Goal: Task Accomplishment & Management: Manage account settings

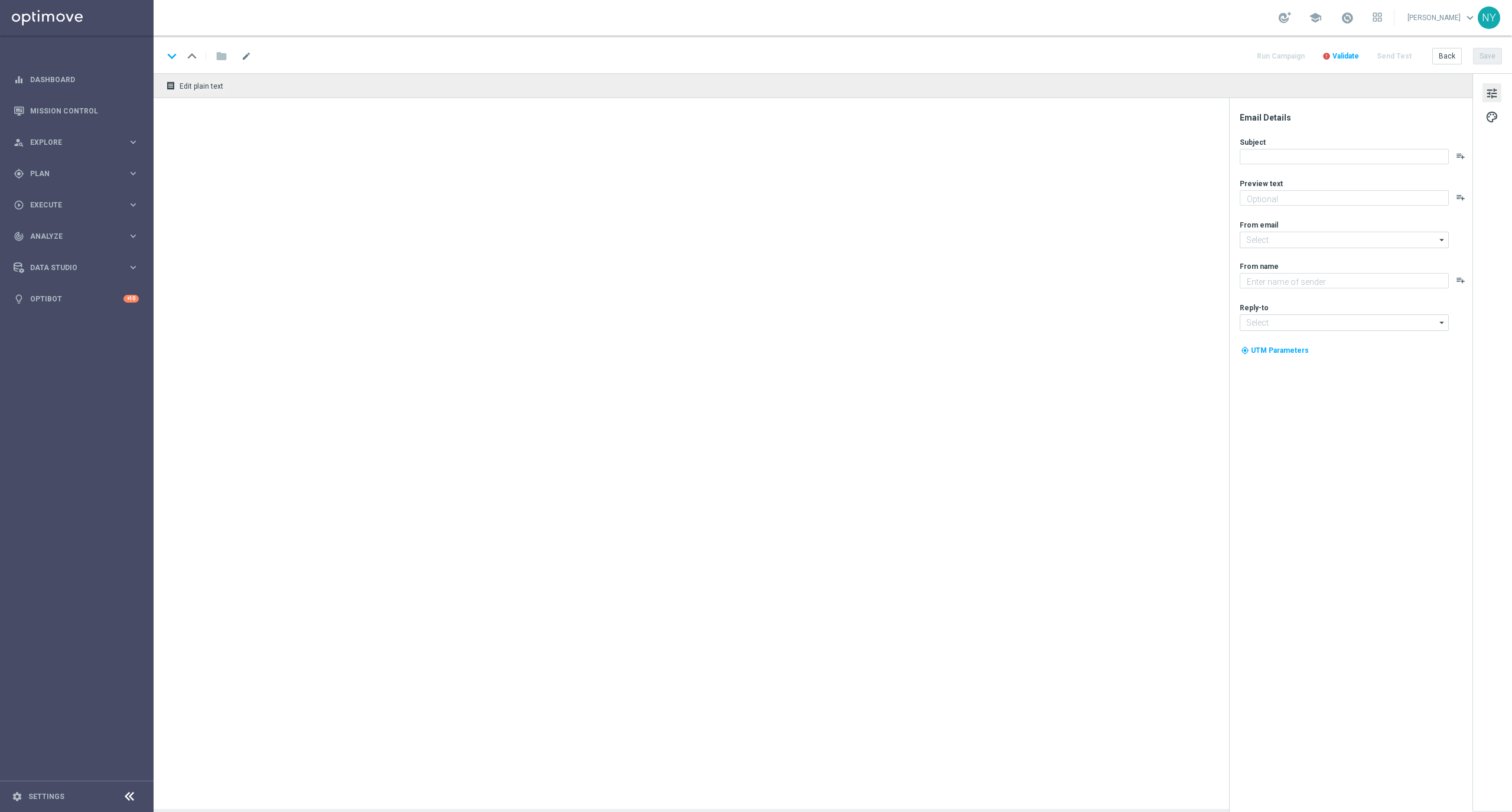
type textarea "Paper restock made easy at Staples."
type textarea "Staples"
type input "[EMAIL_ADDRESS][DOMAIN_NAME]"
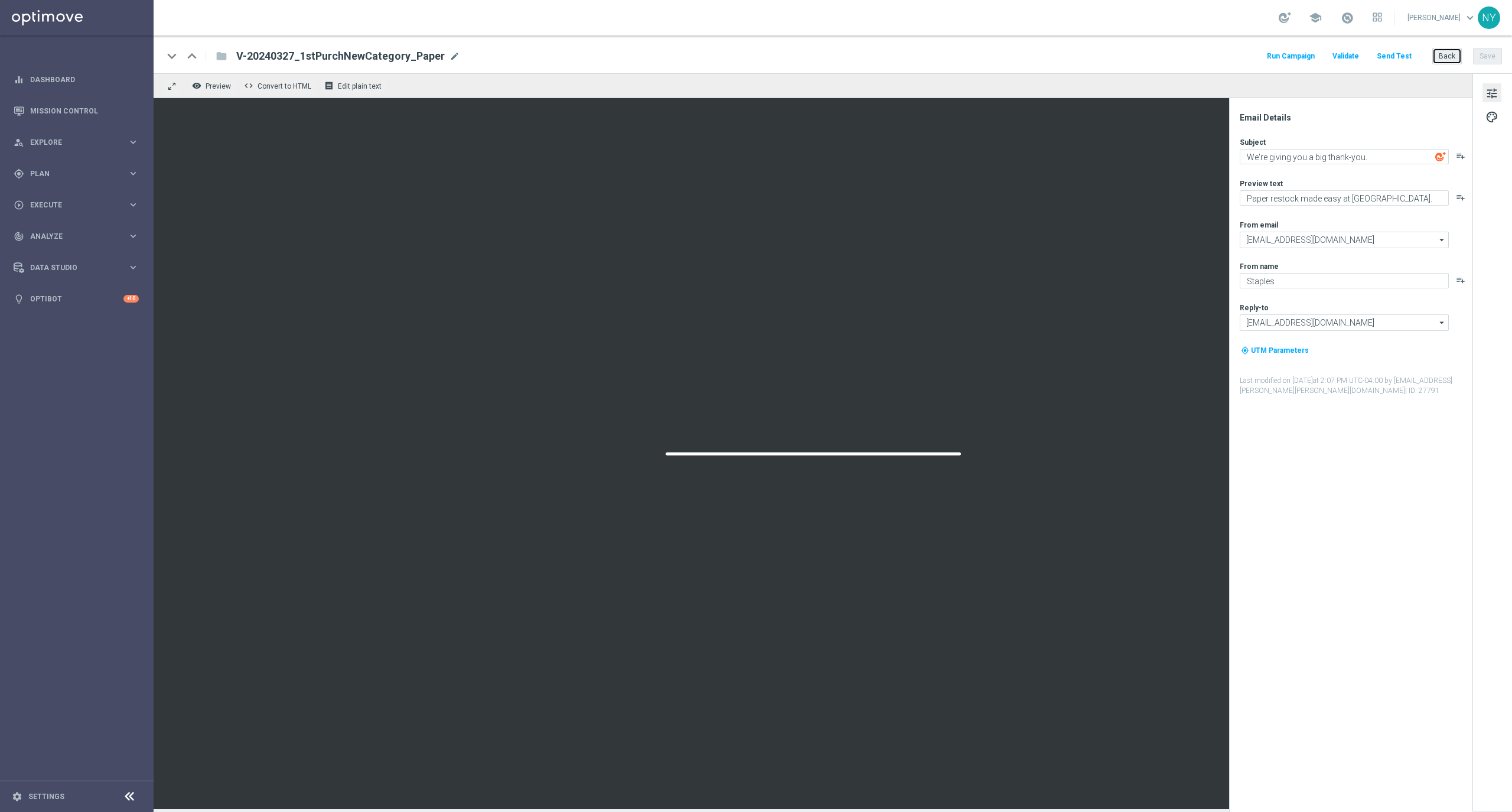
click at [1446, 58] on button "Back" at bounding box center [1447, 56] width 29 height 17
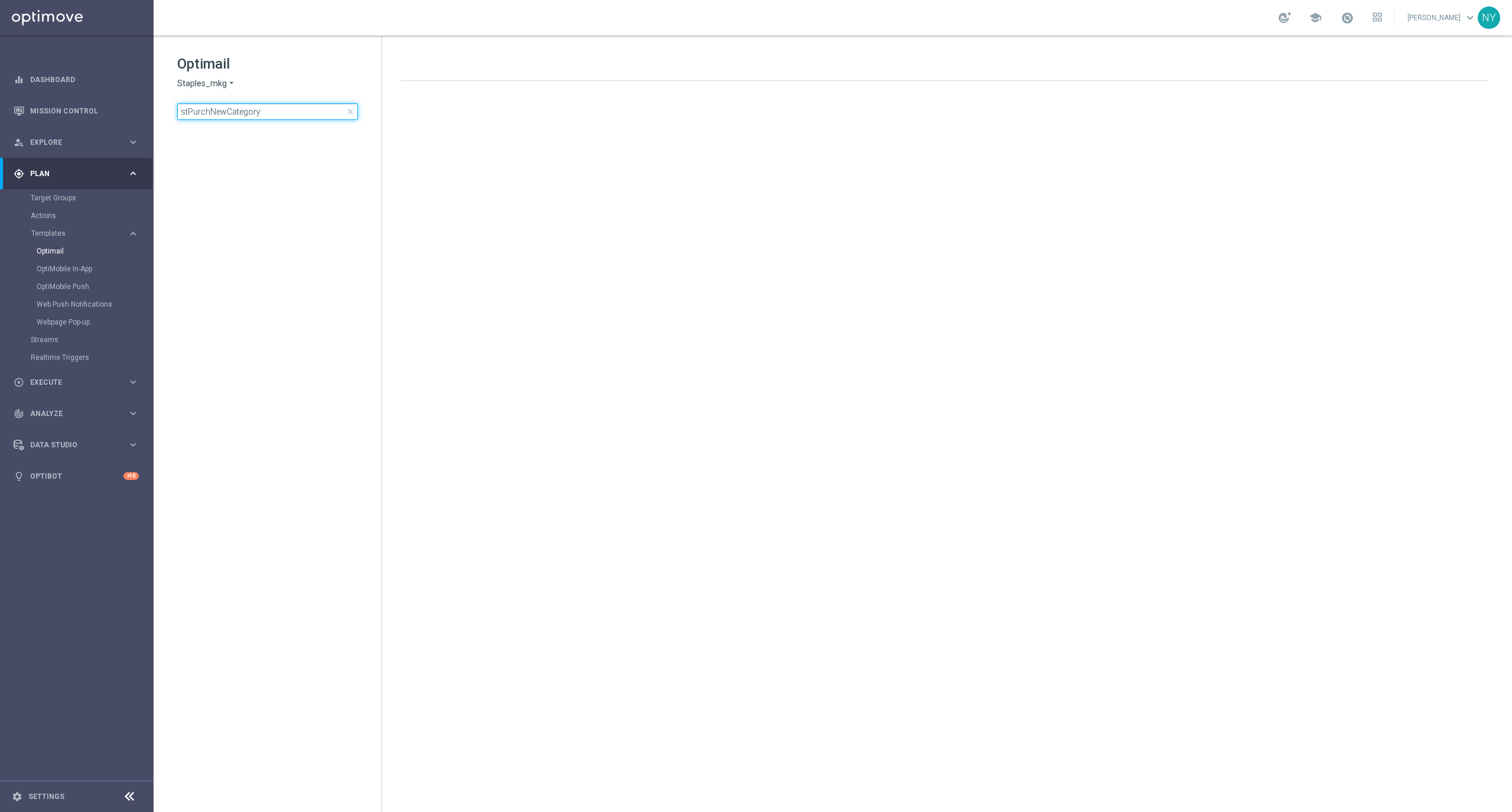
click at [274, 114] on input "stPurchNewCategory" at bounding box center [268, 112] width 181 height 17
drag, startPoint x: 272, startPoint y: 112, endPoint x: 8, endPoint y: 114, distance: 264.0
click at [8, 114] on main "equalizer Dashboard Mission Control" at bounding box center [756, 406] width 1512 height 812
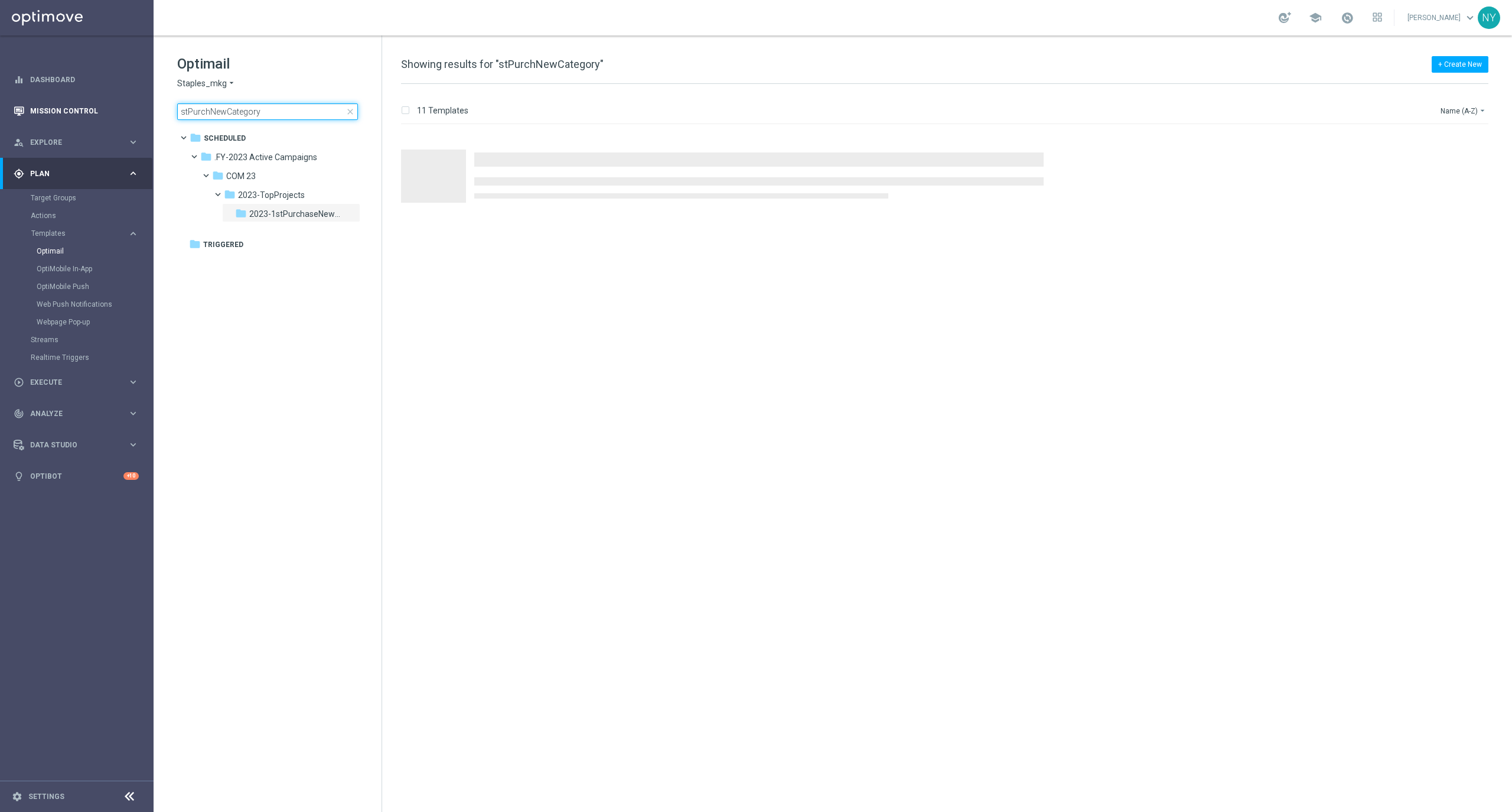
type input "V-20240627_Computers_CatPropensity"
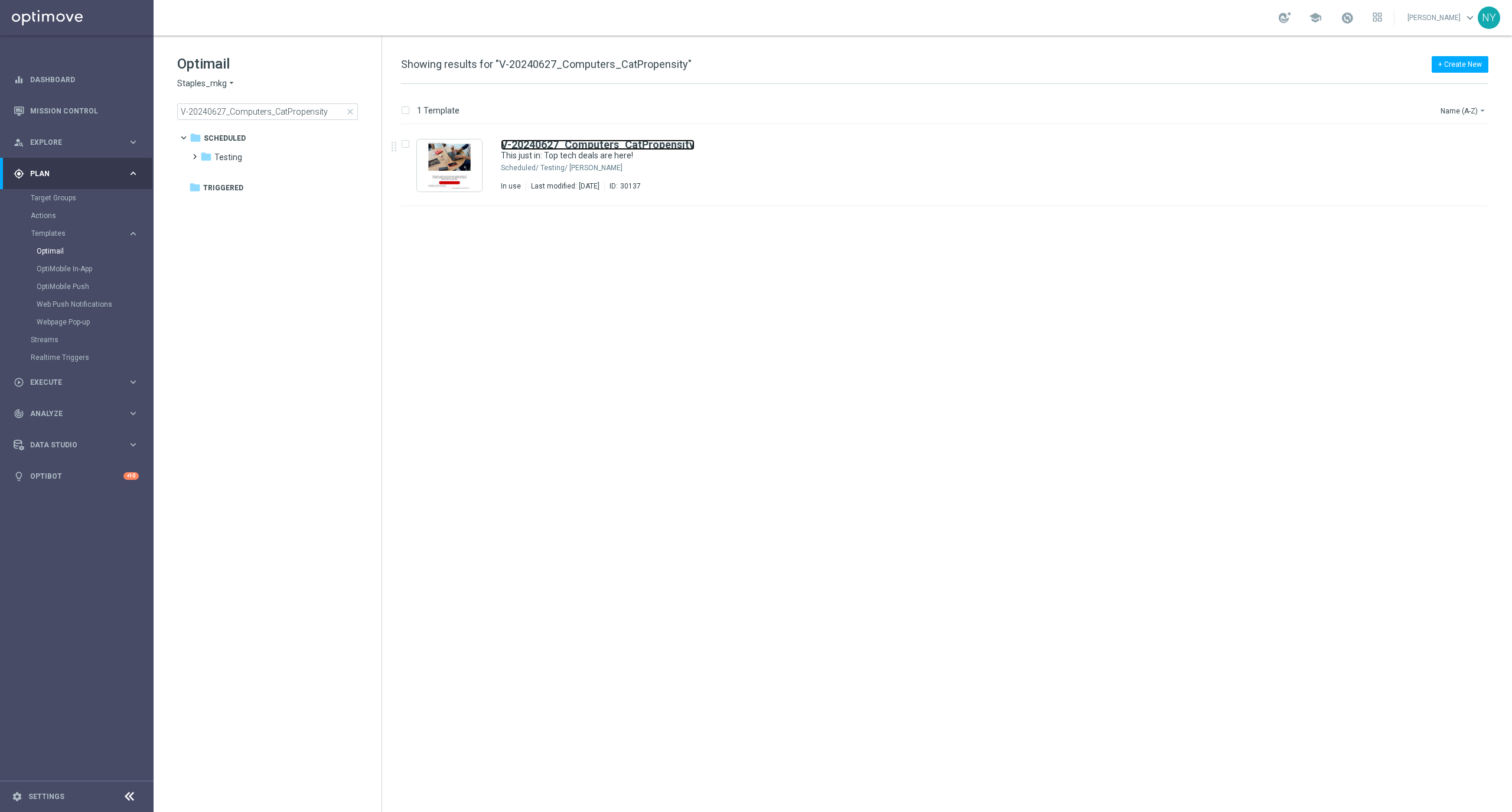
click at [629, 140] on b "V-20240627_Computers_CatPropensity" at bounding box center [598, 145] width 194 height 13
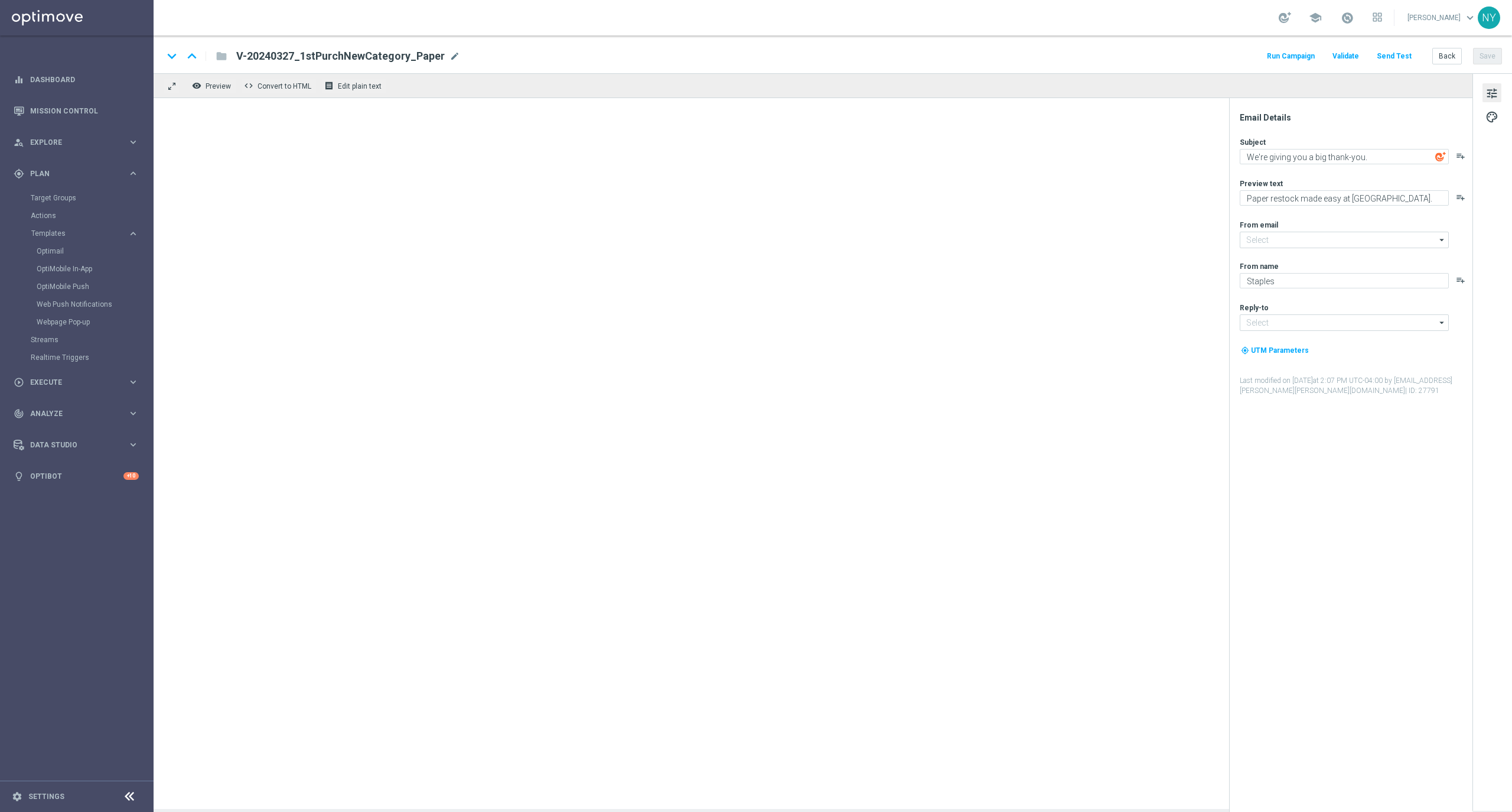
type input "[EMAIL_ADDRESS][DOMAIN_NAME]"
type textarea "This just in: Top tech deals are here!"
type textarea "Computers and tablets and phones, oh my! 💻📱"
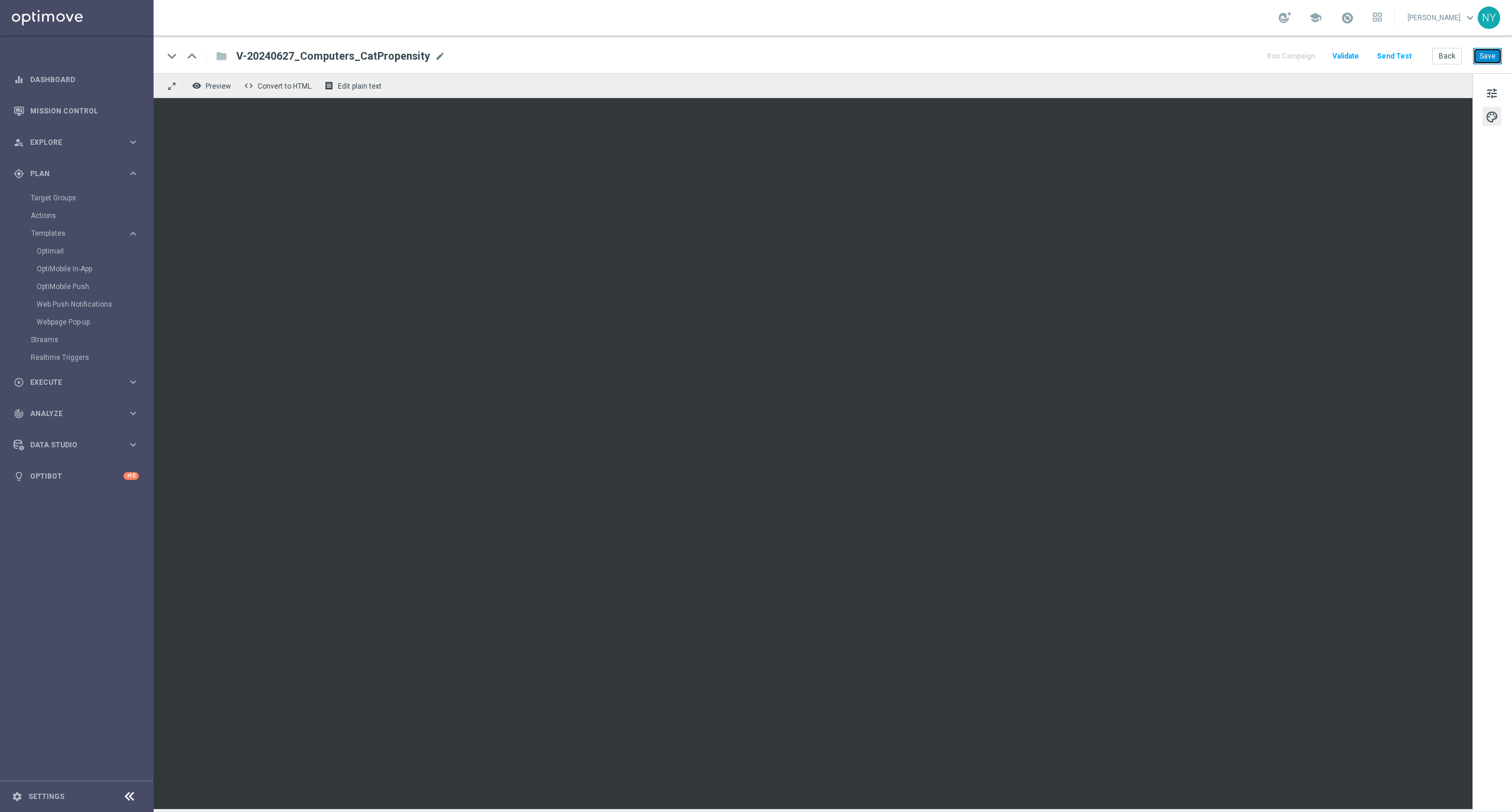
click at [1487, 53] on button "Save" at bounding box center [1487, 56] width 29 height 17
click at [1393, 57] on button "Send Test" at bounding box center [1394, 56] width 39 height 16
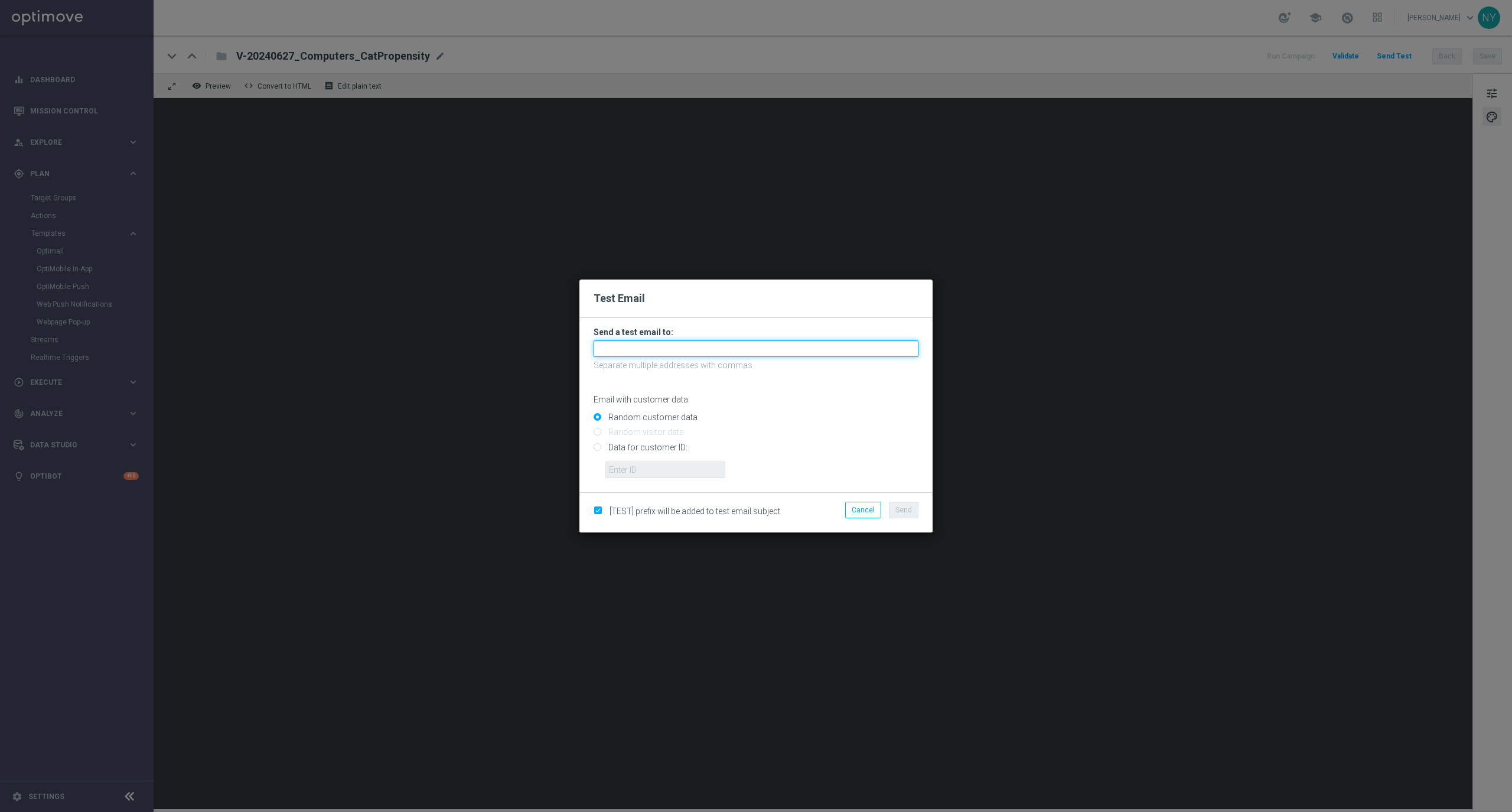
click at [633, 352] on input "text" at bounding box center [756, 349] width 325 height 17
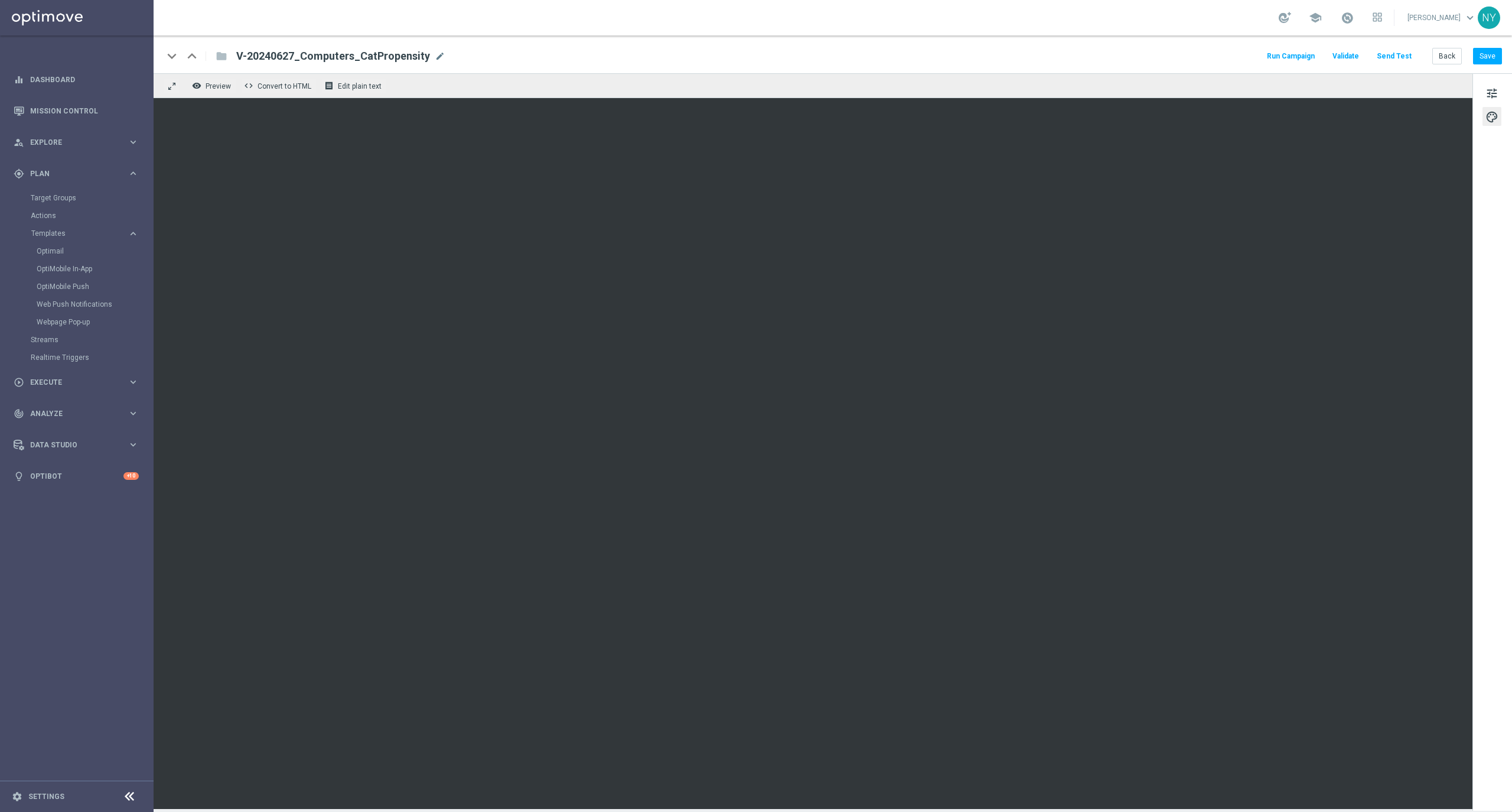
click at [1398, 54] on button "Send Test" at bounding box center [1394, 56] width 39 height 16
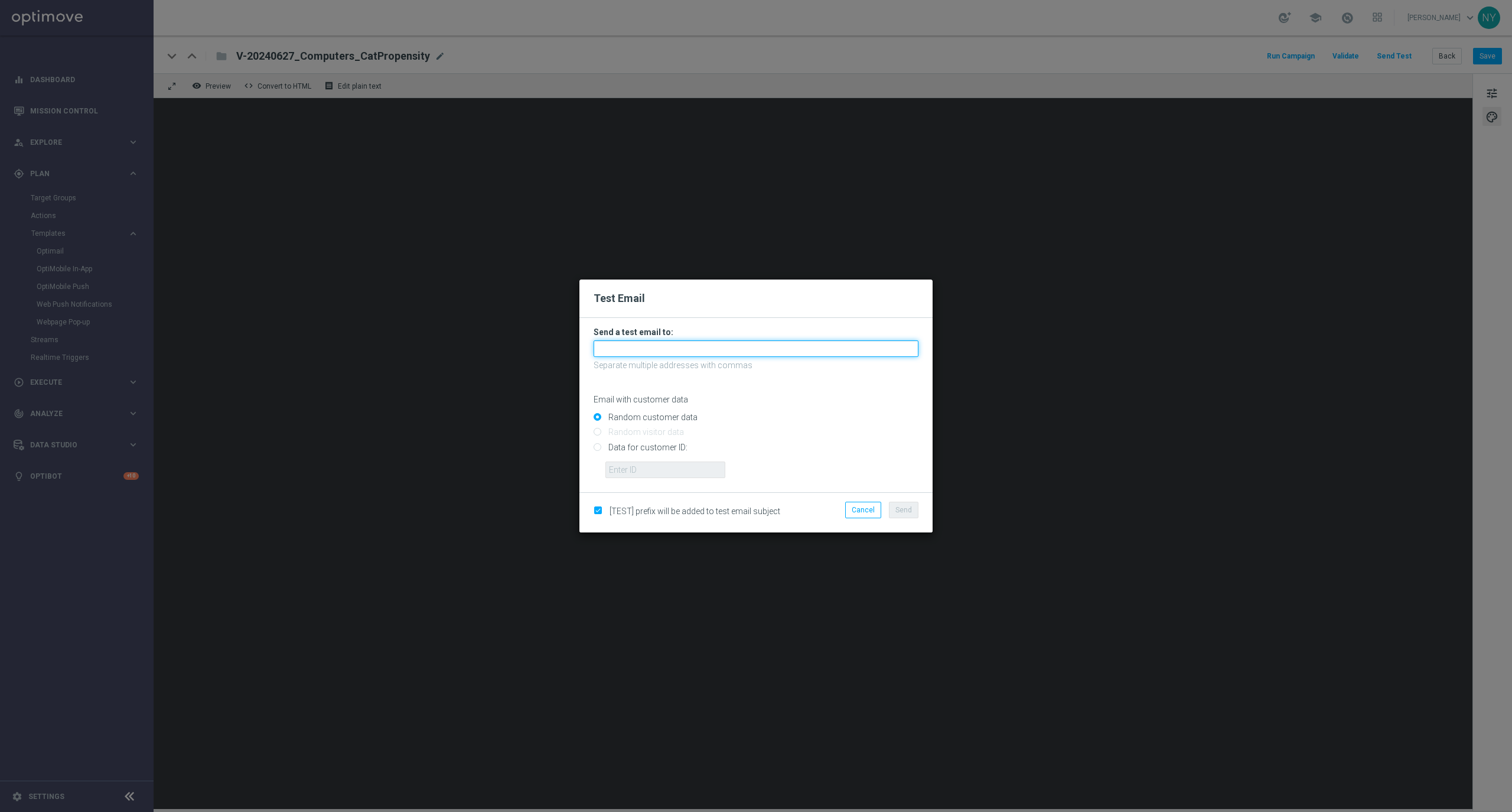
click at [648, 349] on input "text" at bounding box center [756, 349] width 325 height 17
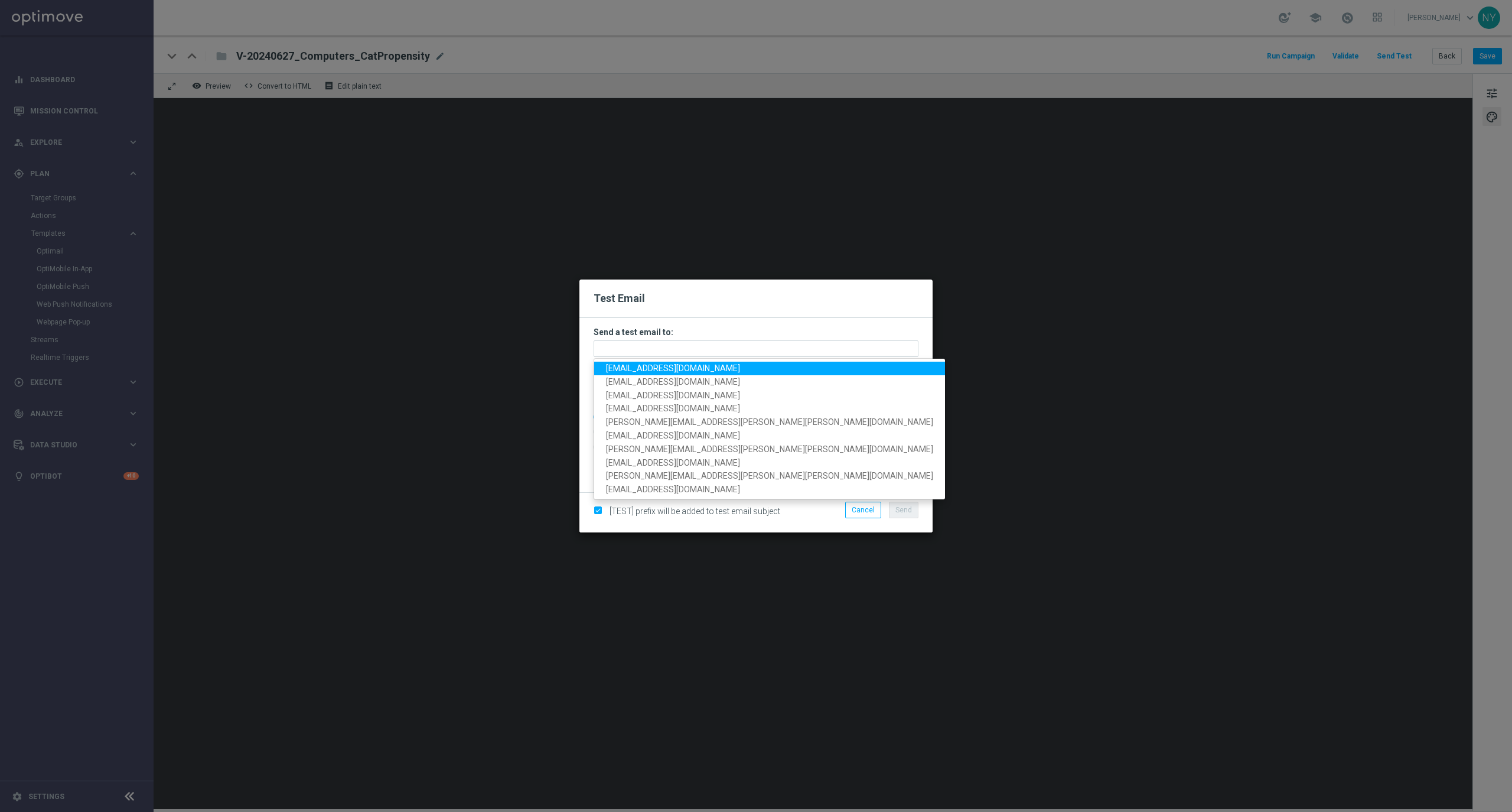
click at [646, 368] on span "[EMAIL_ADDRESS][DOMAIN_NAME]" at bounding box center [673, 368] width 134 height 9
type input "[EMAIL_ADDRESS][DOMAIN_NAME]"
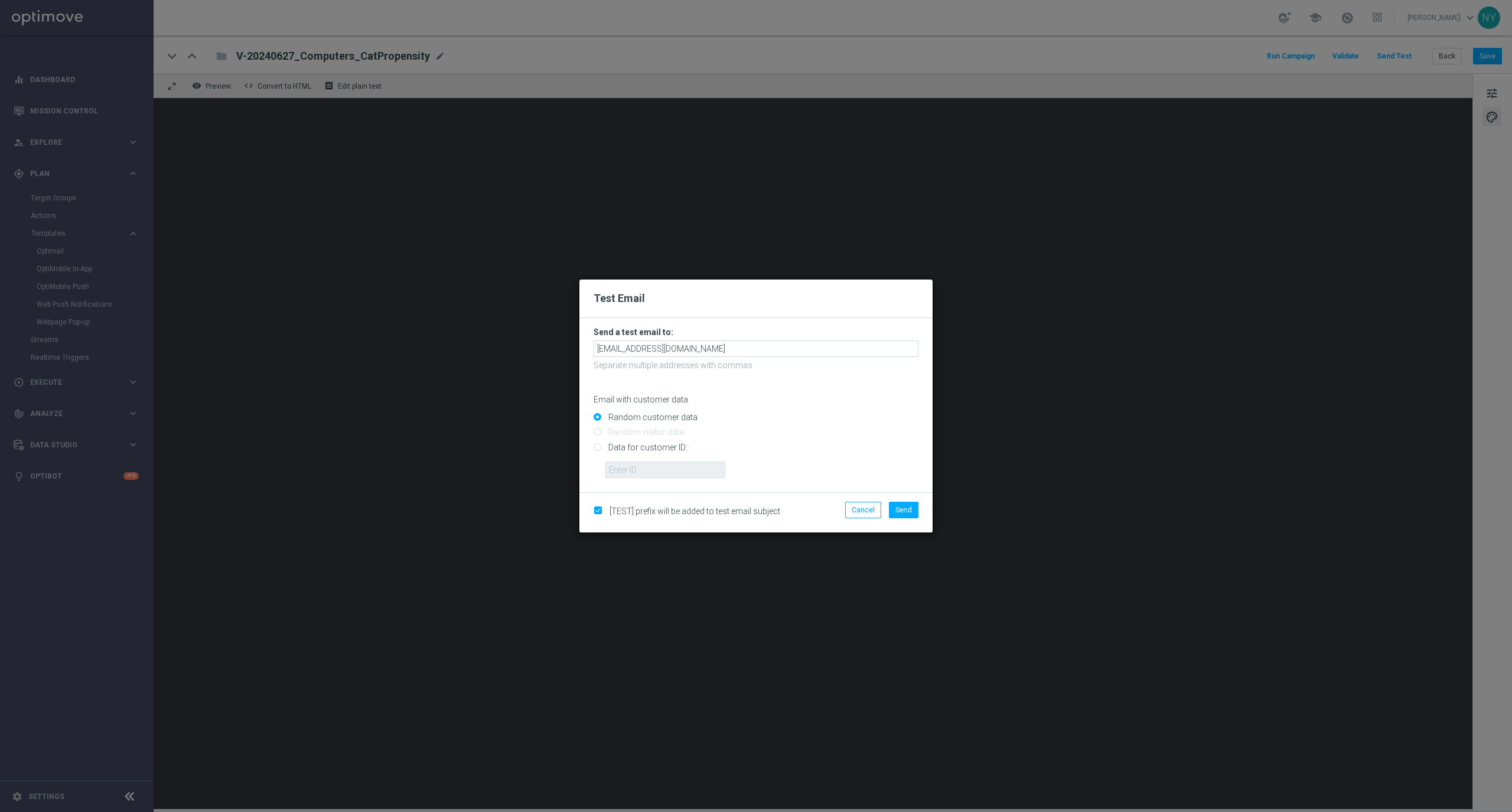
click at [600, 450] on input "Data for customer ID:" at bounding box center [756, 452] width 325 height 17
radio input "true"
click at [634, 462] on input "text" at bounding box center [665, 470] width 120 height 17
paste input "10000252057"
type input "10000252057"
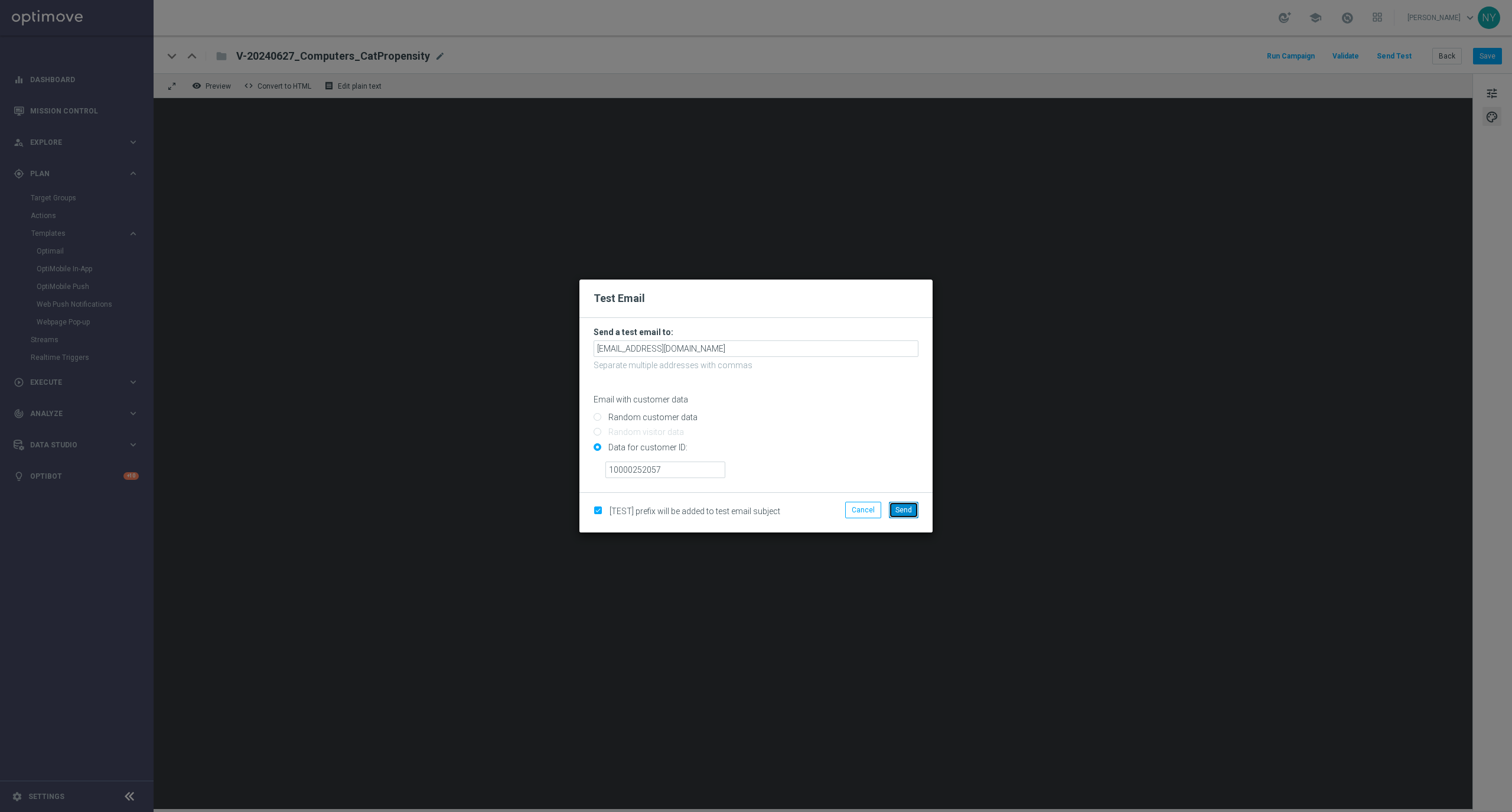
click at [901, 511] on span "Send" at bounding box center [904, 510] width 17 height 8
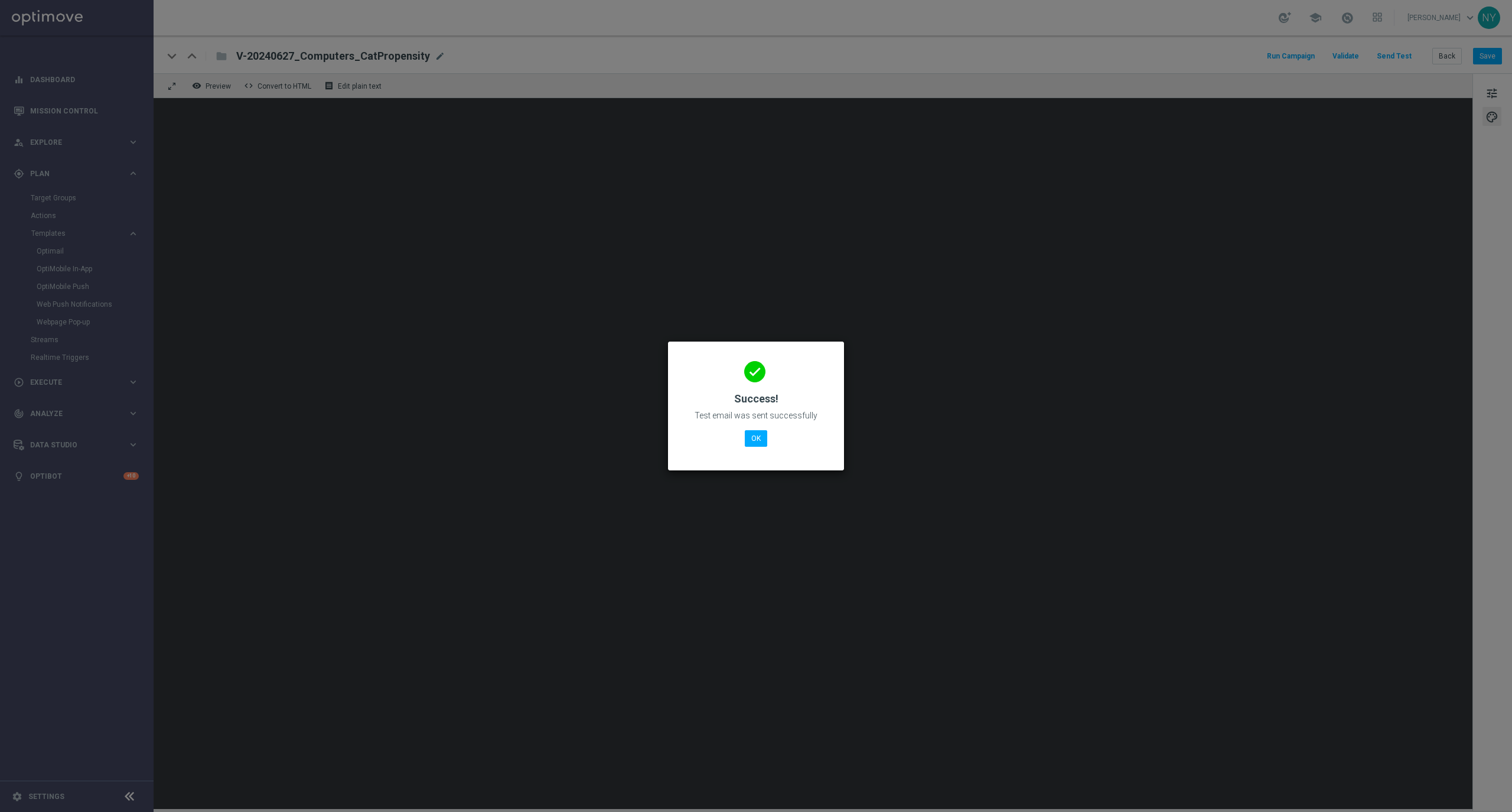
click at [436, 57] on modal-container "done Success! Test email was sent successfully OK" at bounding box center [756, 406] width 1512 height 812
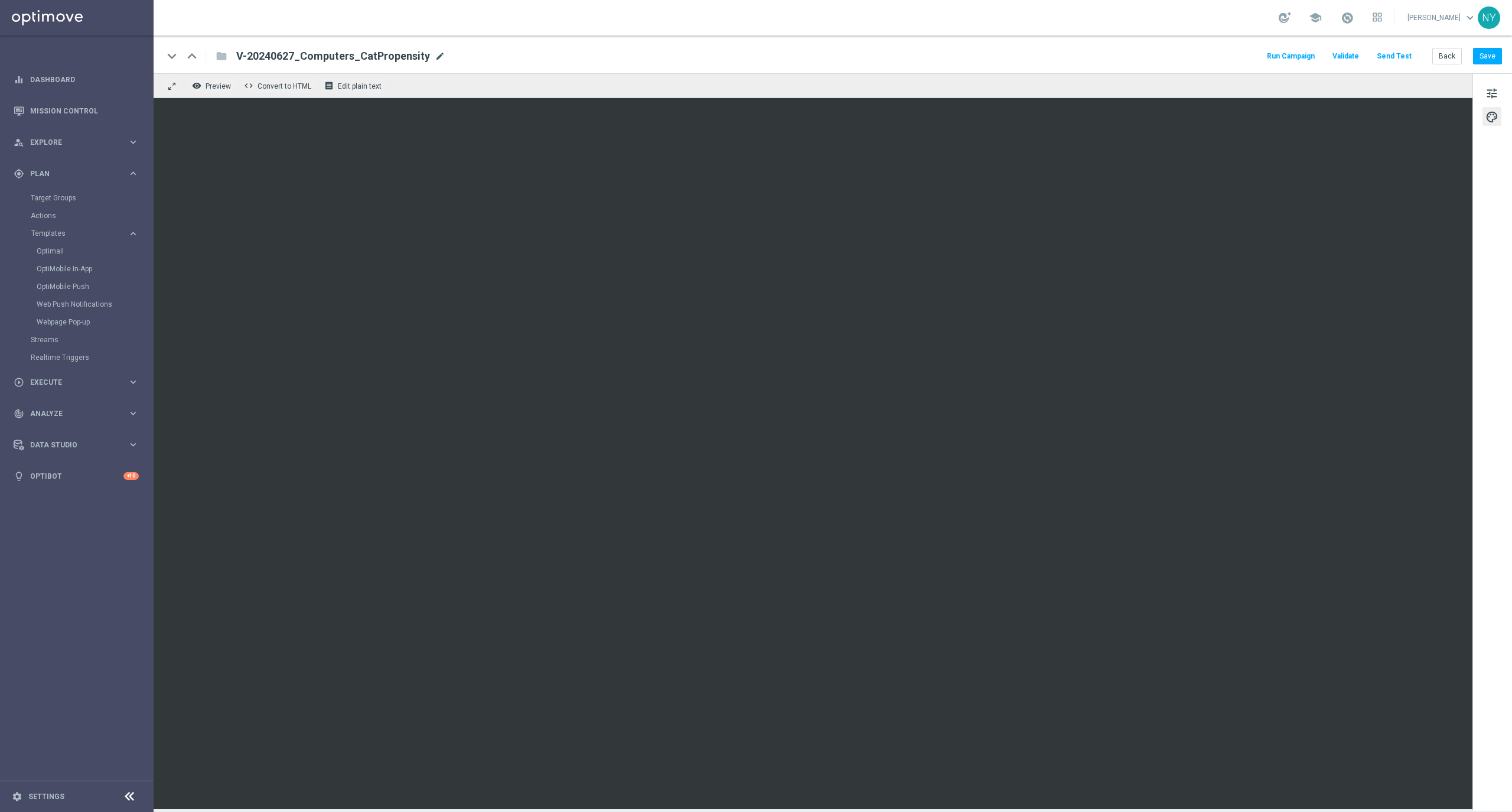
click at [435, 54] on span "mode_edit" at bounding box center [440, 55] width 11 height 11
drag, startPoint x: 405, startPoint y: 60, endPoint x: 102, endPoint y: 69, distance: 303.1
click at [102, 69] on main "equalizer Dashboard Mission Control" at bounding box center [756, 406] width 1512 height 812
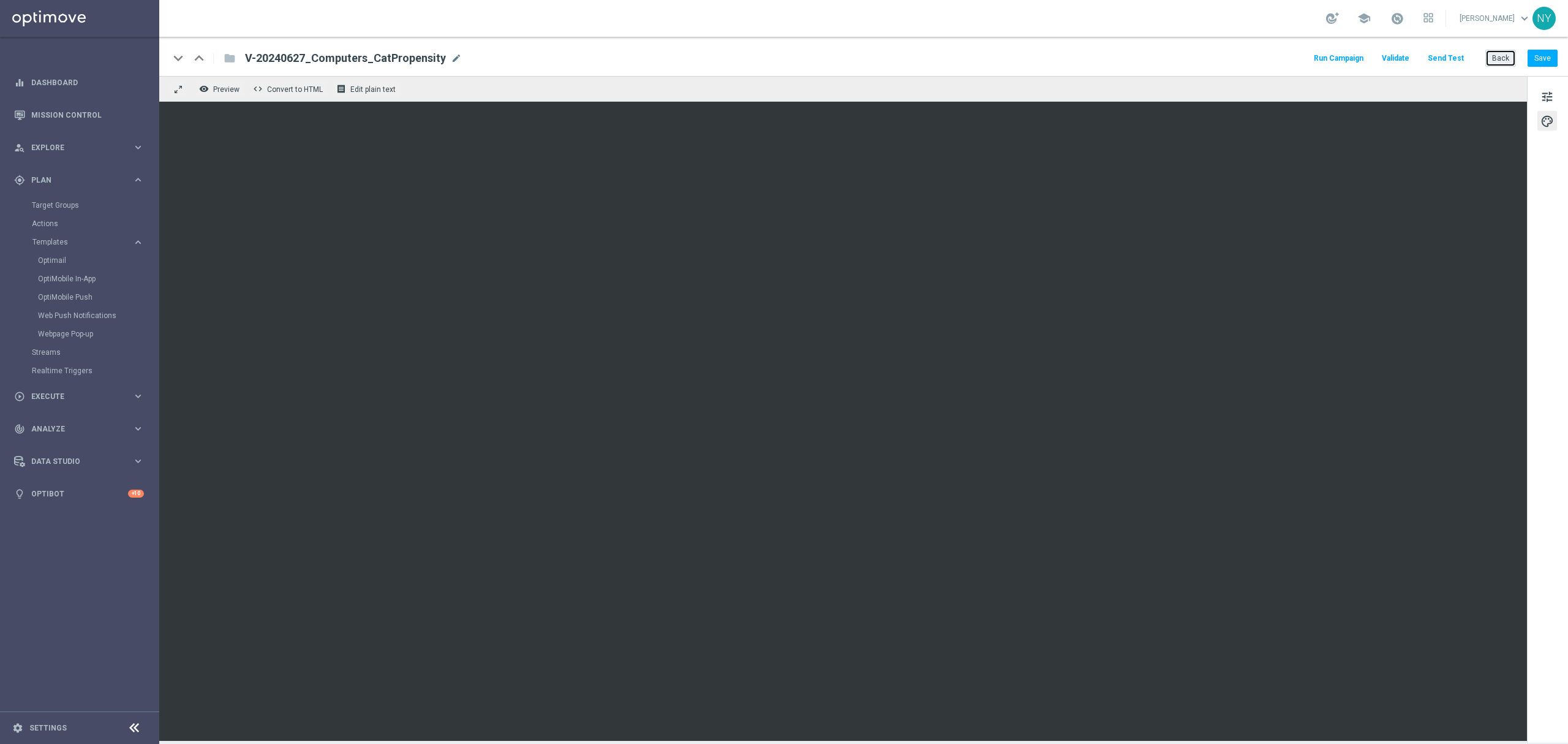
click at [1503, 54] on button "Back" at bounding box center [1500, 58] width 31 height 17
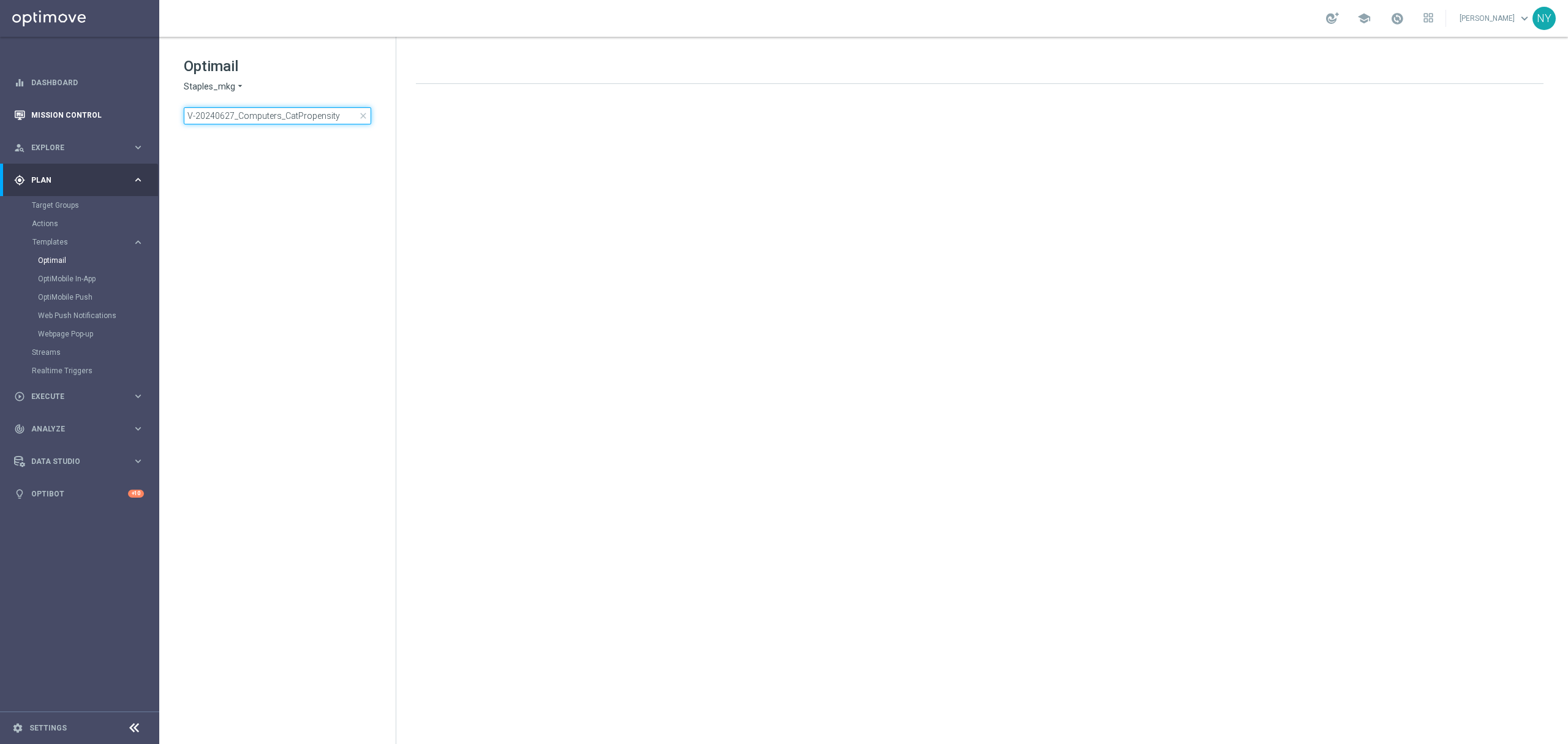
drag, startPoint x: 339, startPoint y: 114, endPoint x: 72, endPoint y: 116, distance: 267.0
click at [72, 116] on main "equalizer Dashboard Mission Control" at bounding box center [784, 372] width 1568 height 744
type input "@Neil Yetts Can you update these template today to show rank 4 and 5 content ta…"
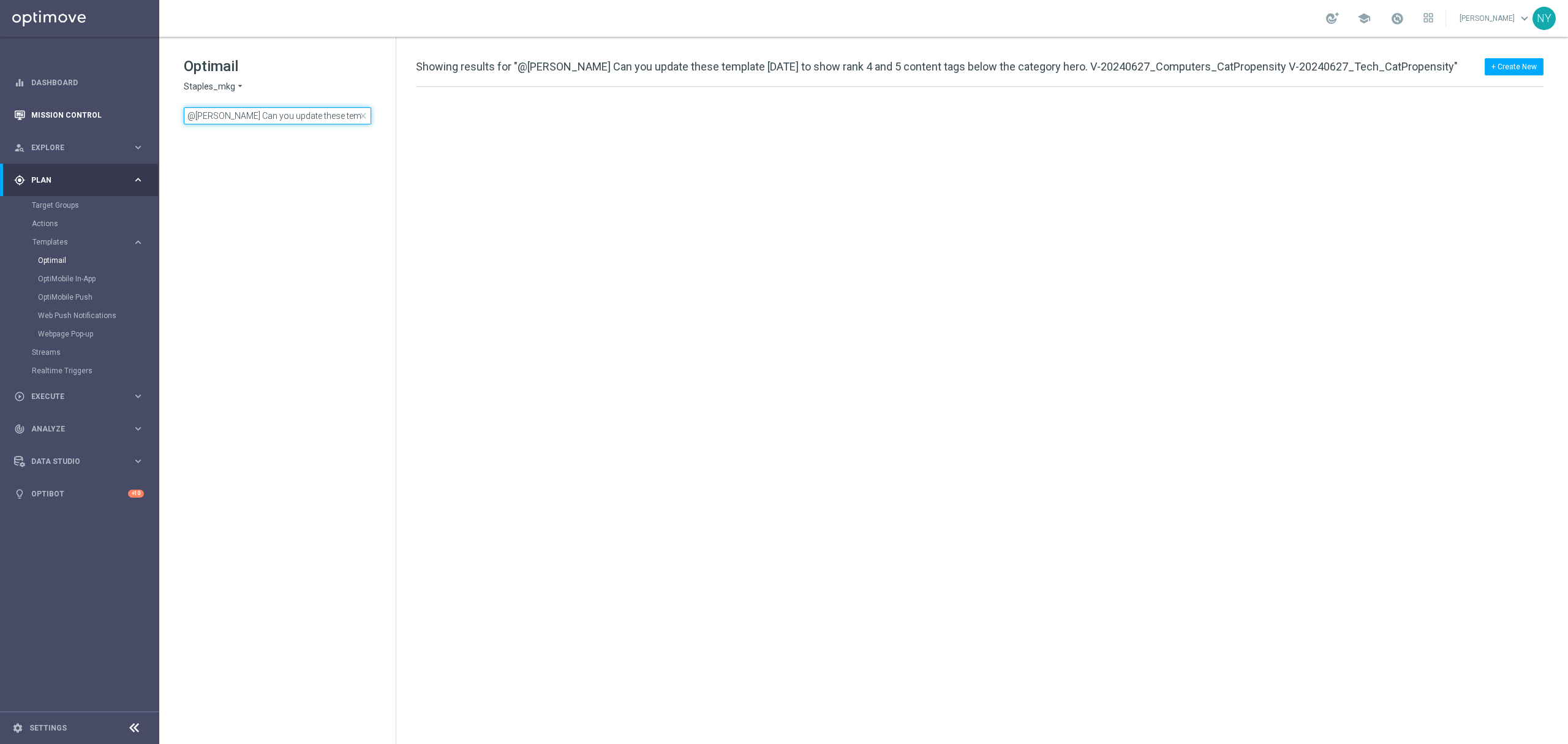
scroll to position [0, 513]
click at [276, 120] on input "@Neil Yetts Can you update these template today to show rank 4 and 5 content ta…" at bounding box center [278, 116] width 188 height 17
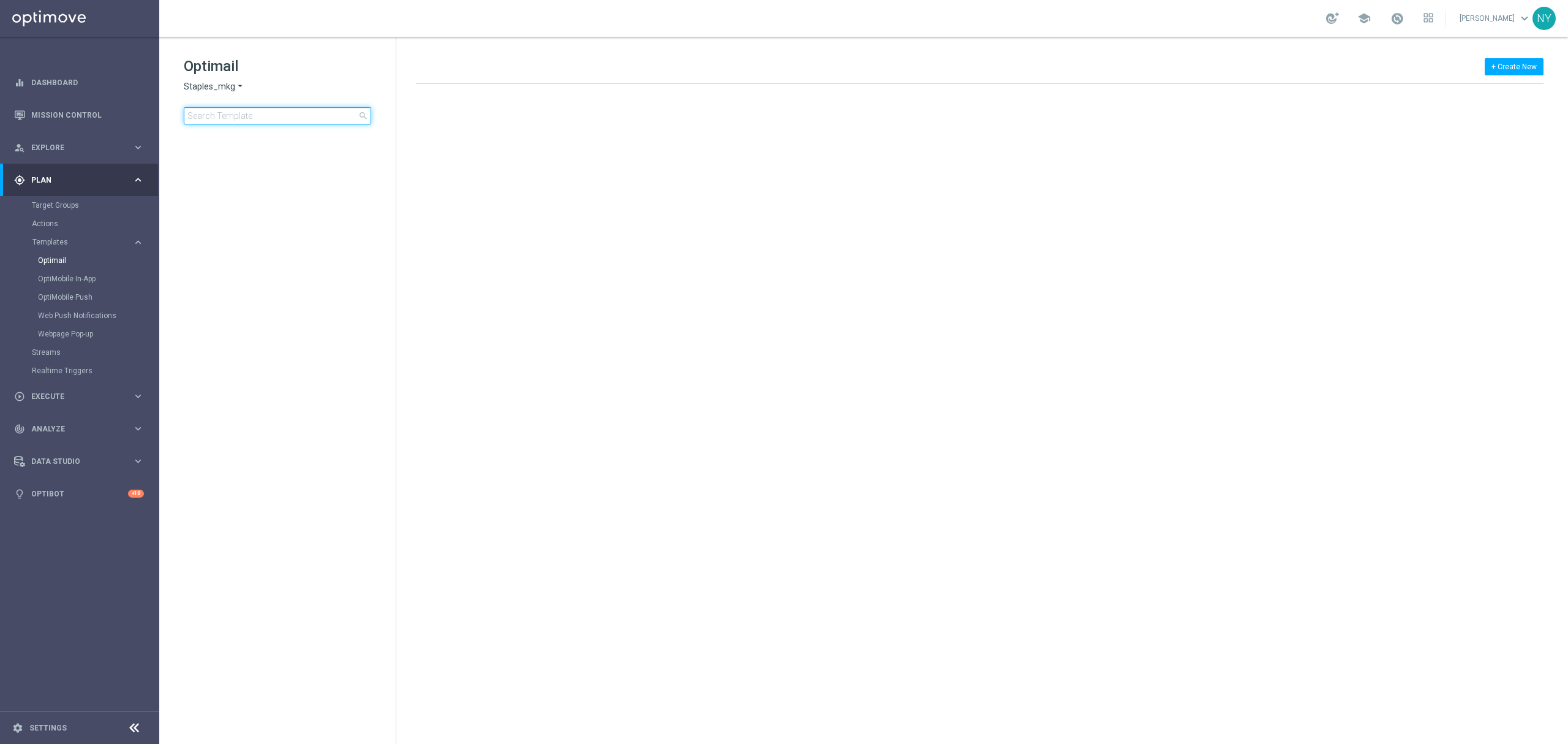
click at [238, 121] on input at bounding box center [278, 116] width 188 height 17
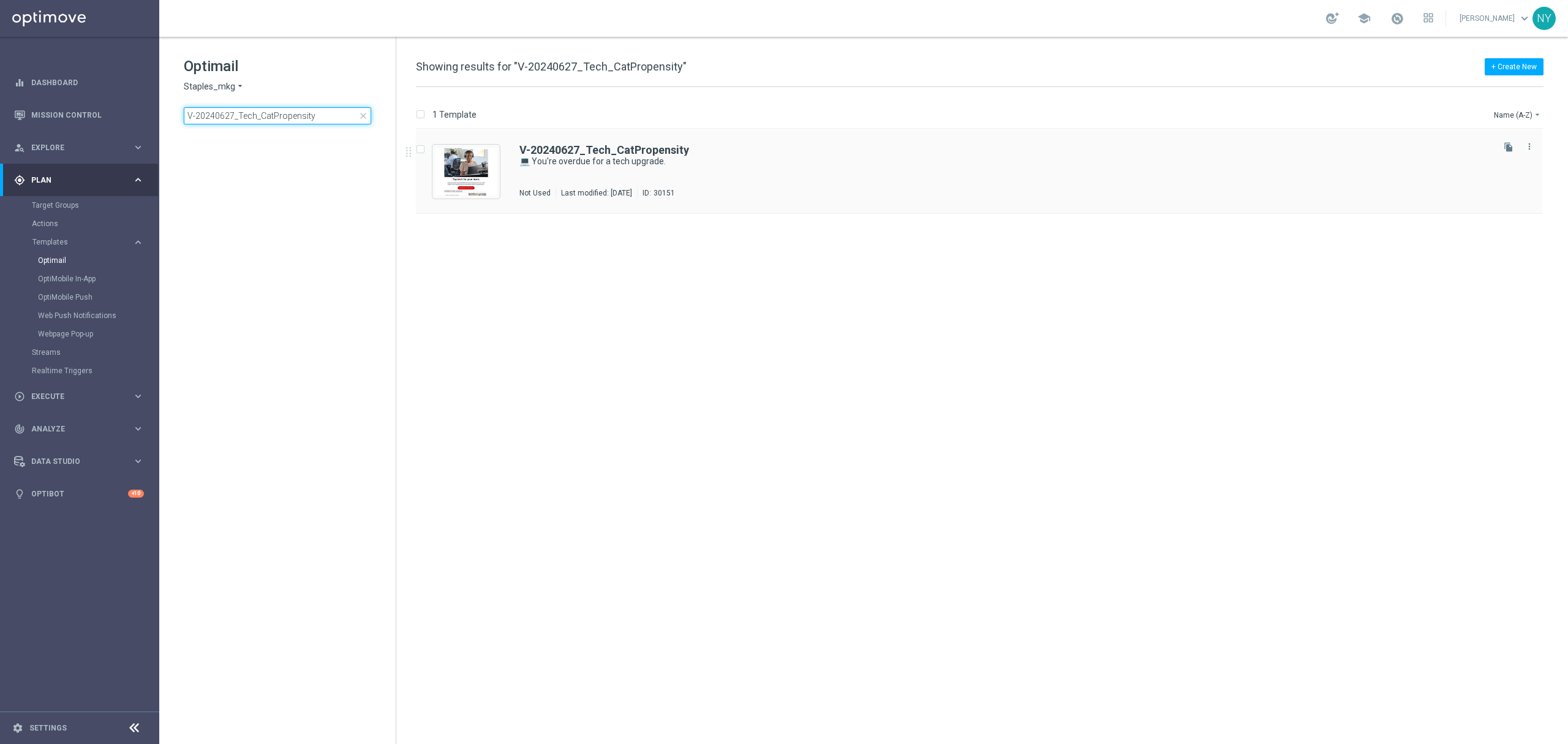
type input "V-20240627_Tech_CatPropensity"
click at [581, 145] on div "V-20240627_Tech_CatPropensity 💻 You're overdue for a tech upgrade. Not Used Las…" at bounding box center [979, 172] width 1126 height 84
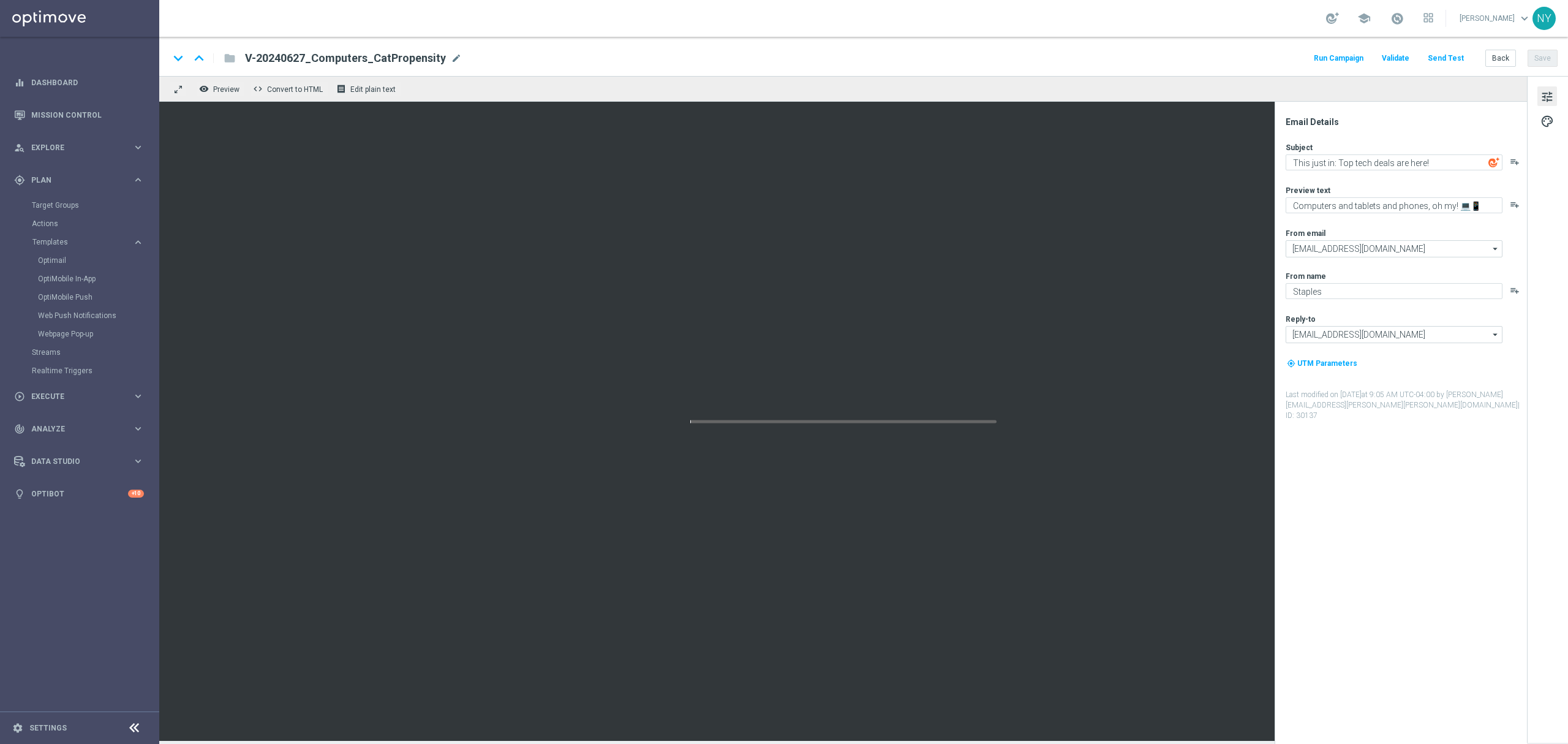
type textarea "💻 You're overdue for a tech upgrade."
type textarea "Save on tech you can trust."
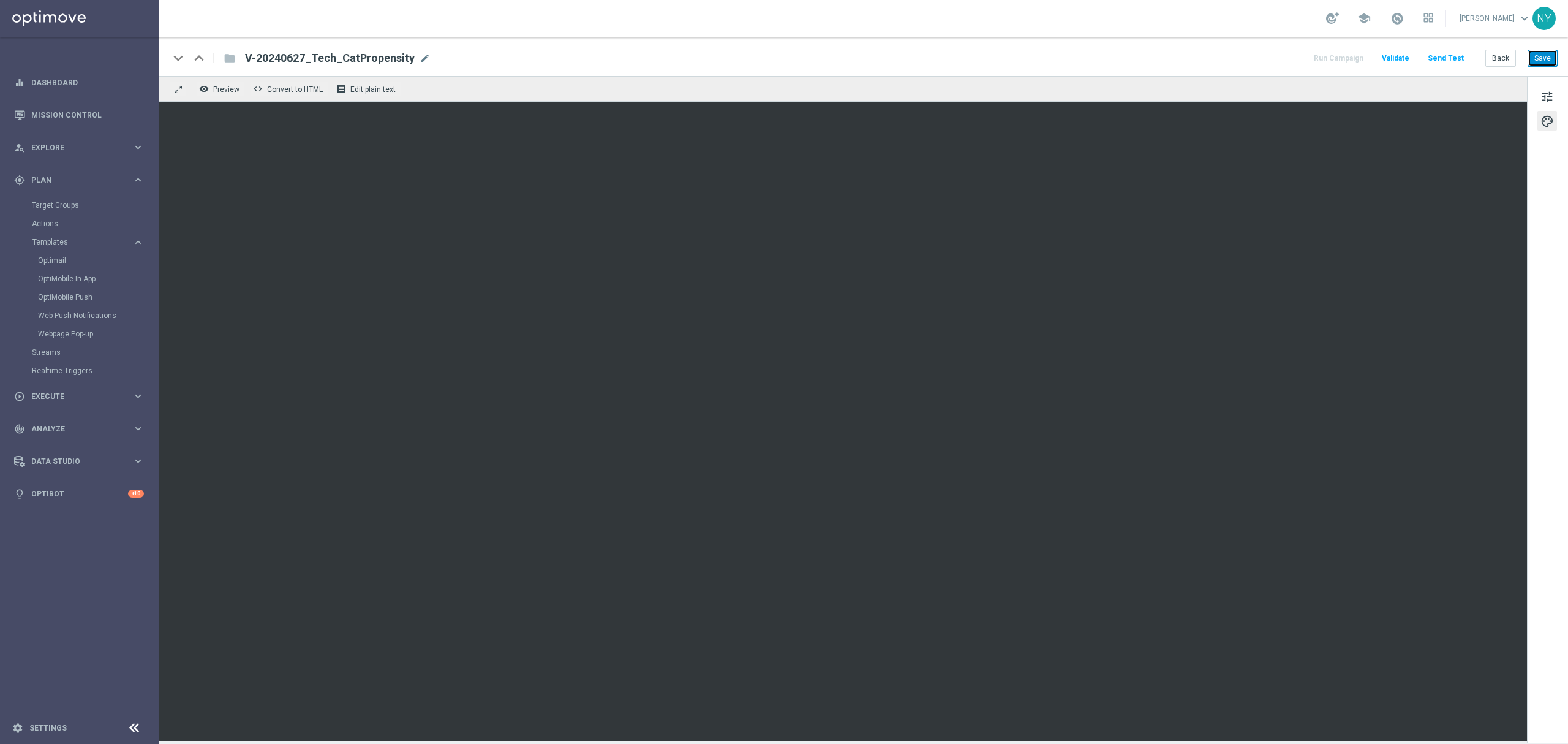
click at [1547, 59] on button "Save" at bounding box center [1542, 58] width 30 height 17
click at [1445, 55] on button "Send Test" at bounding box center [1446, 58] width 40 height 17
click at [1438, 55] on button "Send Test" at bounding box center [1446, 58] width 40 height 17
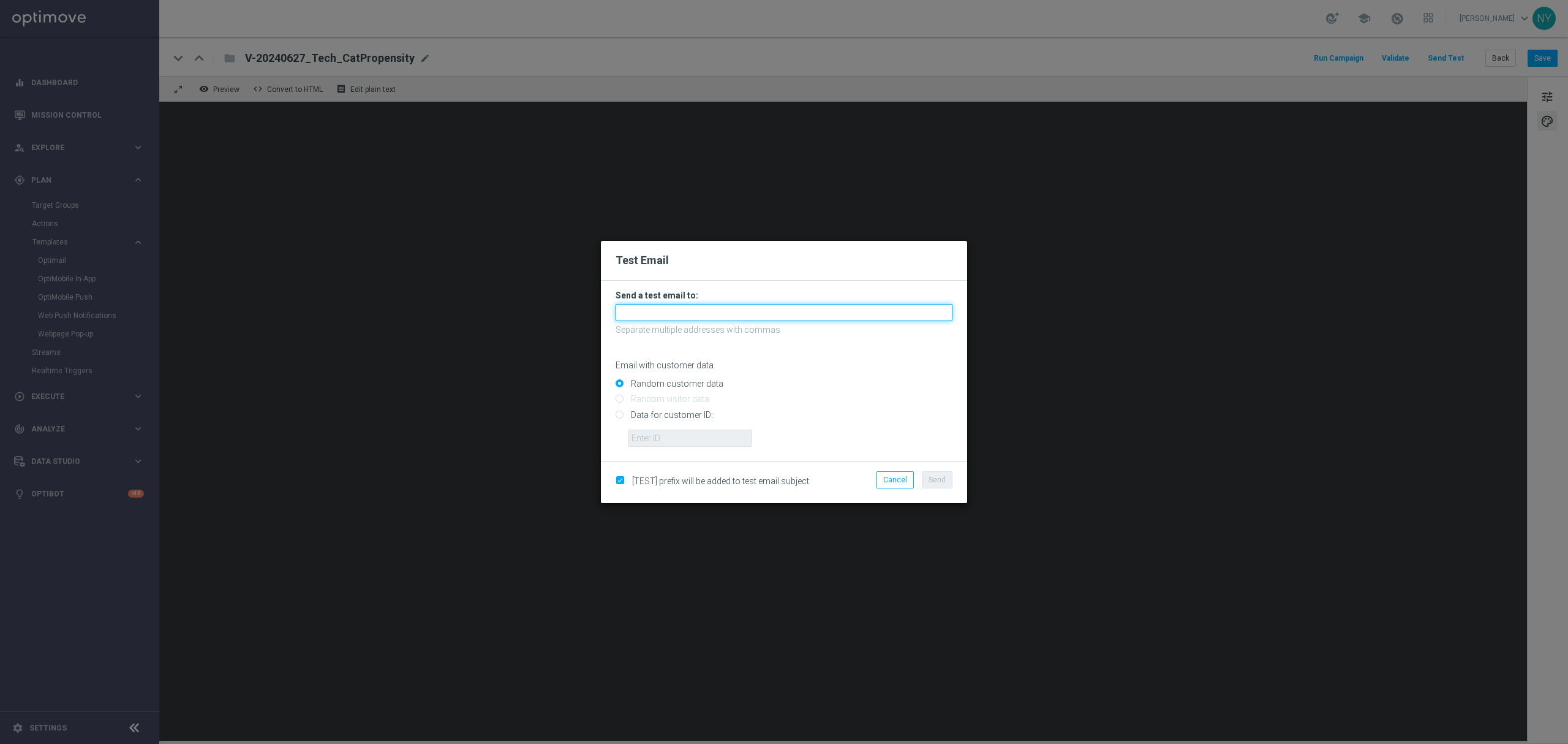
click at [642, 316] on input "text" at bounding box center [784, 312] width 337 height 17
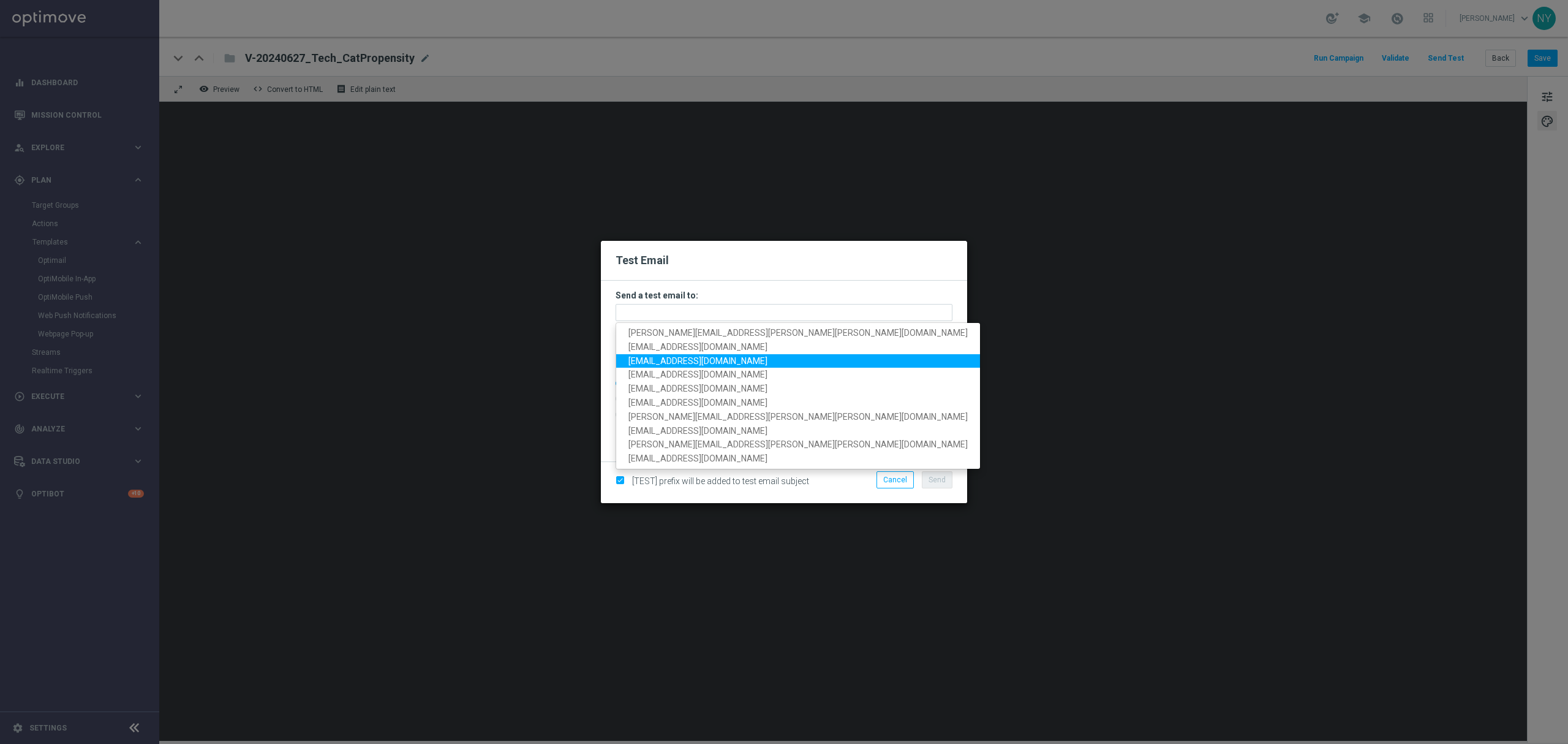
click at [652, 359] on span "[EMAIL_ADDRESS][DOMAIN_NAME]" at bounding box center [698, 360] width 139 height 9
type input "[EMAIL_ADDRESS][DOMAIN_NAME]"
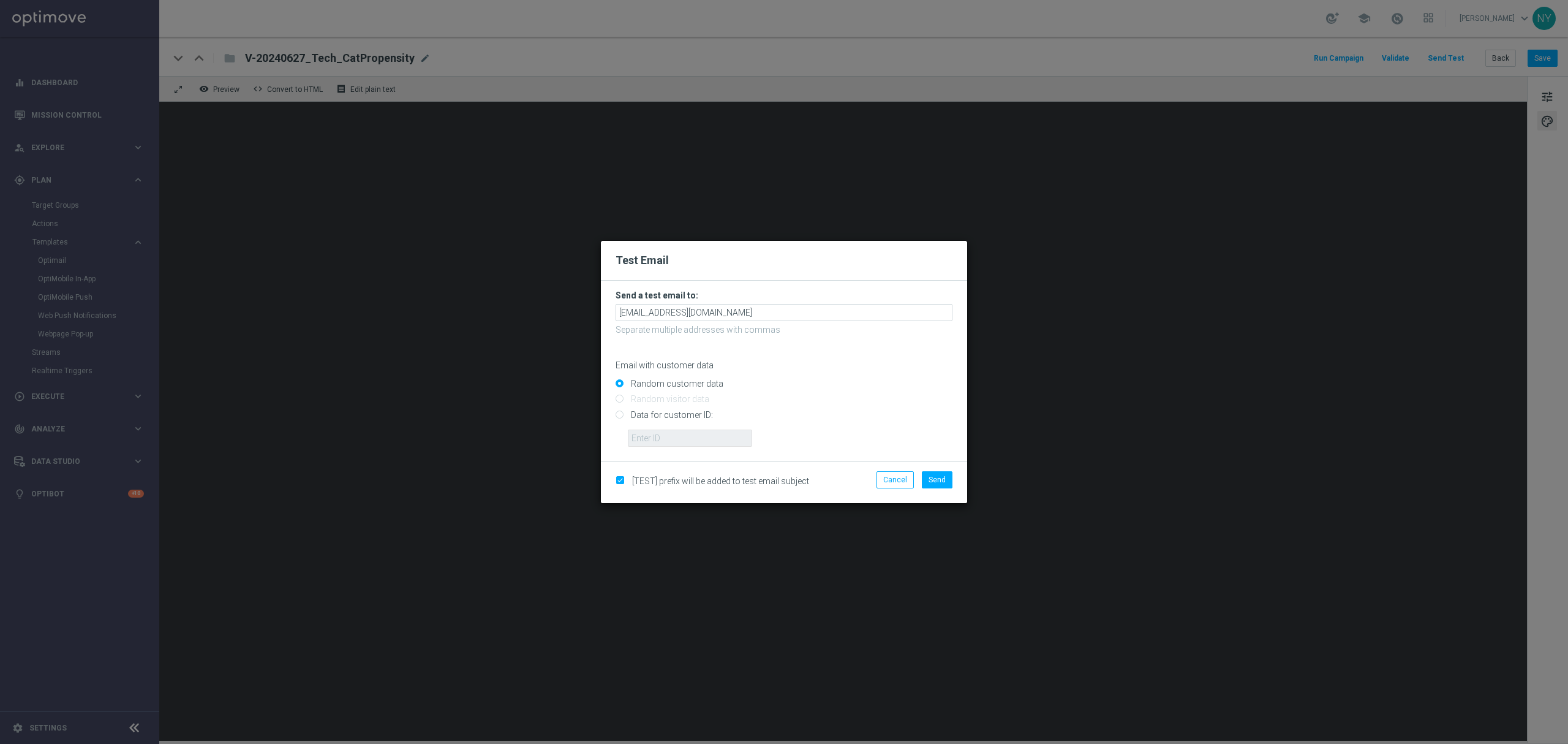
drag, startPoint x: 618, startPoint y: 416, endPoint x: 642, endPoint y: 439, distance: 33.2
click at [618, 416] on input "Data for customer ID:" at bounding box center [784, 420] width 337 height 17
radio input "true"
click at [643, 435] on input "text" at bounding box center [690, 438] width 124 height 17
paste input "10000020539"
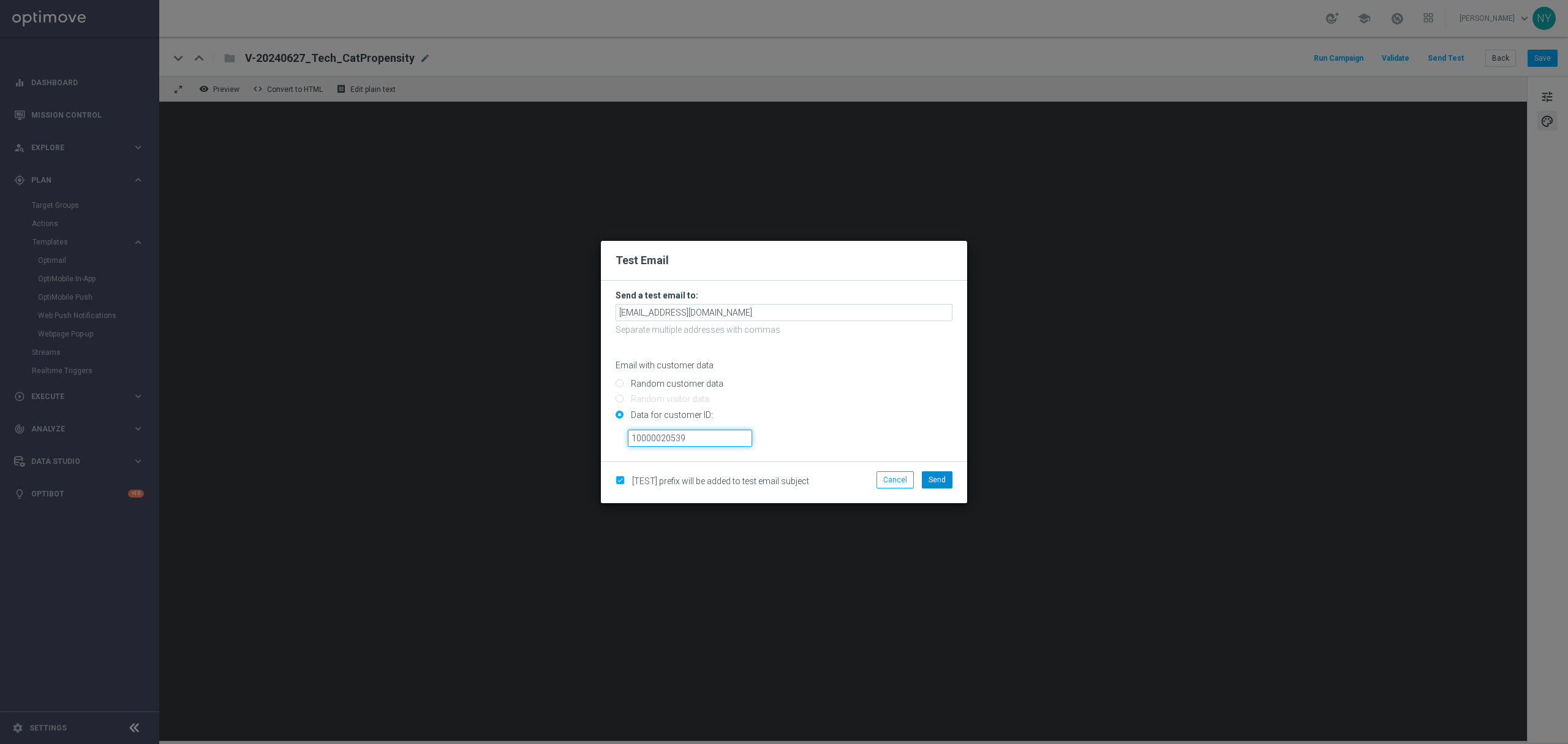
type input "10000020539"
click at [936, 478] on span "Send" at bounding box center [937, 480] width 17 height 9
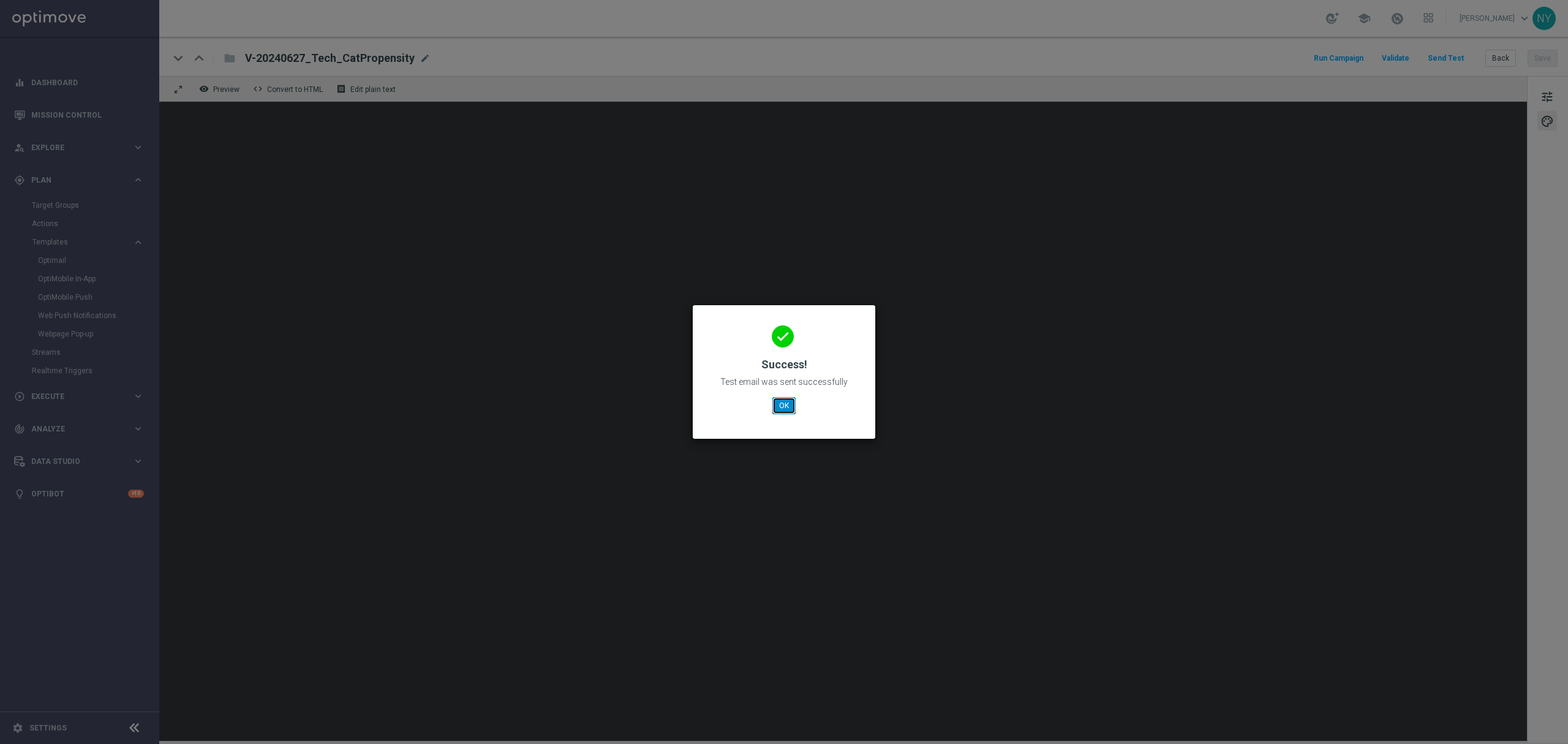
click at [783, 403] on button "OK" at bounding box center [784, 405] width 23 height 17
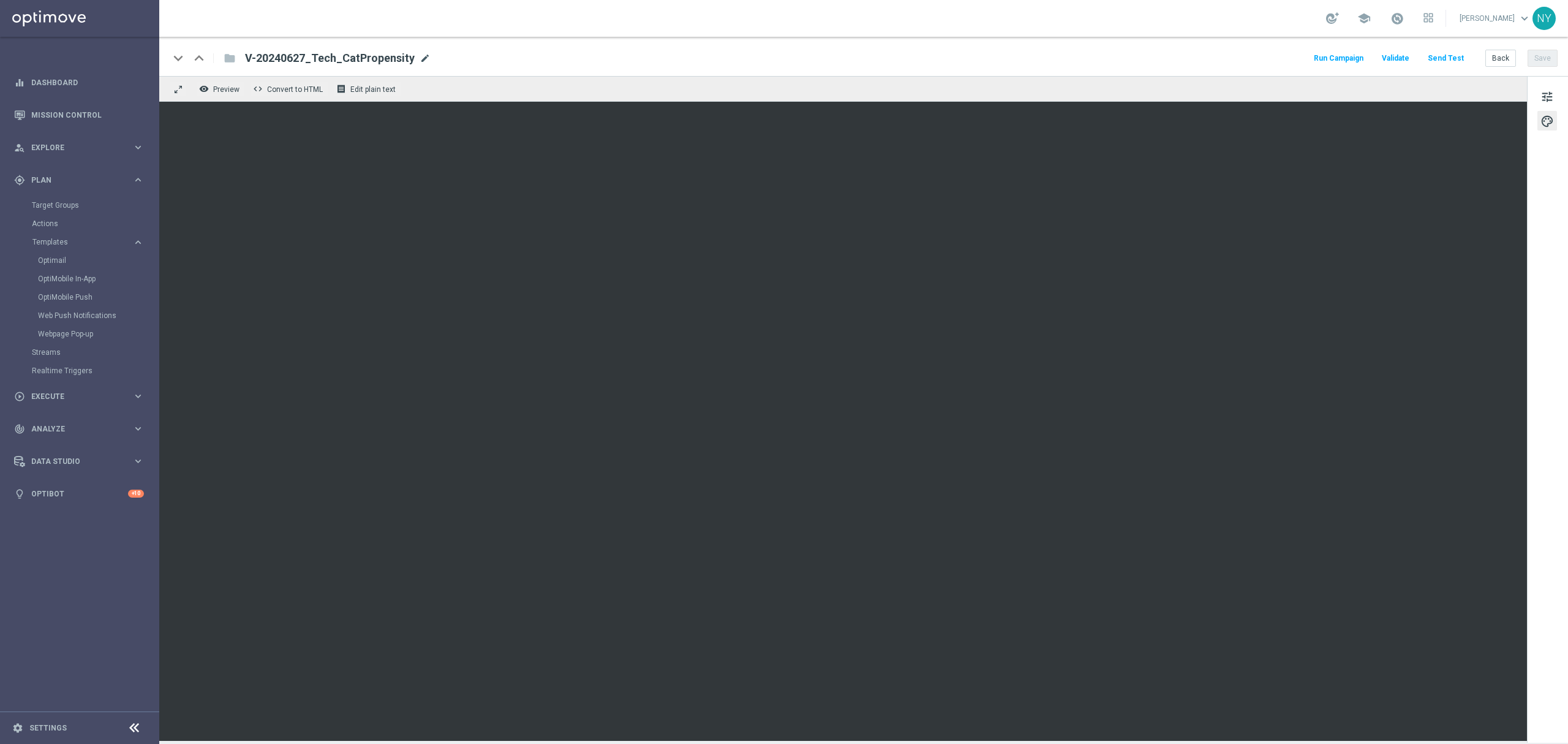
click at [420, 58] on span "mode_edit" at bounding box center [425, 58] width 11 height 11
drag, startPoint x: 415, startPoint y: 58, endPoint x: 114, endPoint y: 49, distance: 301.1
click at [114, 49] on main "equalizer Dashboard Mission Control" at bounding box center [784, 372] width 1568 height 744
click at [1500, 60] on button "Back" at bounding box center [1500, 58] width 31 height 17
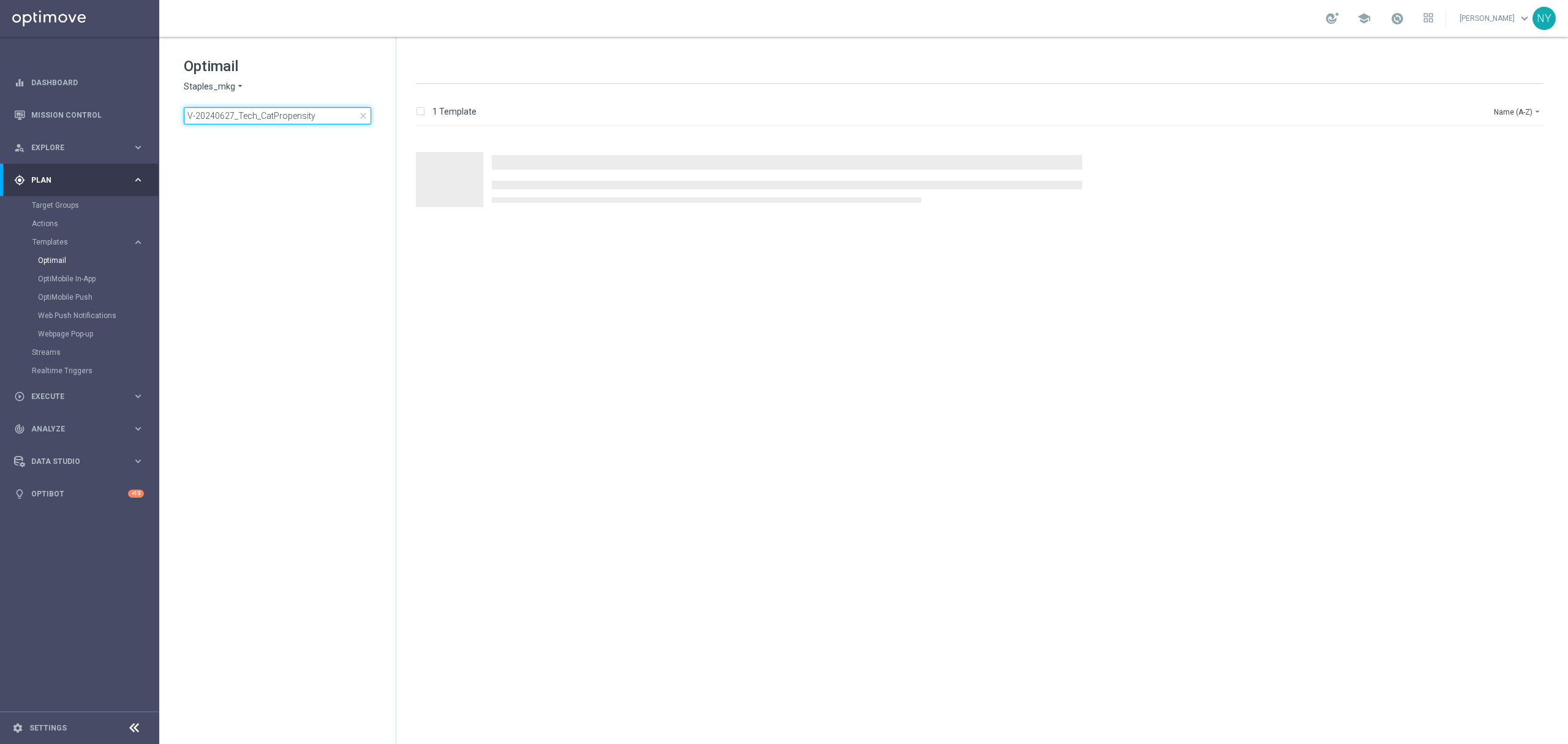
drag, startPoint x: 311, startPoint y: 111, endPoint x: -92, endPoint y: 97, distance: 403.2
click at [0, 97] on html "equalizer Dashboard Mission Control" at bounding box center [784, 372] width 1568 height 744
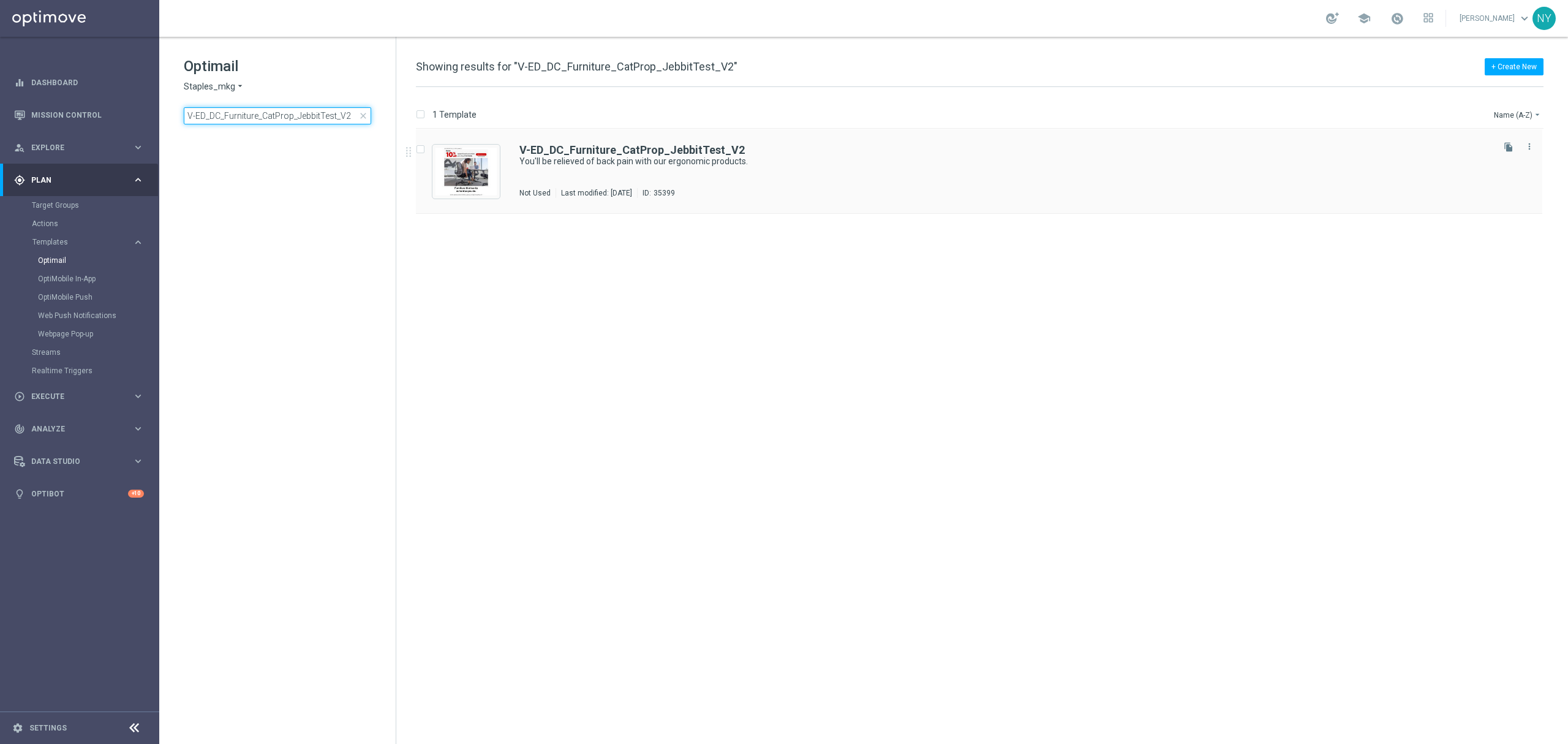
type input "V-ED_DC_Furniture_CatProp_JebbitTest_V2"
click at [588, 149] on b "V-ED_DC_Furniture_CatProp_JebbitTest_V2" at bounding box center [632, 150] width 226 height 13
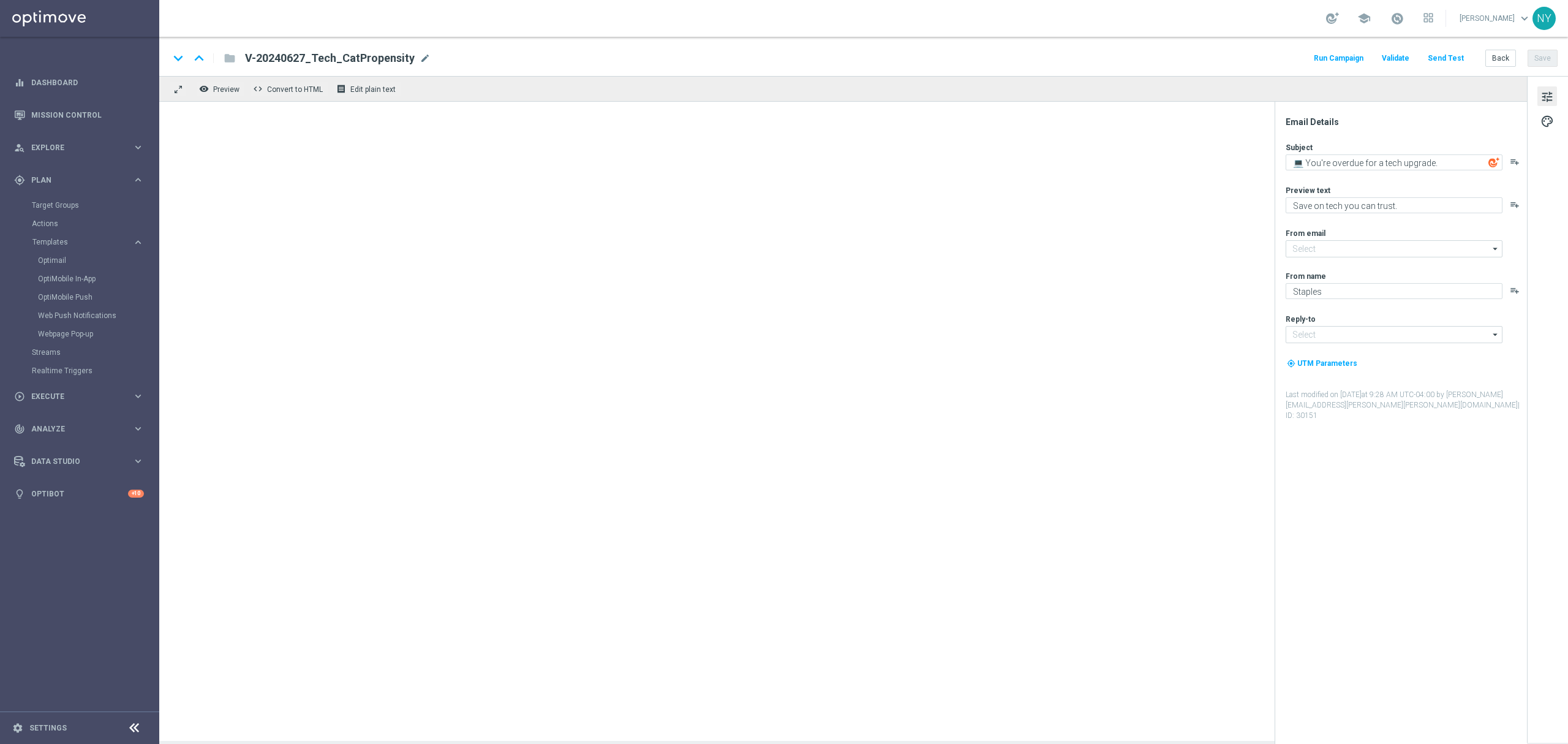
type input "[EMAIL_ADDRESS][DOMAIN_NAME]"
type textarea "You'll be relieved of back pain with our ergonomic products."
type textarea "Your invite to comfort has arrived."
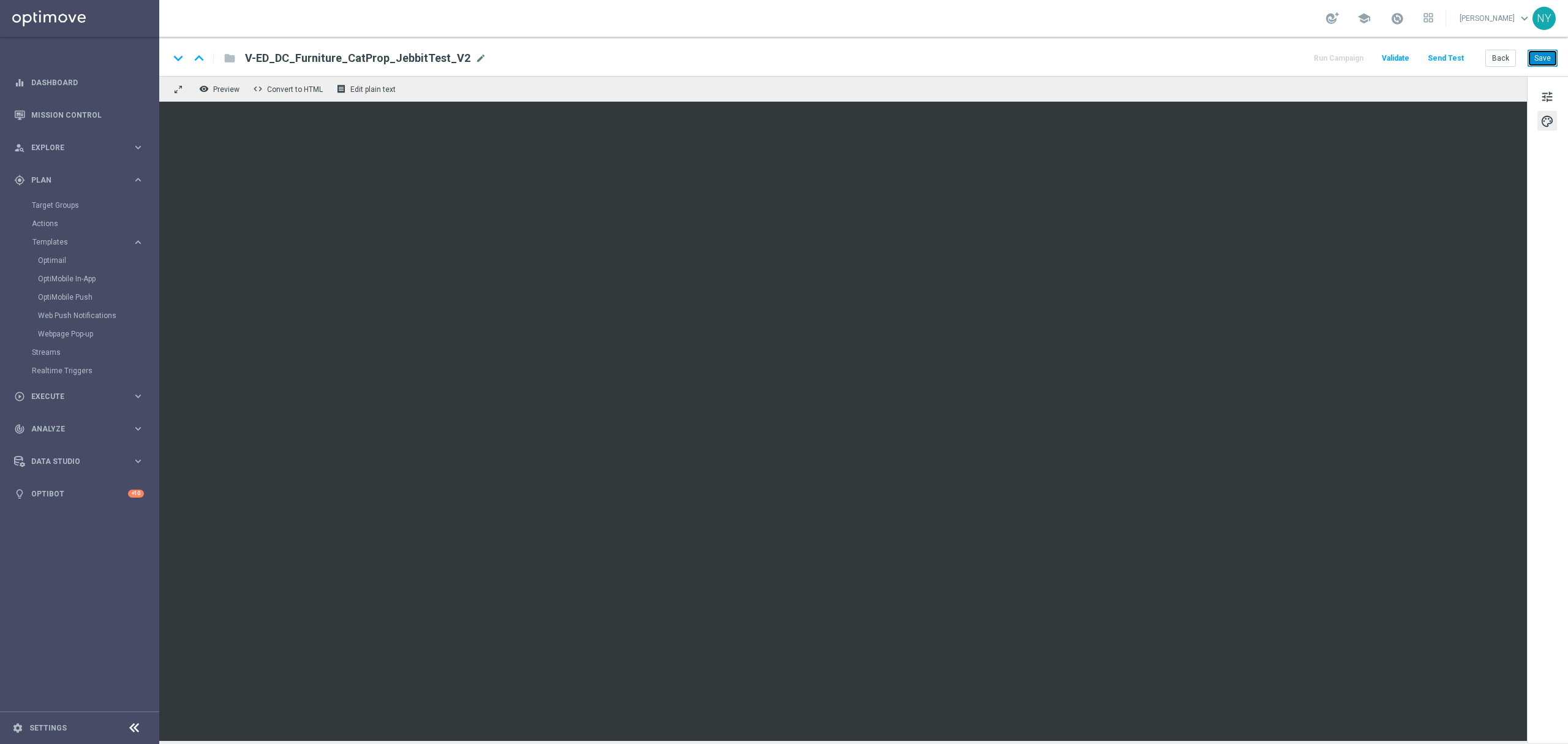
click at [1544, 52] on button "Save" at bounding box center [1542, 58] width 30 height 17
click at [1444, 55] on button "Send Test" at bounding box center [1446, 58] width 40 height 17
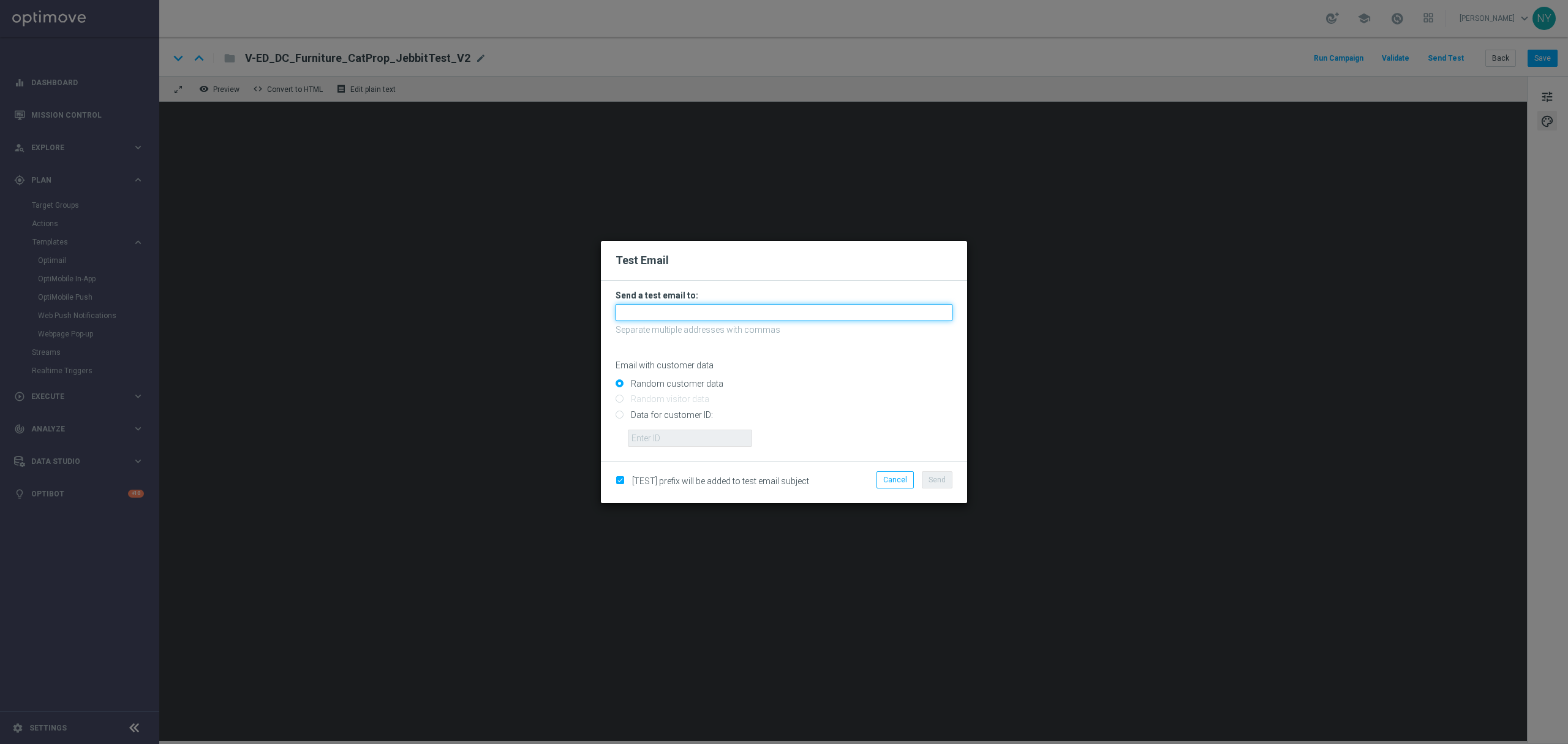
click at [637, 309] on input "text" at bounding box center [784, 312] width 337 height 17
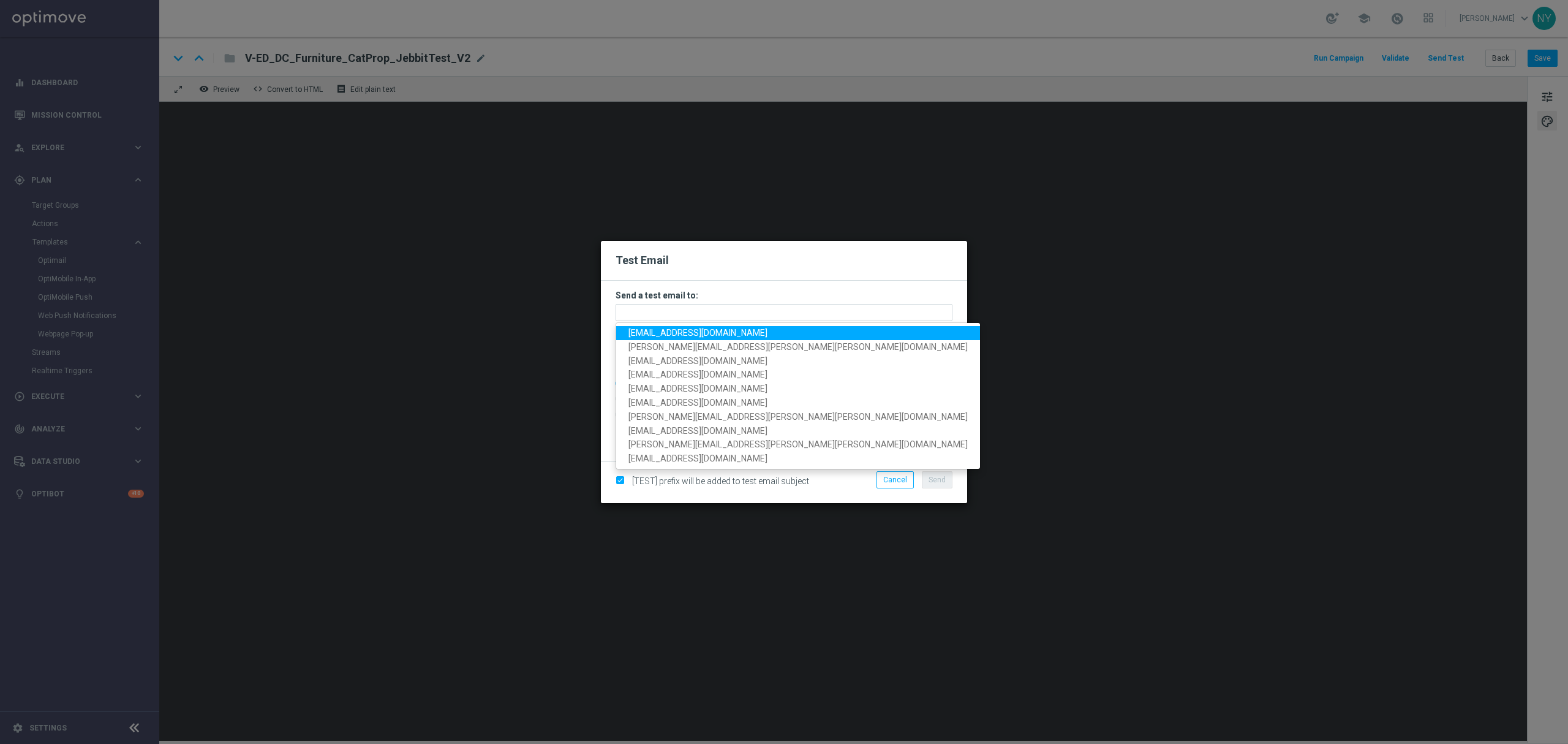
click at [733, 334] on span "[EMAIL_ADDRESS][DOMAIN_NAME]" at bounding box center [698, 332] width 139 height 9
type input "[EMAIL_ADDRESS][DOMAIN_NAME]"
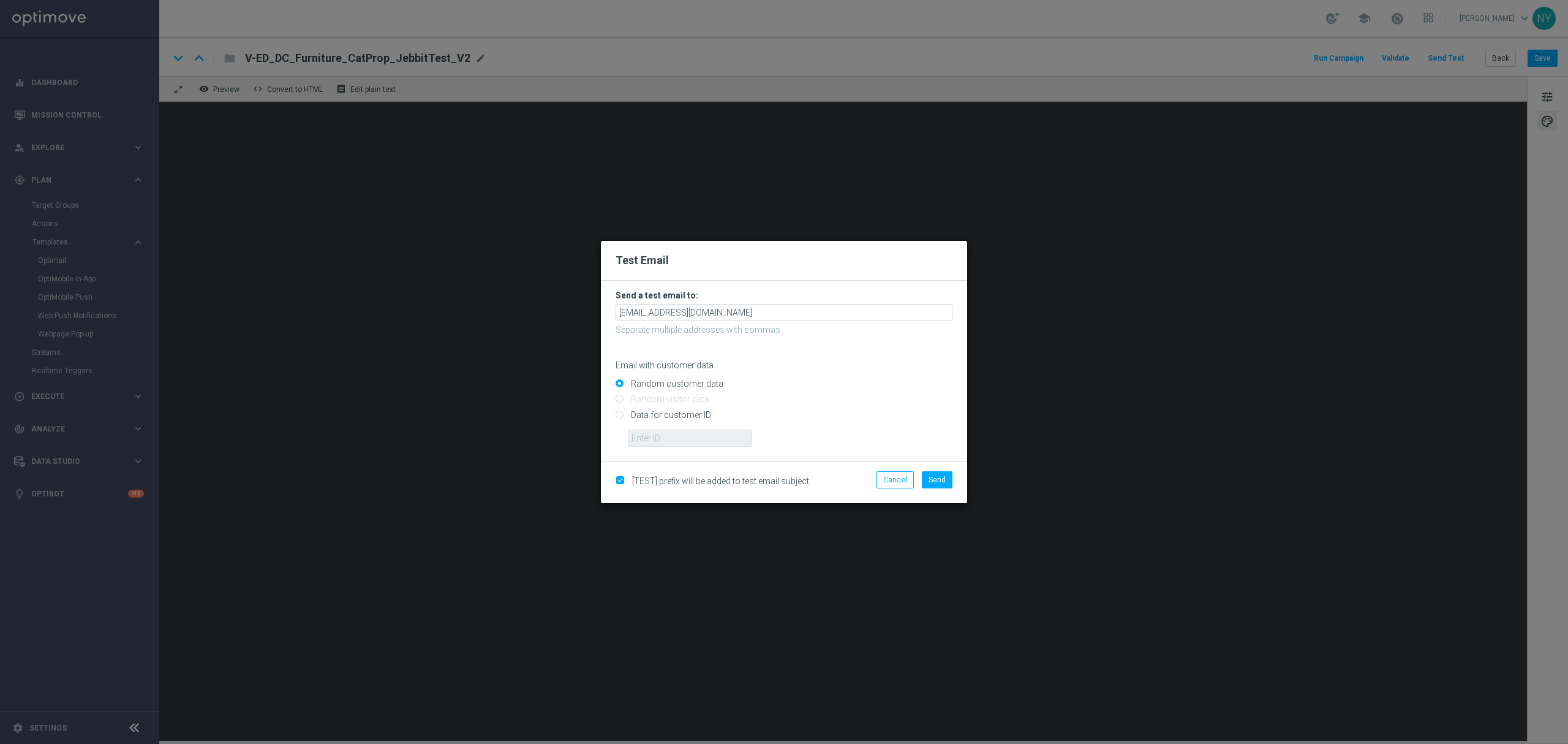
click at [618, 412] on input "Data for customer ID:" at bounding box center [784, 420] width 337 height 17
radio input "true"
click at [656, 442] on input "text" at bounding box center [690, 438] width 124 height 17
paste input "10000020539"
type input "10000020539"
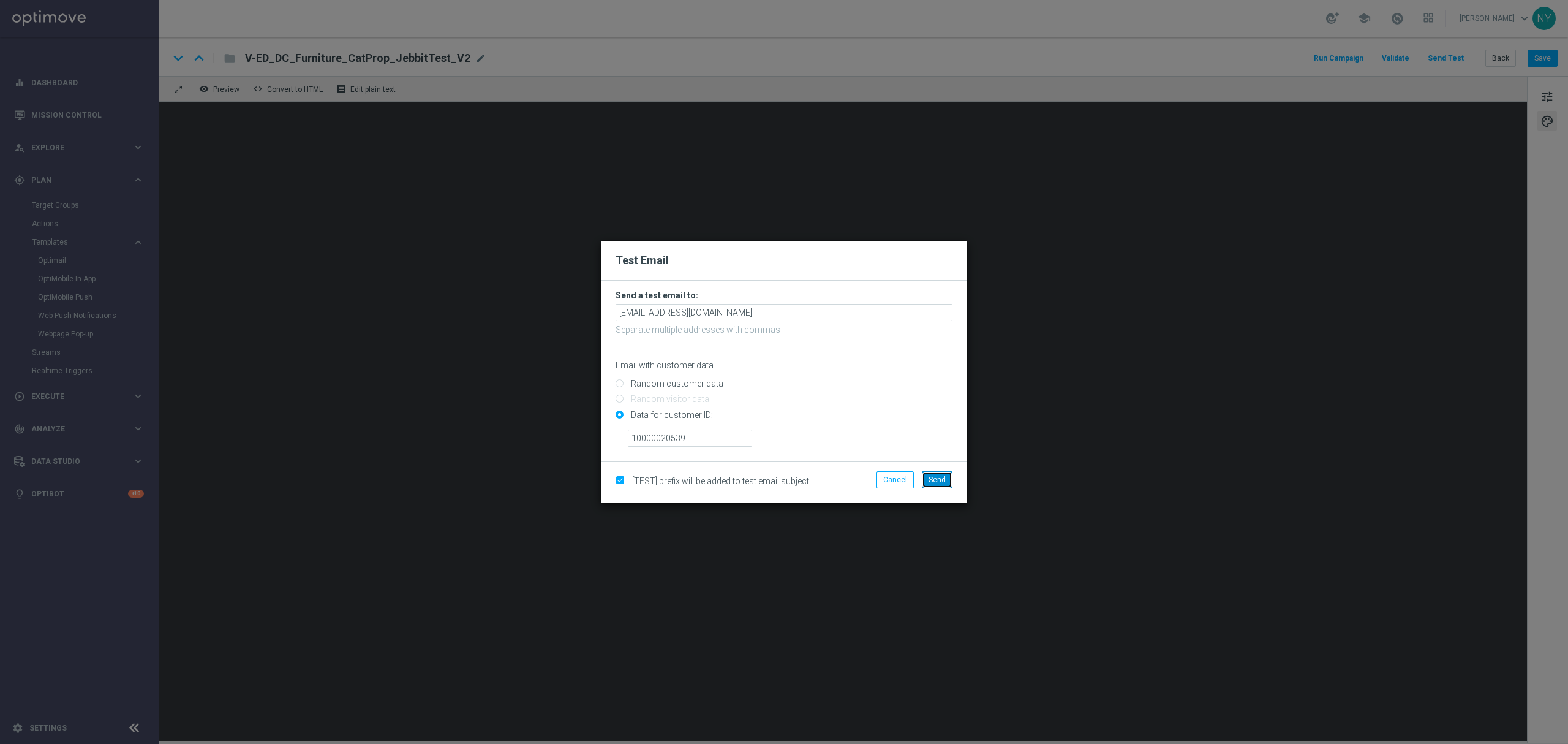
click at [939, 475] on span "Send" at bounding box center [937, 480] width 17 height 9
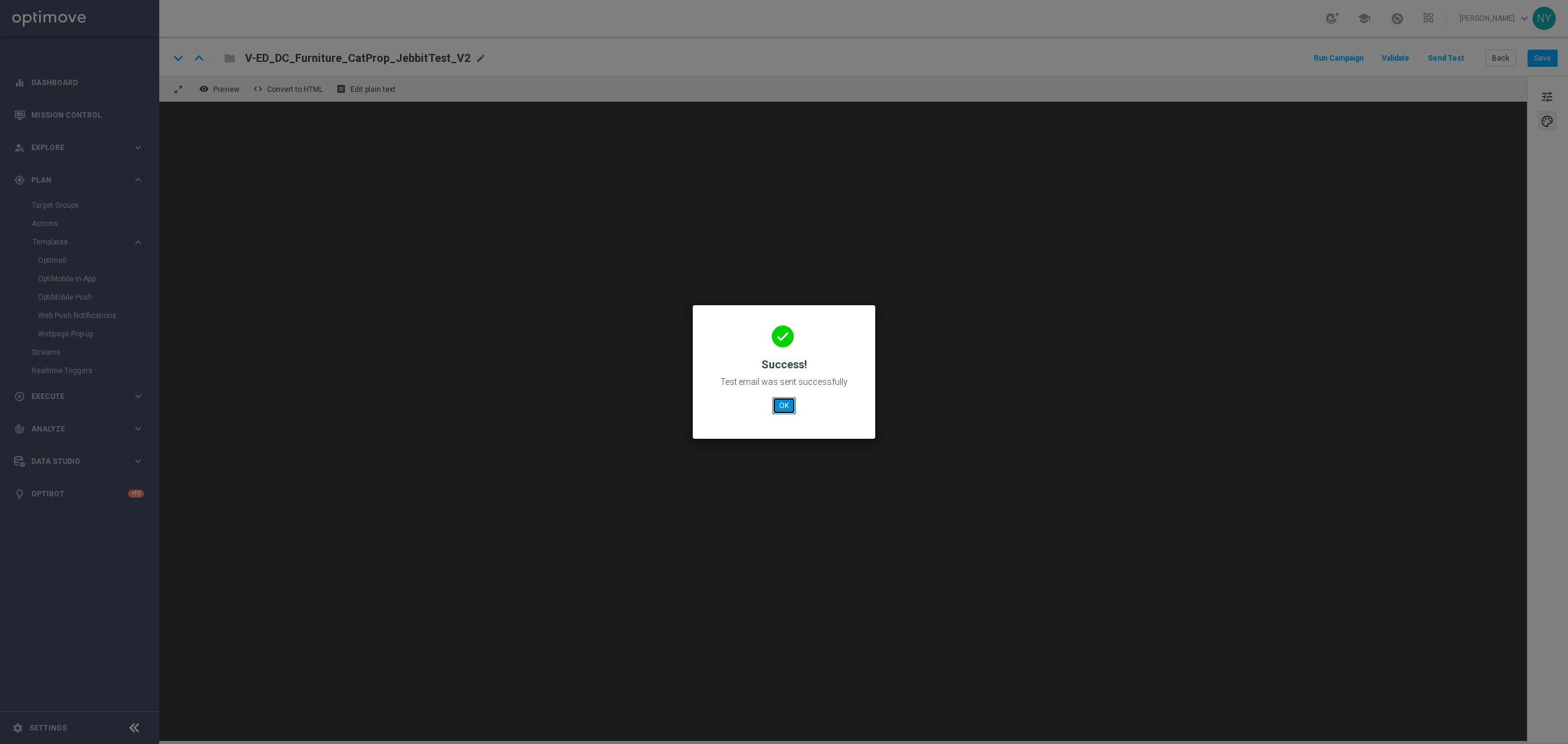
click at [792, 408] on button "OK" at bounding box center [784, 405] width 23 height 17
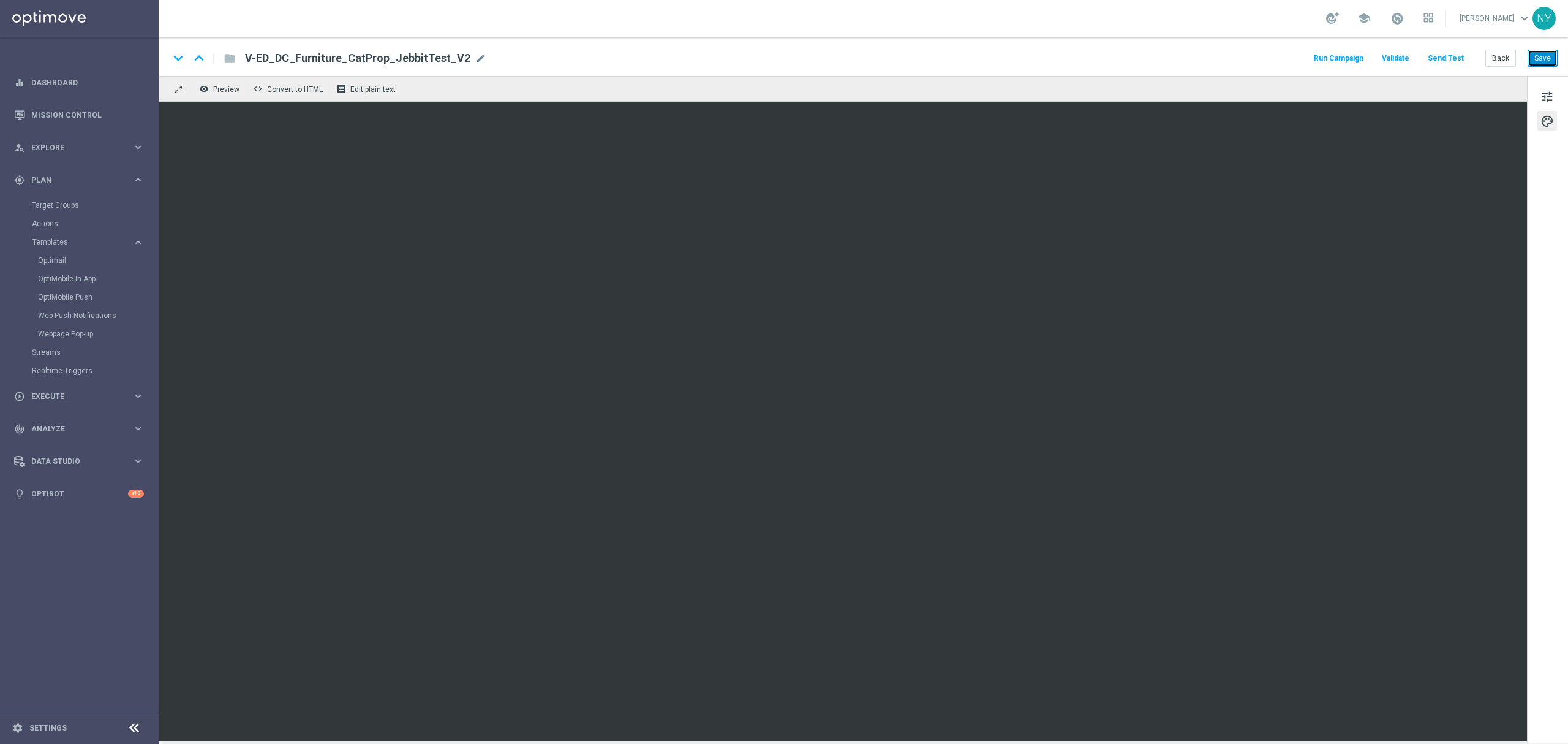
click at [1546, 60] on button "Save" at bounding box center [1542, 58] width 30 height 17
click at [1508, 62] on button "Back" at bounding box center [1500, 58] width 31 height 17
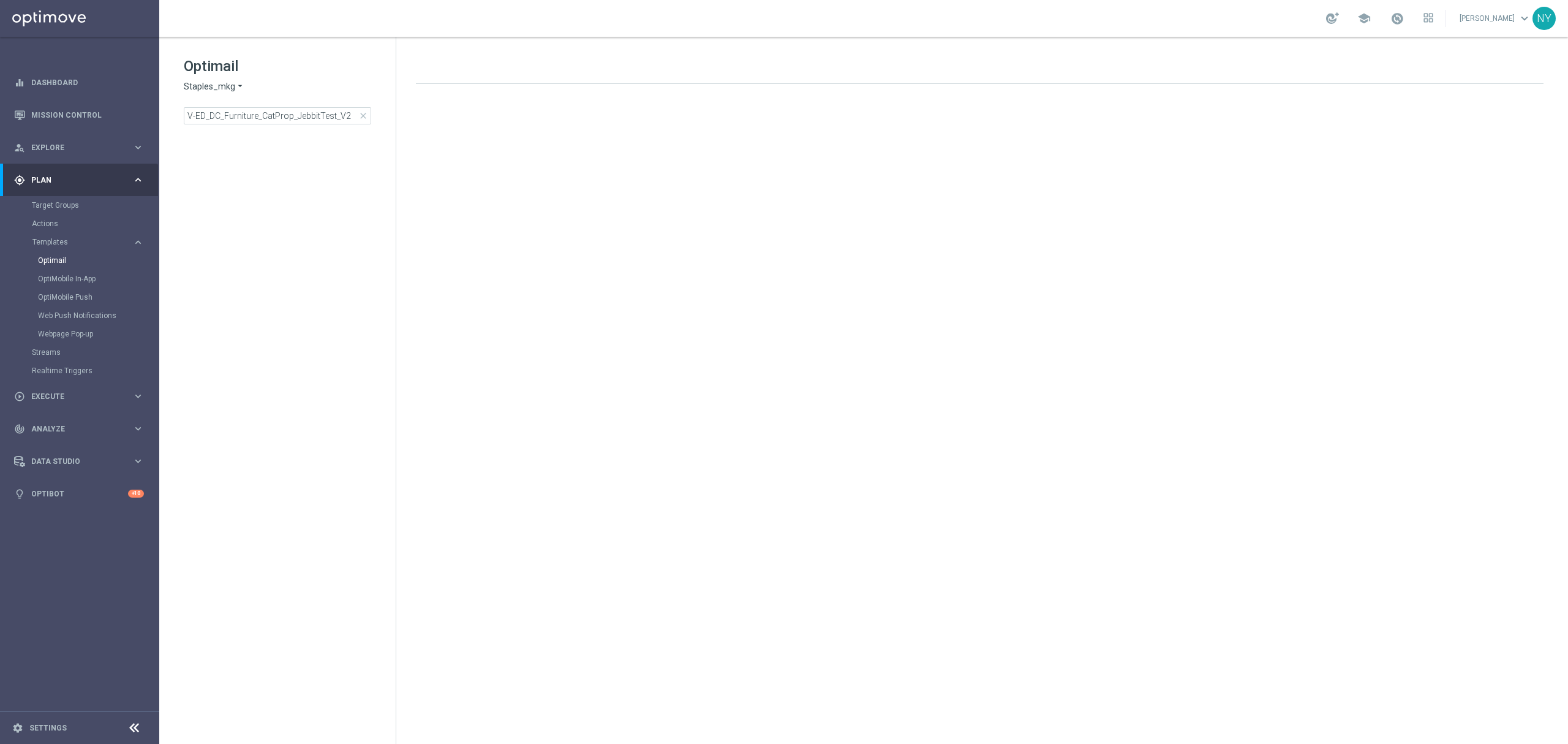
click at [363, 111] on span "close" at bounding box center [362, 115] width 9 height 9
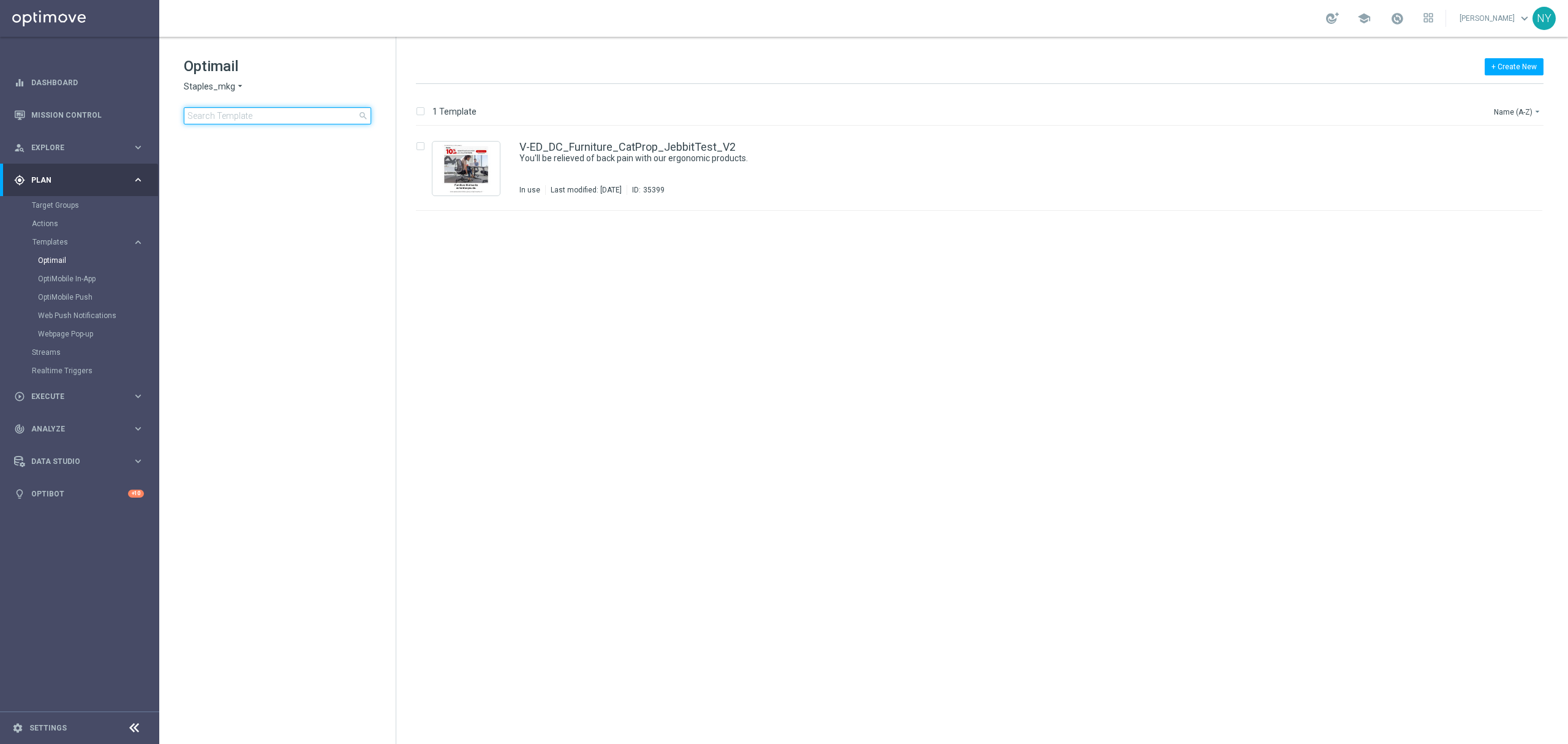
click at [278, 111] on input at bounding box center [278, 116] width 188 height 17
type input "V-ER_DC_CatPropensity_Paper_B"
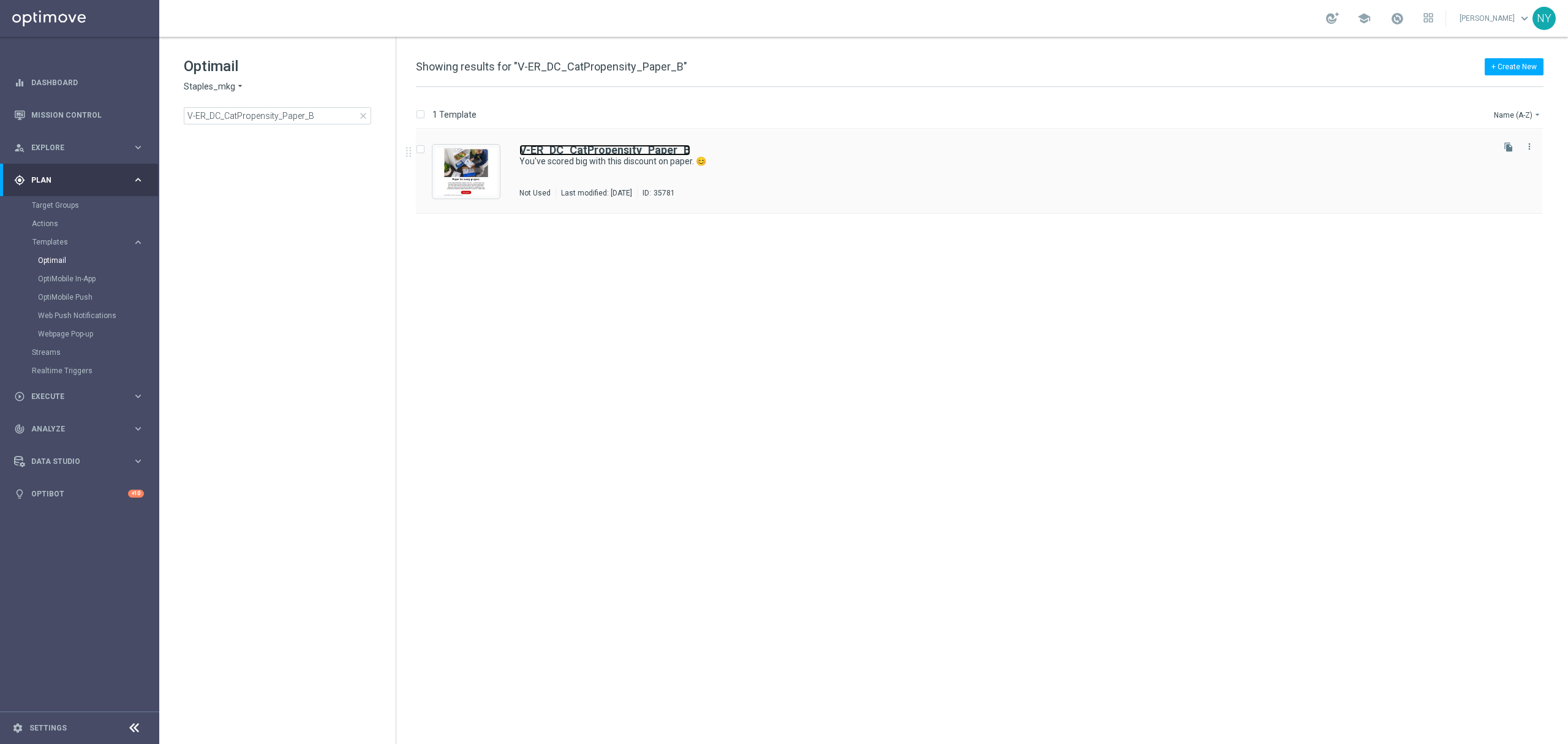
click at [632, 149] on b "V-ER_DC_CatPropensity_Paper_B" at bounding box center [605, 150] width 171 height 13
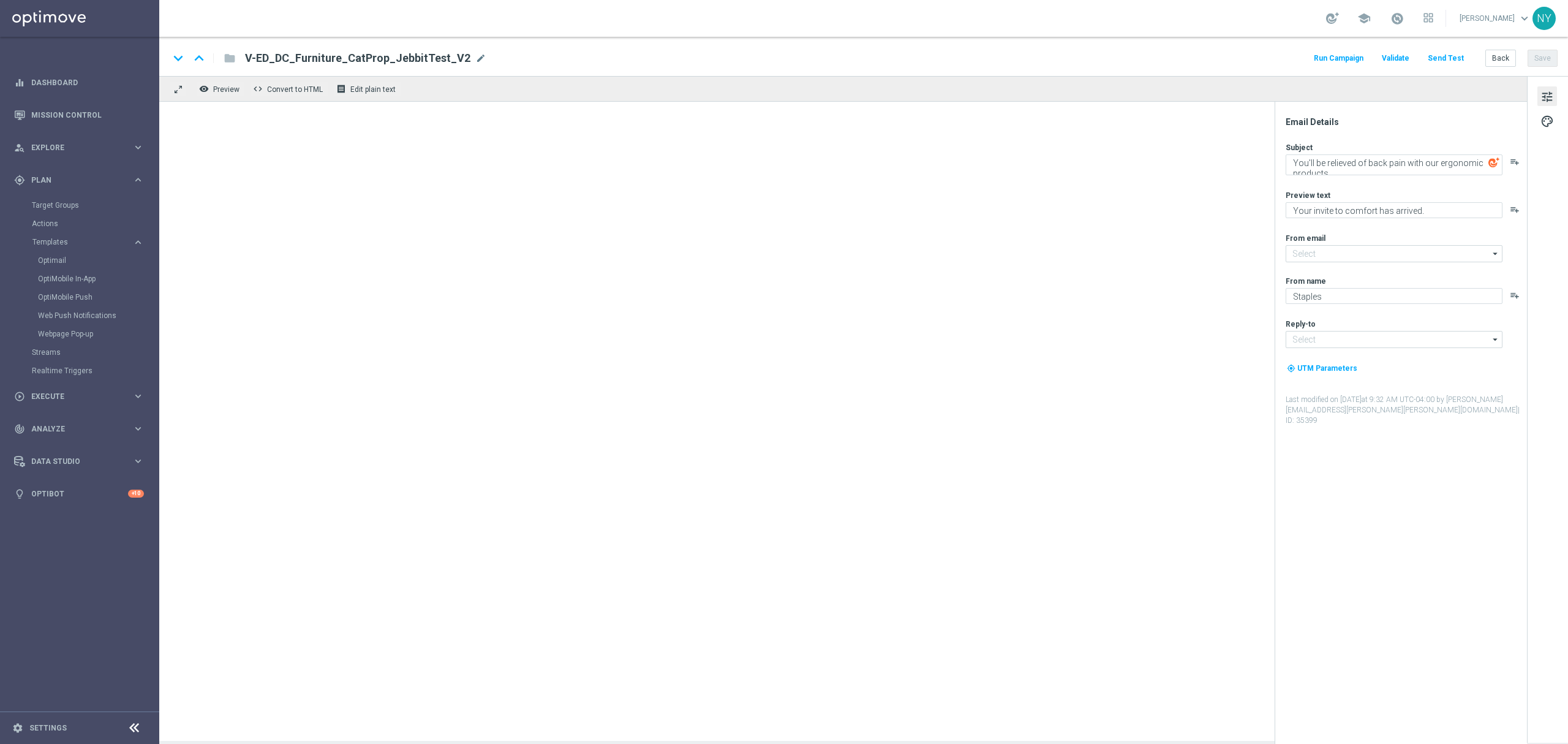
type input "[EMAIL_ADDRESS][DOMAIN_NAME]"
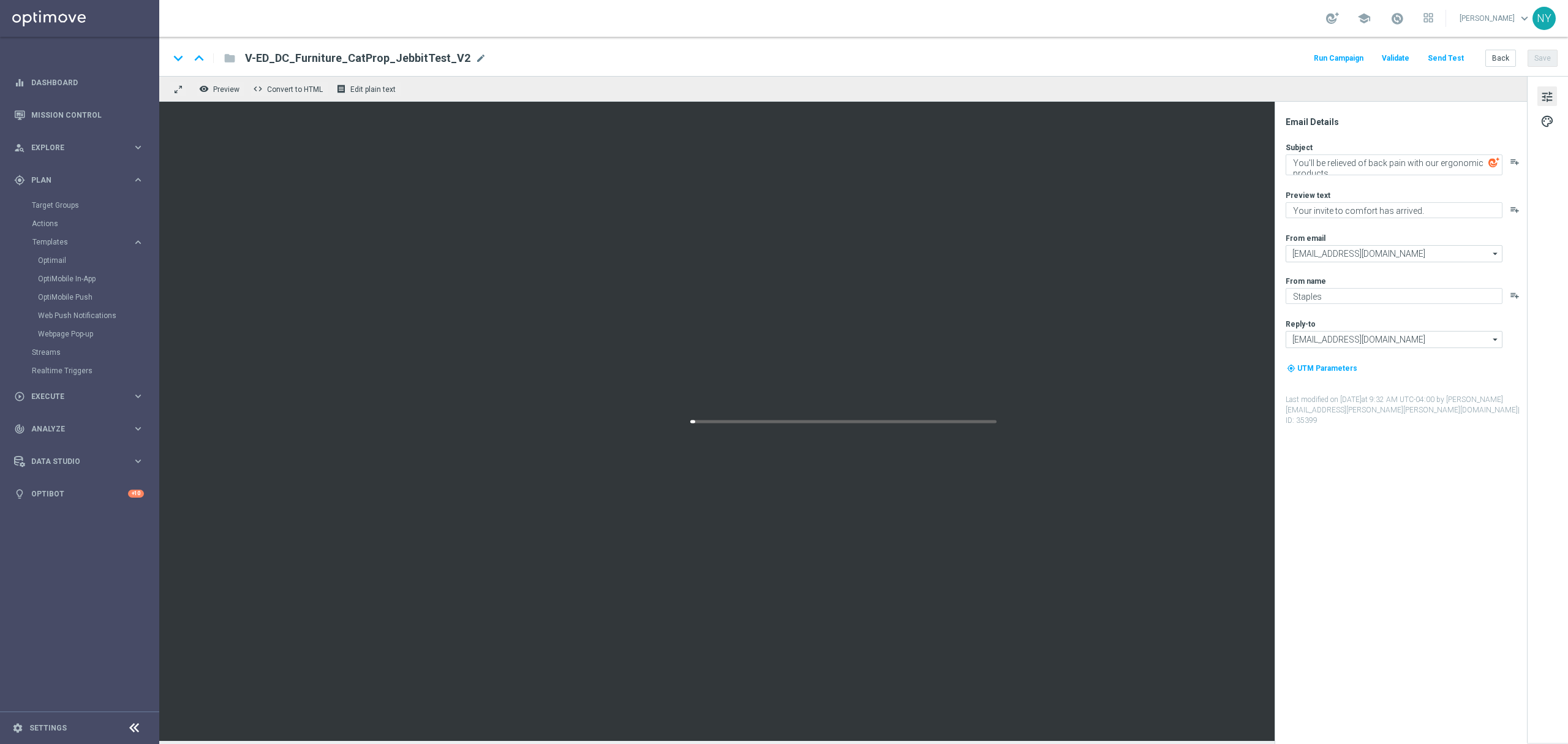
type textarea "You've scored big with this discount on paper. 😊"
type textarea "We're offering you the essentials you need."
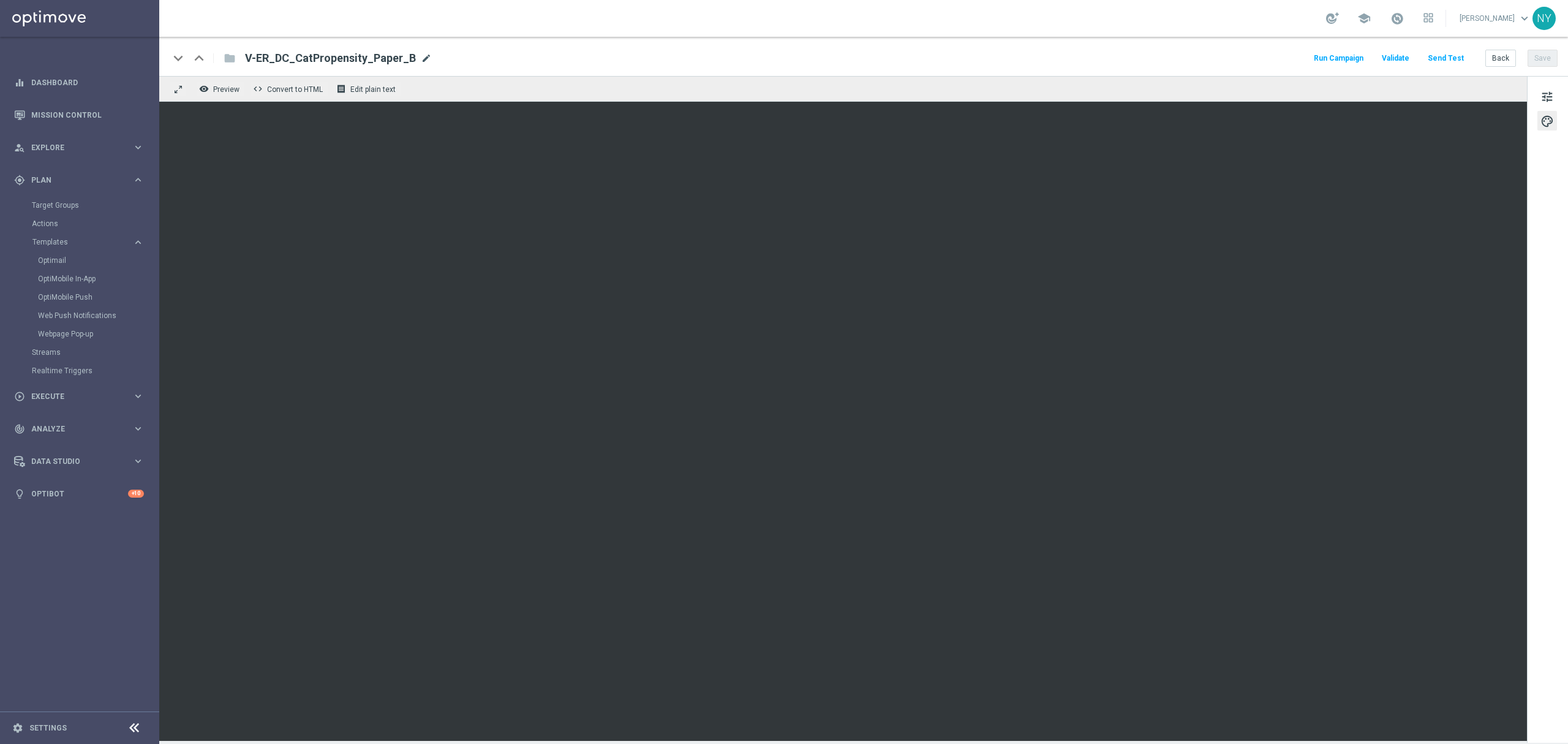
click at [423, 55] on span "mode_edit" at bounding box center [426, 58] width 11 height 11
drag, startPoint x: 397, startPoint y: 56, endPoint x: 147, endPoint y: 30, distance: 251.3
click at [147, 30] on main "equalizer Dashboard Mission Control" at bounding box center [784, 372] width 1568 height 744
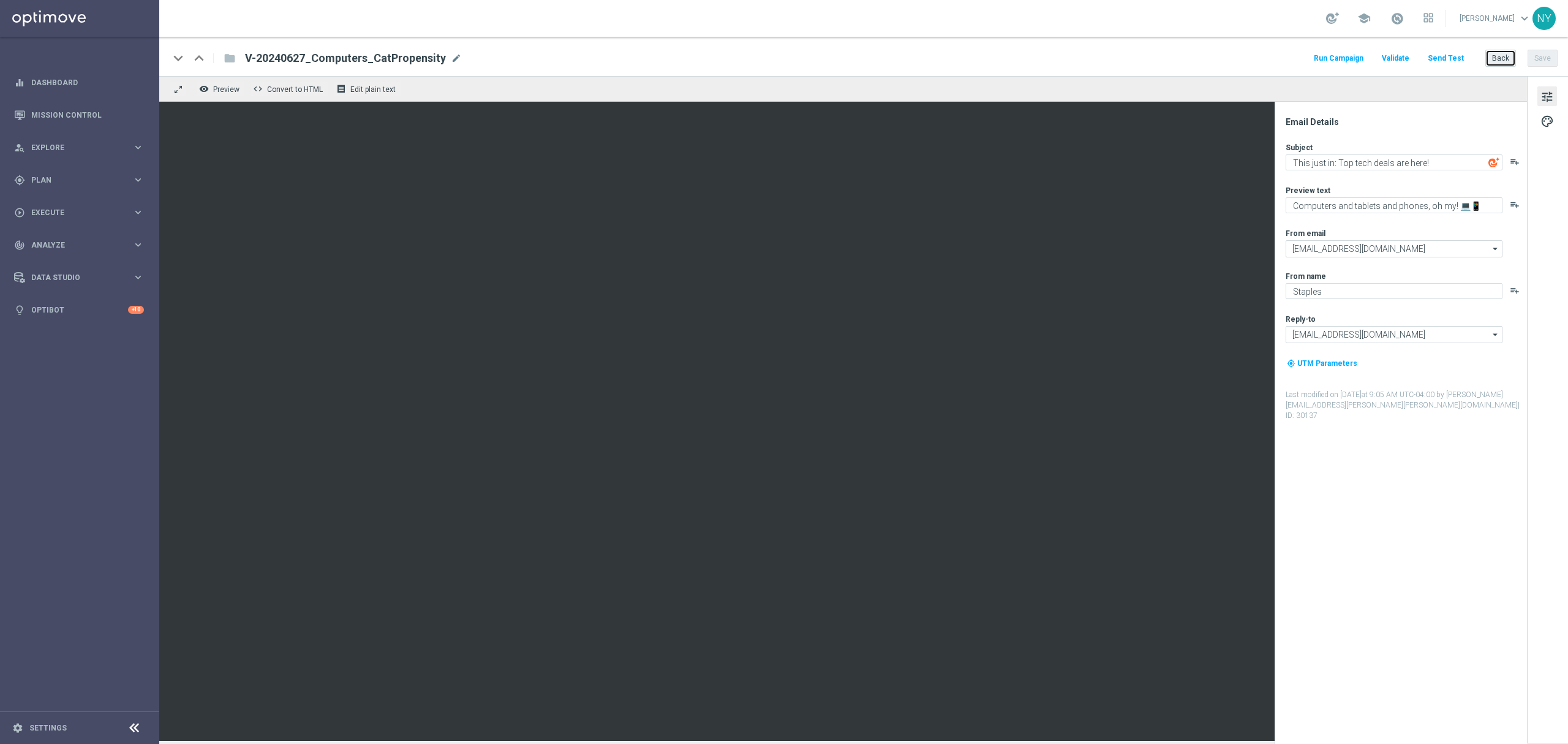
click at [1500, 61] on button "Back" at bounding box center [1500, 58] width 31 height 17
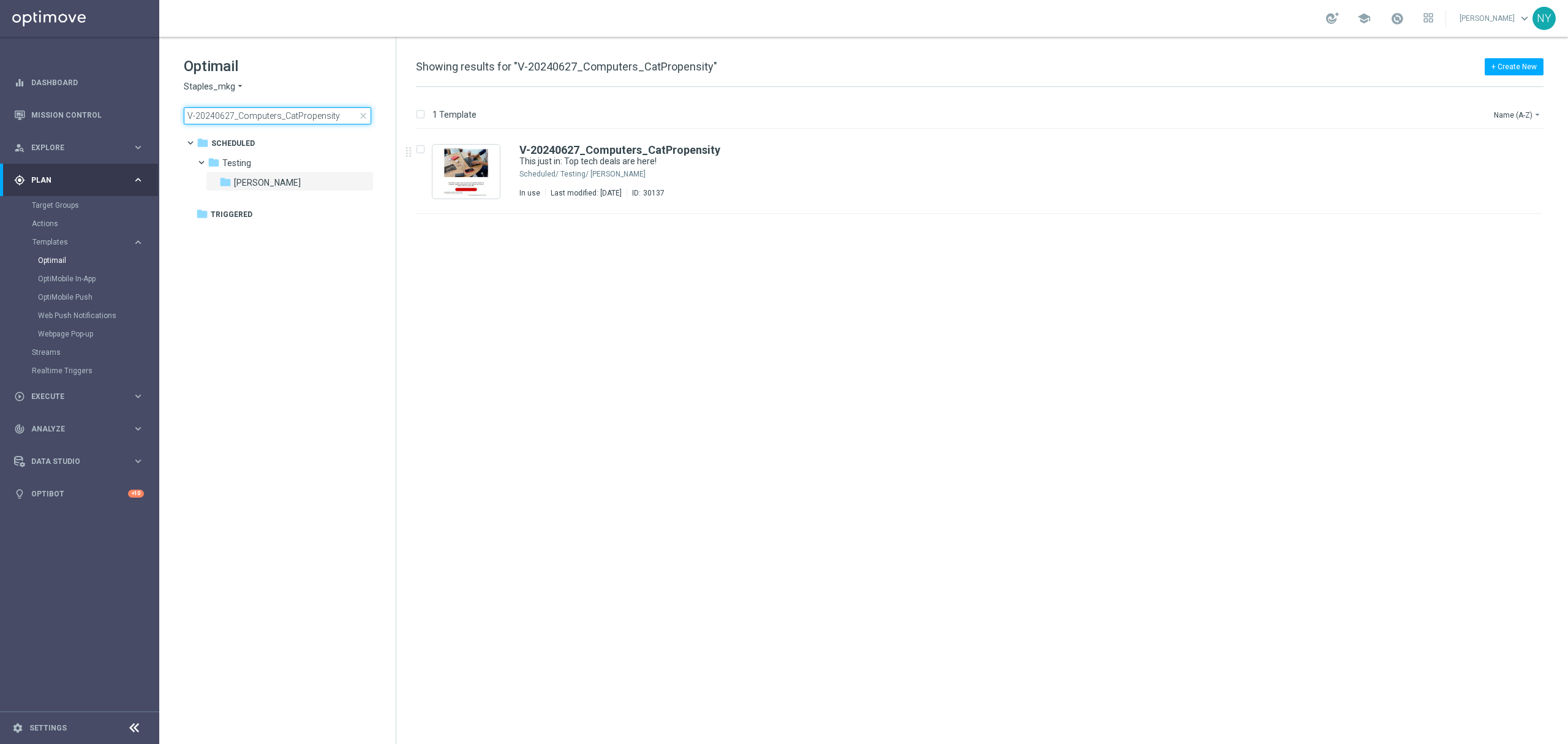
click at [334, 114] on input "V-20240627_Computers_CatPropensity" at bounding box center [278, 116] width 188 height 17
drag, startPoint x: 339, startPoint y: 114, endPoint x: 35, endPoint y: 120, distance: 304.1
click at [35, 120] on main "equalizer Dashboard Mission Control" at bounding box center [784, 372] width 1568 height 744
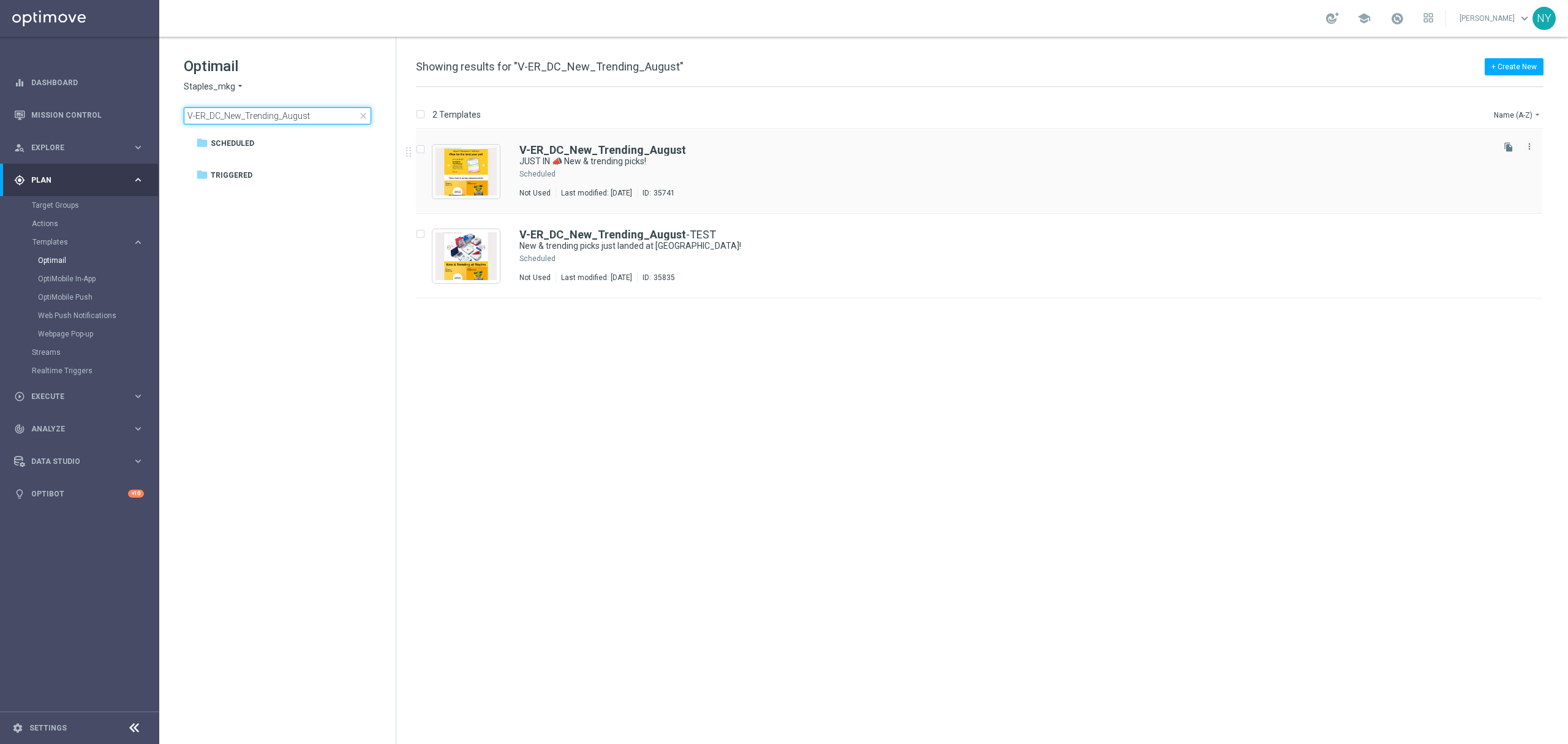
type input "V-ER_DC_New_Trending_August"
click at [596, 150] on b "V-ER_DC_New_Trending_August" at bounding box center [602, 150] width 167 height 13
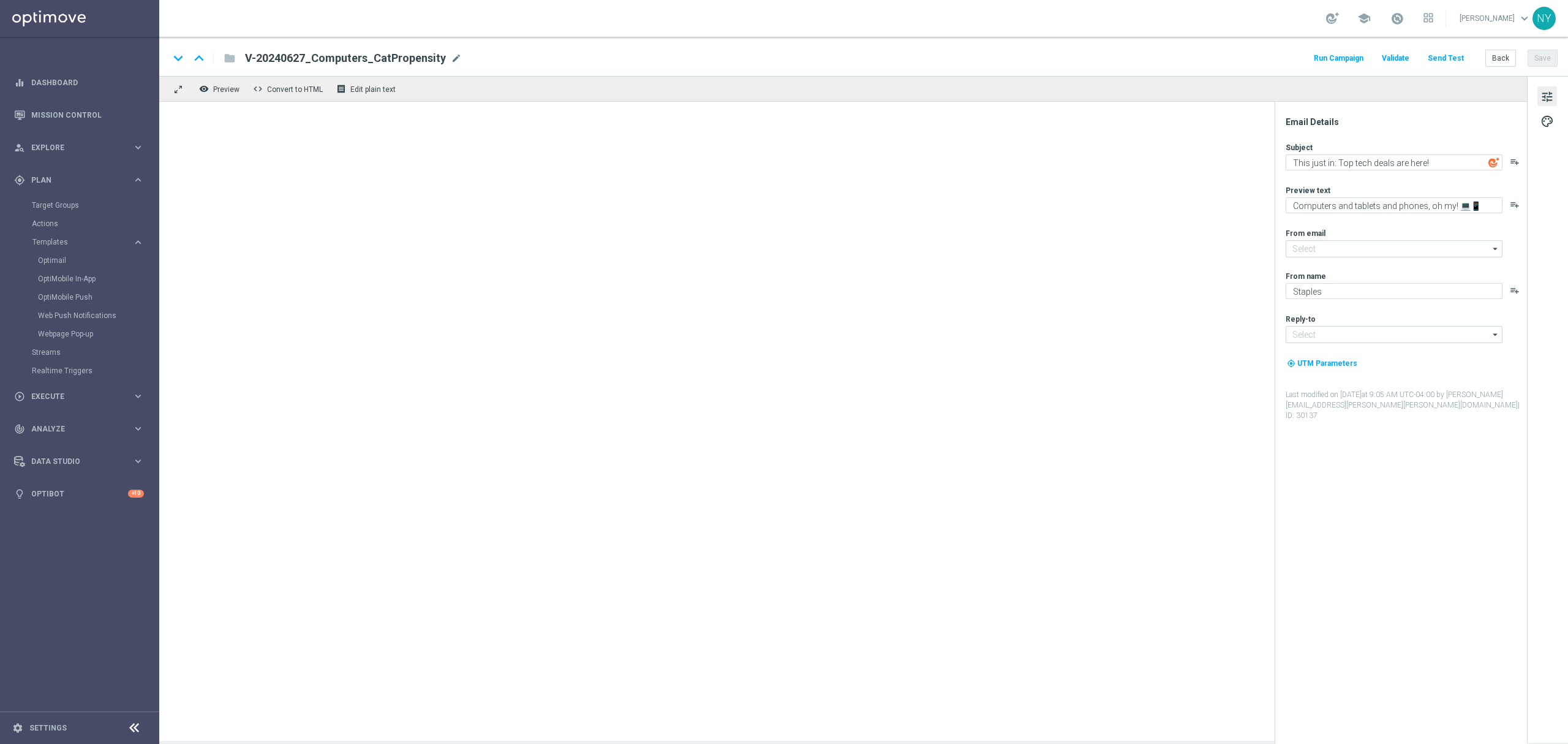
type input "[EMAIL_ADDRESS][DOMAIN_NAME]"
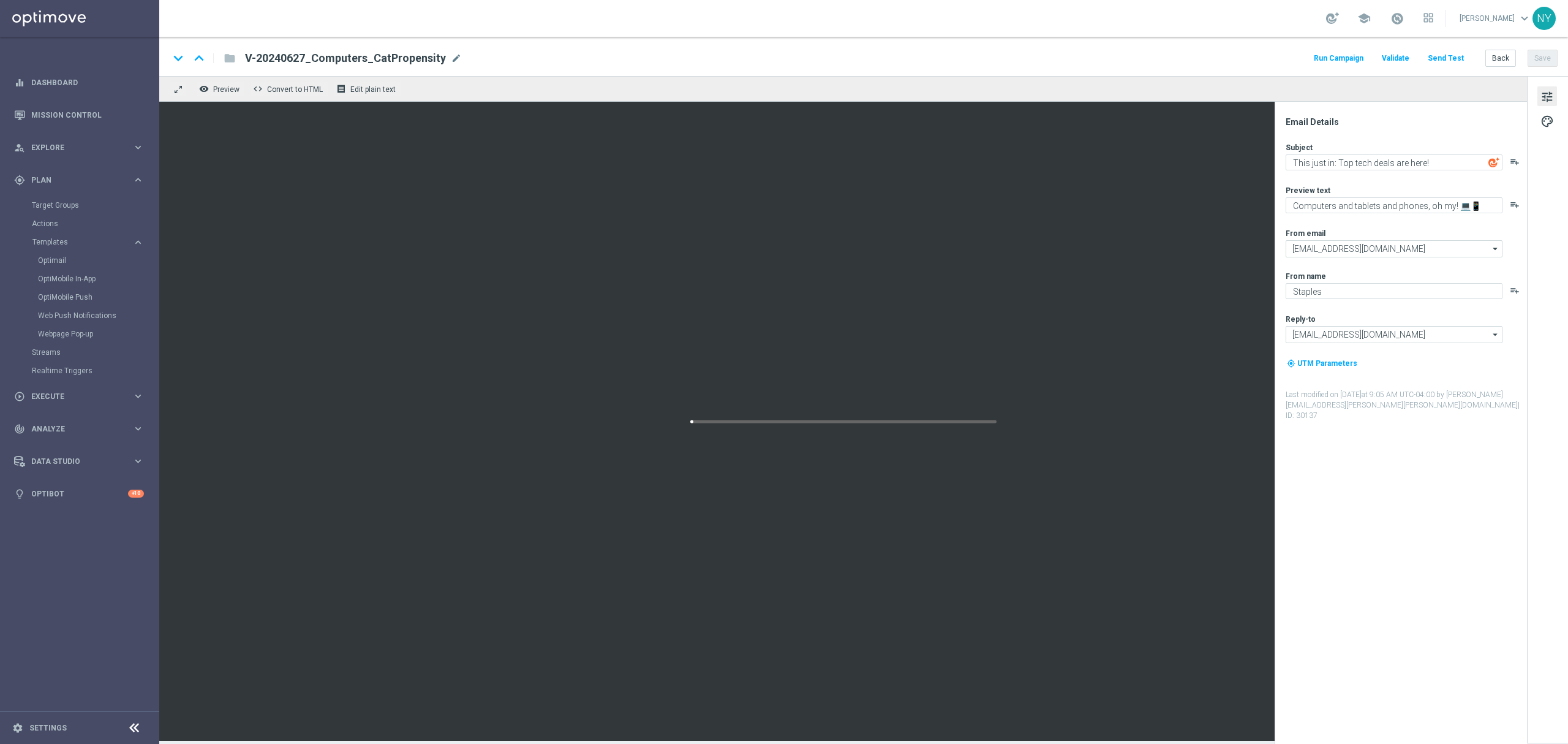
type textarea "JUST IN 📣 New & trending picks!"
type textarea "Plus school-ready supplies for their first day."
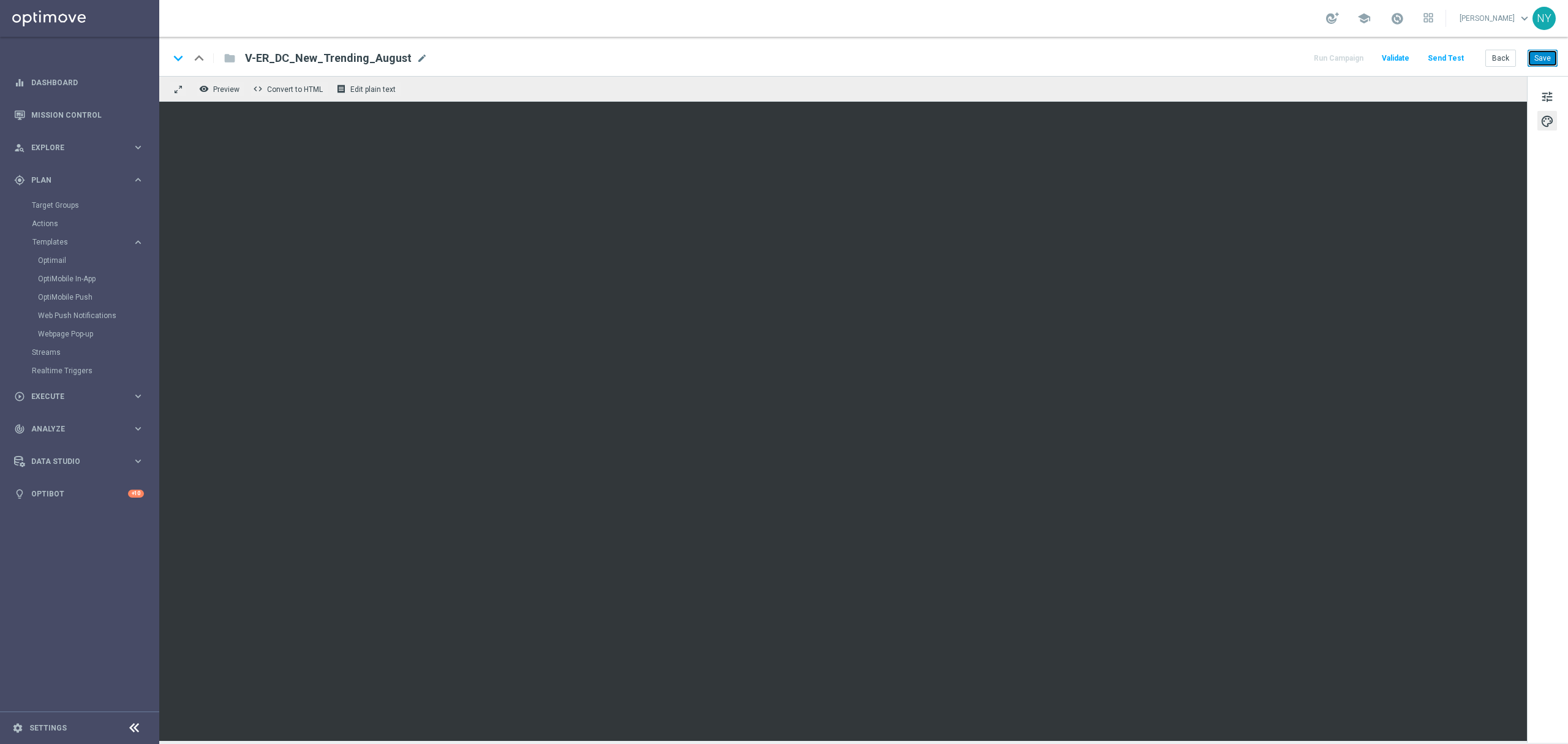
click at [1549, 60] on button "Save" at bounding box center [1542, 58] width 30 height 17
click at [1451, 57] on button "Send Test" at bounding box center [1446, 58] width 40 height 17
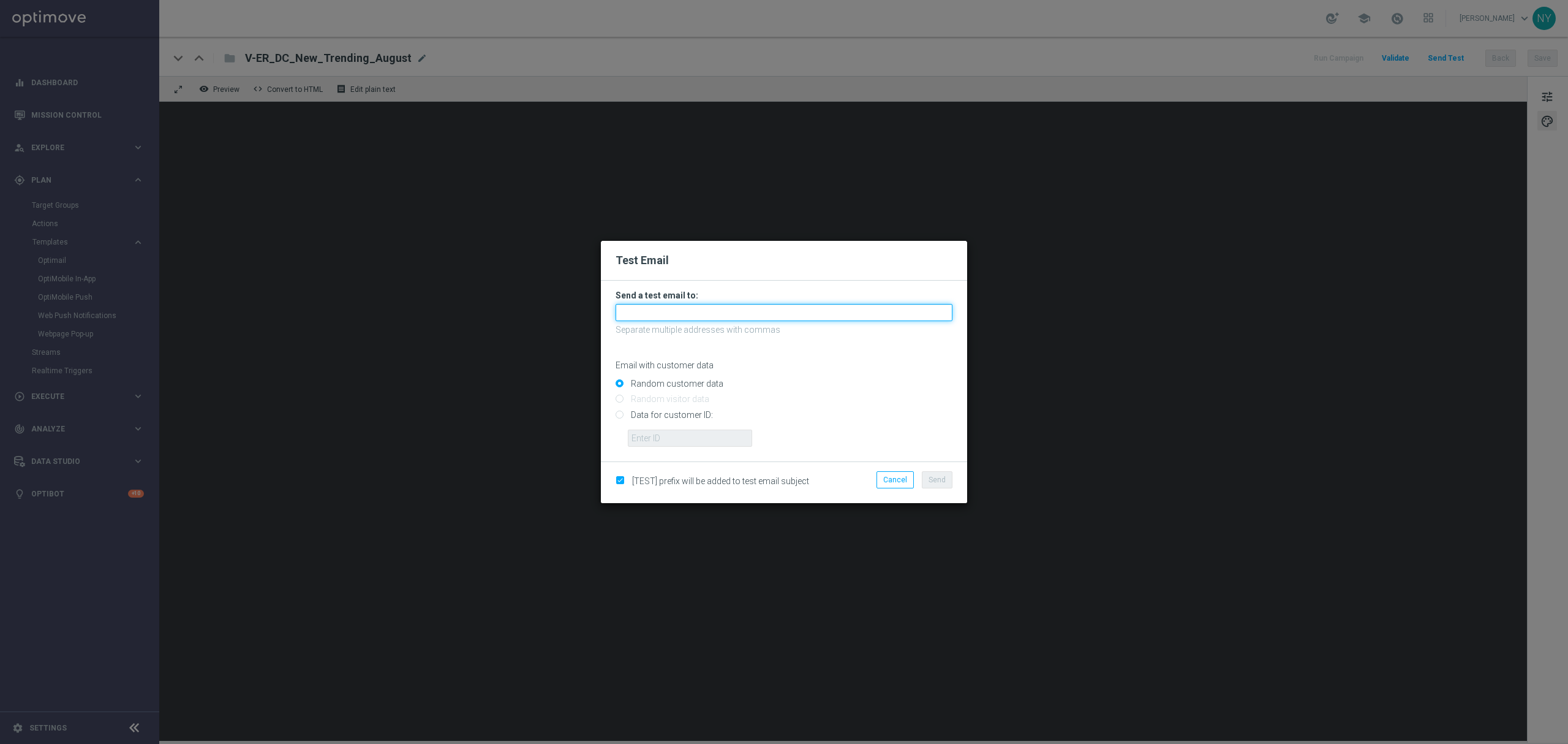
click at [636, 312] on input "text" at bounding box center [784, 312] width 337 height 17
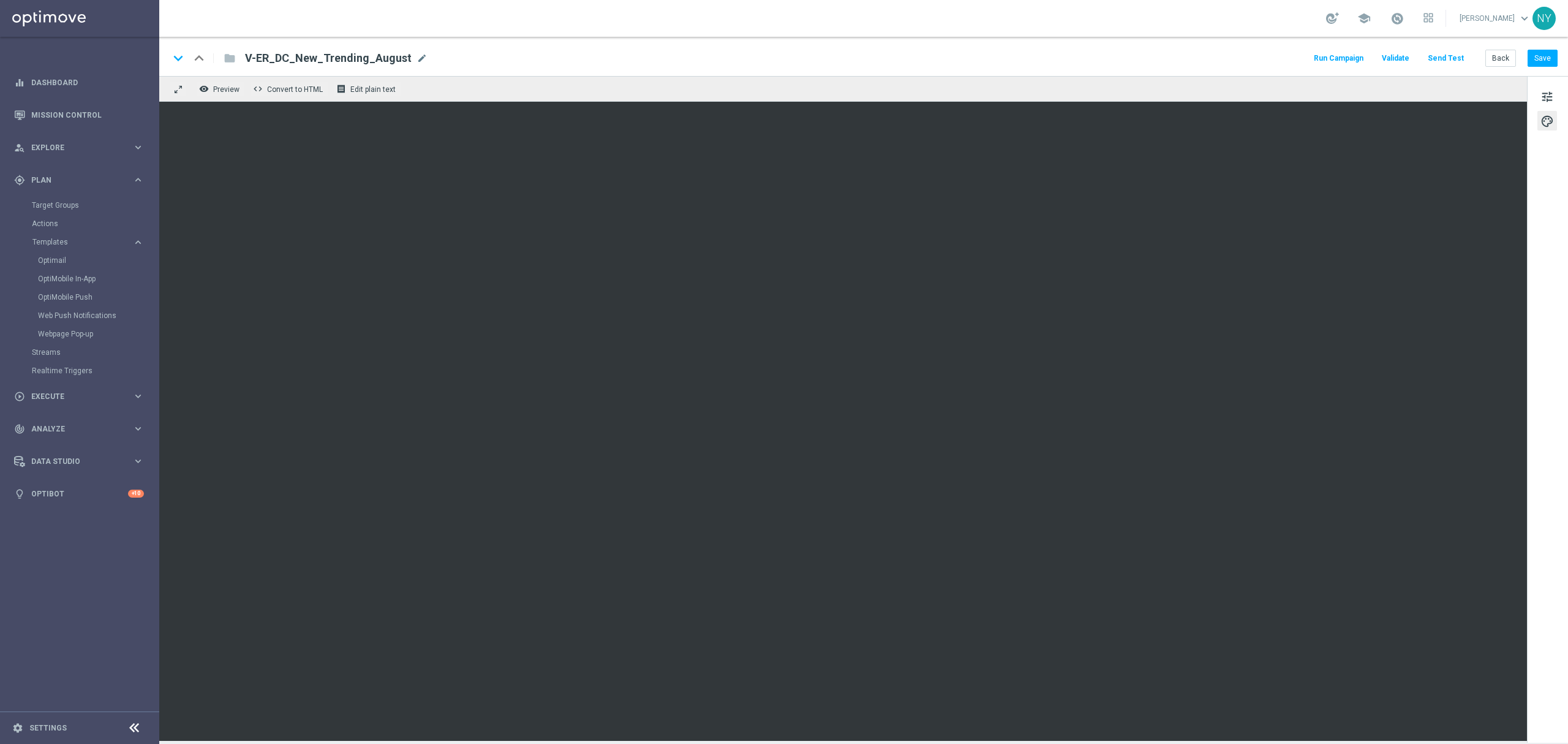
click at [1453, 52] on button "Send Test" at bounding box center [1446, 58] width 40 height 17
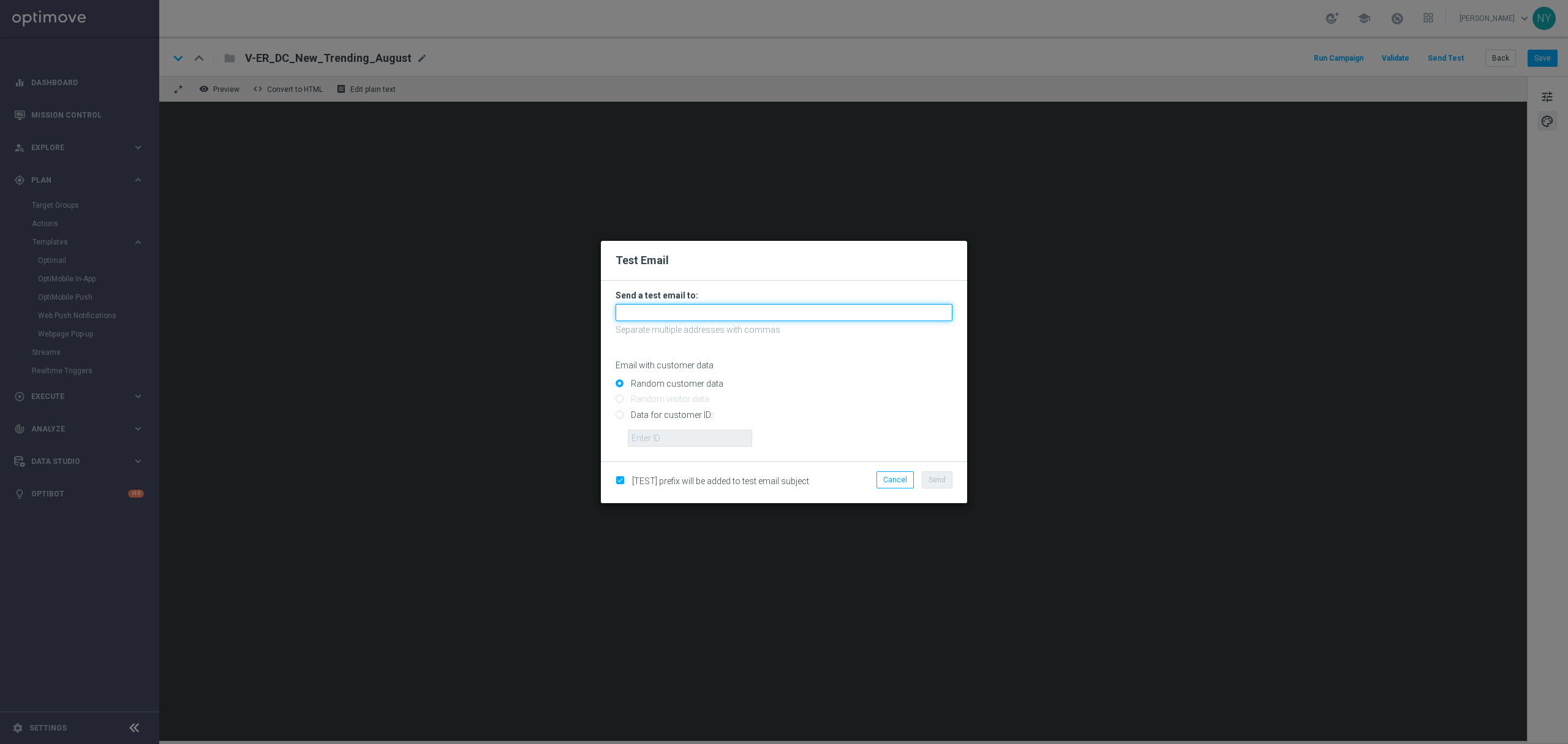
click at [625, 307] on input "text" at bounding box center [784, 312] width 337 height 17
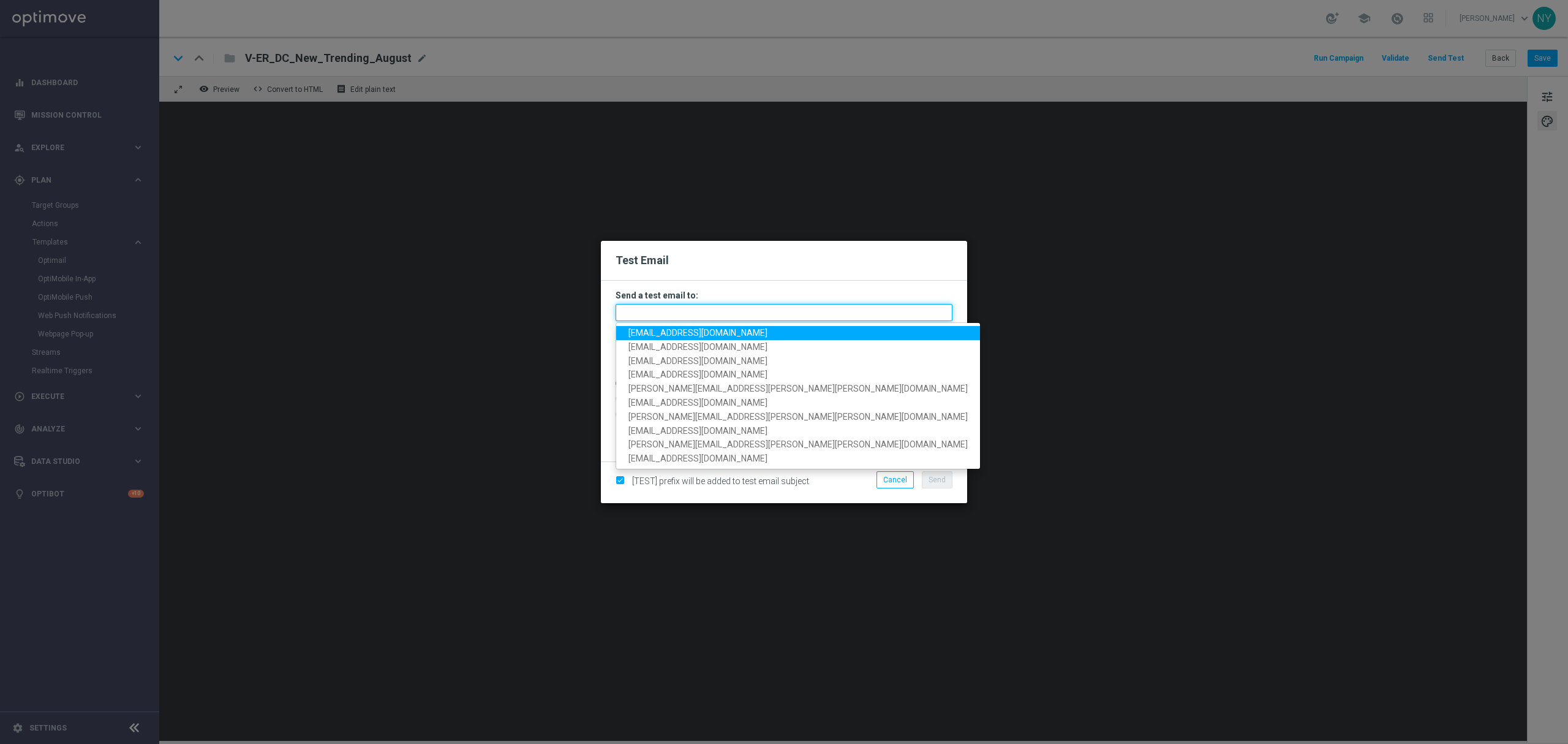
paste input "[EMAIL_ADDRESS][DOMAIN_NAME]"
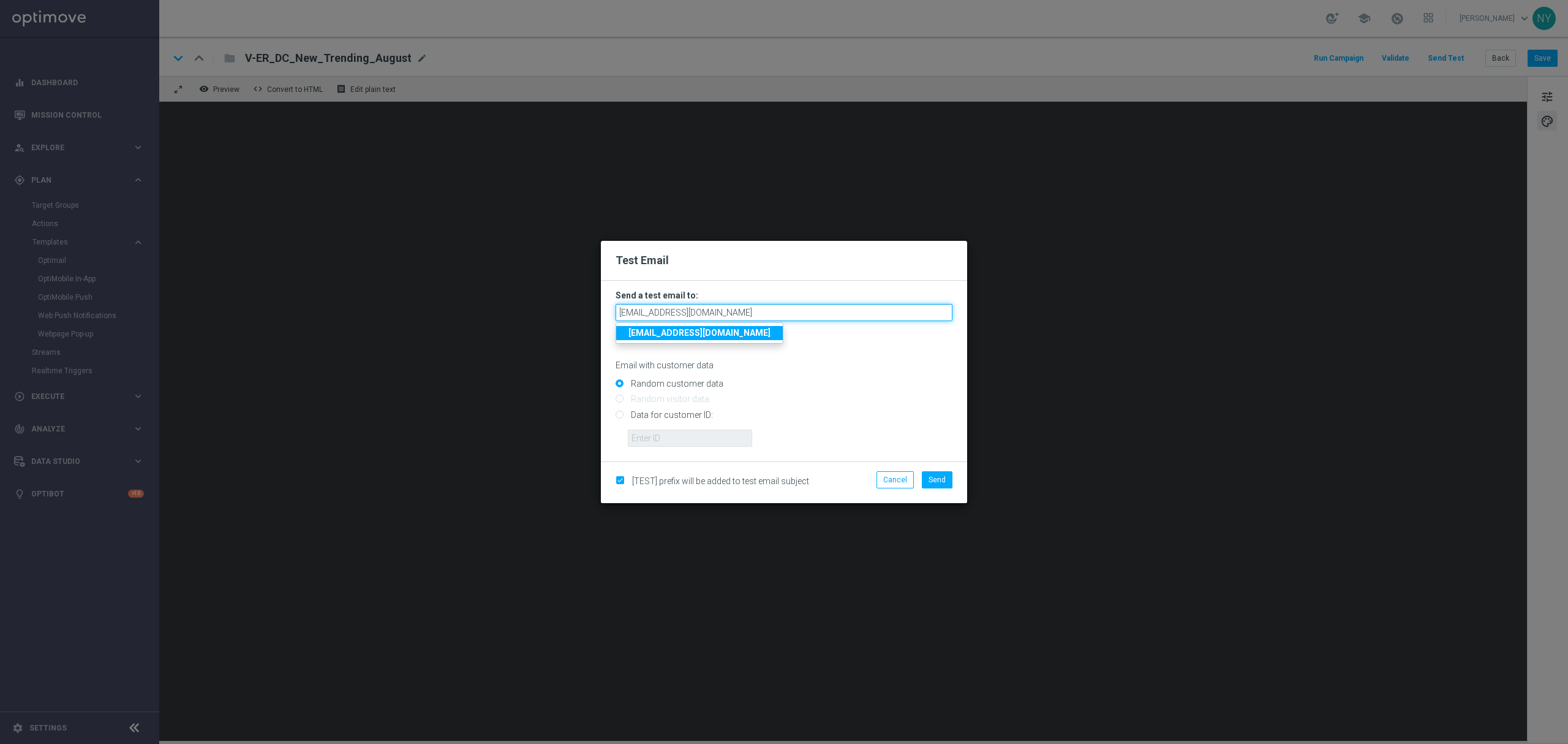
type input "[EMAIL_ADDRESS][DOMAIN_NAME]"
click at [617, 416] on input "Data for customer ID:" at bounding box center [784, 420] width 337 height 17
radio input "true"
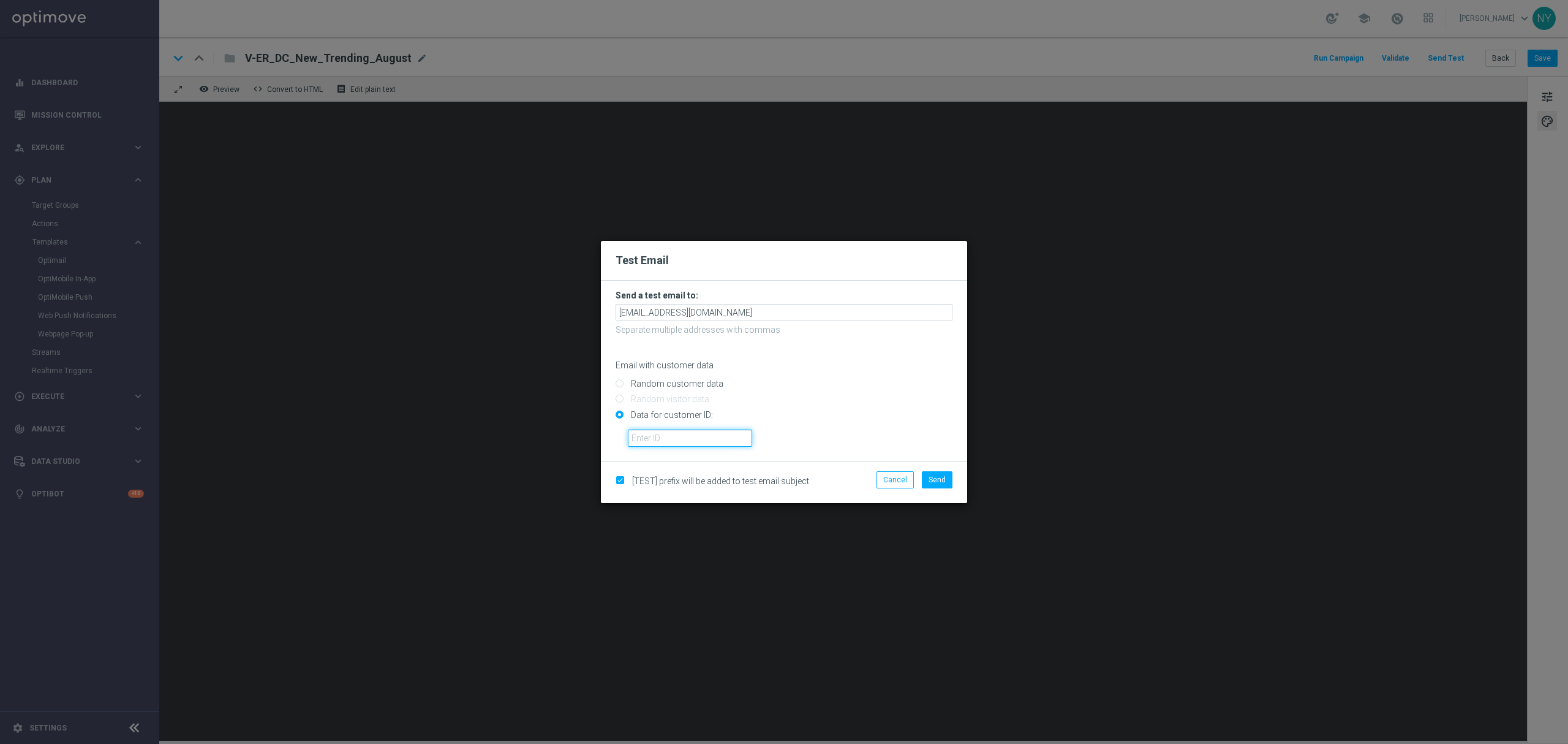
drag, startPoint x: 658, startPoint y: 439, endPoint x: 733, endPoint y: 446, distance: 75.3
click at [658, 439] on input "text" at bounding box center [690, 438] width 124 height 17
paste input "10000020539"
type input "10000020539"
click at [946, 478] on button "Send" at bounding box center [937, 480] width 31 height 17
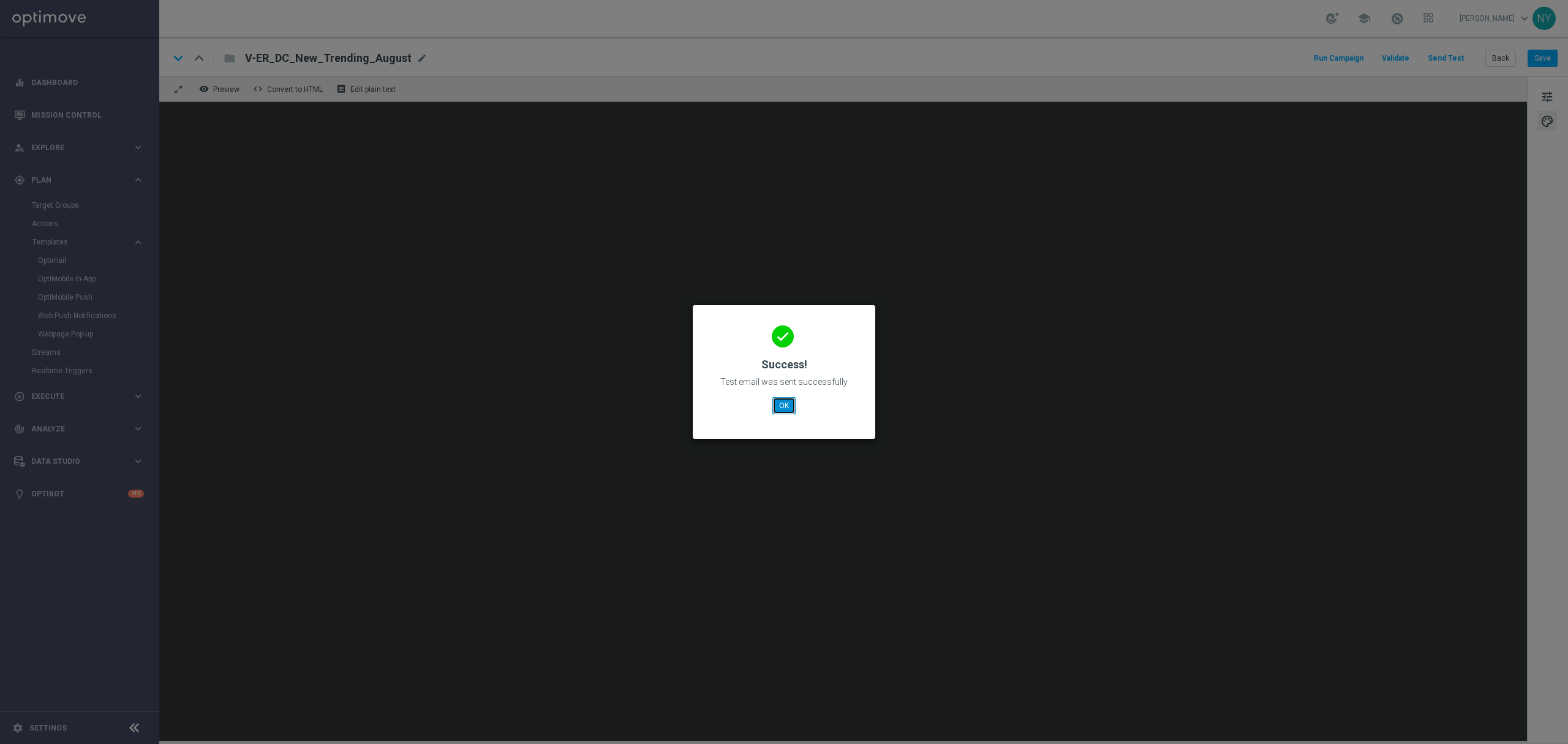
click at [780, 398] on button "OK" at bounding box center [784, 405] width 23 height 17
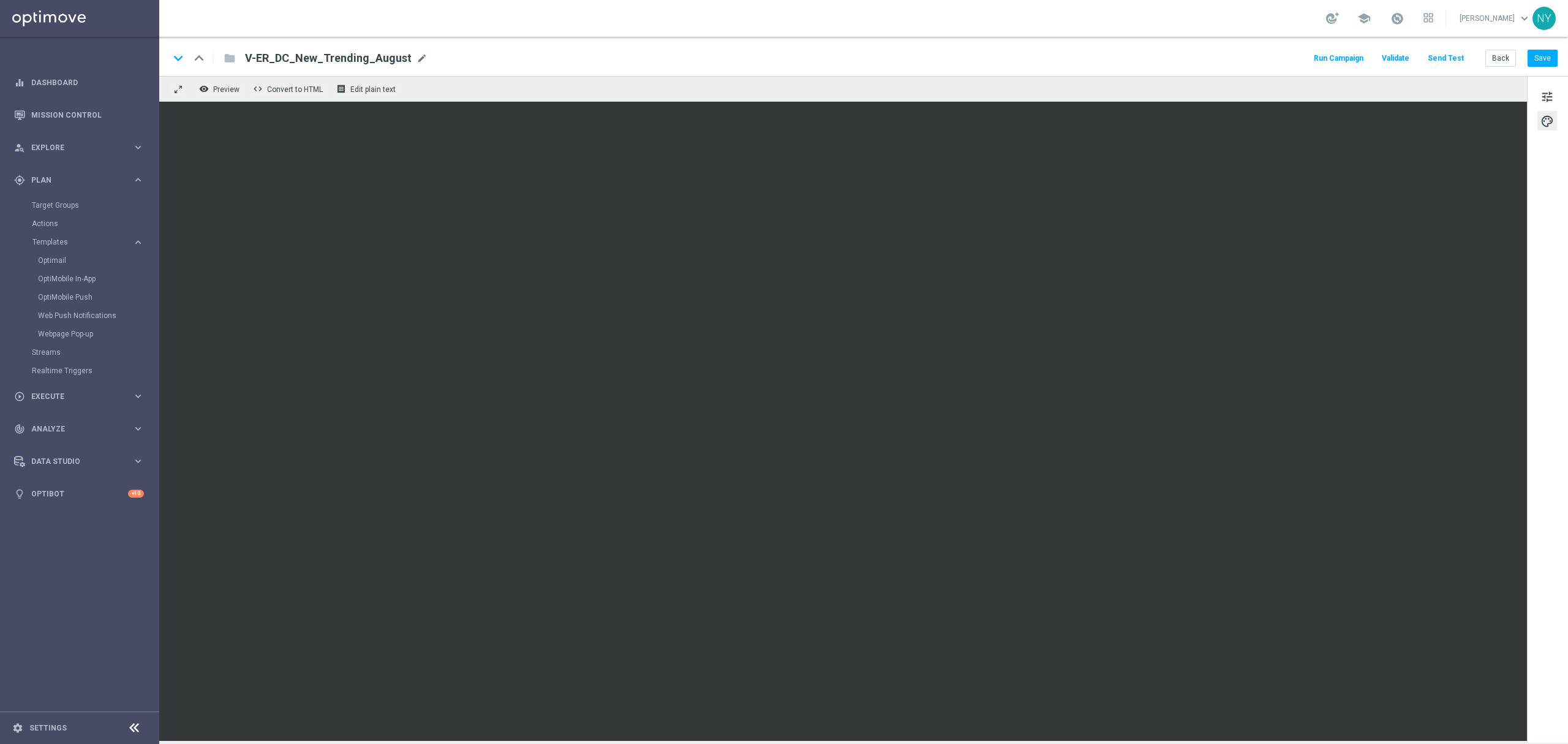
click at [1443, 60] on button "Send Test" at bounding box center [1446, 58] width 40 height 17
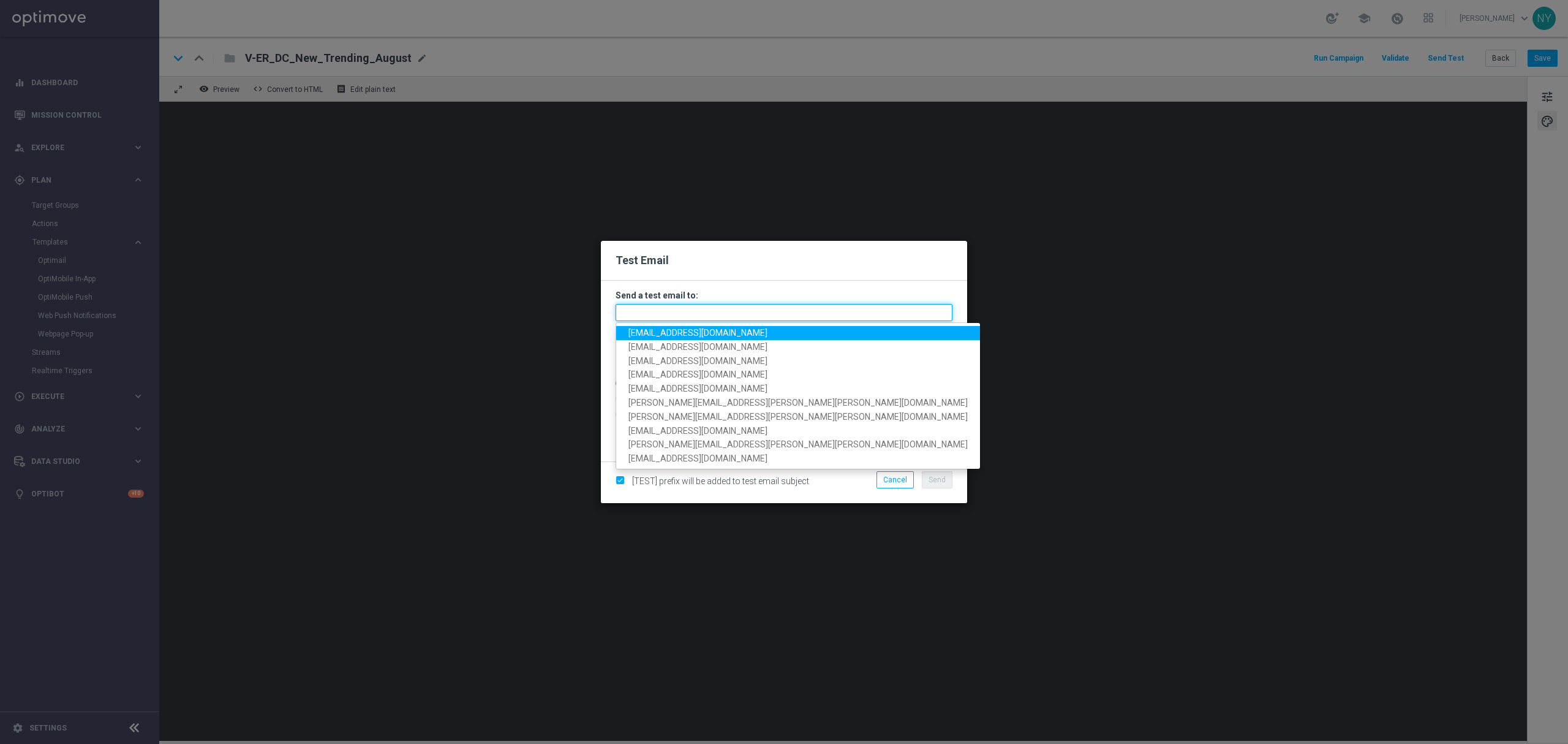
click at [640, 314] on input "text" at bounding box center [784, 312] width 337 height 17
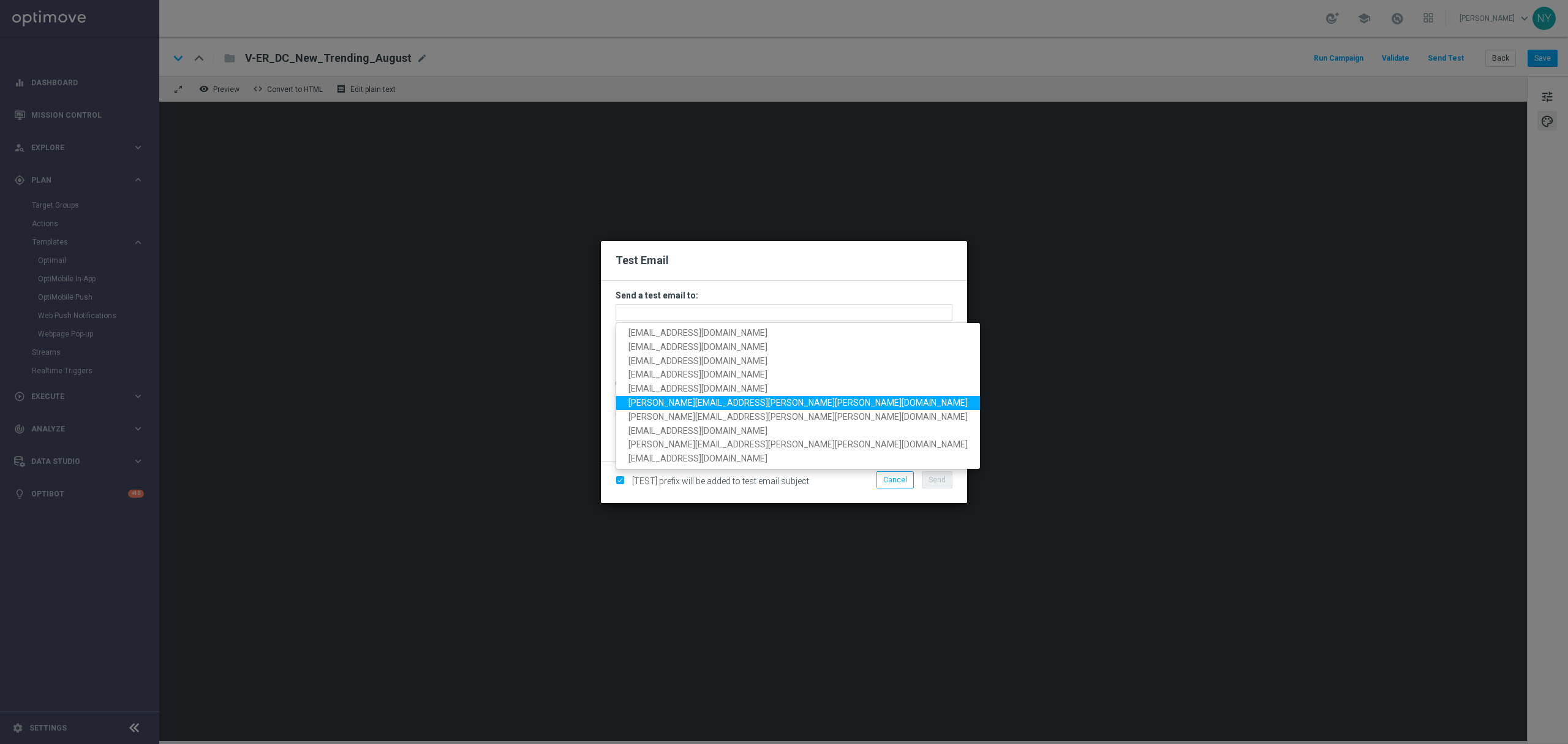
click at [660, 398] on span "[PERSON_NAME][EMAIL_ADDRESS][PERSON_NAME][PERSON_NAME][DOMAIN_NAME]" at bounding box center [798, 402] width 339 height 9
type input "[PERSON_NAME][EMAIL_ADDRESS][PERSON_NAME][PERSON_NAME][DOMAIN_NAME]"
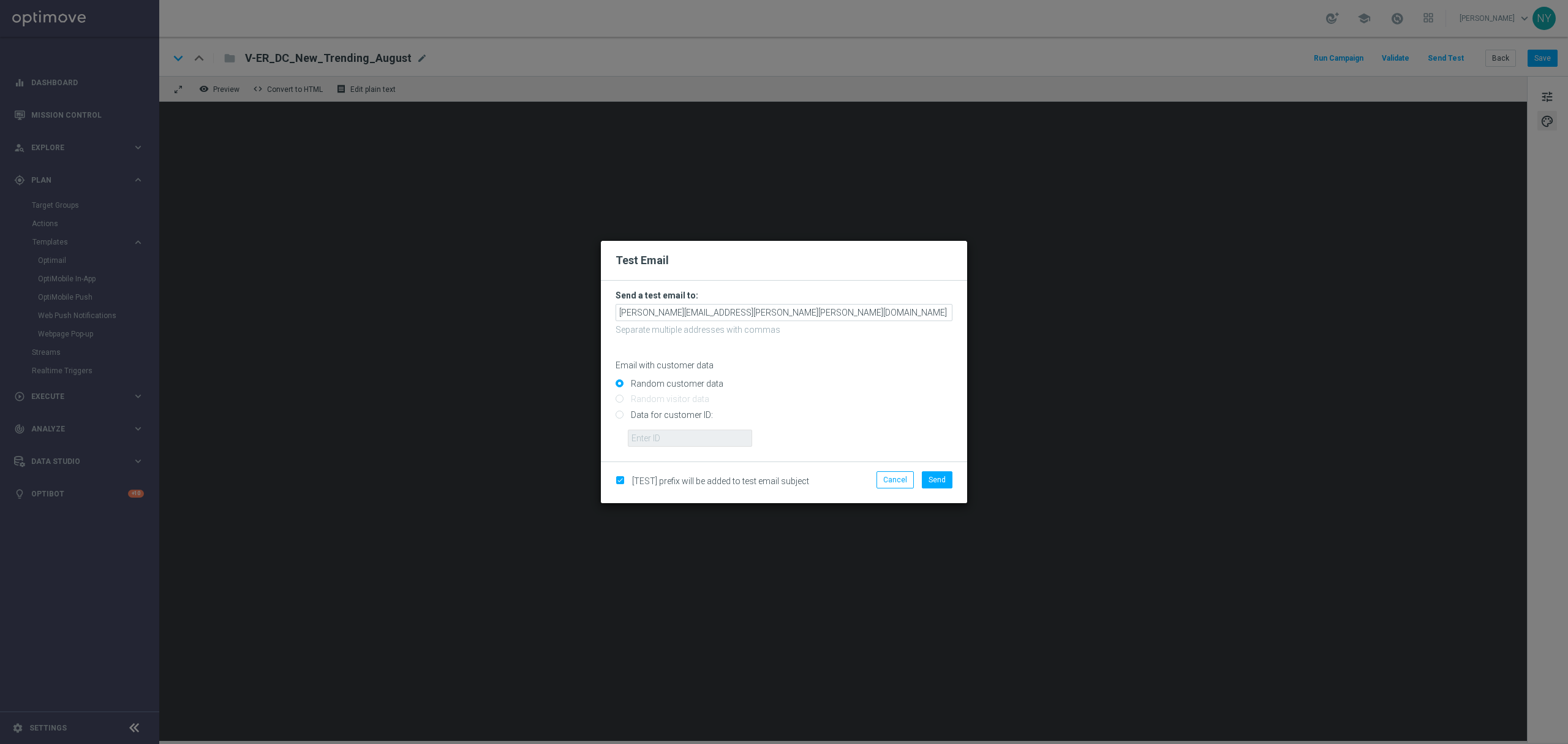
click at [620, 416] on input "Data for customer ID:" at bounding box center [784, 420] width 337 height 17
radio input "true"
click at [659, 438] on input "text" at bounding box center [690, 438] width 124 height 17
paste input "10000020539"
type input "10000020539"
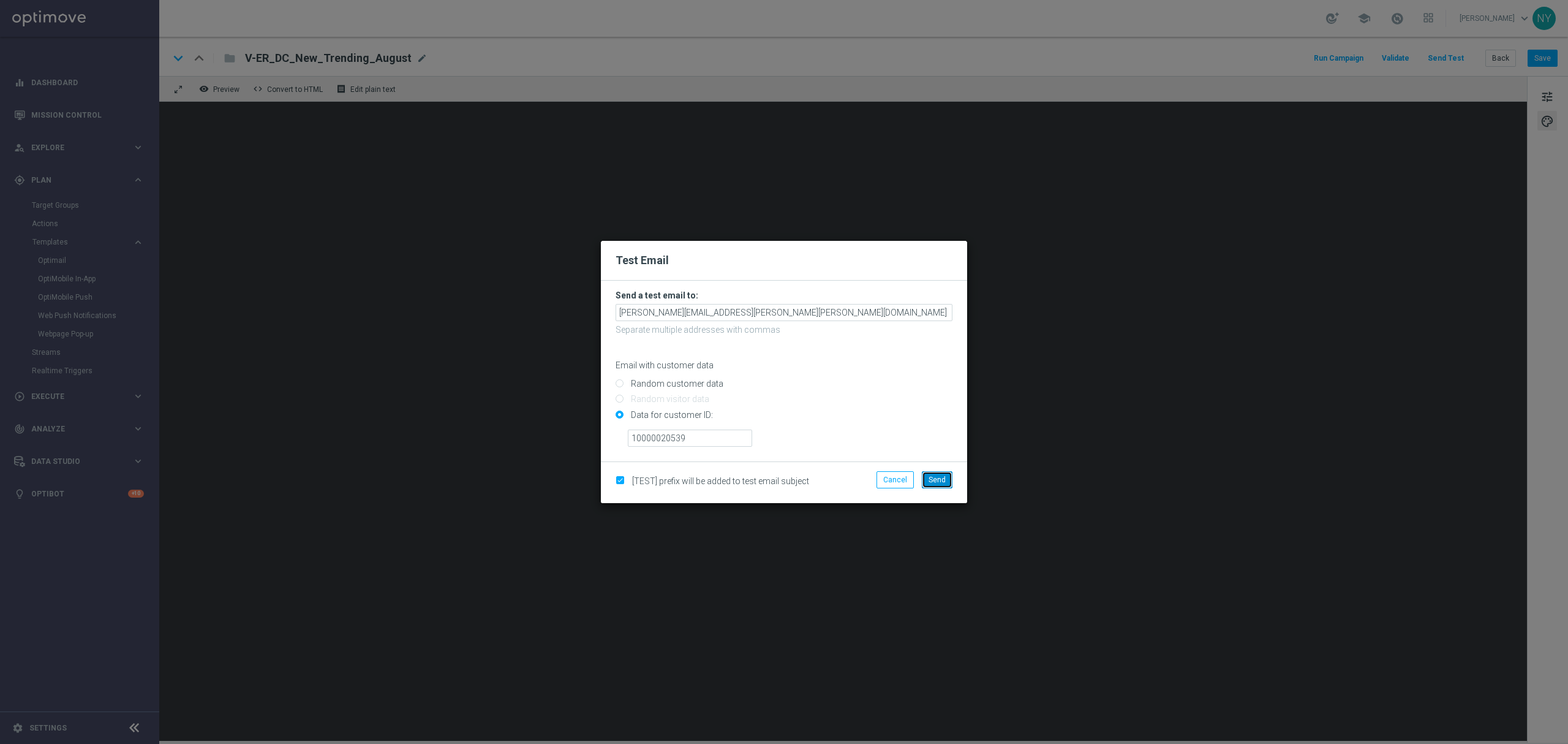
click at [941, 480] on span "Send" at bounding box center [937, 480] width 17 height 9
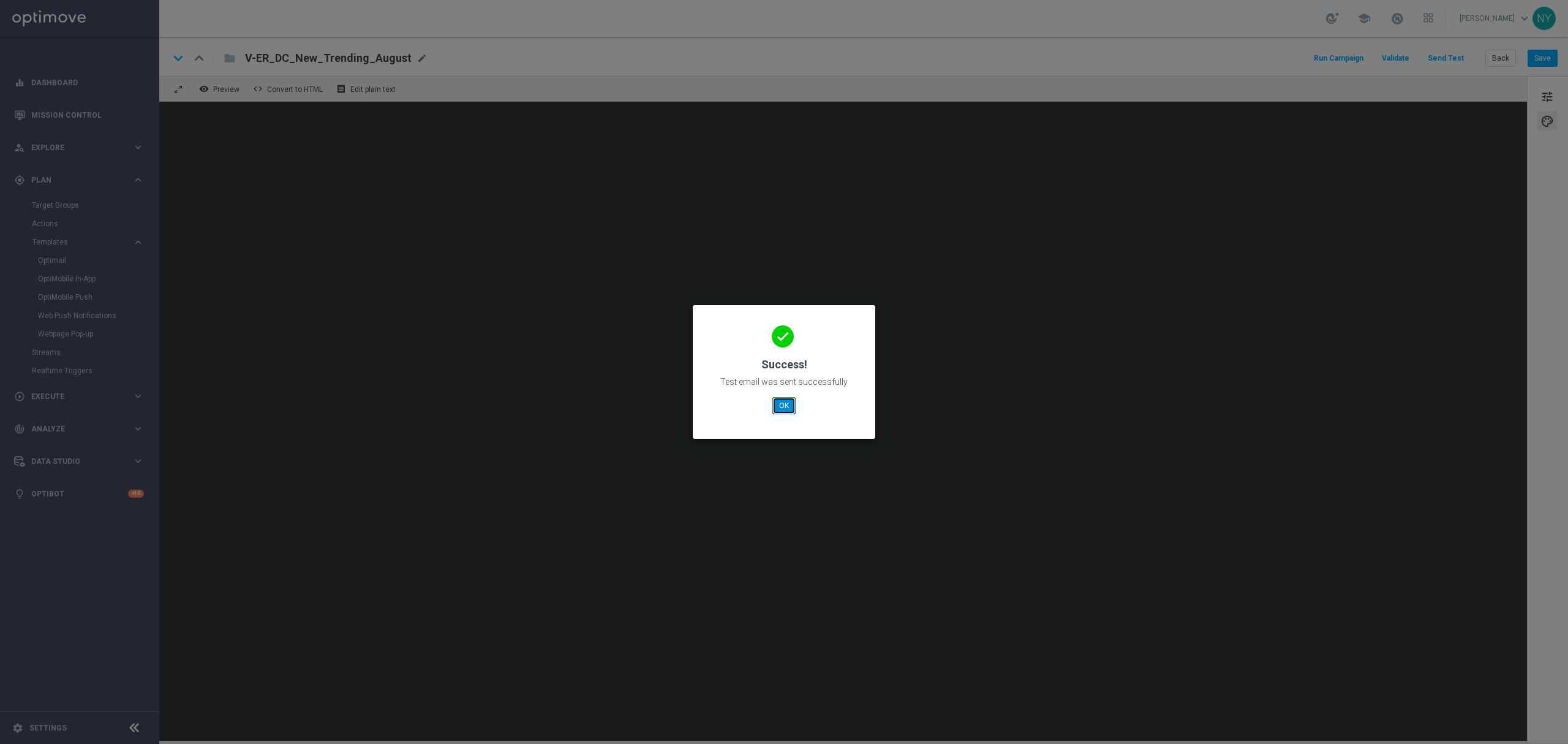
click at [780, 403] on button "OK" at bounding box center [784, 405] width 23 height 17
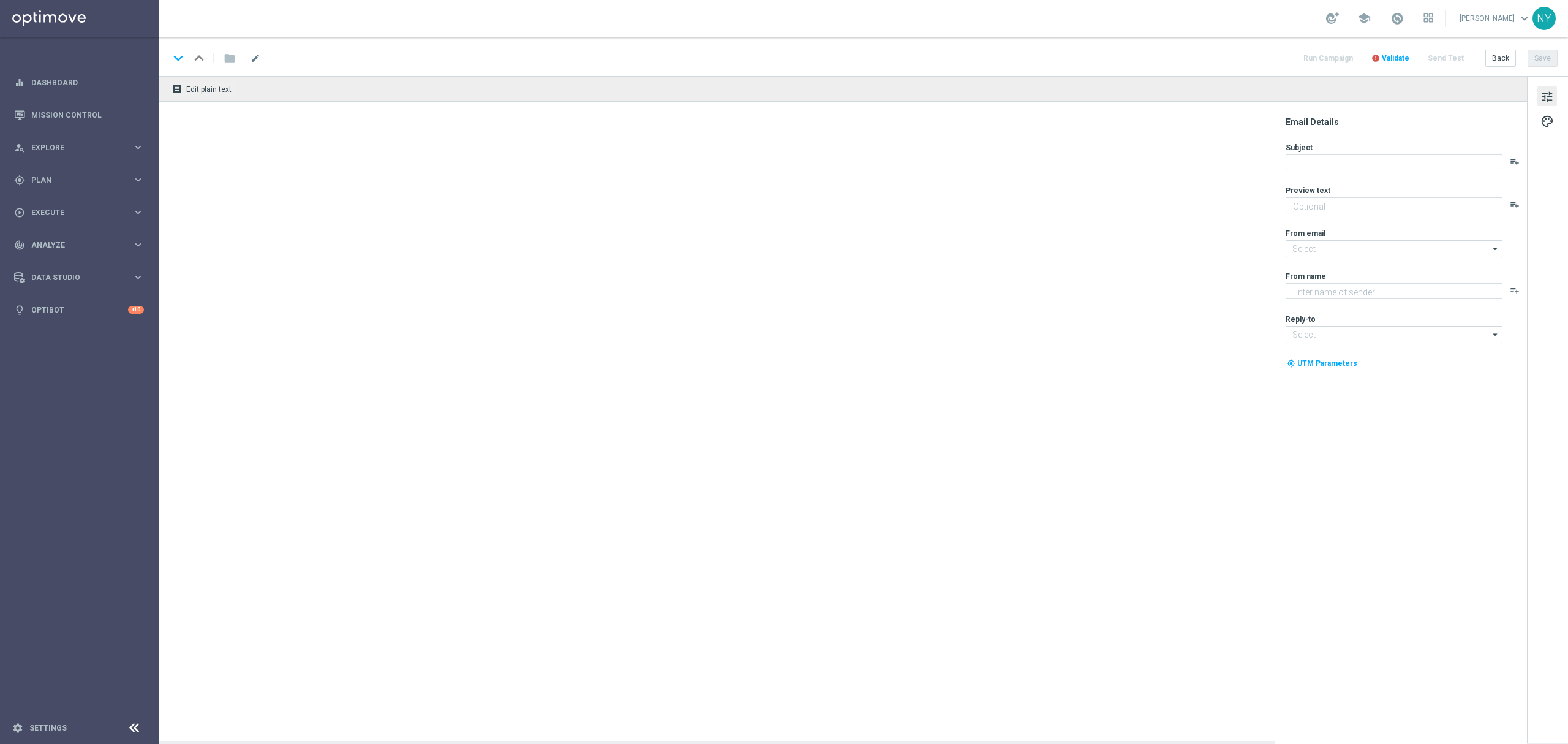
type textarea "We're offering you the essentials you need."
type input "[EMAIL_ADDRESS][DOMAIN_NAME]"
type textarea "Staples"
type input "[EMAIL_ADDRESS][DOMAIN_NAME]"
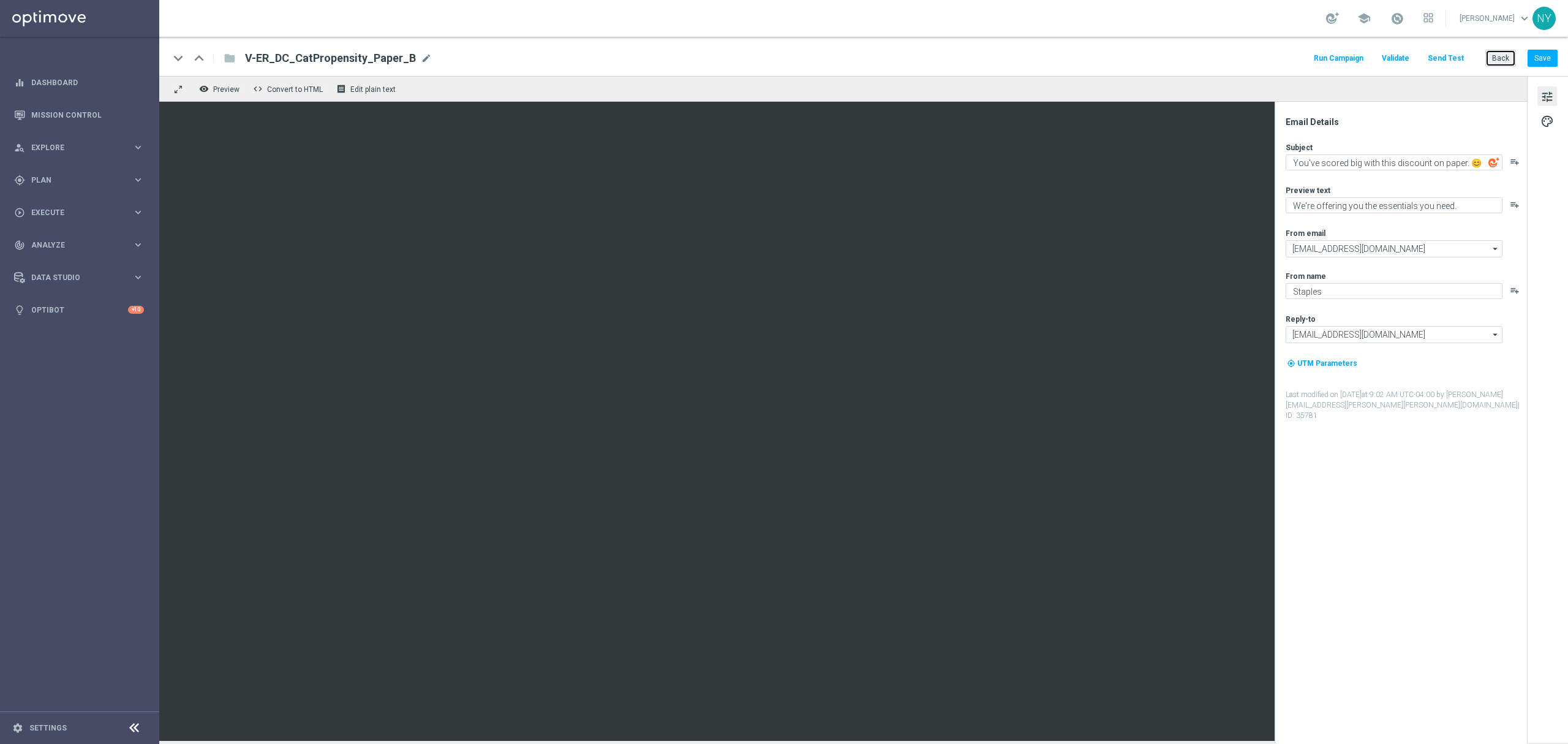
click at [1507, 59] on button "Back" at bounding box center [1500, 58] width 31 height 17
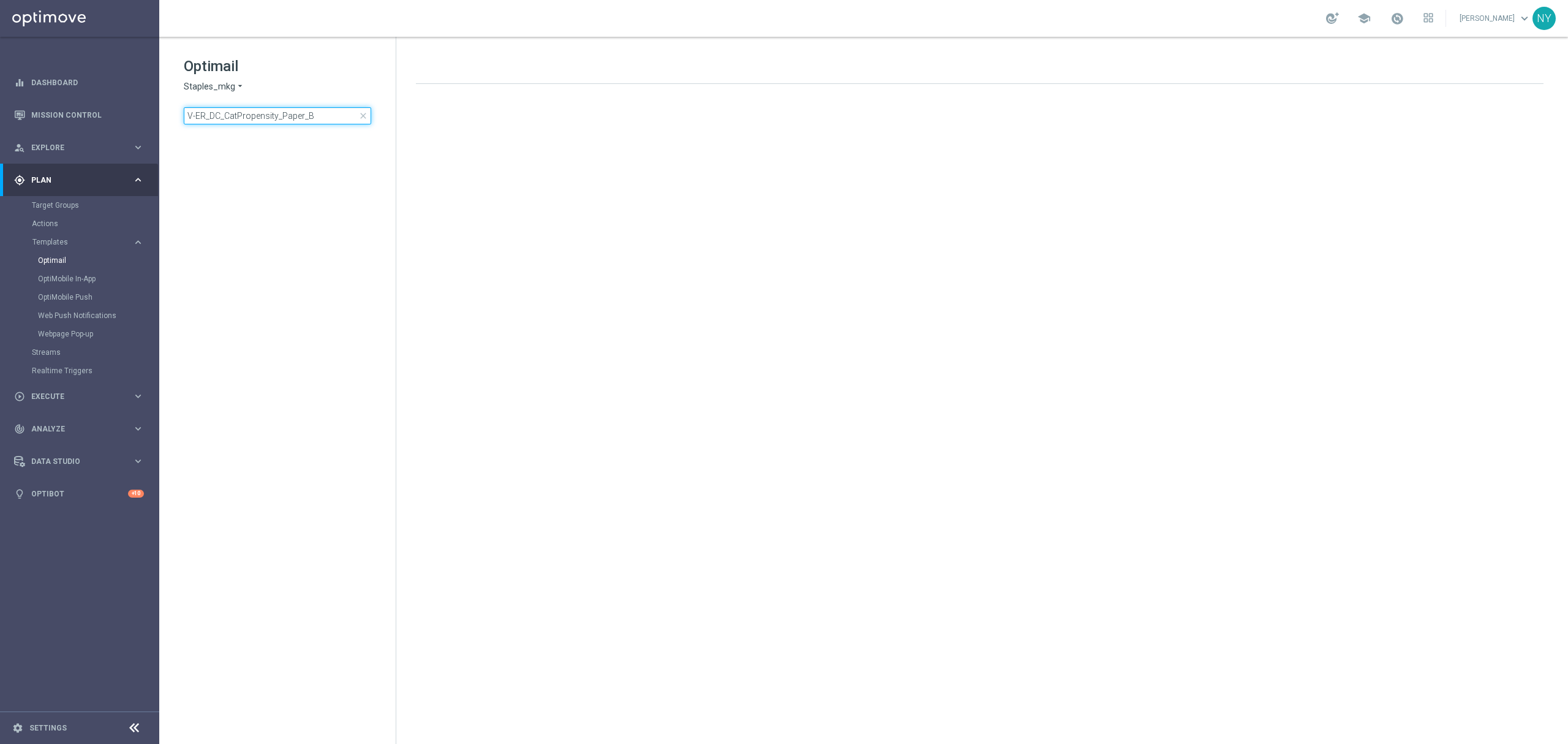
click at [331, 116] on input "V-ER_DC_CatPropensity_Paper_B" at bounding box center [278, 116] width 188 height 17
click at [314, 114] on input "V-ER_DC_CatPropensity_Paper" at bounding box center [278, 116] width 188 height 17
type input "V-ER_DC_CatPropensity_Pape"
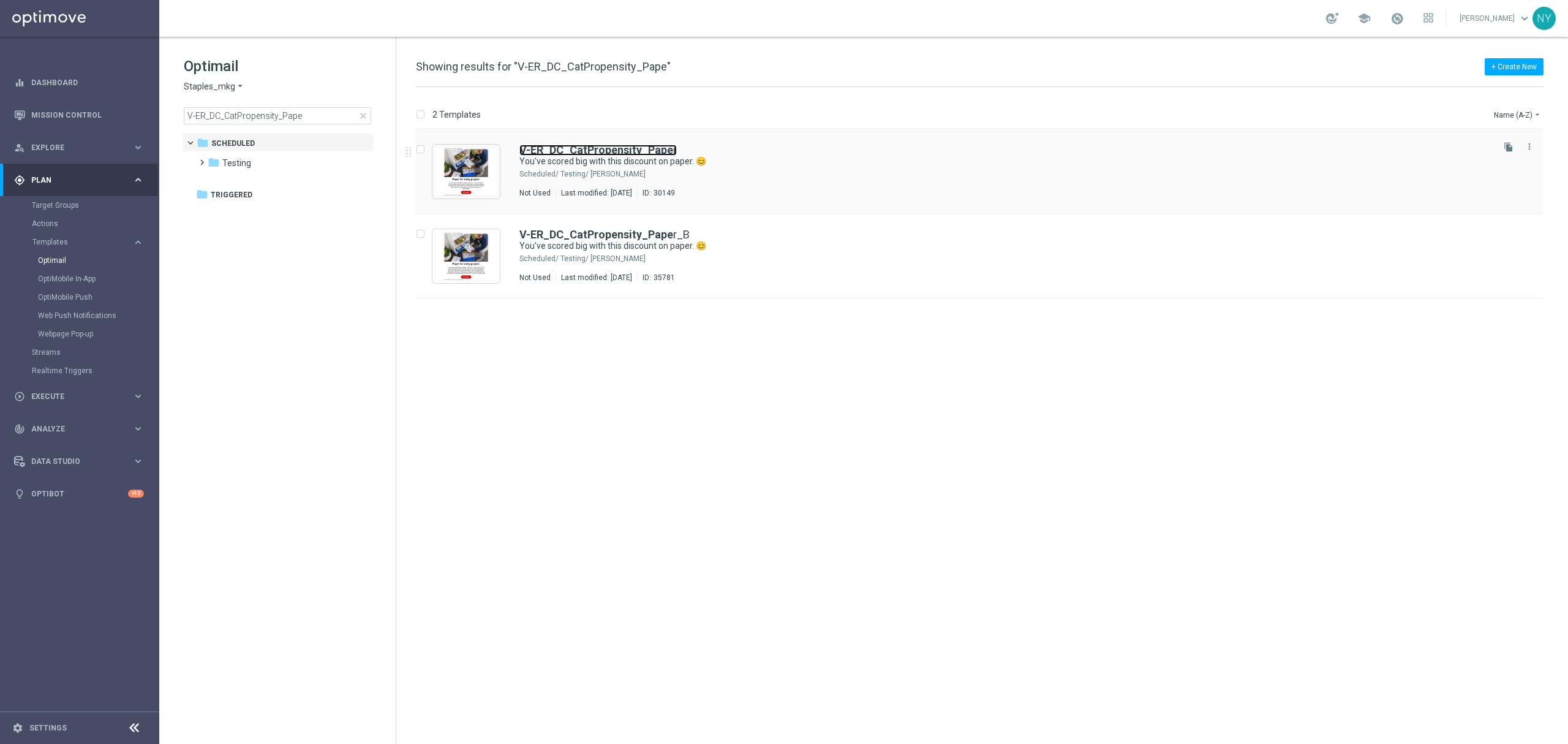
click at [610, 148] on b "V-ER_DC_CatPropensity_Pape" at bounding box center [596, 150] width 154 height 13
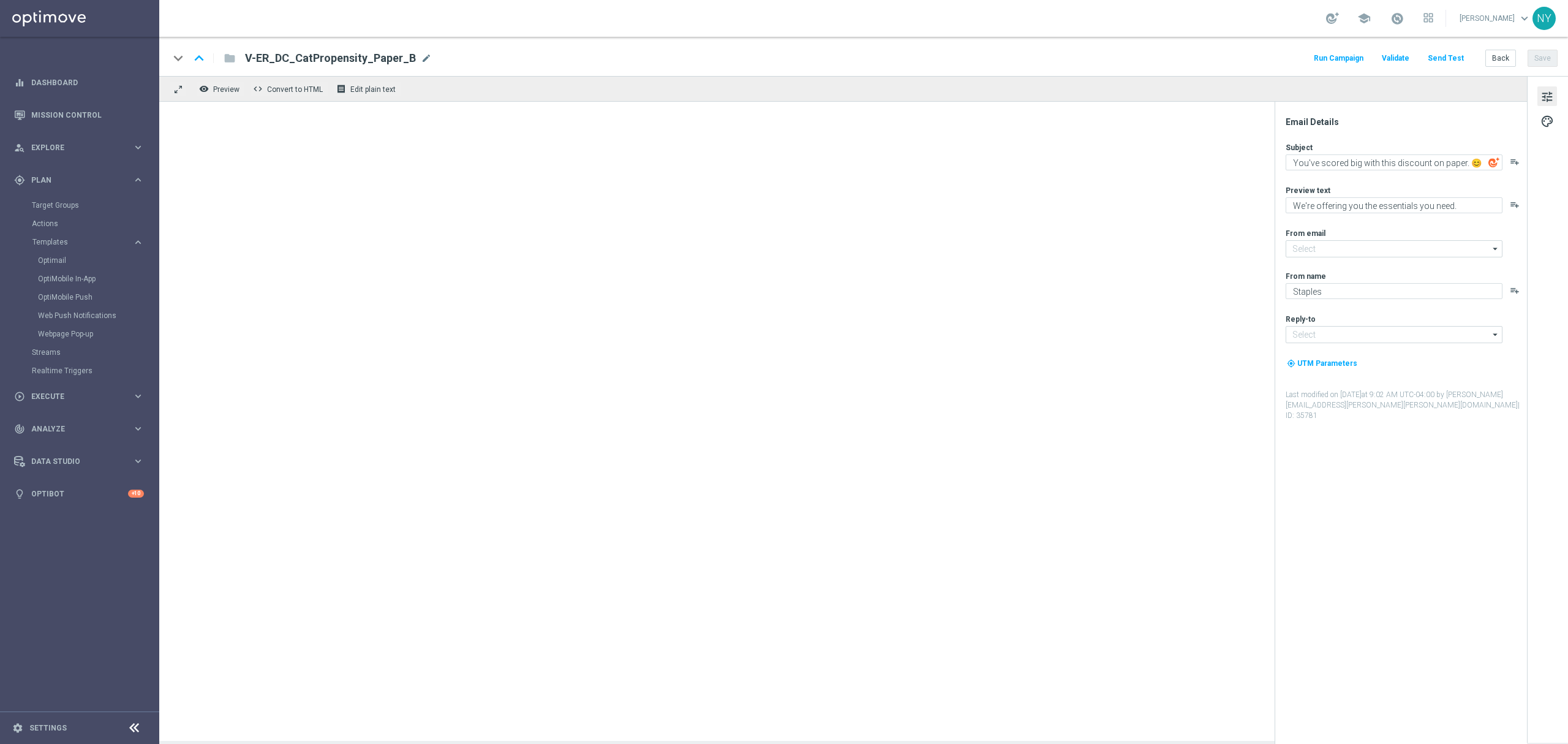
type input "[EMAIL_ADDRESS][DOMAIN_NAME]"
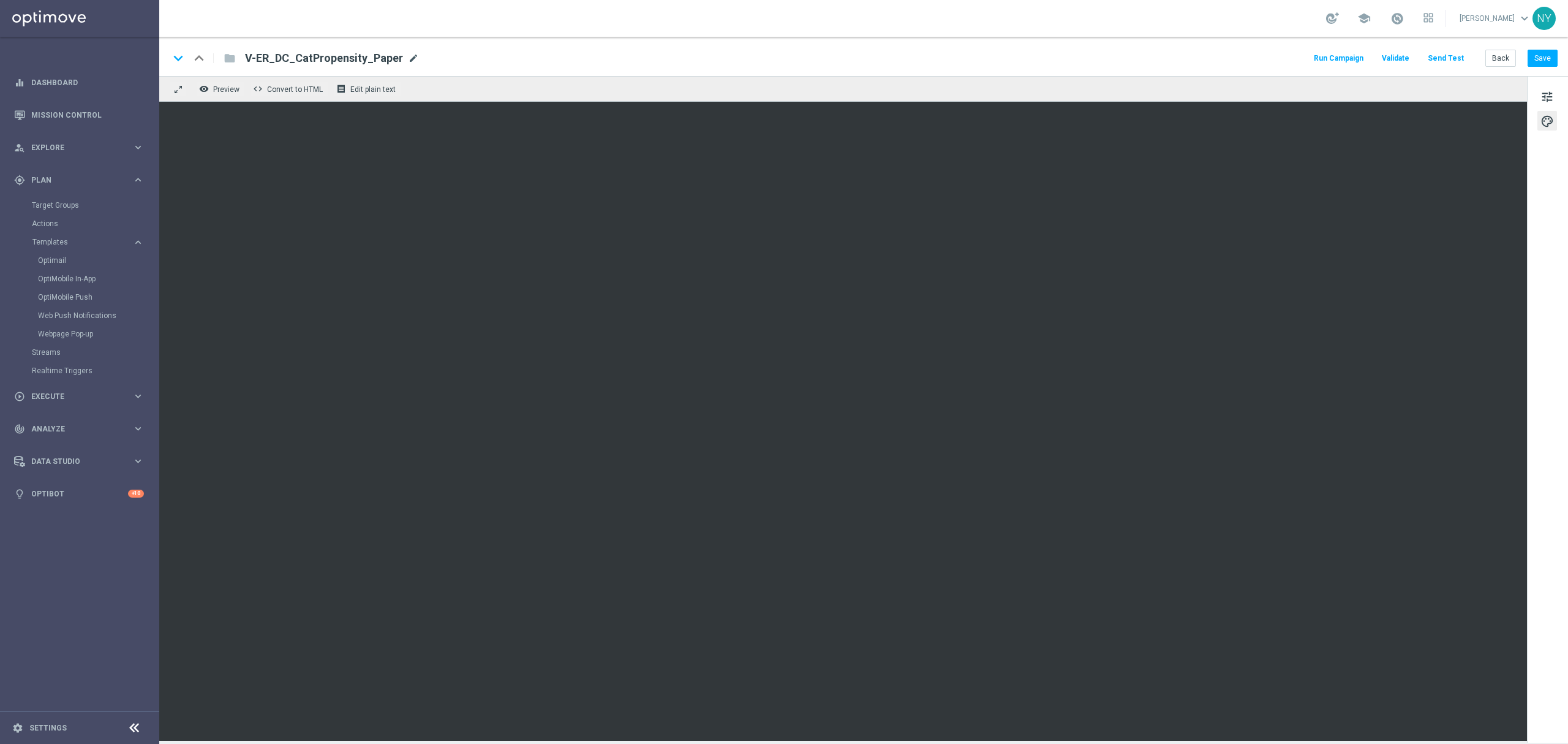
click at [408, 62] on span "mode_edit" at bounding box center [413, 58] width 11 height 11
drag, startPoint x: 310, startPoint y: 44, endPoint x: 185, endPoint y: 50, distance: 125.1
click at [186, 50] on div "keyboard_arrow_down keyboard_arrow_up folder V-ER_DC_CatPropensity_Paper" at bounding box center [359, 58] width 380 height 16
click at [1546, 60] on button "Save" at bounding box center [1542, 58] width 30 height 17
click at [1437, 55] on button "Send Test" at bounding box center [1446, 58] width 40 height 17
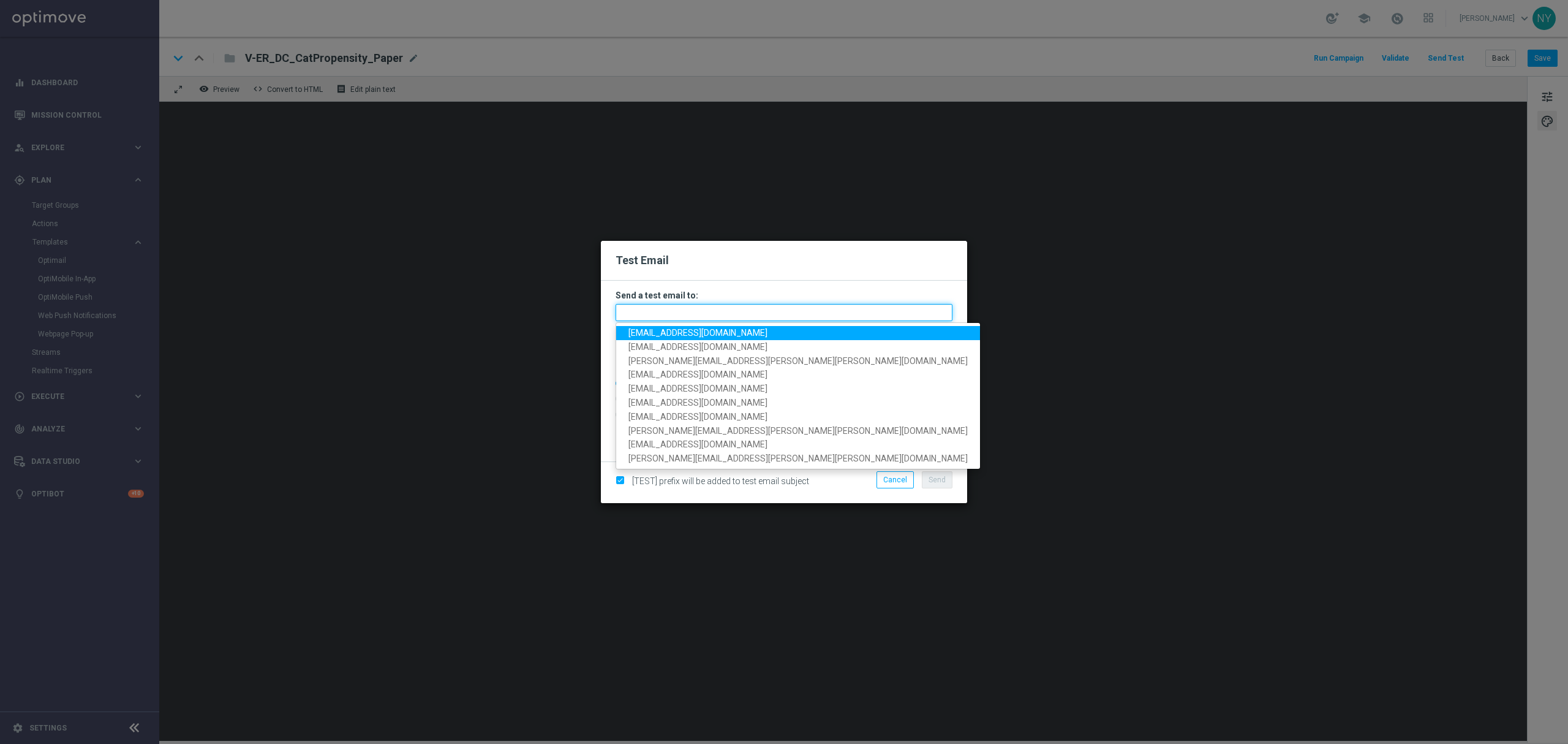
click at [667, 314] on input "text" at bounding box center [784, 312] width 337 height 17
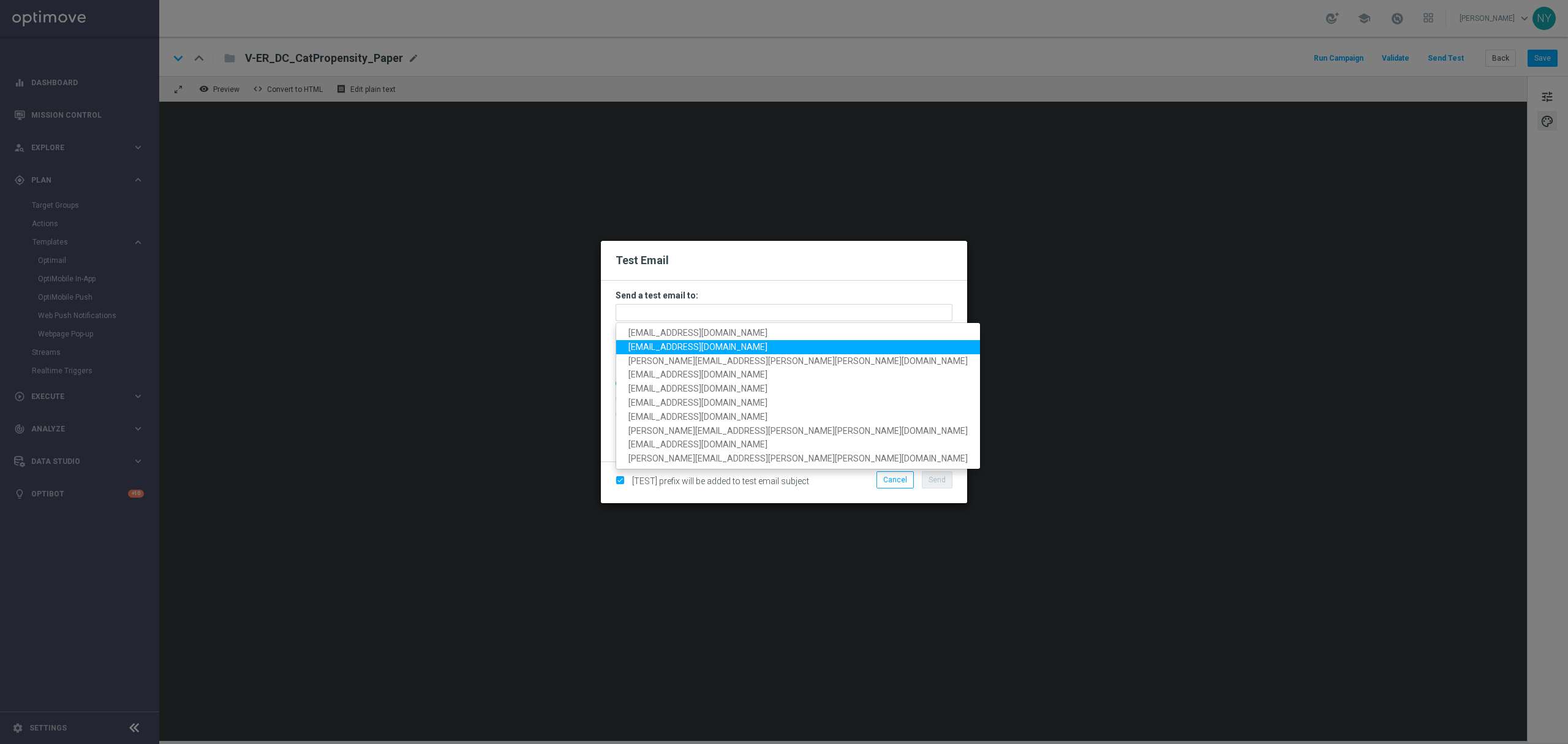
click at [672, 344] on span "neilyetts3@litmusemail.com" at bounding box center [698, 347] width 139 height 9
type input "neilyetts3@litmusemail.com"
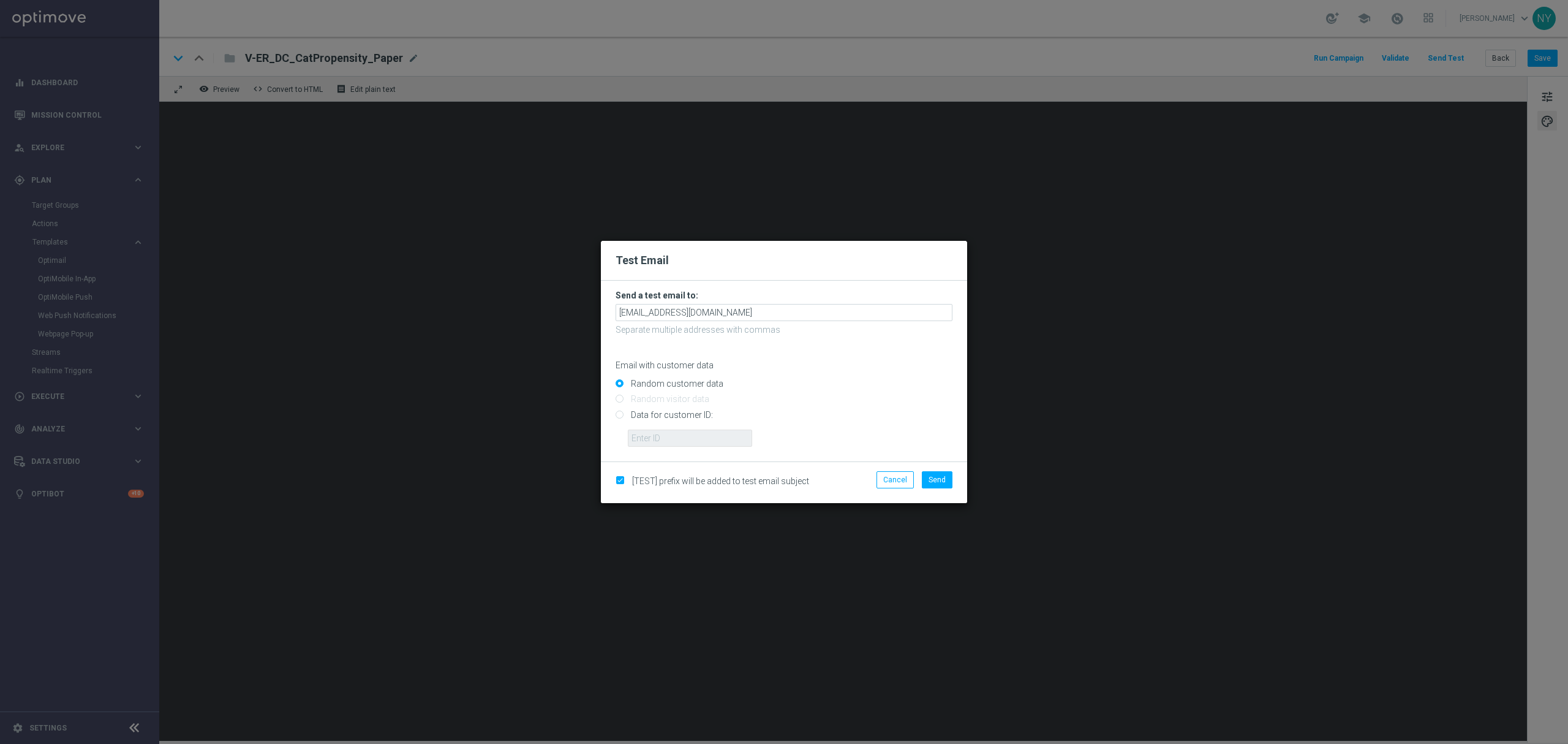
click at [620, 416] on input "Data for customer ID:" at bounding box center [784, 420] width 337 height 17
radio input "true"
click at [643, 424] on input "Data for customer ID:" at bounding box center [784, 420] width 337 height 17
click at [643, 432] on input "text" at bounding box center [690, 438] width 124 height 17
paste input "10000020539"
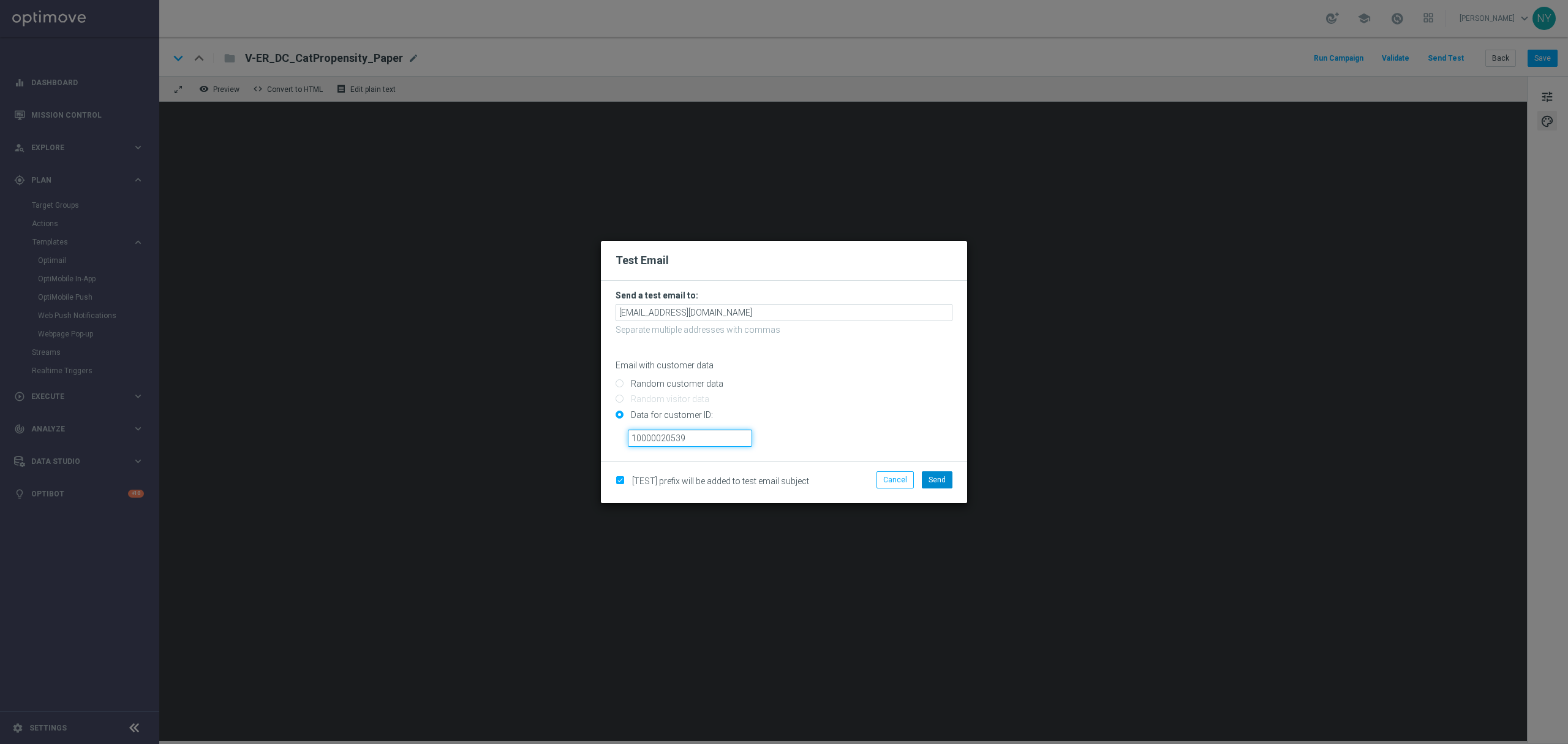
type input "10000020539"
click at [934, 471] on button "Send" at bounding box center [937, 480] width 31 height 17
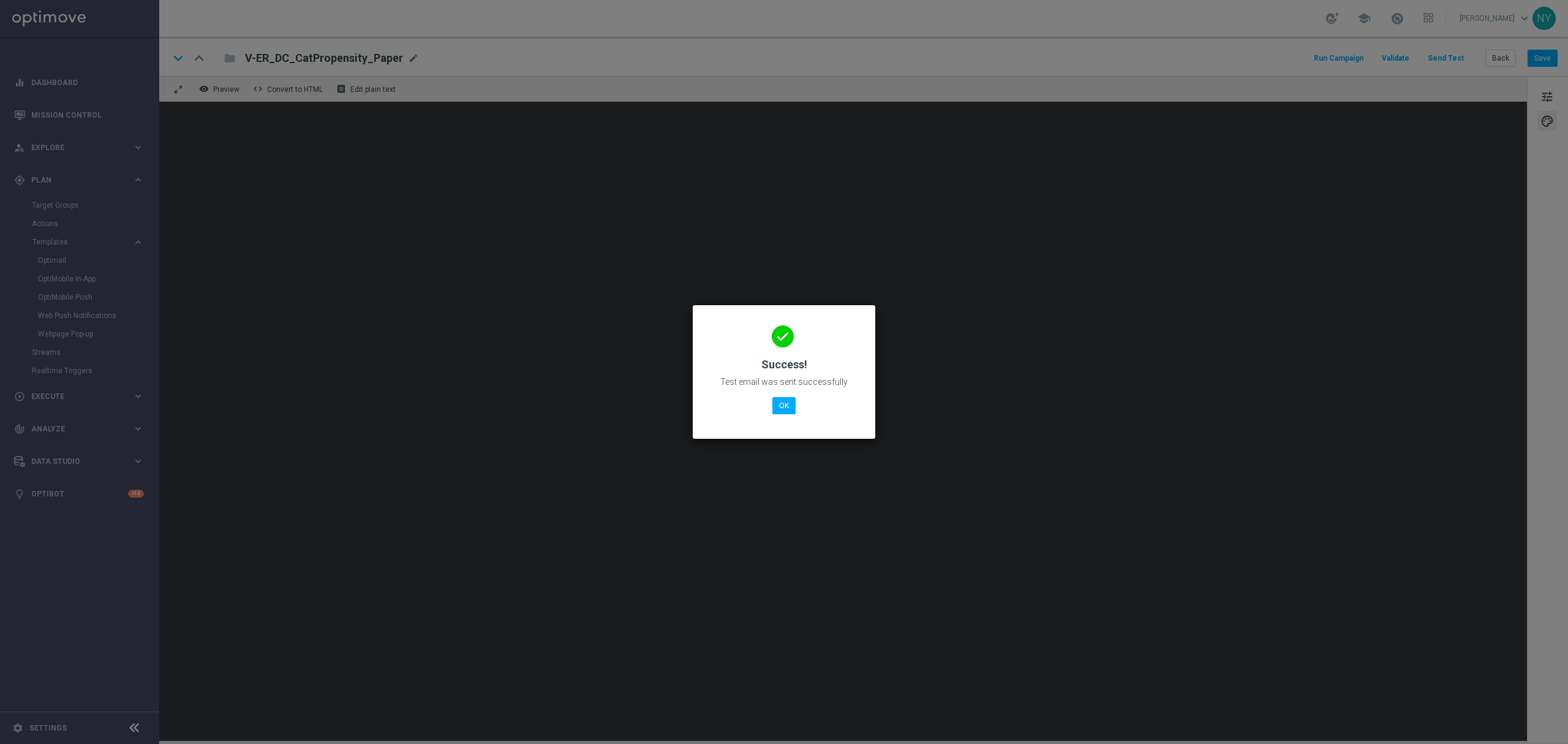
drag, startPoint x: 407, startPoint y: 55, endPoint x: 396, endPoint y: 52, distance: 11.4
click at [407, 54] on modal-container "done Success! Test email was sent successfully OK" at bounding box center [784, 372] width 1568 height 744
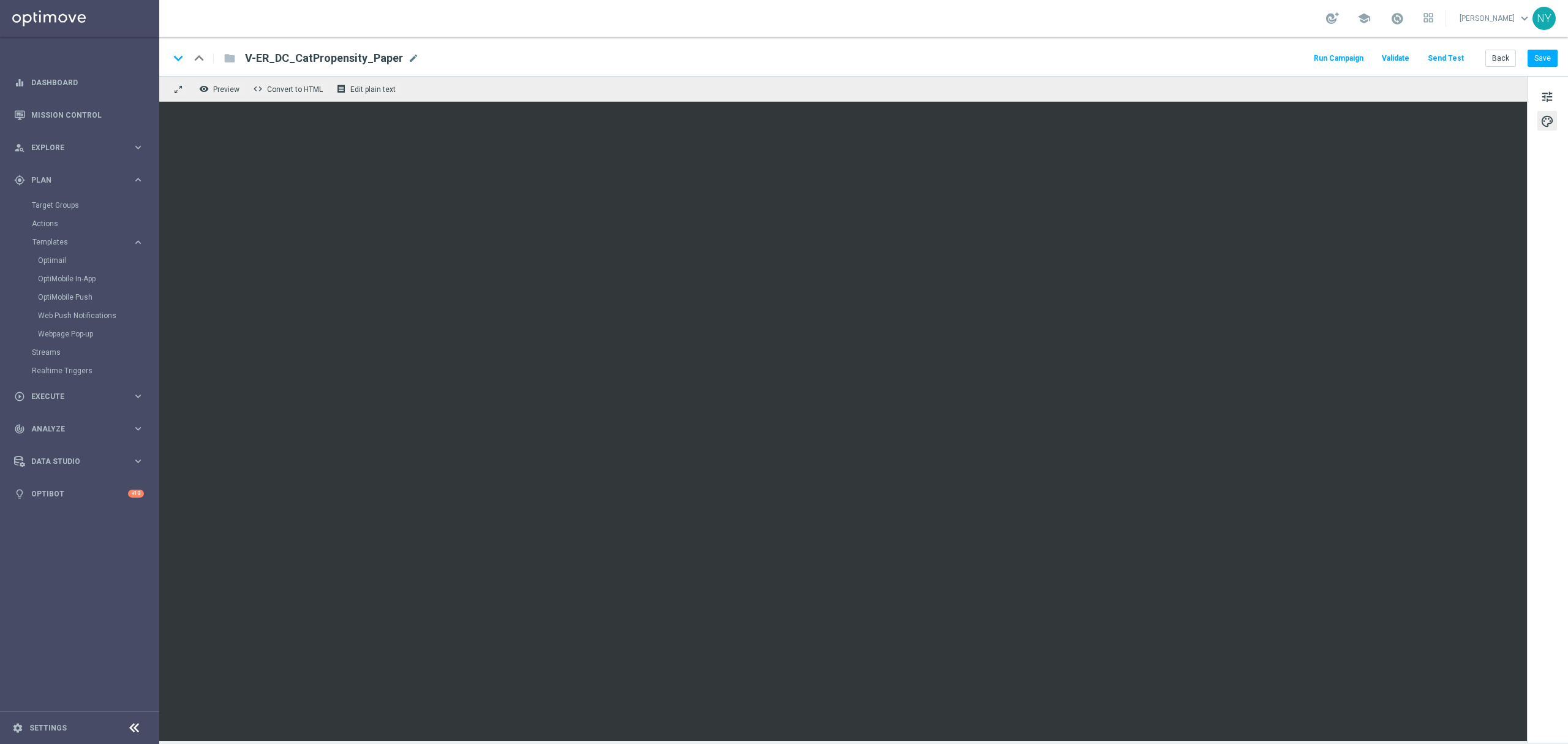
click at [400, 55] on div "V-ER_DC_CatPropensity_Paper mode_edit" at bounding box center [332, 58] width 174 height 16
click at [349, 52] on input "V-ER_DC_CatPropensity_Paper" at bounding box center [397, 58] width 303 height 16
drag, startPoint x: 373, startPoint y: 56, endPoint x: 163, endPoint y: 52, distance: 210.0
click at [164, 52] on div "keyboard_arrow_down keyboard_arrow_up folder V-ER_DC_CatPropensity_Paper Run Ca…" at bounding box center [864, 57] width 1409 height 39
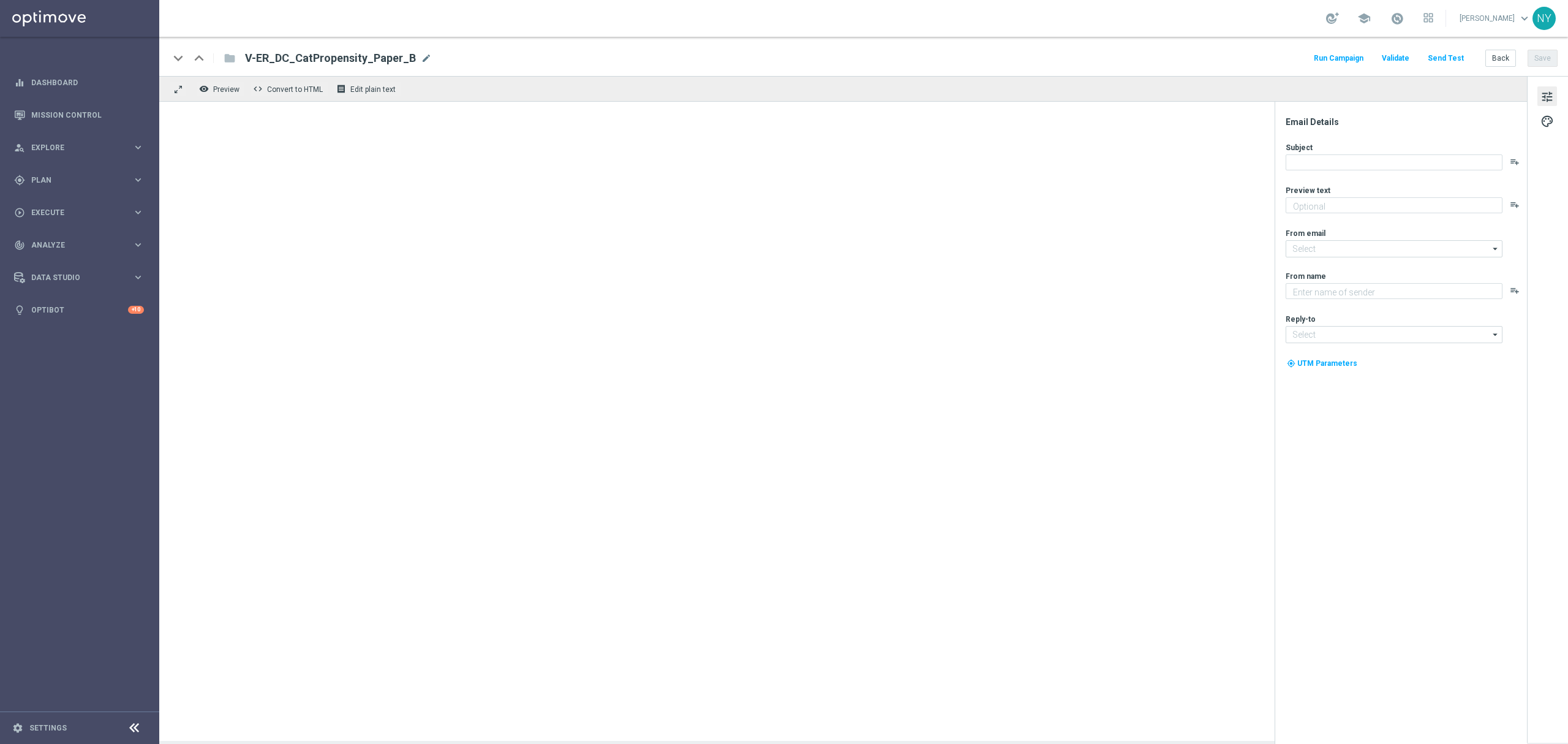
type textarea "We're offering you the essentials you need."
type input "[EMAIL_ADDRESS][DOMAIN_NAME]"
type textarea "Staples"
type input "[EMAIL_ADDRESS][DOMAIN_NAME]"
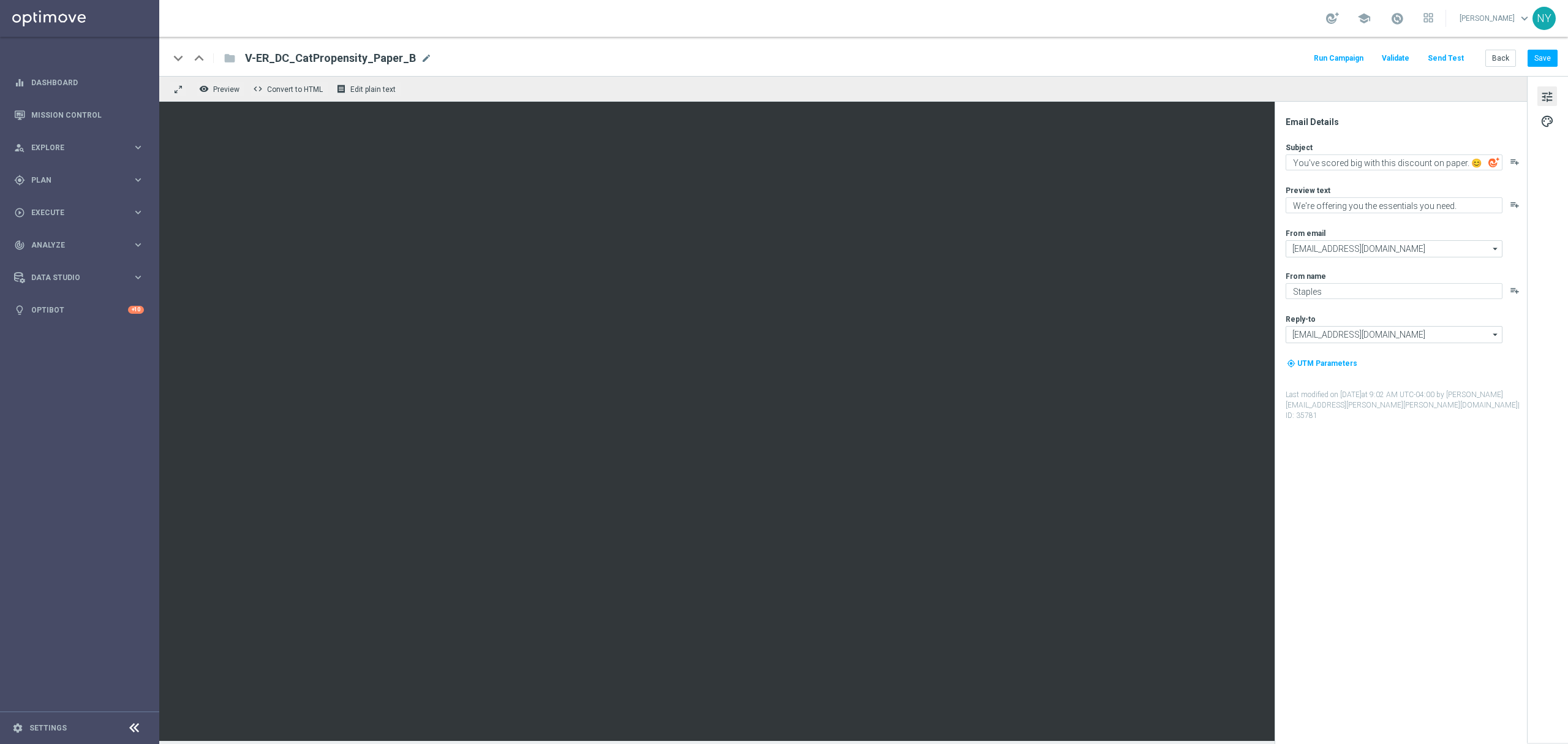
click at [81, 387] on sidenavbar "equalizer Dashboard Mission Control" at bounding box center [79, 372] width 159 height 744
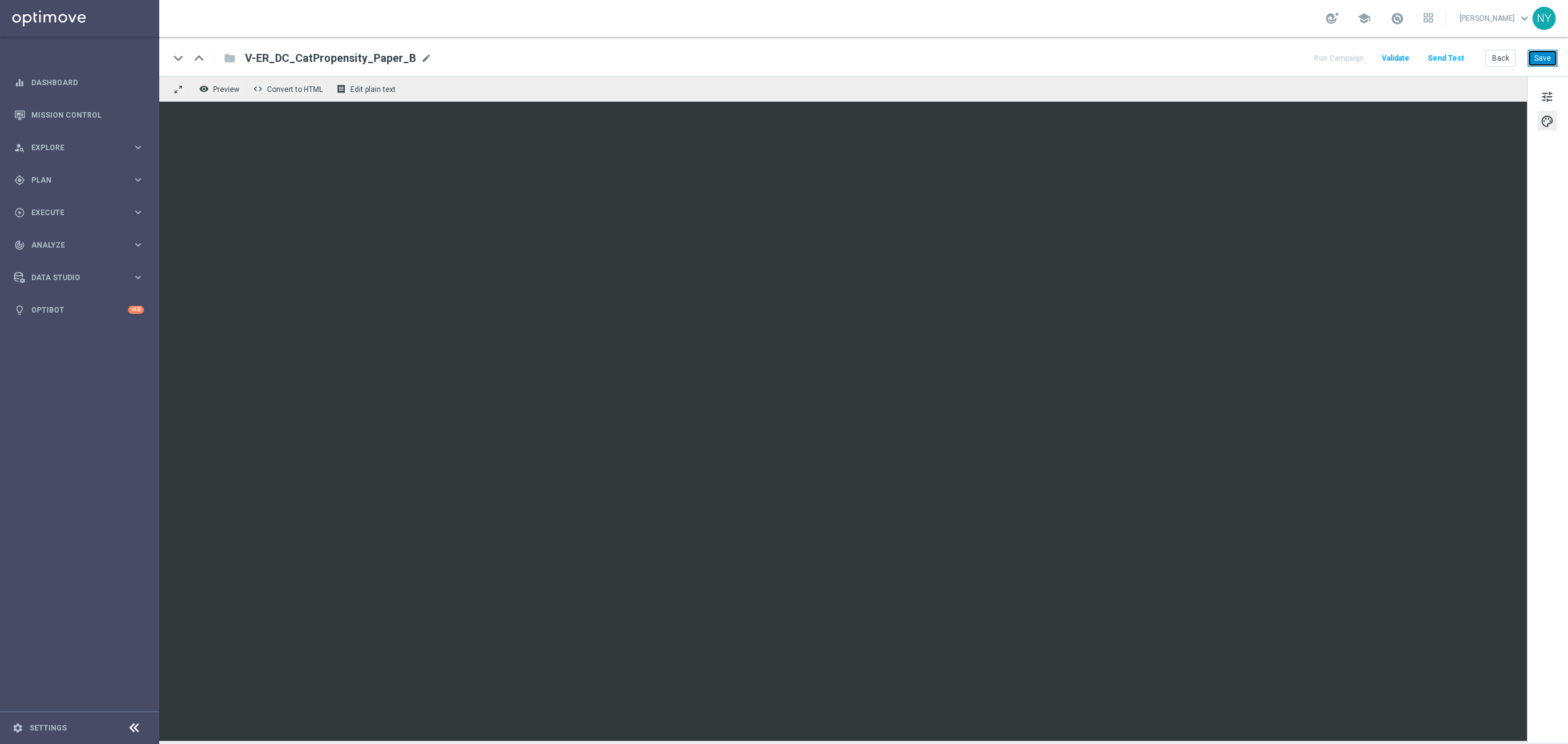
click at [1540, 59] on button "Save" at bounding box center [1542, 58] width 30 height 17
click at [1449, 58] on button "Send Test" at bounding box center [1446, 58] width 40 height 17
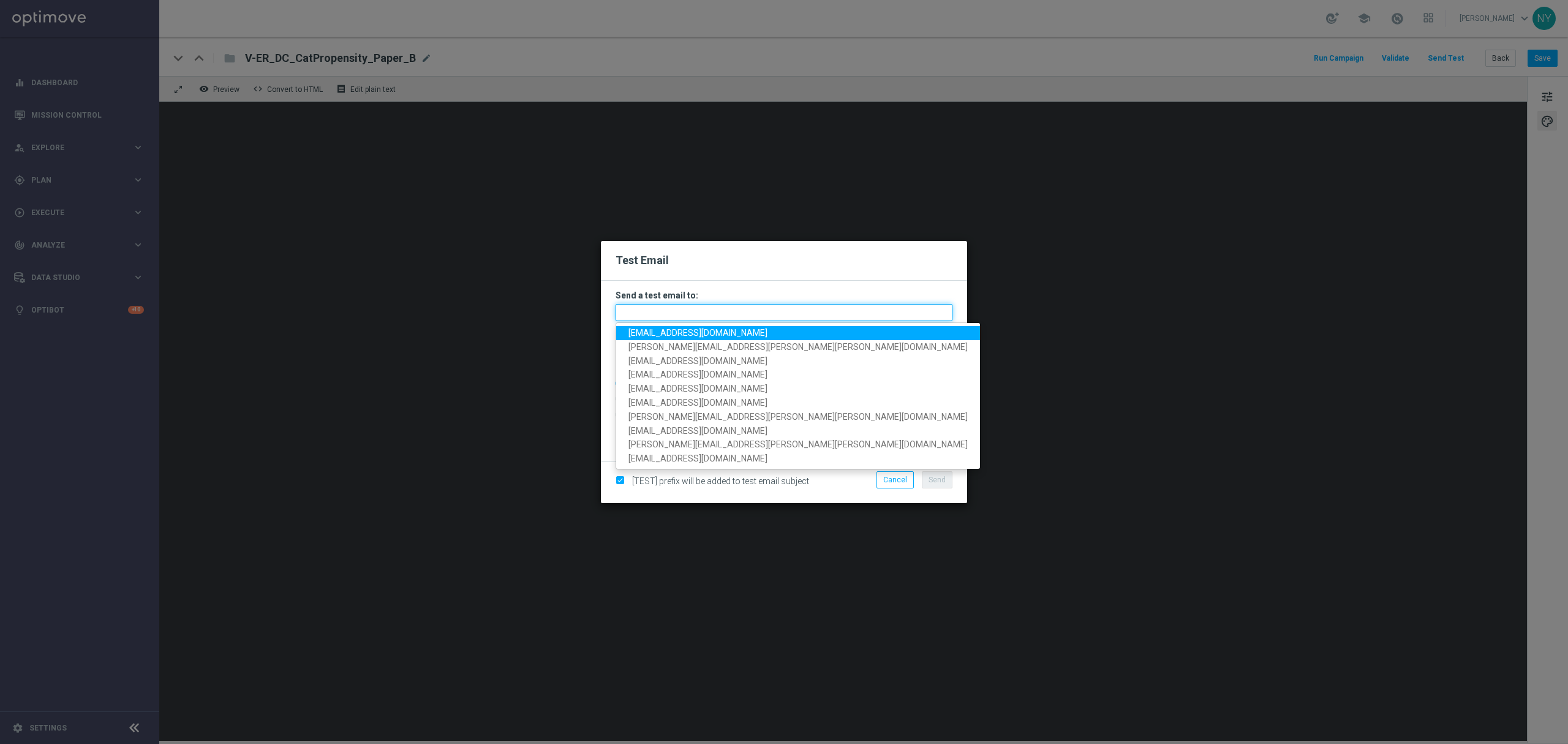
click at [647, 304] on input "text" at bounding box center [784, 312] width 337 height 17
paste input "[EMAIL_ADDRESS][DOMAIN_NAME]"
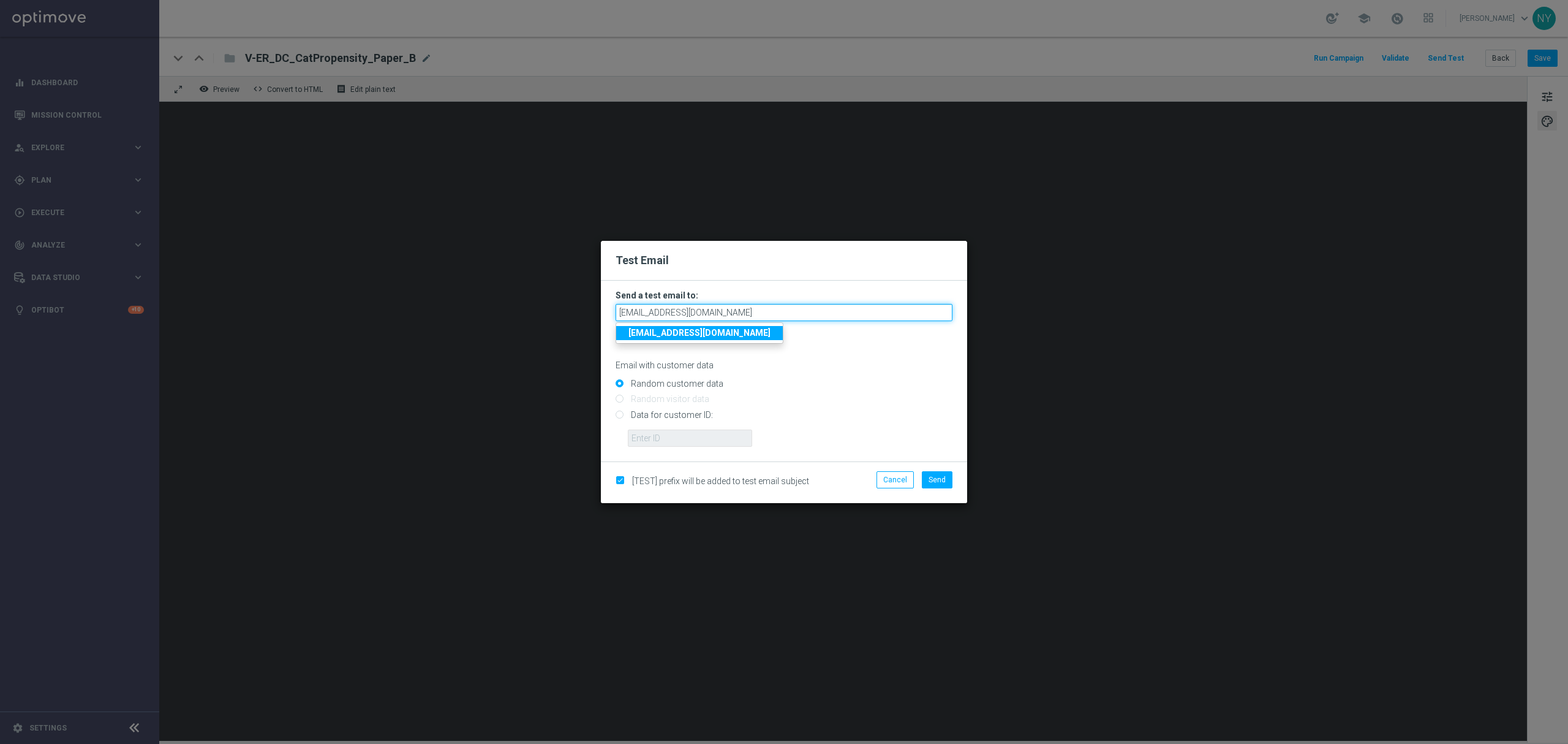
type input "[EMAIL_ADDRESS][DOMAIN_NAME]"
click at [620, 419] on input "Data for customer ID:" at bounding box center [784, 420] width 337 height 17
radio input "true"
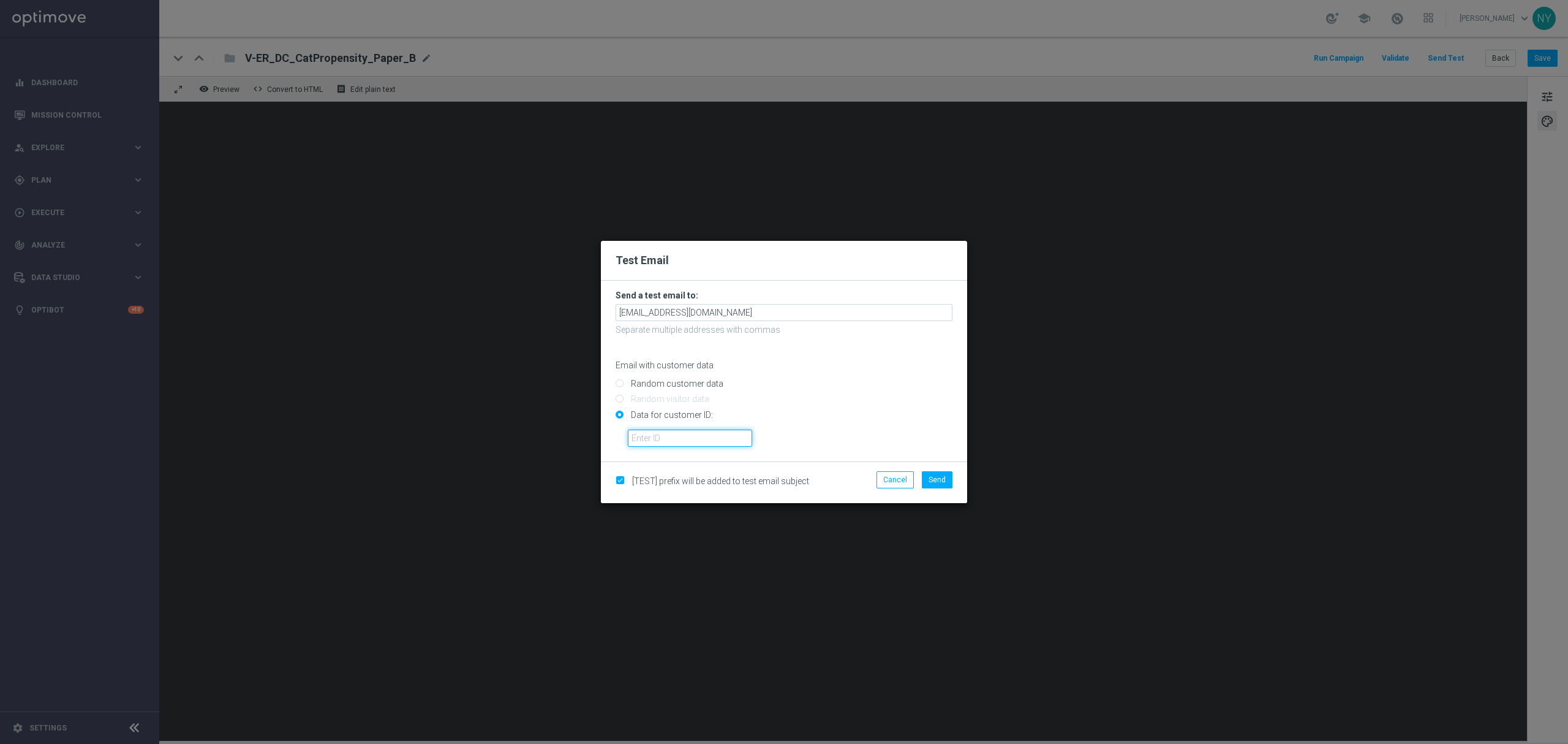
click at [645, 430] on input "text" at bounding box center [690, 438] width 124 height 17
click at [647, 434] on input "text" at bounding box center [690, 438] width 124 height 17
paste input "10000020539"
type input "10000020539"
click at [946, 478] on button "Send" at bounding box center [937, 480] width 31 height 17
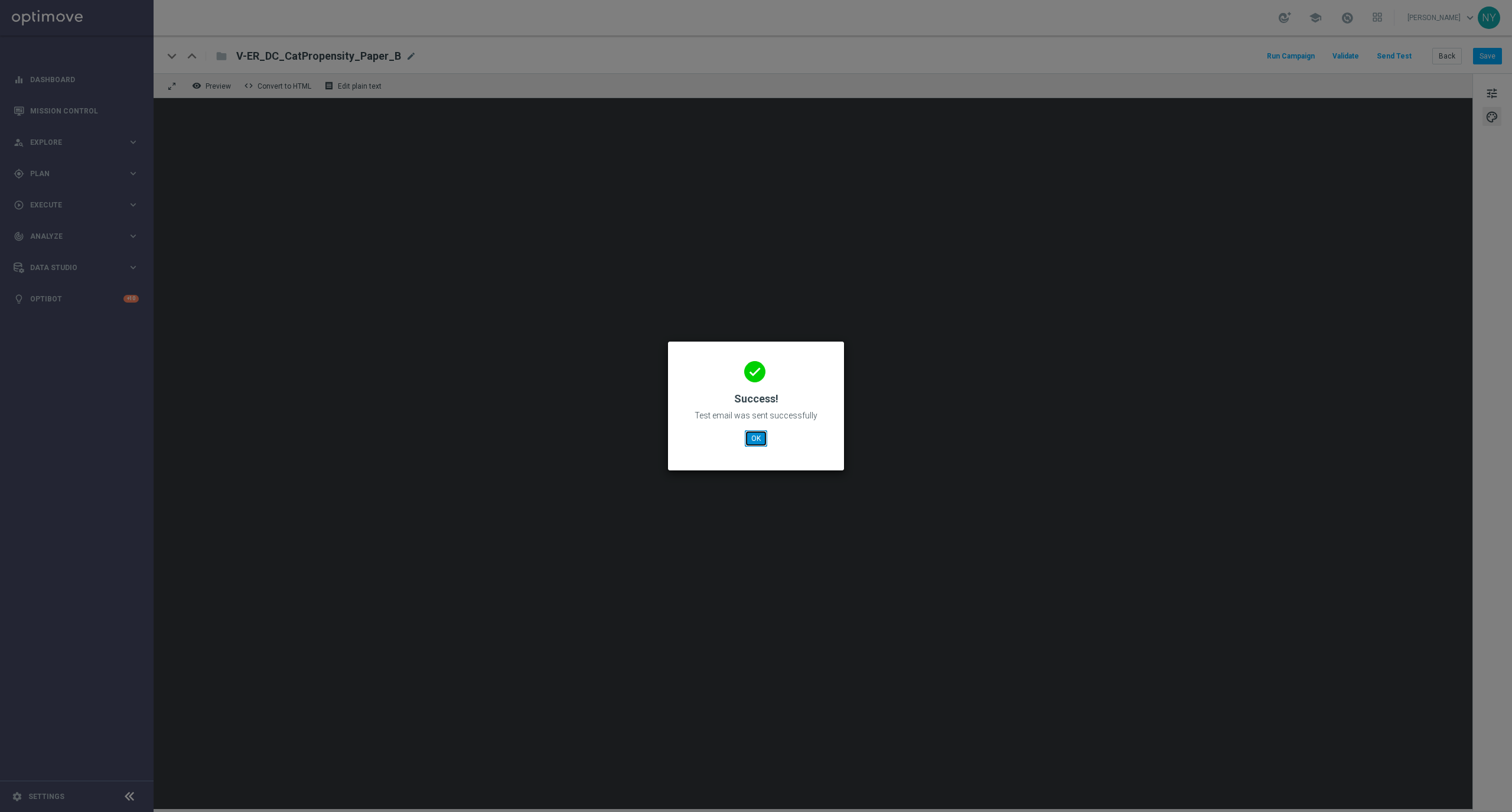
click at [761, 435] on button "OK" at bounding box center [756, 439] width 22 height 17
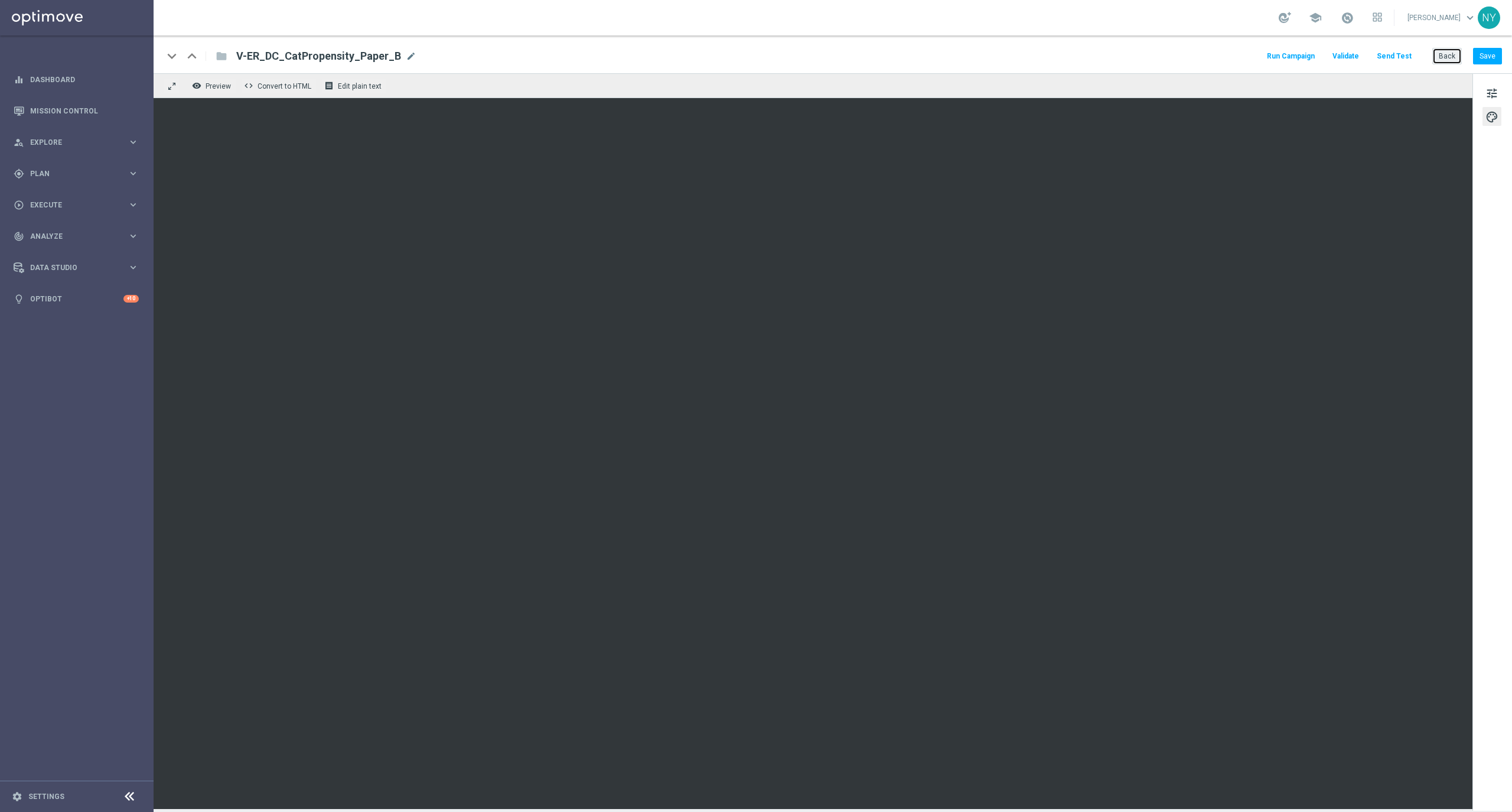
click at [1446, 55] on button "Back" at bounding box center [1447, 56] width 29 height 17
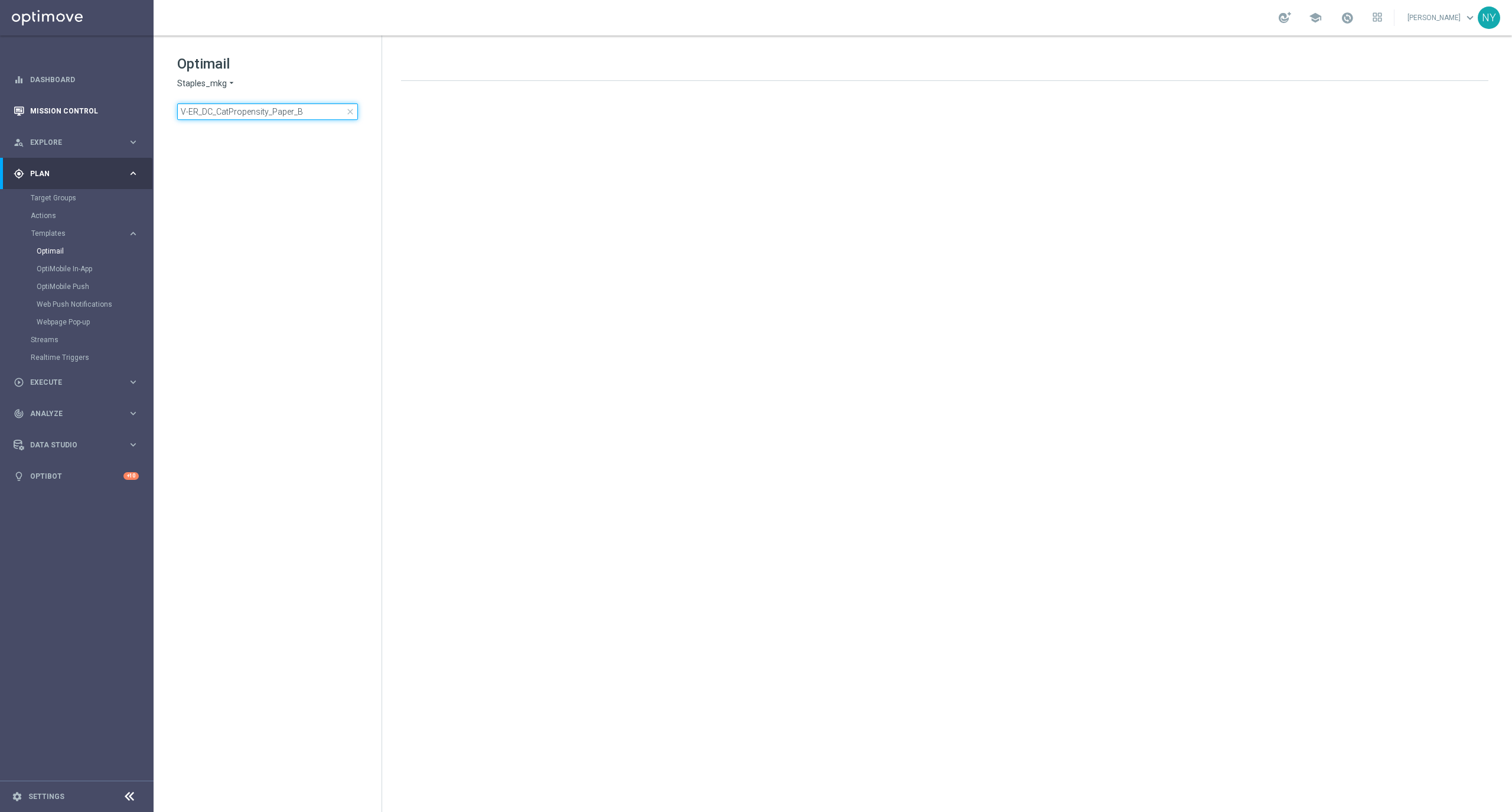
drag, startPoint x: 314, startPoint y: 114, endPoint x: 78, endPoint y: 109, distance: 236.1
click at [79, 109] on main "equalizer Dashboard Mission Control" at bounding box center [756, 406] width 1512 height 812
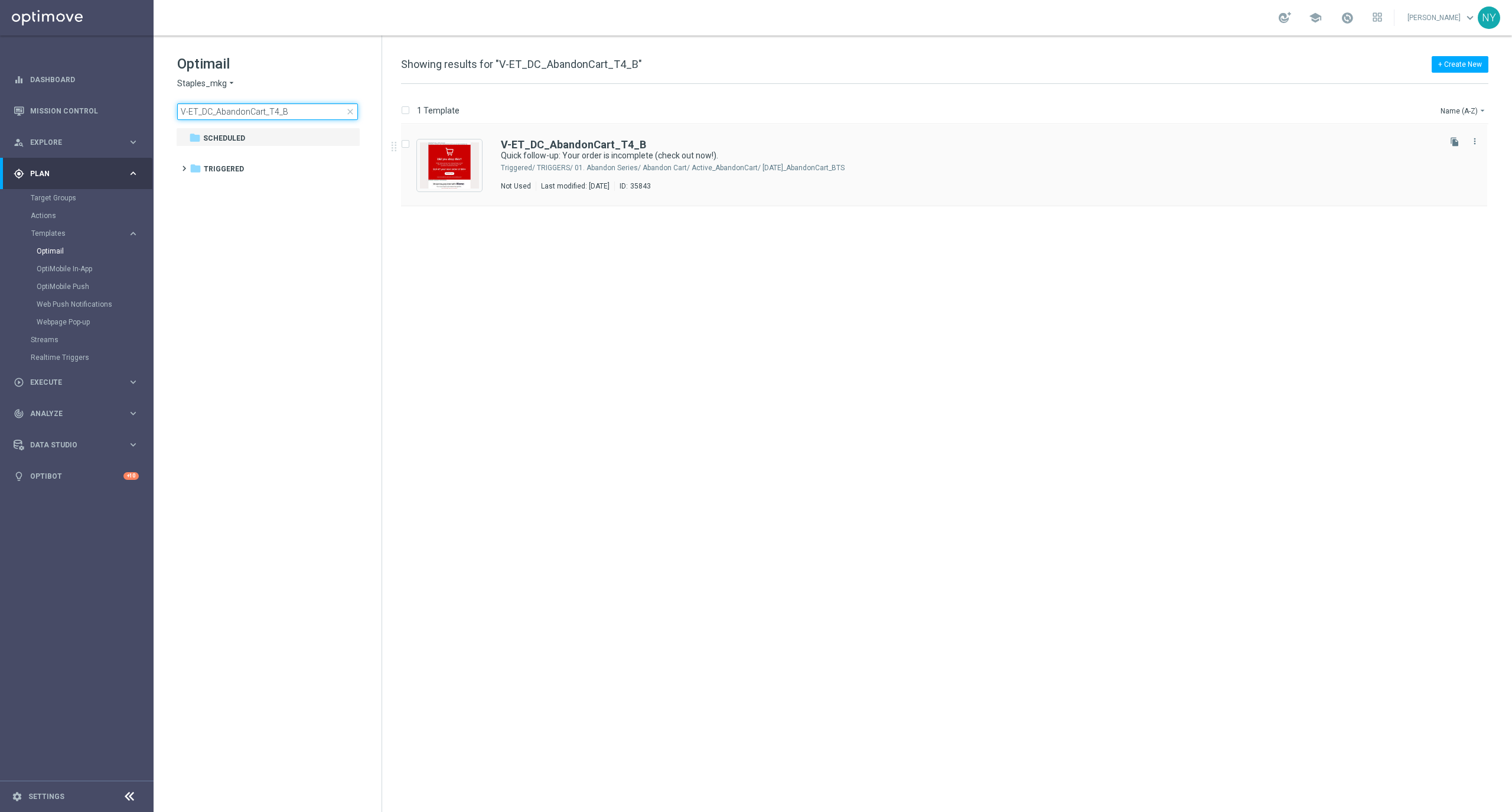
type input "V-ET_DC_AbandonCart_T4_B"
click at [567, 138] on div "V-ET_DC_AbandonCart_T4_B Quick follow-up: Your order is incomplete (check out n…" at bounding box center [944, 166] width 1086 height 81
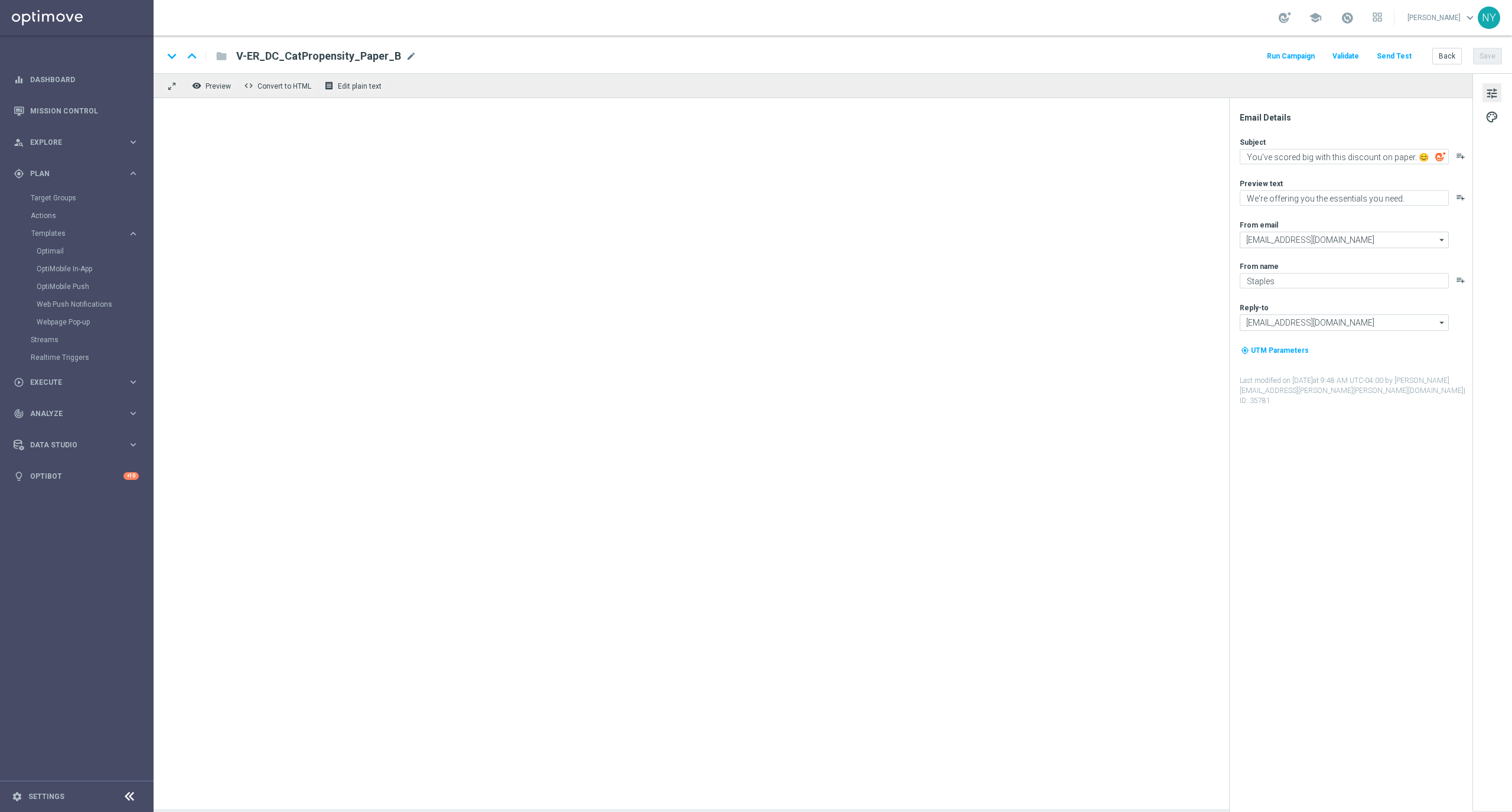
type textarea "Quick follow-up: Your order is incomplete (check out now!)."
type textarea "Complete your purchase here!"
type input "[EMAIL_ADDRESS][DOMAIN_NAME]"
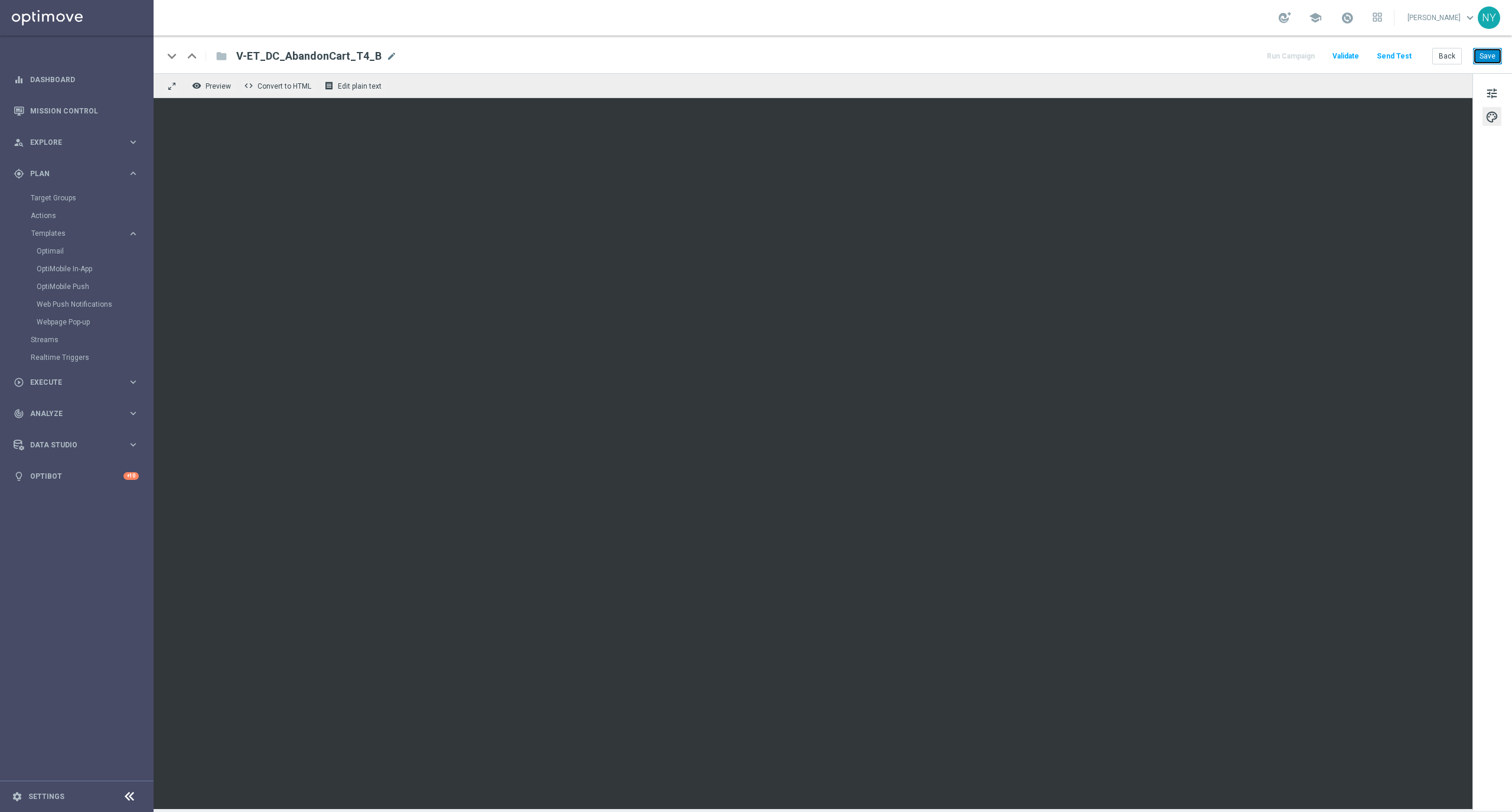
click at [1495, 60] on button "Save" at bounding box center [1487, 56] width 29 height 17
click at [1489, 60] on button "Save" at bounding box center [1487, 56] width 29 height 17
click at [1393, 51] on button "Send Test" at bounding box center [1394, 56] width 39 height 16
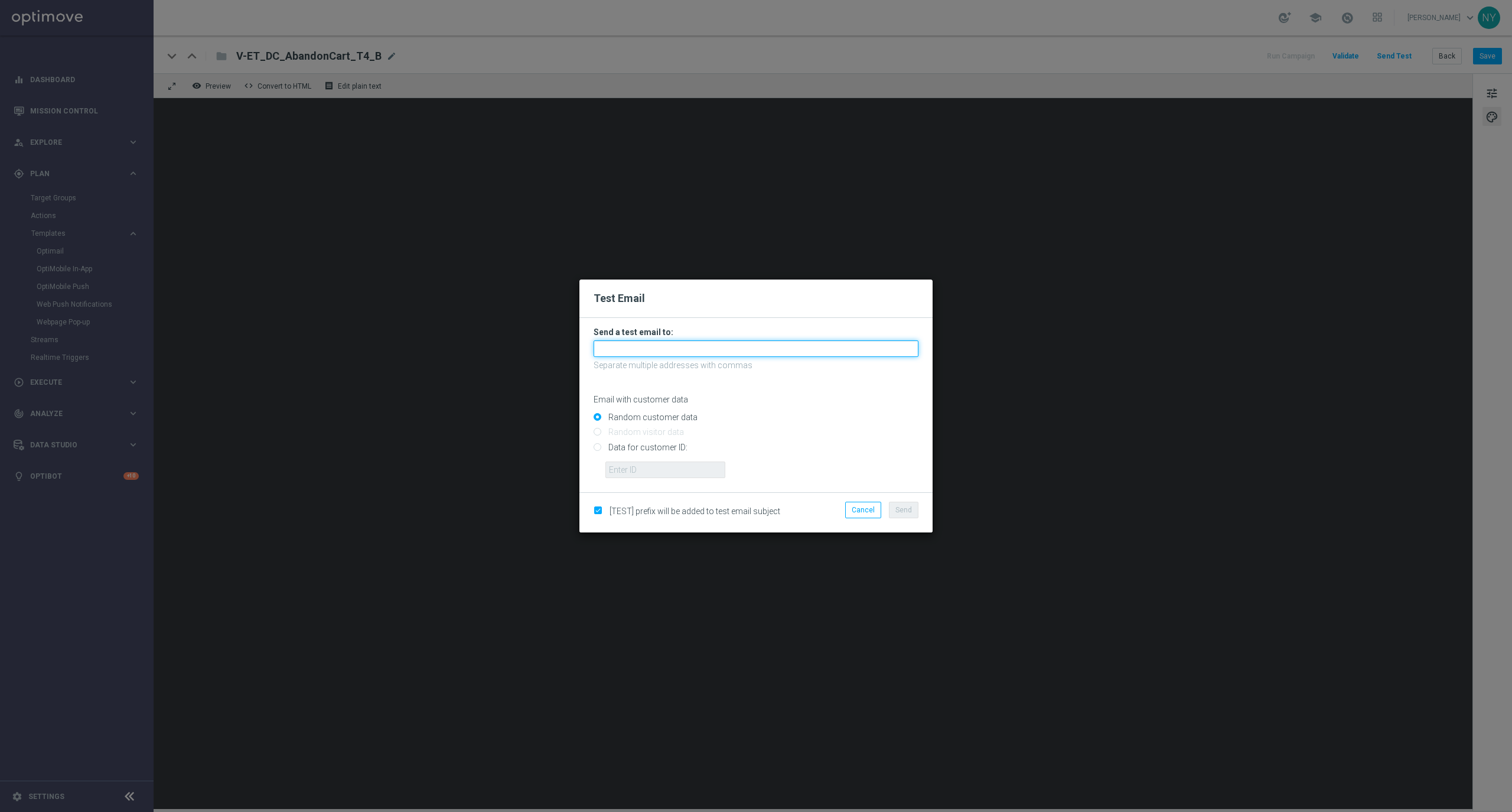
click at [636, 348] on input "text" at bounding box center [756, 349] width 325 height 17
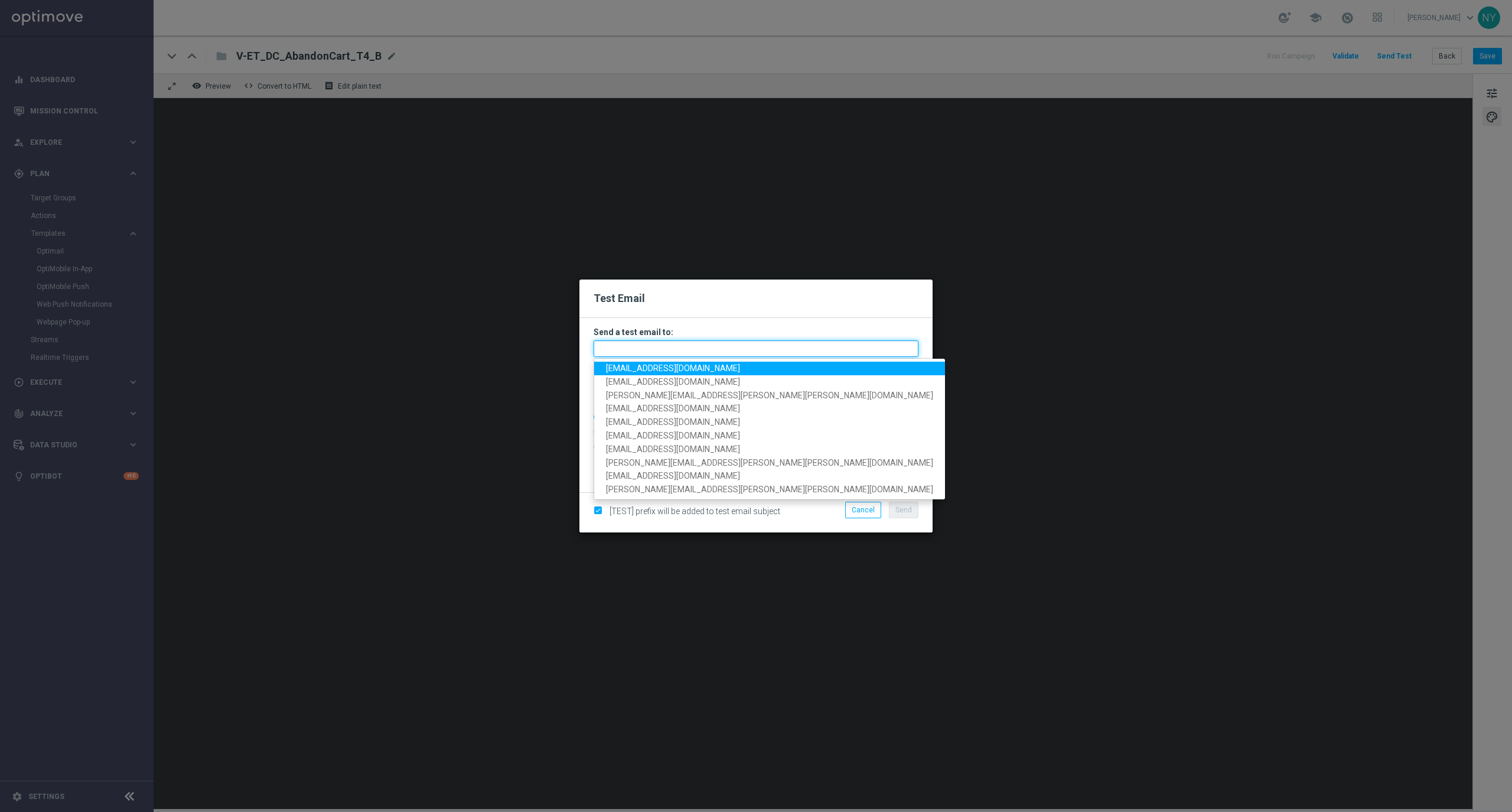
paste input "neilyetts3-b7odr@litmusemail.com"
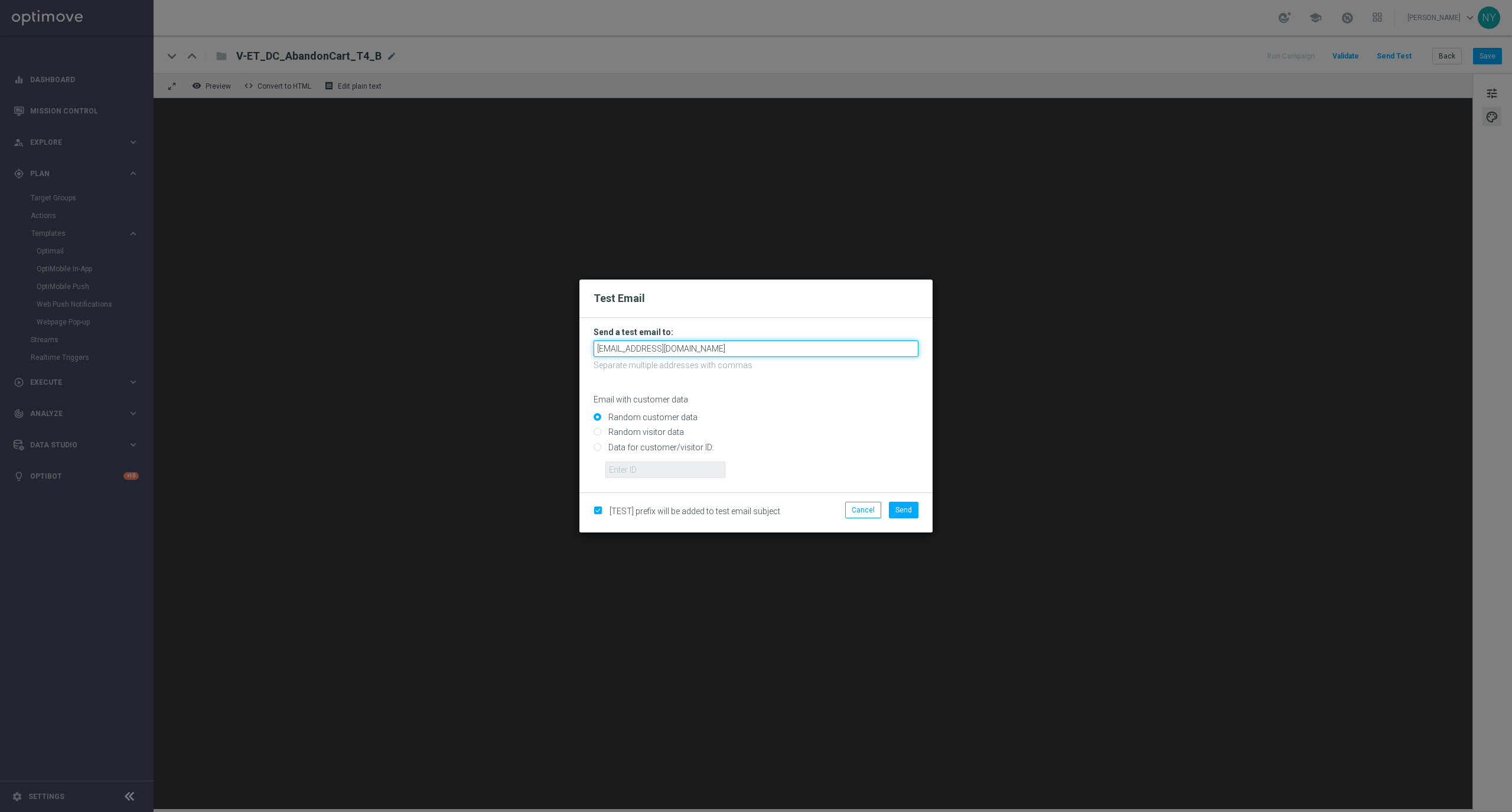
type input "neilyetts3-b7odr@litmusemail.com"
click at [591, 446] on form "Send a test email to: neilyetts3-b7odr@litmusemail.com Separate multiple addres…" at bounding box center [756, 405] width 353 height 174
click at [596, 450] on input "Data for customer/visitor ID:" at bounding box center [756, 452] width 325 height 17
radio input "true"
click at [610, 464] on input "text" at bounding box center [665, 470] width 120 height 17
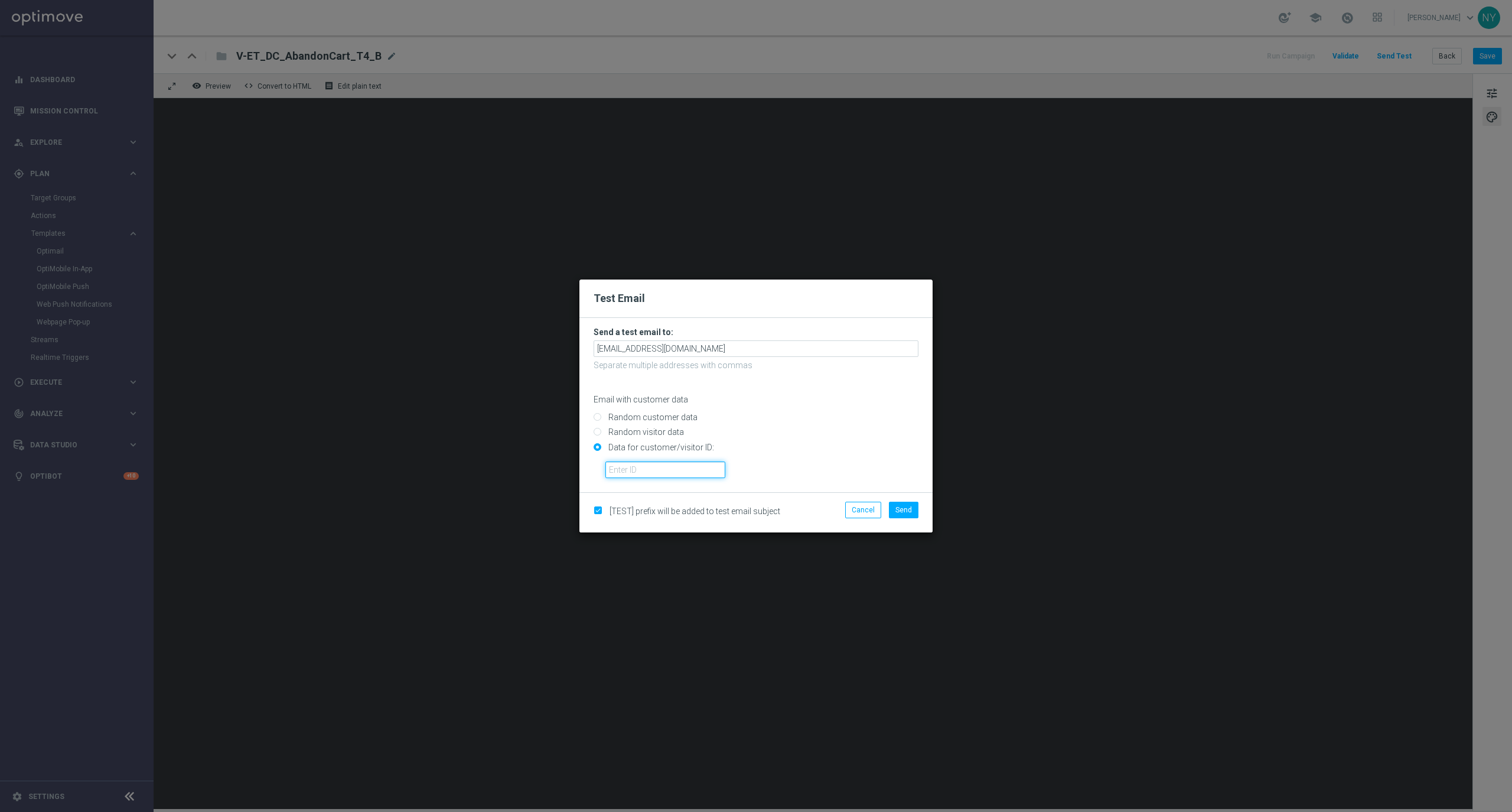
click at [645, 461] on input "text" at bounding box center [665, 470] width 120 height 17
paste input "10000020539"
type input "10000020539"
click at [901, 506] on span "Send" at bounding box center [904, 510] width 17 height 8
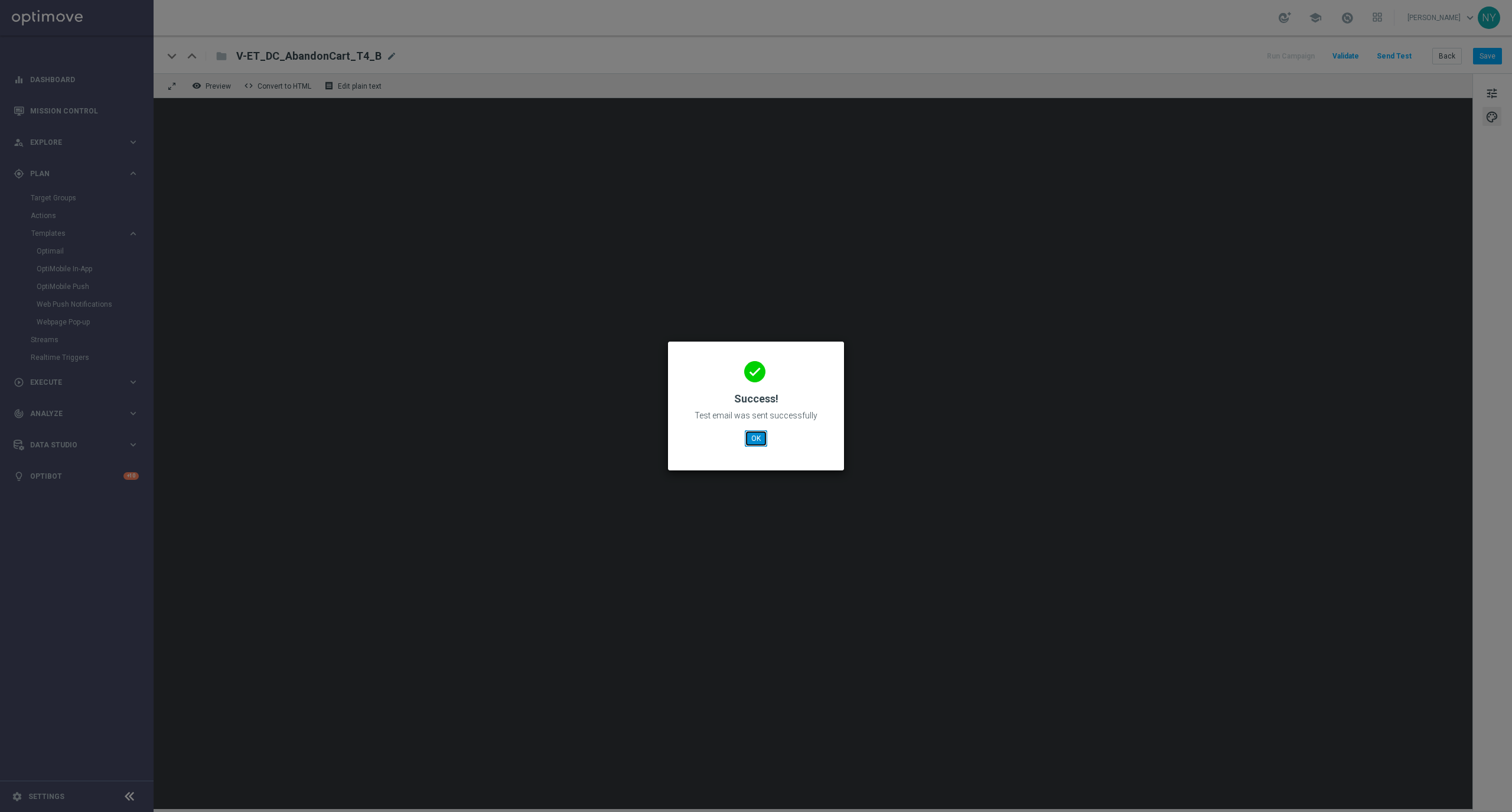
click at [752, 431] on button "OK" at bounding box center [756, 439] width 22 height 17
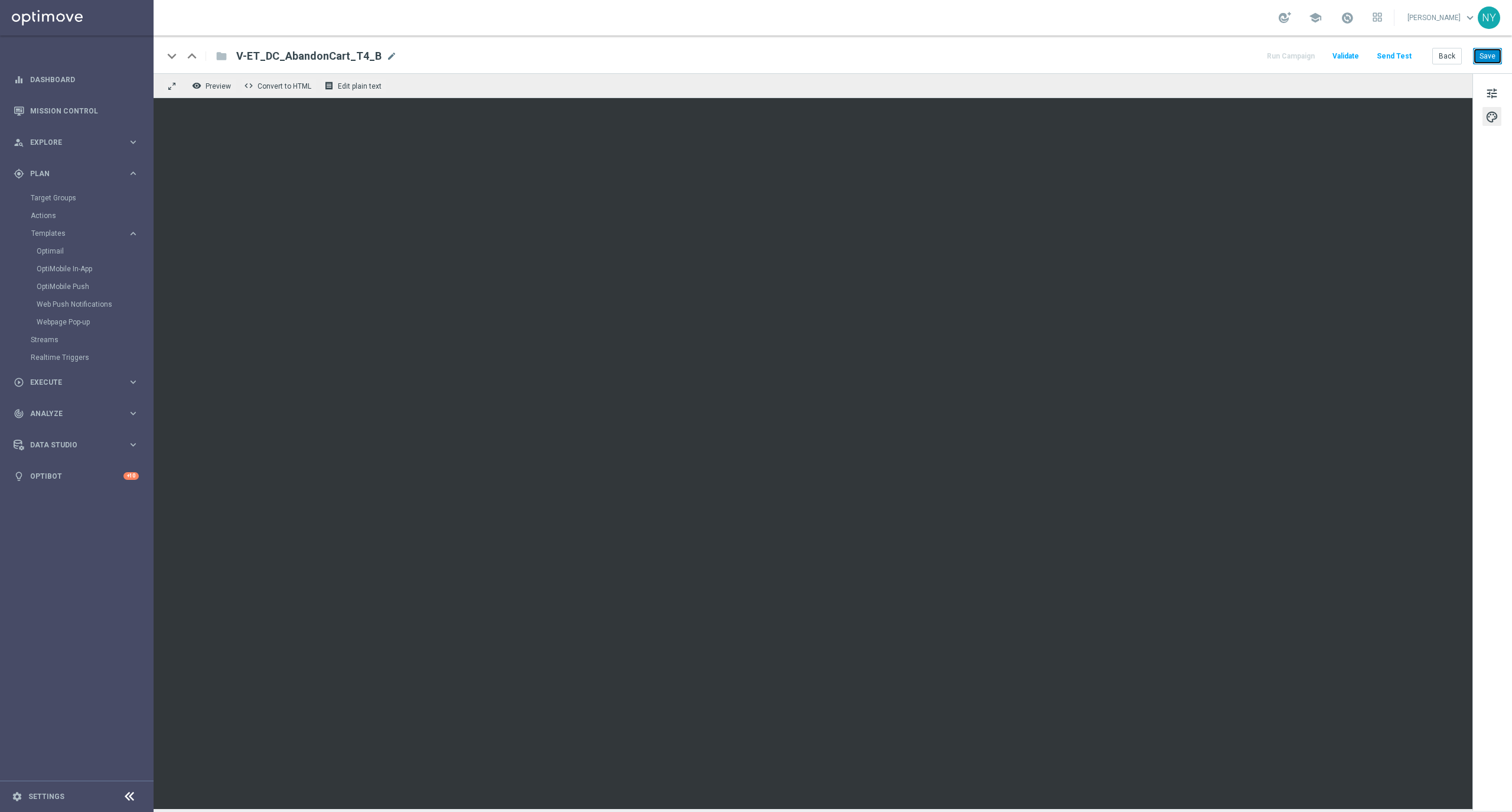
click at [1483, 57] on button "Save" at bounding box center [1487, 56] width 29 height 17
click at [1487, 51] on button "Save" at bounding box center [1487, 56] width 29 height 17
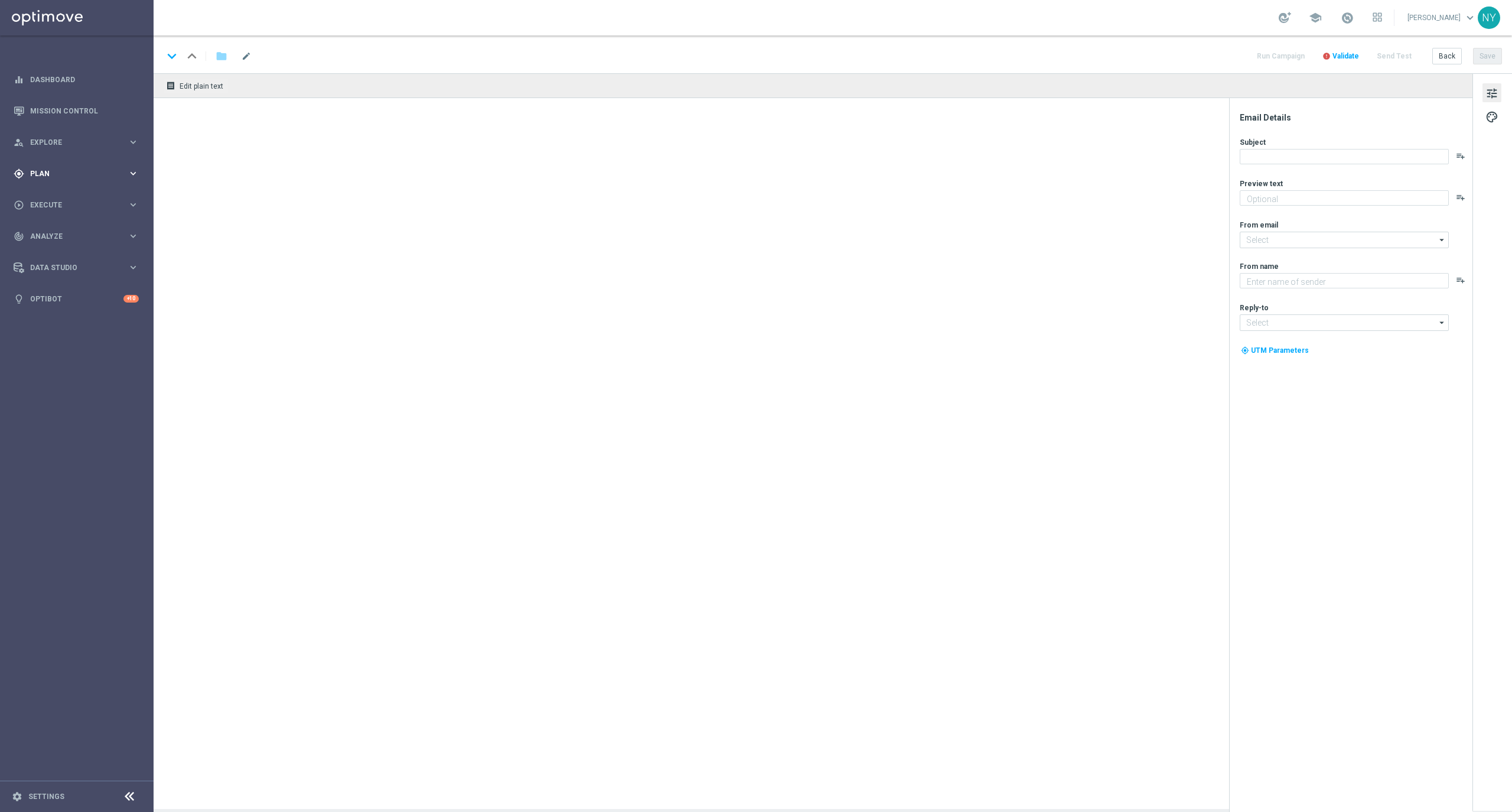
click at [38, 173] on span "Plan" at bounding box center [79, 173] width 98 height 7
click at [43, 235] on span "Templates" at bounding box center [74, 233] width 84 height 7
click at [48, 252] on link "Optimail" at bounding box center [79, 251] width 86 height 9
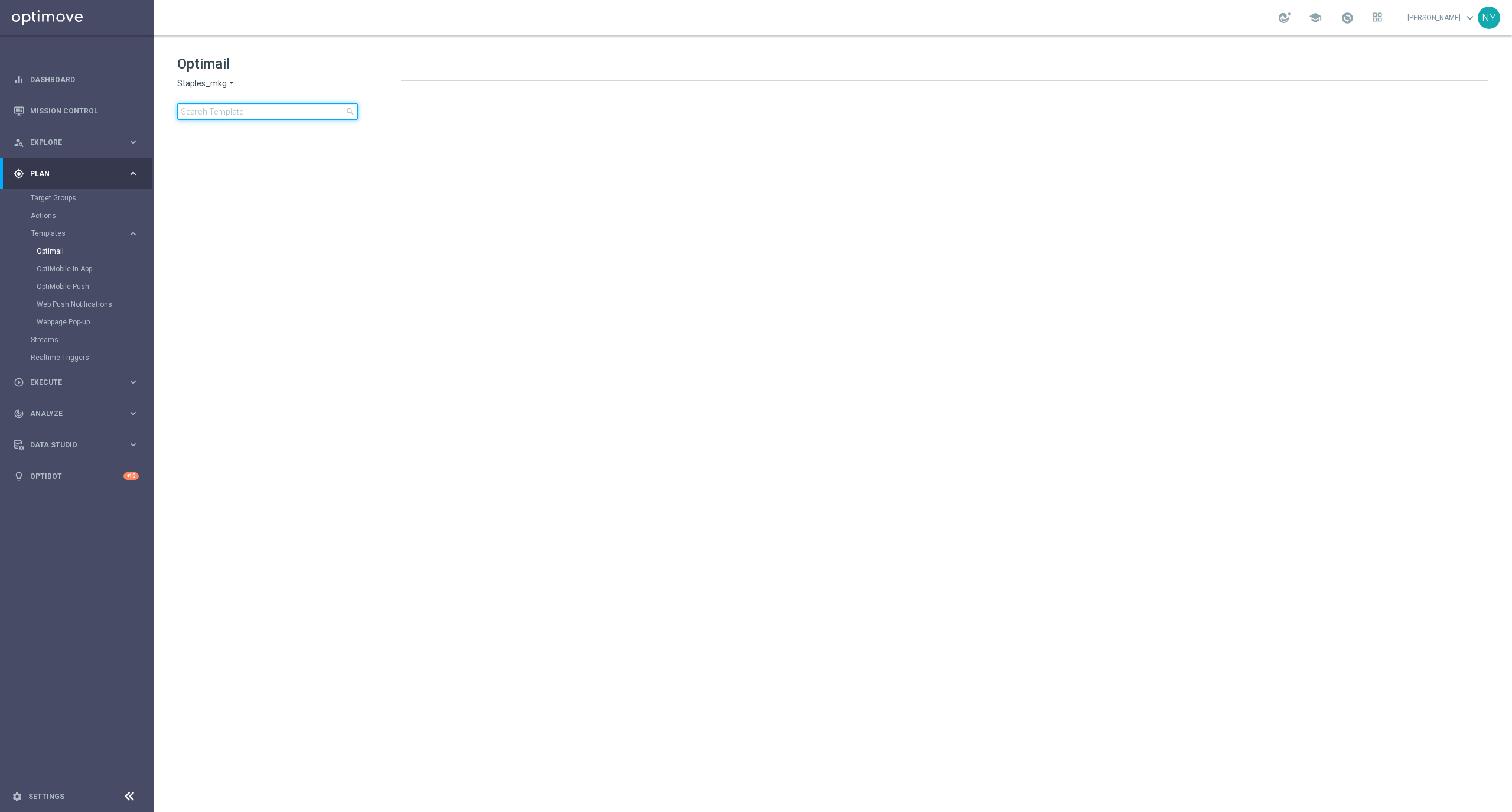
click at [246, 109] on input at bounding box center [268, 112] width 181 height 17
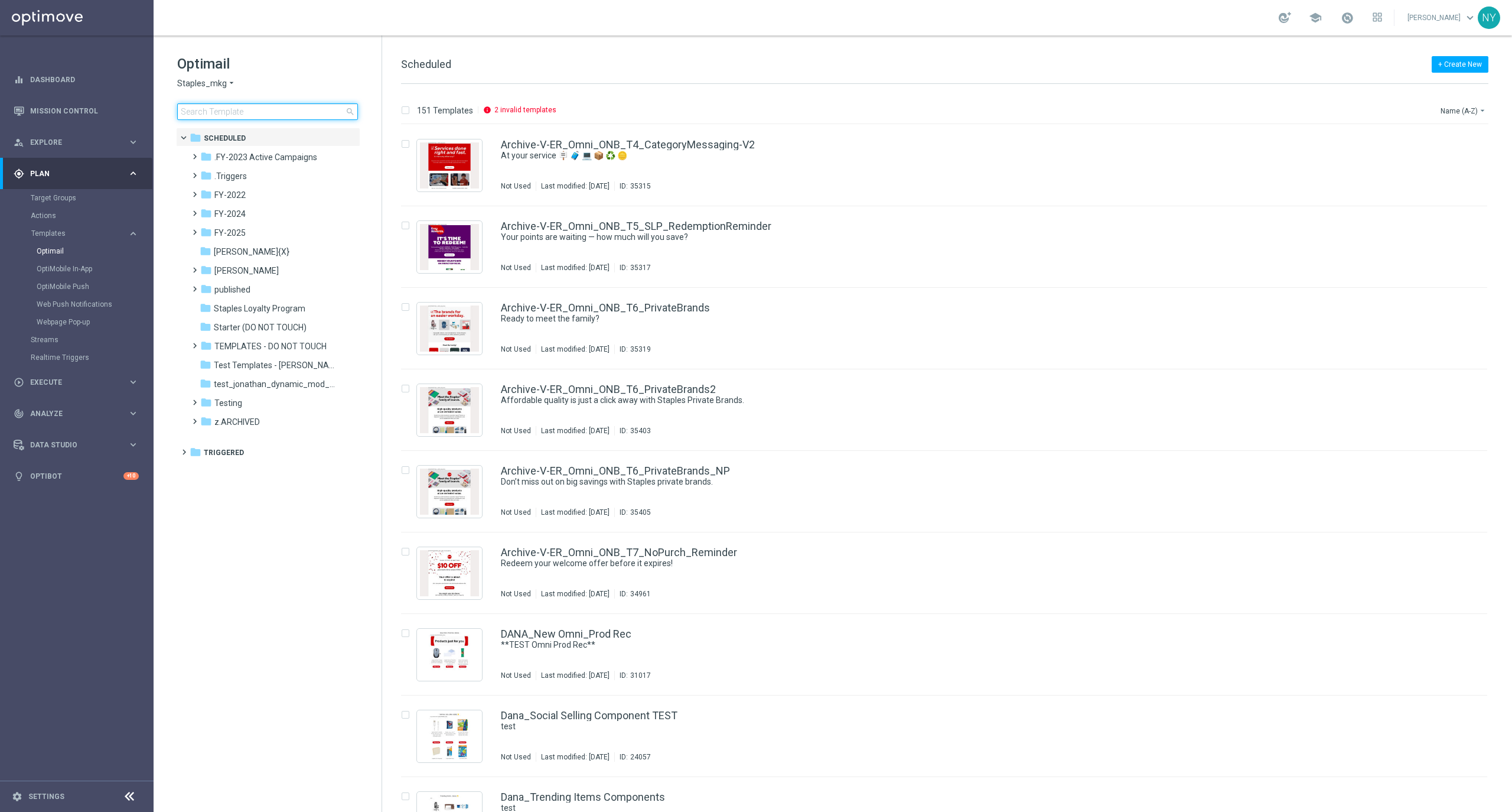
click at [201, 114] on input at bounding box center [268, 112] width 181 height 17
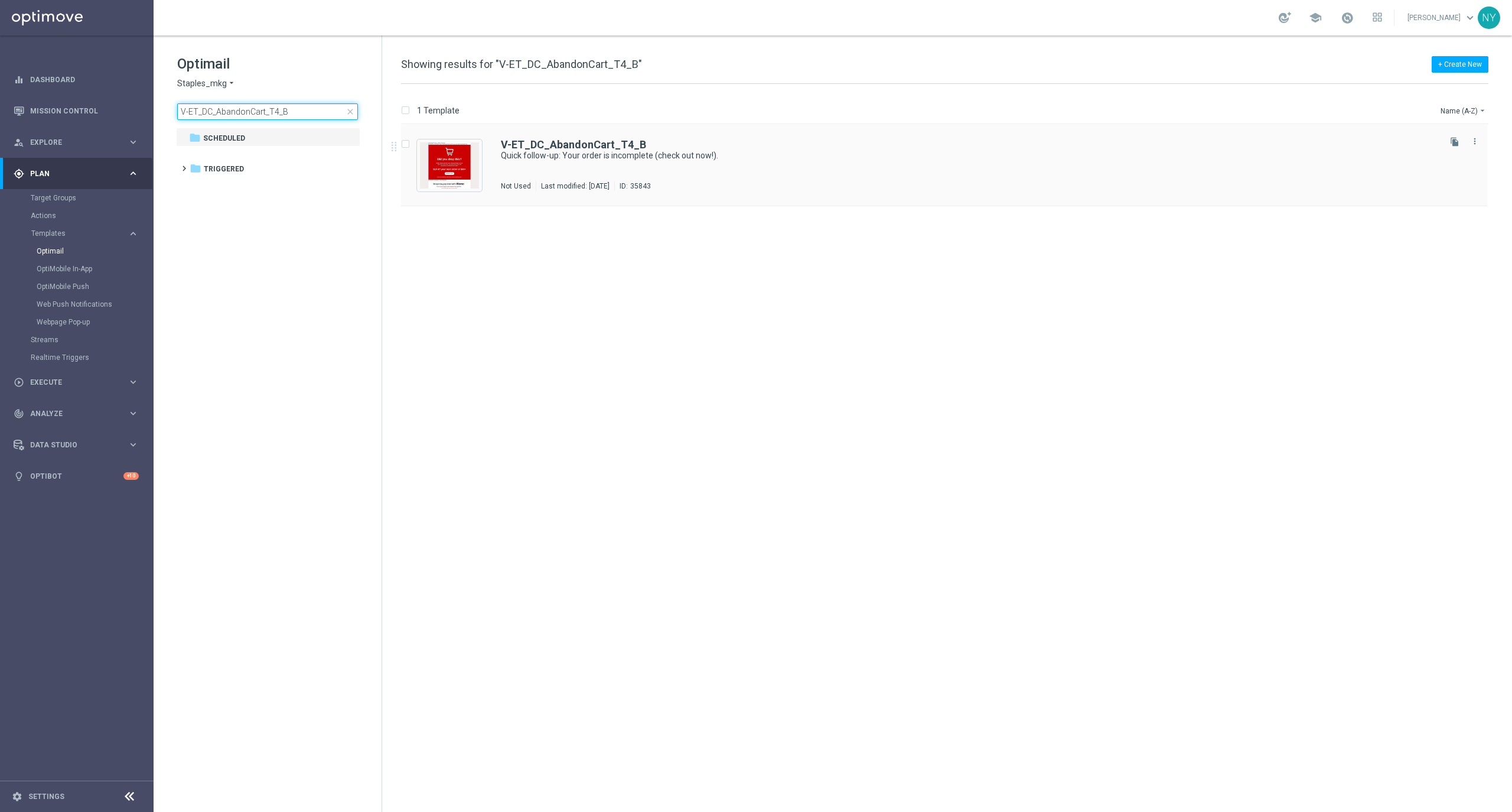
type input "V-ET_DC_AbandonCart_T4_B"
click at [586, 140] on b "V-ET_DC_AbandonCart_T4_B" at bounding box center [573, 145] width 145 height 13
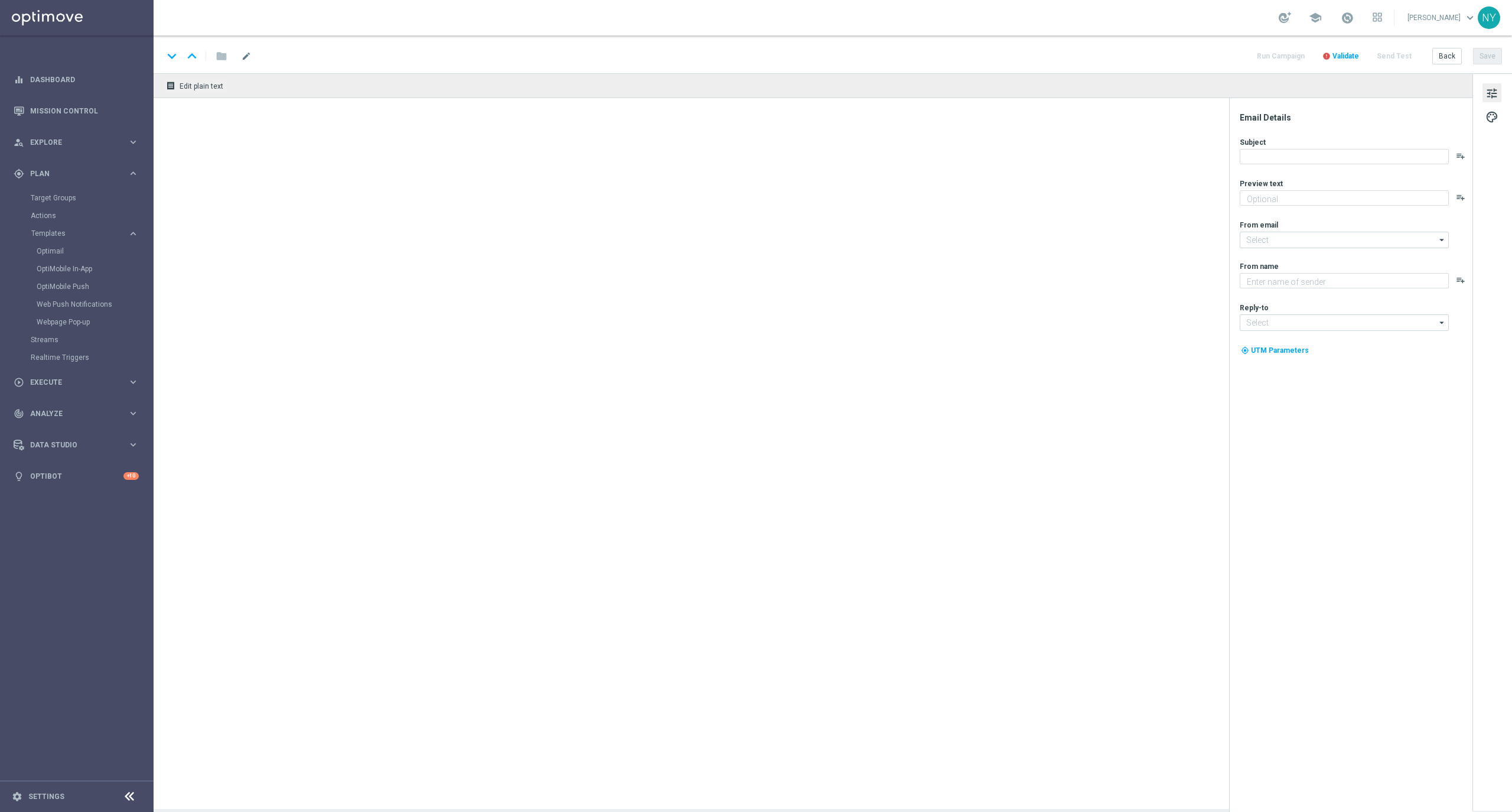
type textarea "Complete your purchase here!"
type input "[EMAIL_ADDRESS][DOMAIN_NAME]"
type textarea "Staples"
type input "[EMAIL_ADDRESS][DOMAIN_NAME]"
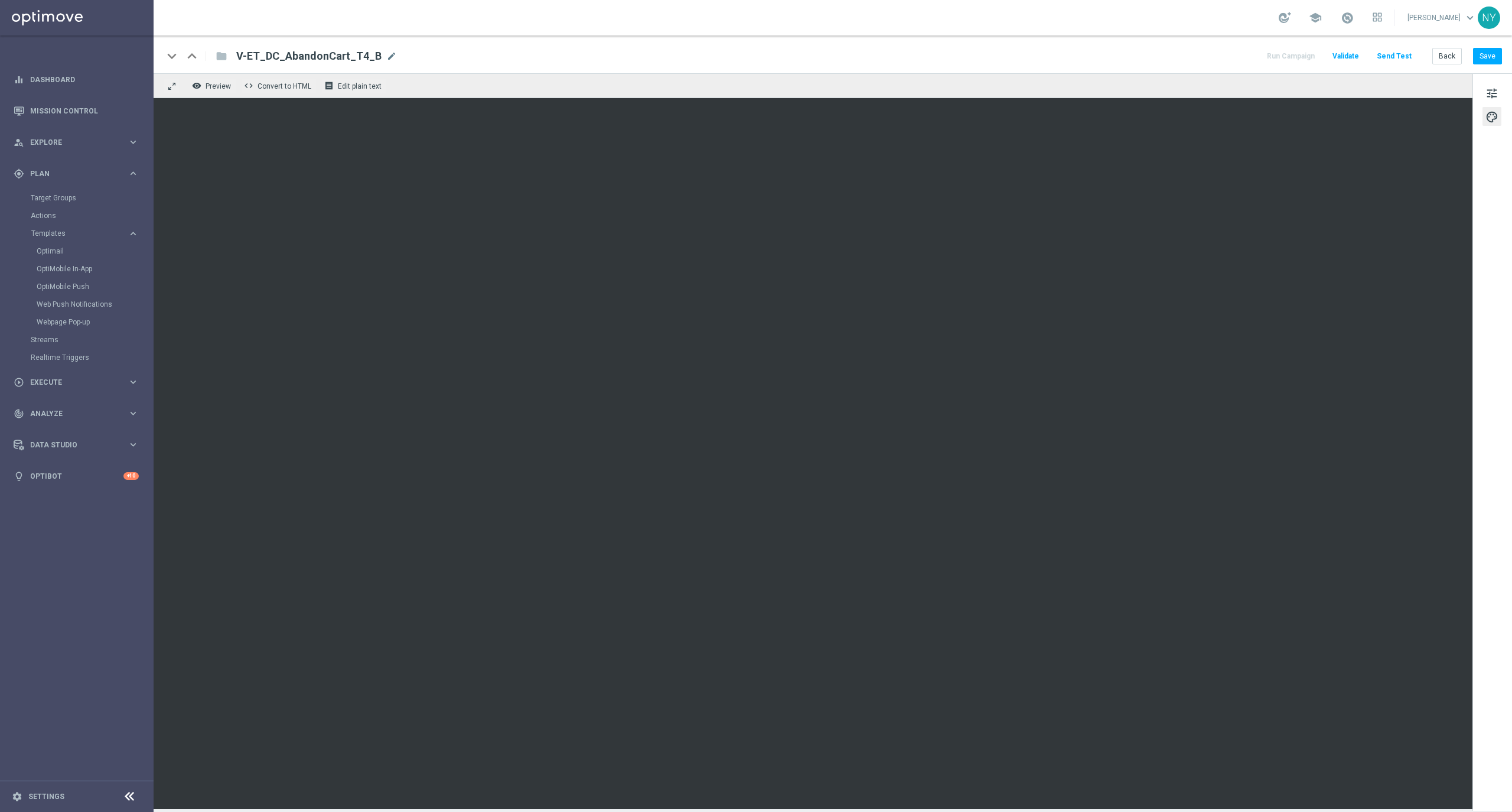
click at [1398, 51] on button "Send Test" at bounding box center [1394, 56] width 39 height 16
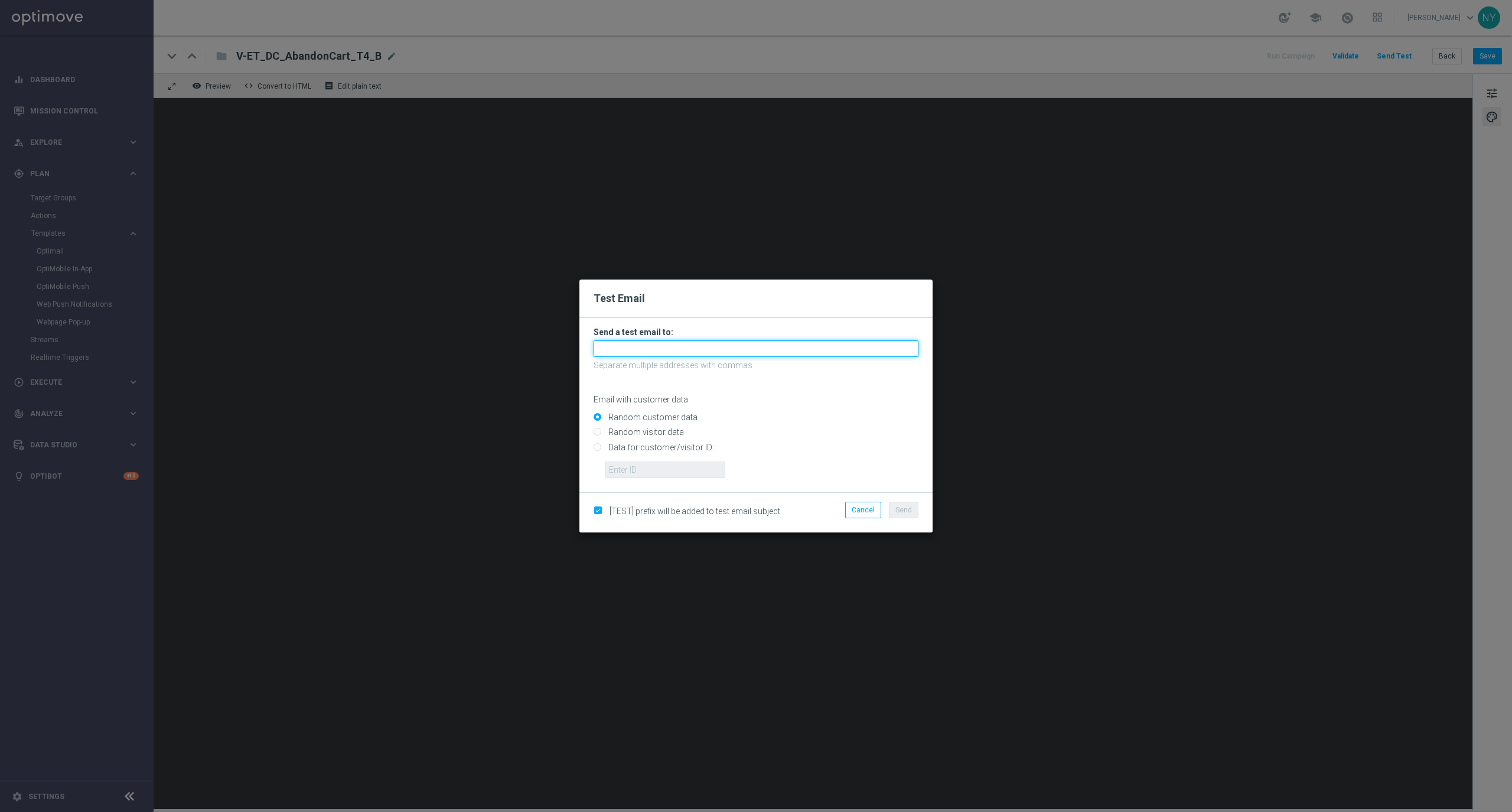
click at [640, 342] on input "text" at bounding box center [756, 349] width 325 height 17
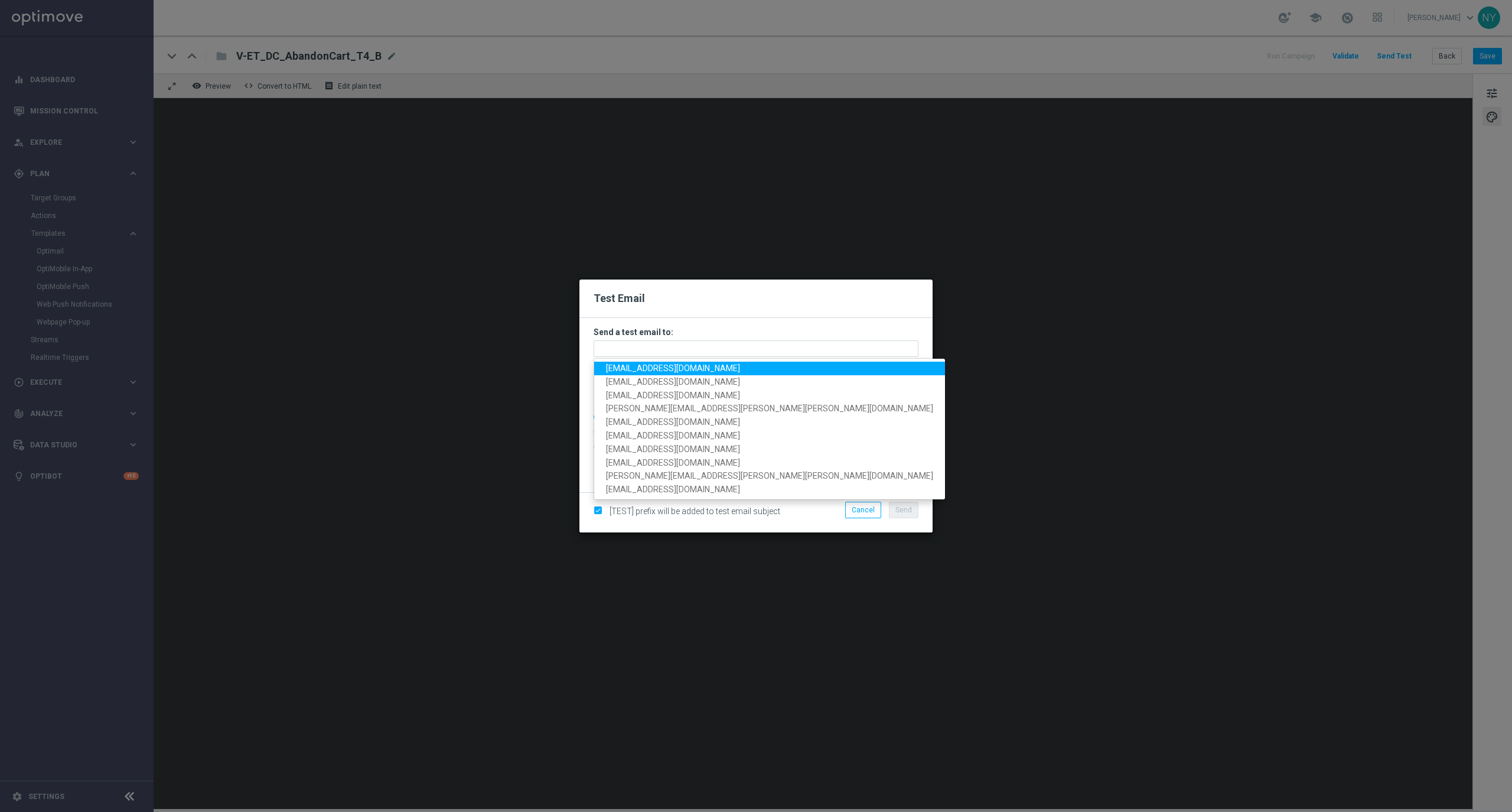
click at [631, 368] on span "[EMAIL_ADDRESS][DOMAIN_NAME]" at bounding box center [673, 368] width 134 height 9
type input "[EMAIL_ADDRESS][DOMAIN_NAME]"
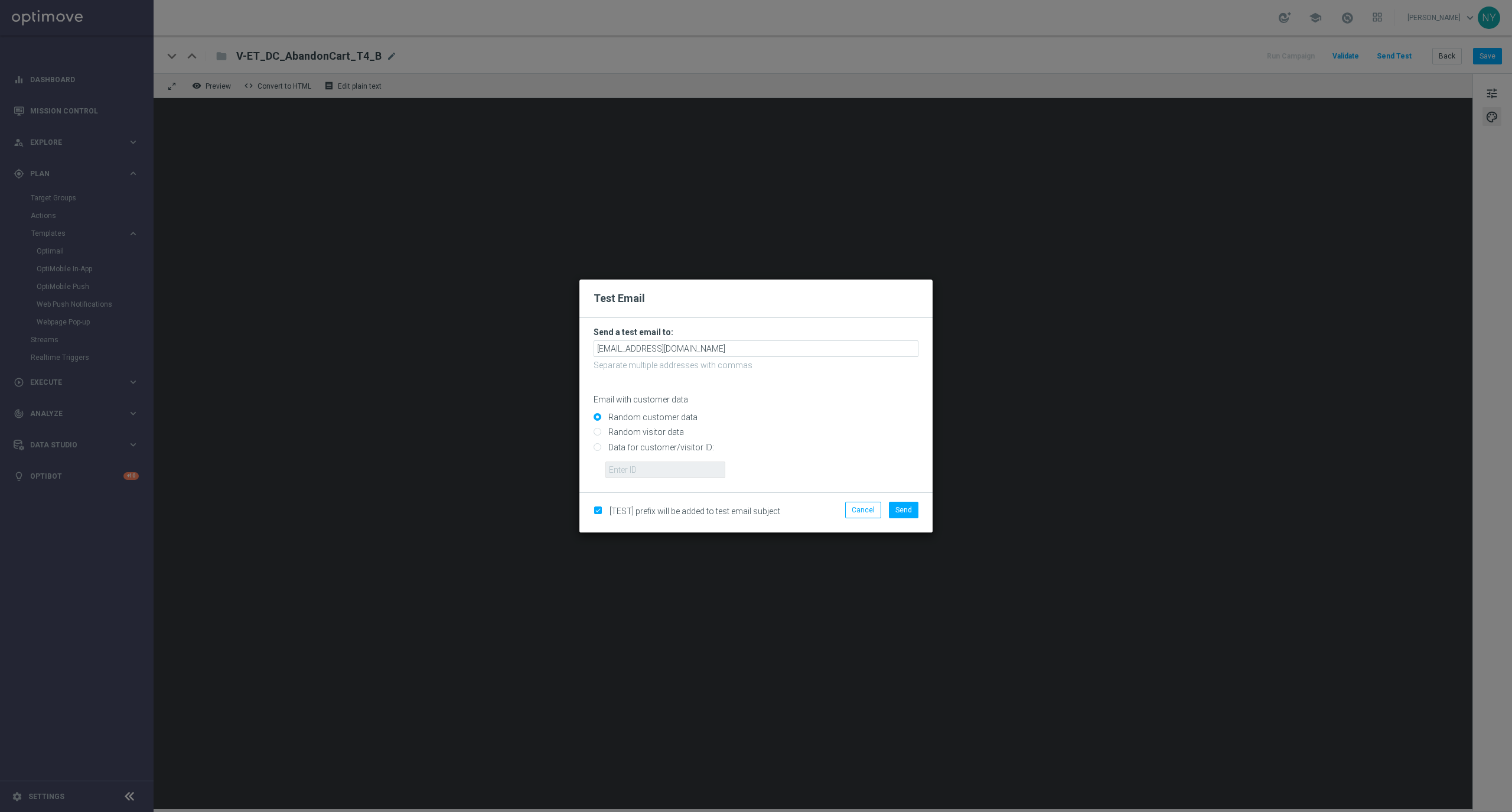
click at [598, 446] on input "Data for customer/visitor ID:" at bounding box center [756, 452] width 325 height 17
radio input "true"
click at [627, 473] on input "text" at bounding box center [665, 470] width 120 height 17
drag, startPoint x: 652, startPoint y: 466, endPoint x: 662, endPoint y: 468, distance: 10.2
click at [651, 466] on input "text" at bounding box center [665, 470] width 120 height 17
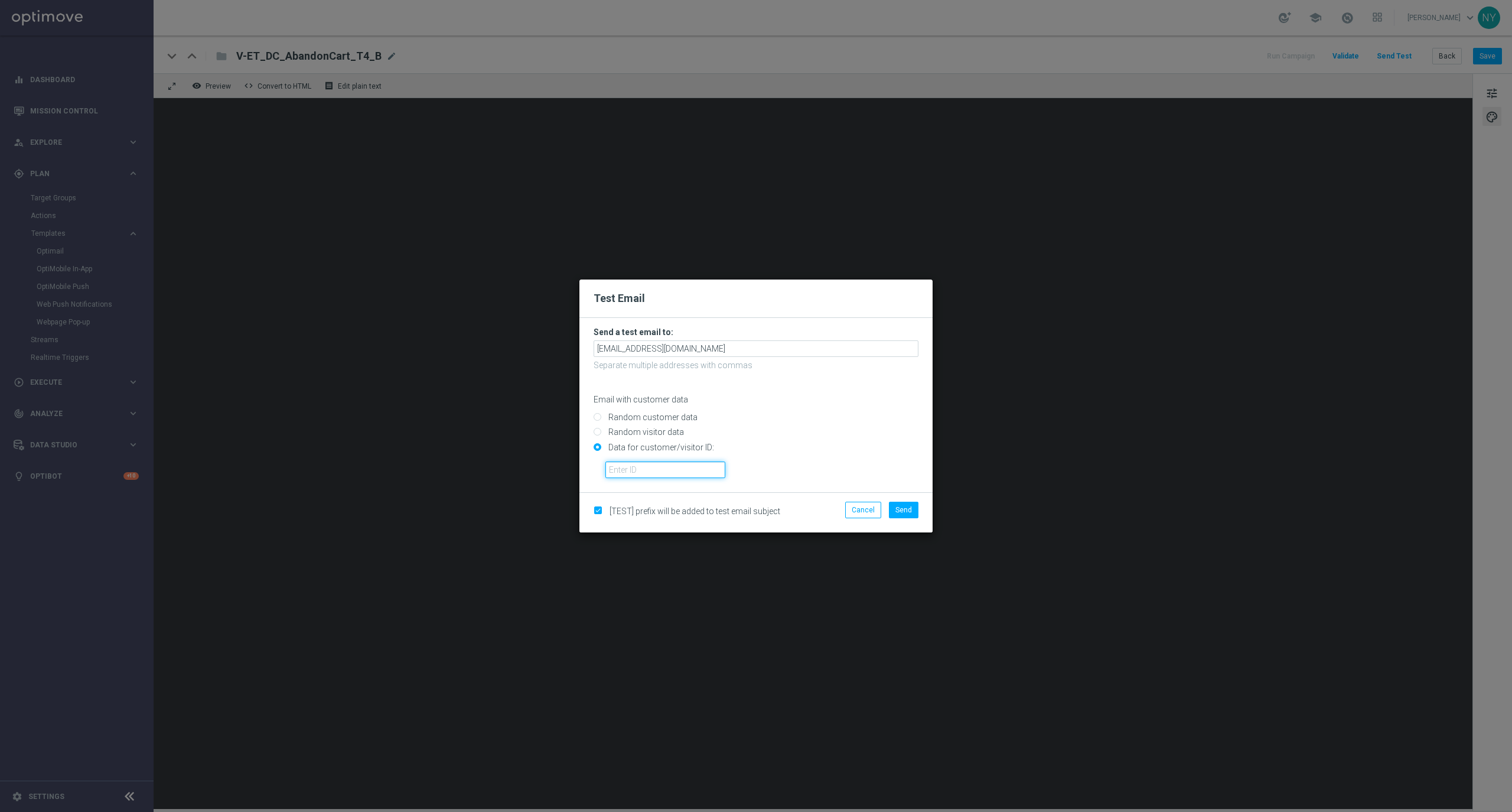
paste input "10000020539"
type input "10000020539"
click at [903, 509] on span "Send" at bounding box center [904, 510] width 17 height 8
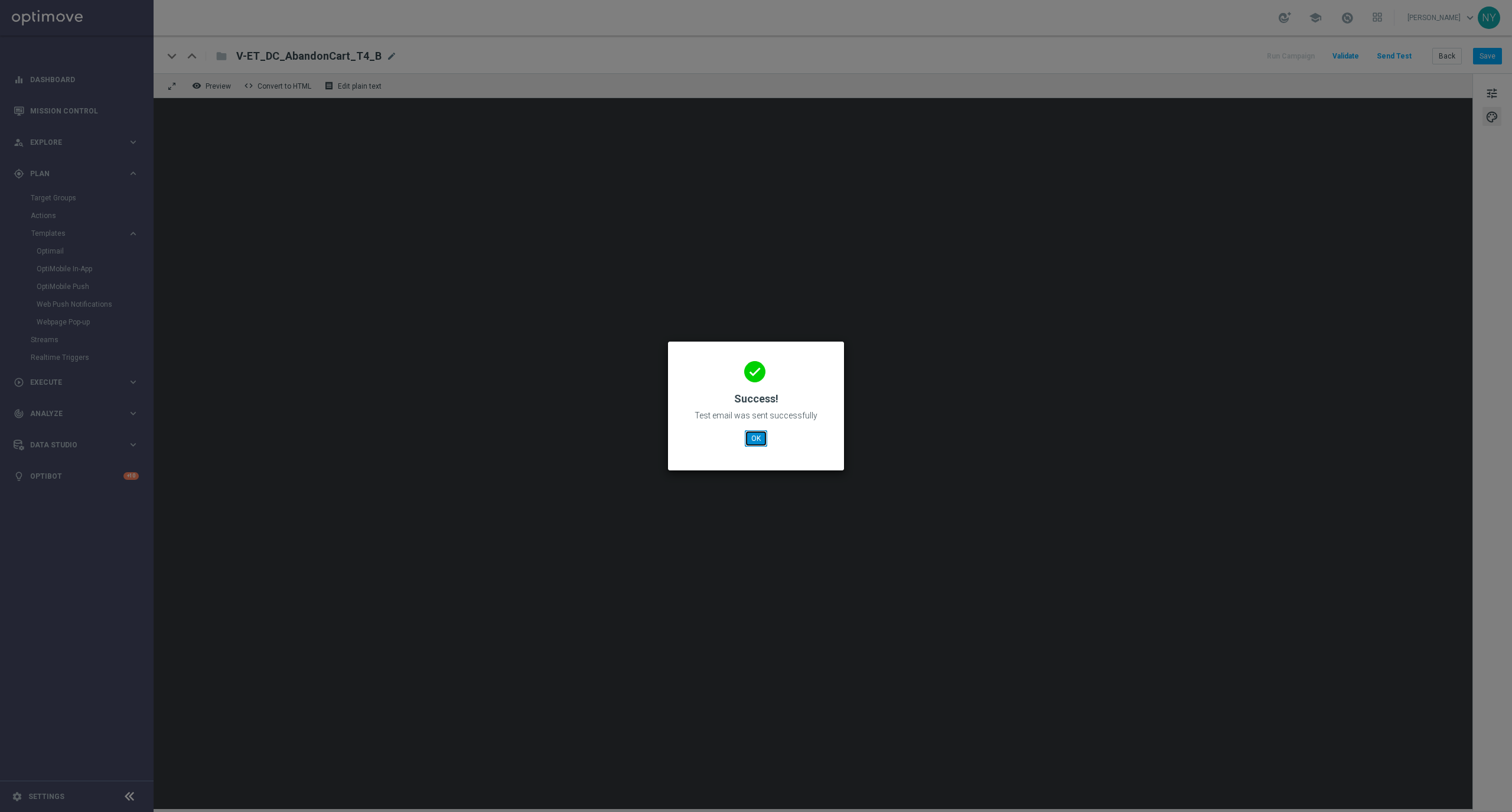
click at [754, 439] on button "OK" at bounding box center [756, 439] width 22 height 17
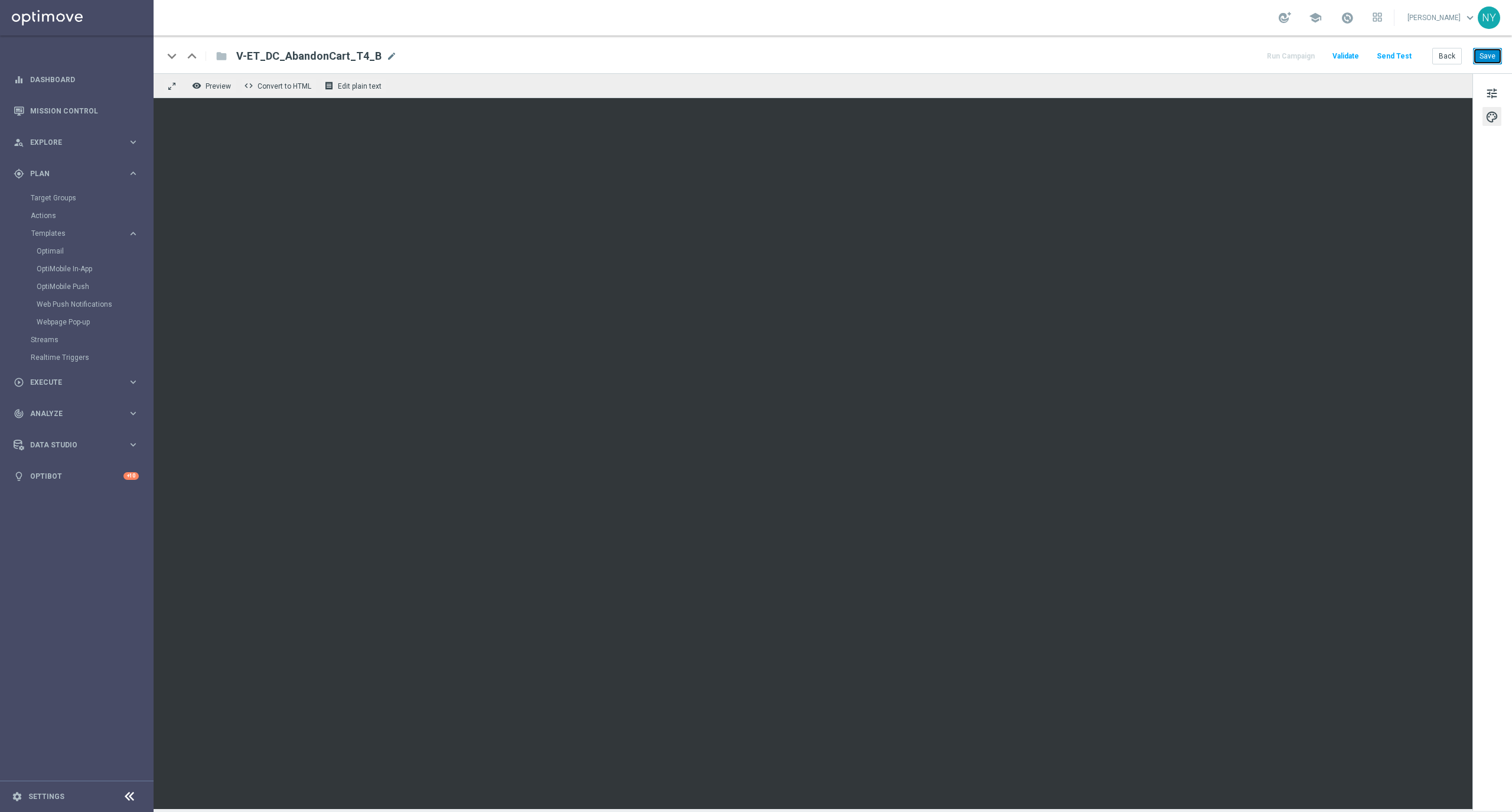
click at [1486, 55] on button "Save" at bounding box center [1487, 56] width 29 height 17
click at [1393, 51] on button "Send Test" at bounding box center [1394, 56] width 39 height 16
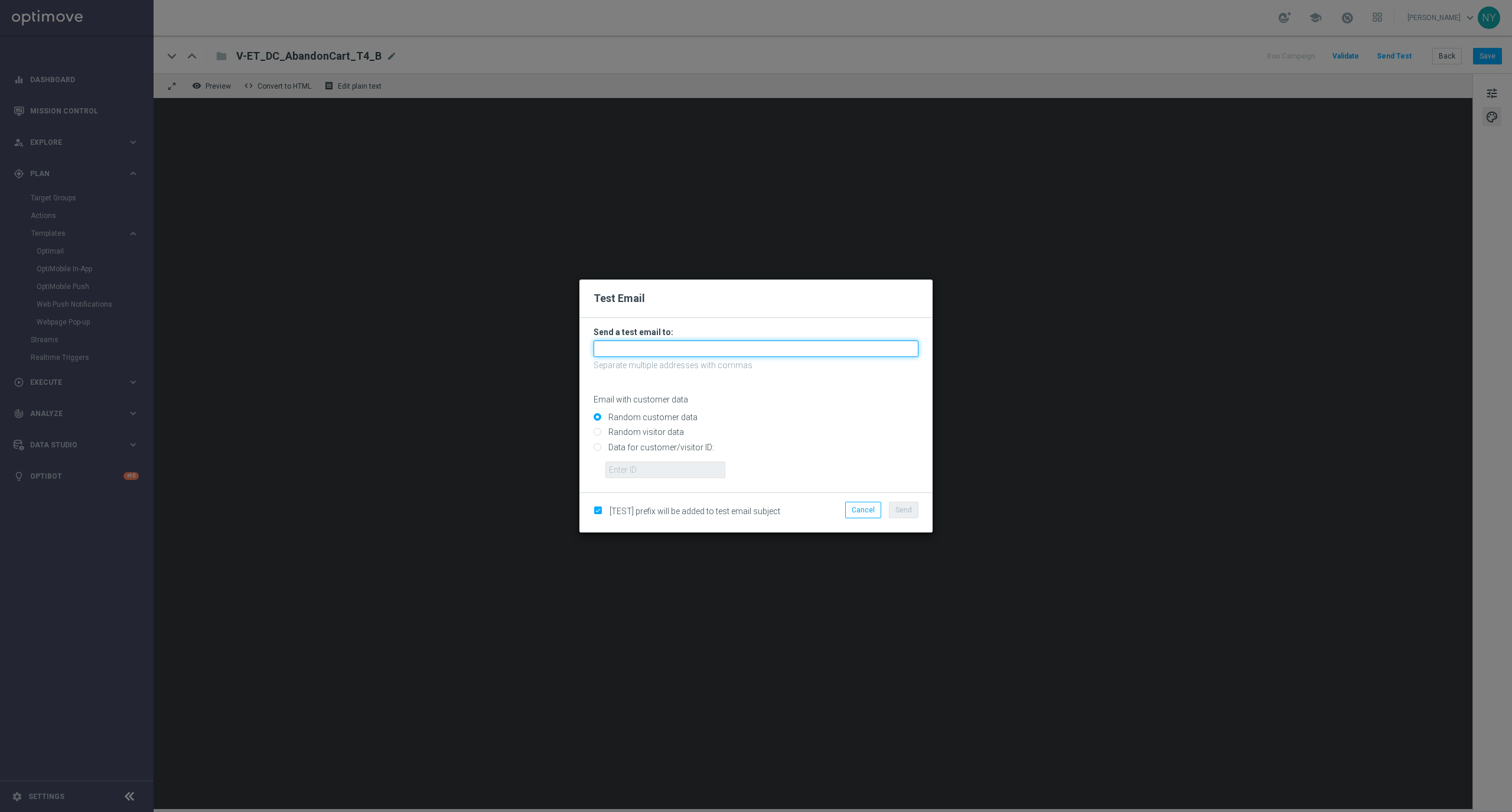
click at [653, 349] on input "text" at bounding box center [756, 349] width 325 height 17
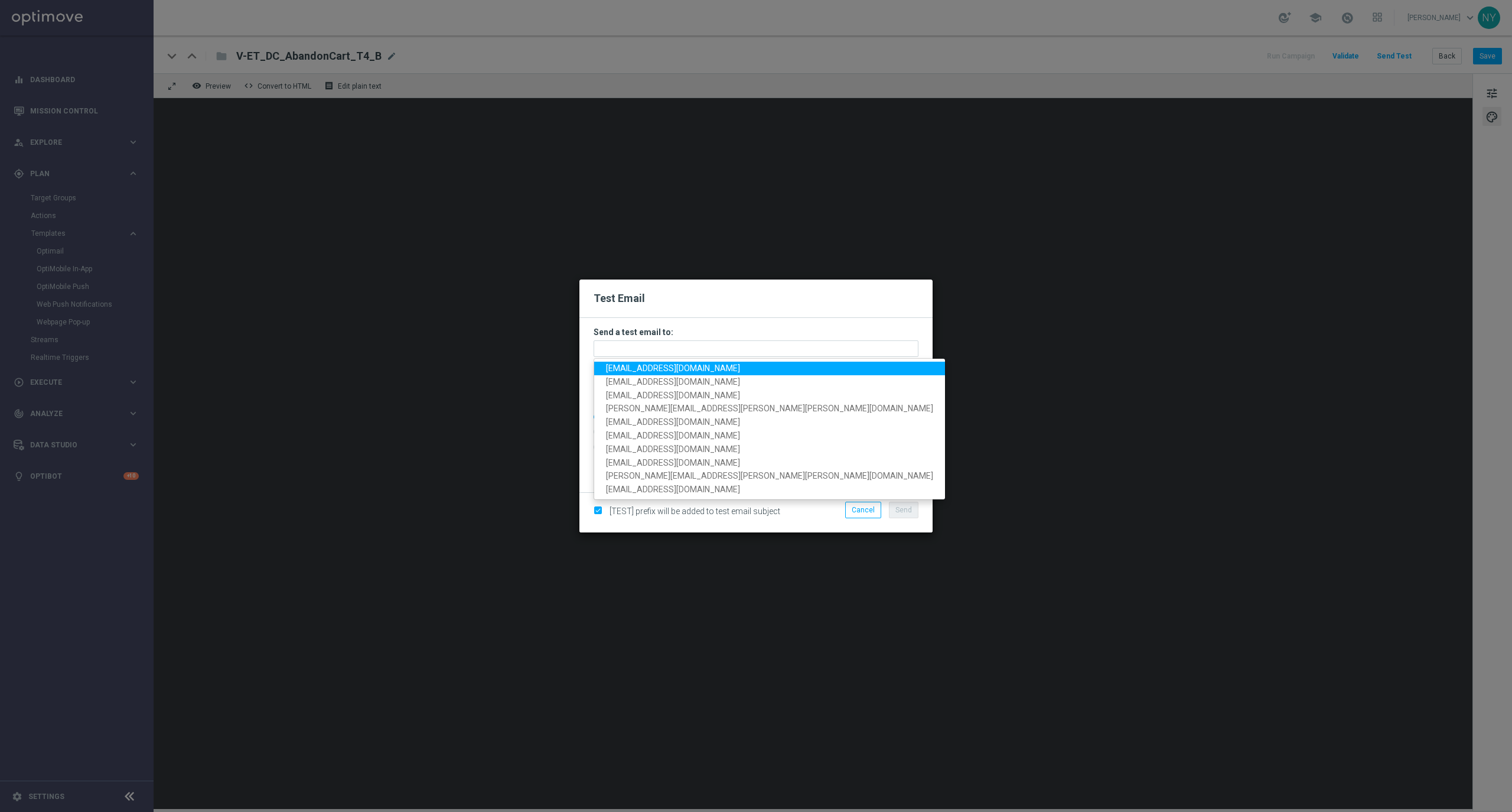
click at [653, 369] on span "neilyetts3-b7odr@litmusemail.com" at bounding box center [673, 368] width 134 height 9
type input "neilyetts3-b7odr@litmusemail.com"
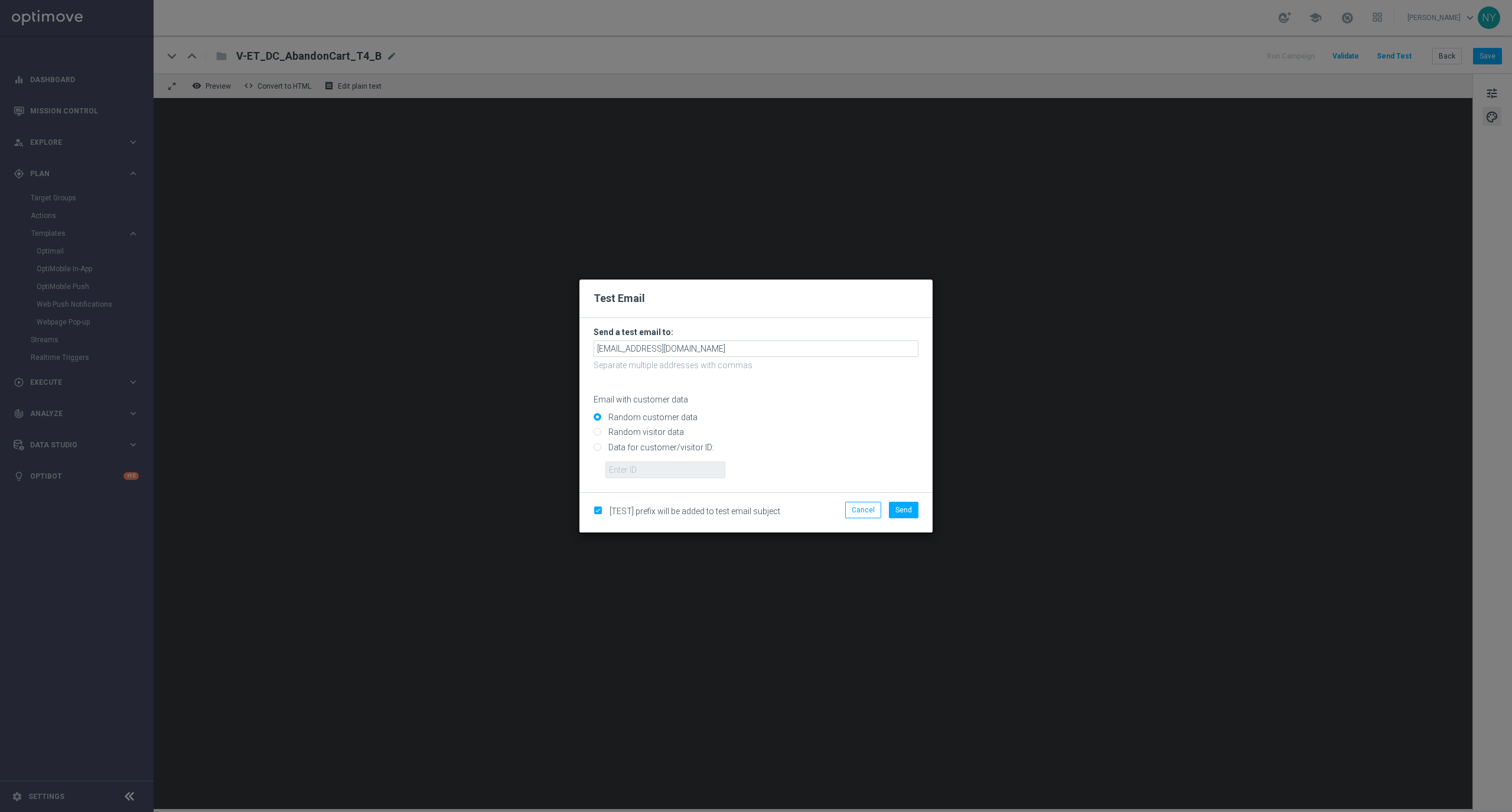
drag, startPoint x: 596, startPoint y: 448, endPoint x: 610, endPoint y: 458, distance: 17.2
click at [596, 448] on input "Data for customer/visitor ID:" at bounding box center [756, 452] width 325 height 17
radio input "true"
click at [631, 477] on input "text" at bounding box center [665, 470] width 120 height 17
paste input "10000020539"
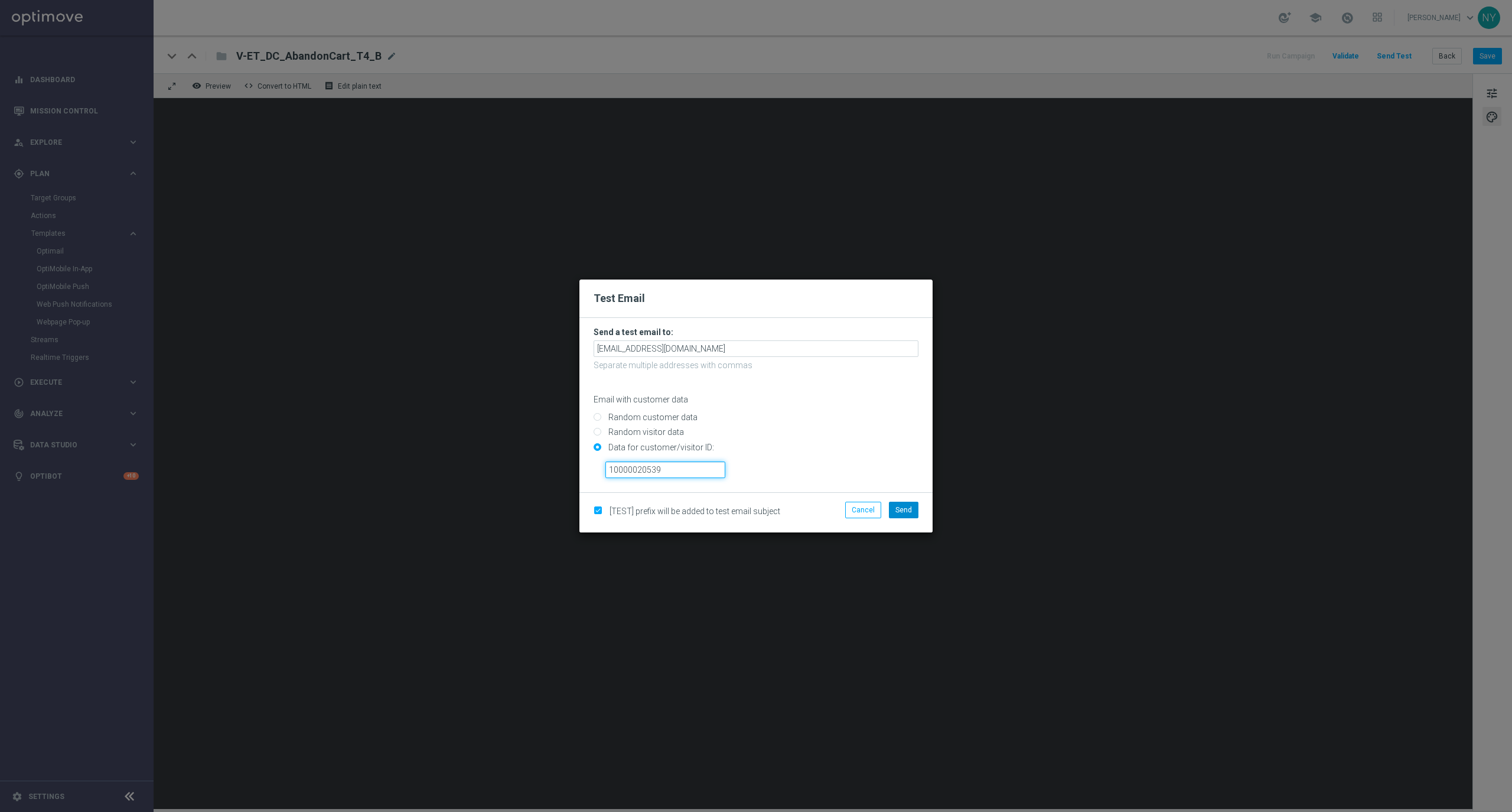
type input "10000020539"
click at [908, 515] on button "Send" at bounding box center [904, 510] width 29 height 17
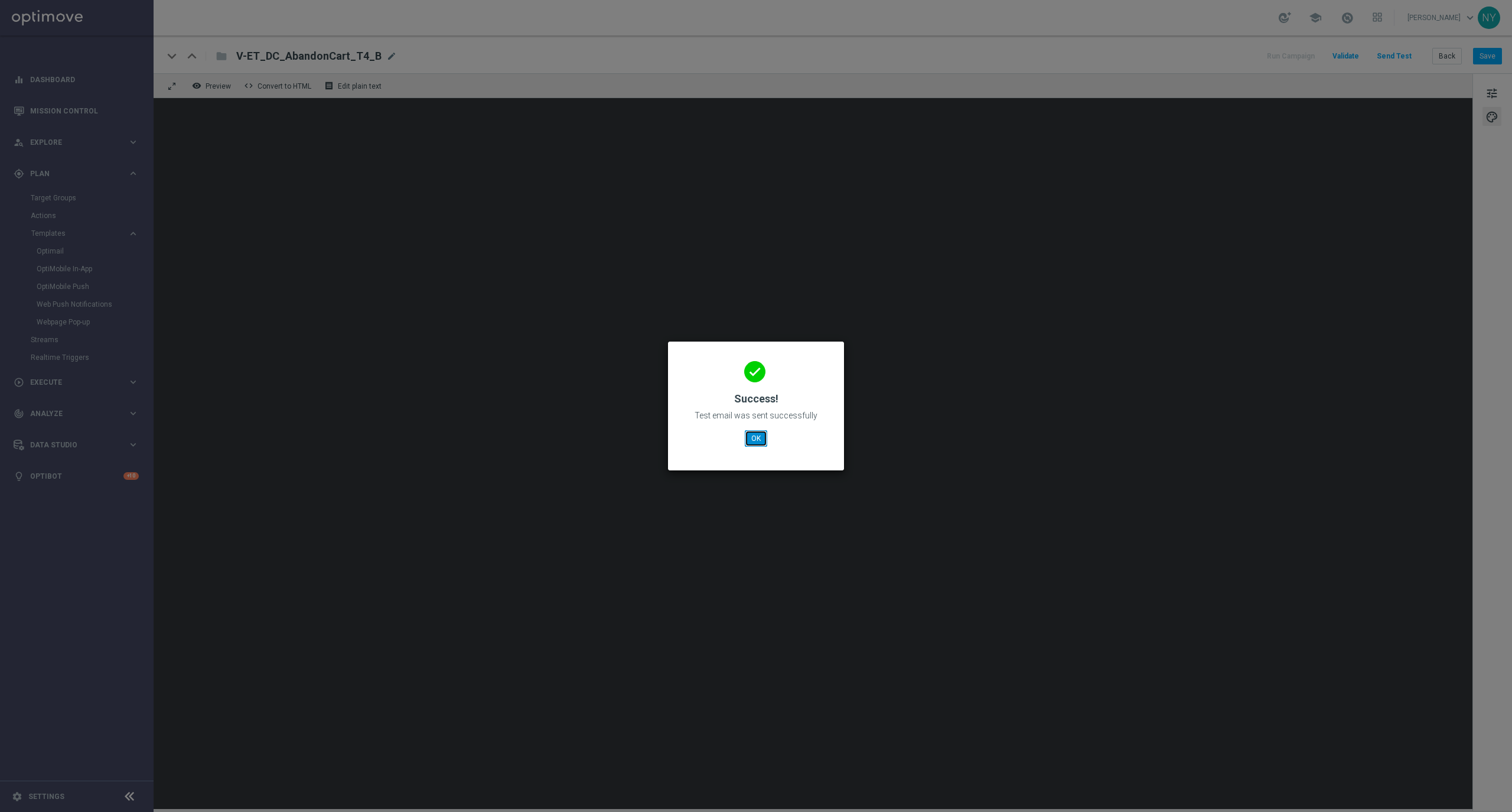
click at [755, 439] on button "OK" at bounding box center [756, 439] width 22 height 17
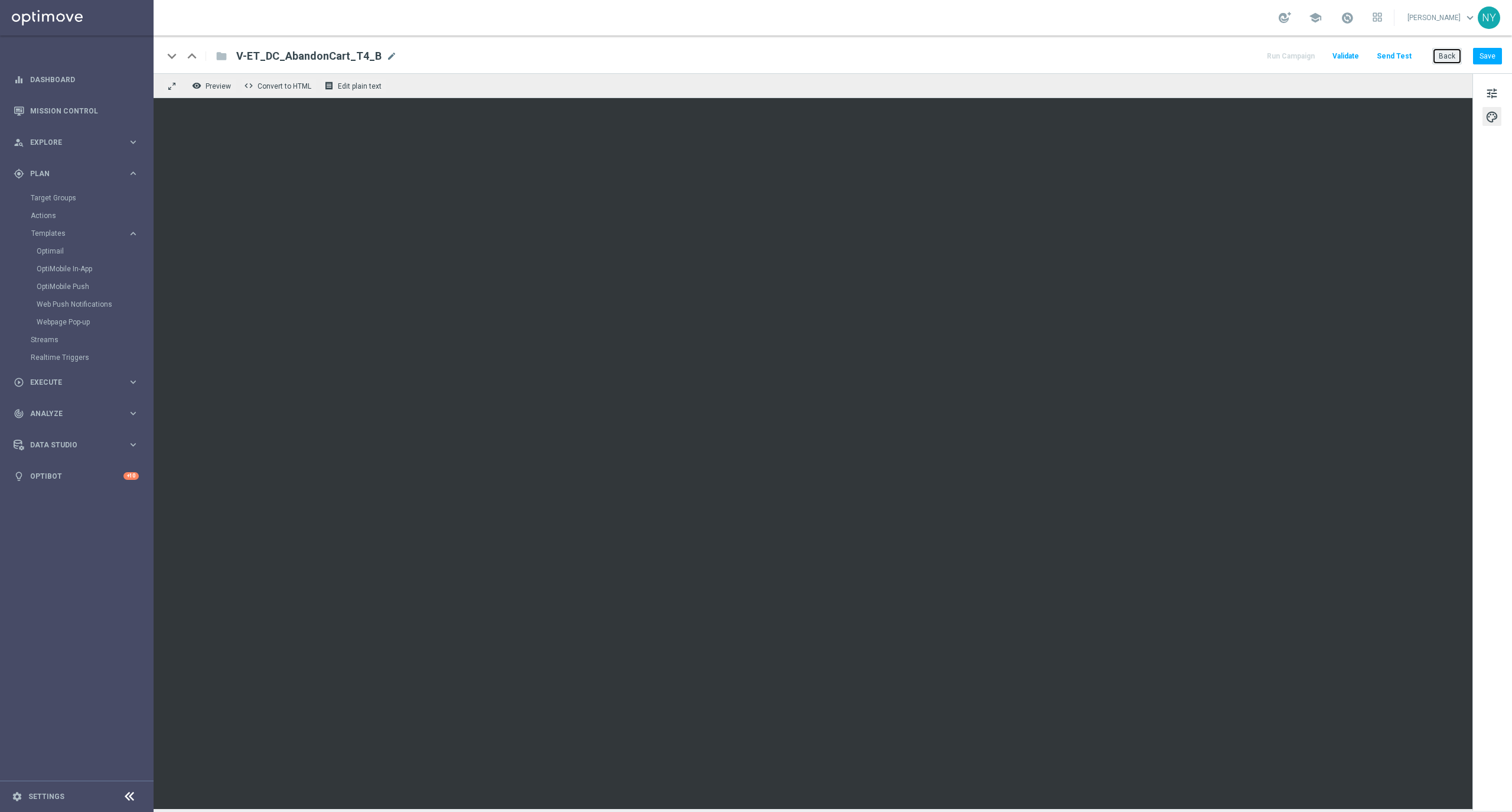
click at [1452, 53] on button "Back" at bounding box center [1447, 56] width 29 height 17
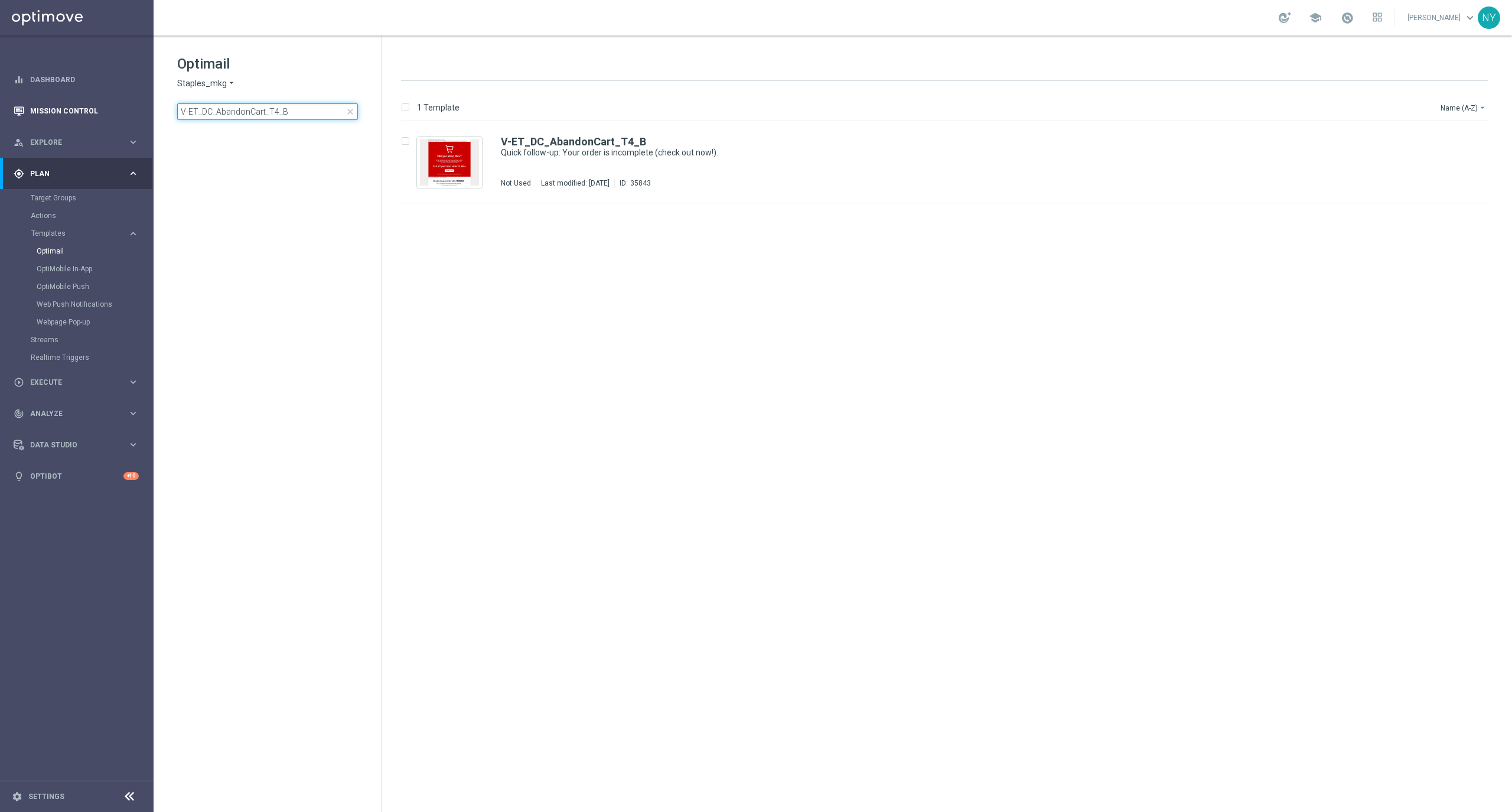
drag, startPoint x: 298, startPoint y: 107, endPoint x: 85, endPoint y: 123, distance: 213.6
click at [91, 124] on main "equalizer Dashboard Mission Control" at bounding box center [756, 406] width 1512 height 812
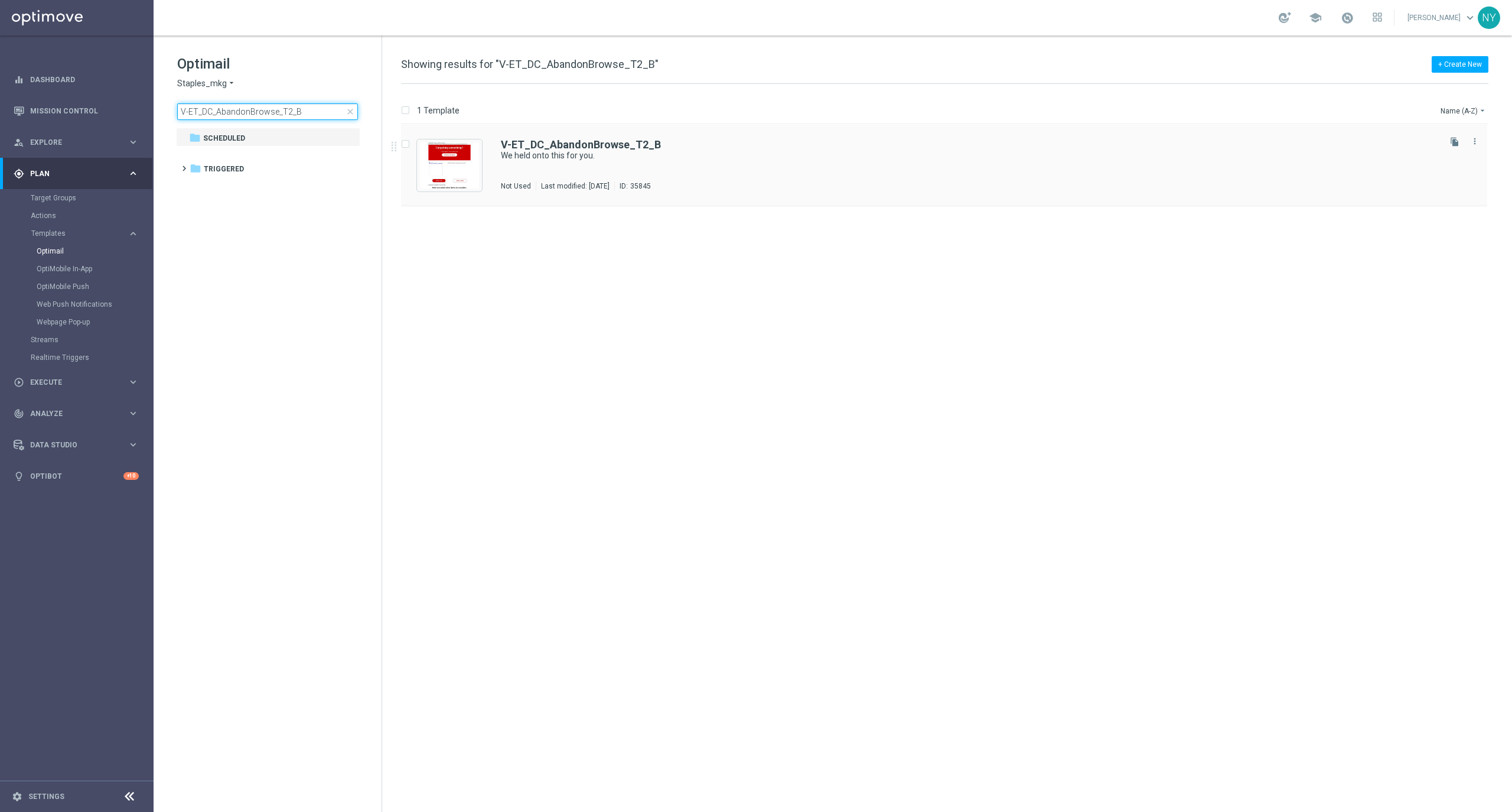
type input "V-ET_DC_AbandonBrowse_T2_B"
click at [595, 145] on b "V-ET_DC_AbandonBrowse_T2_B" at bounding box center [581, 145] width 160 height 13
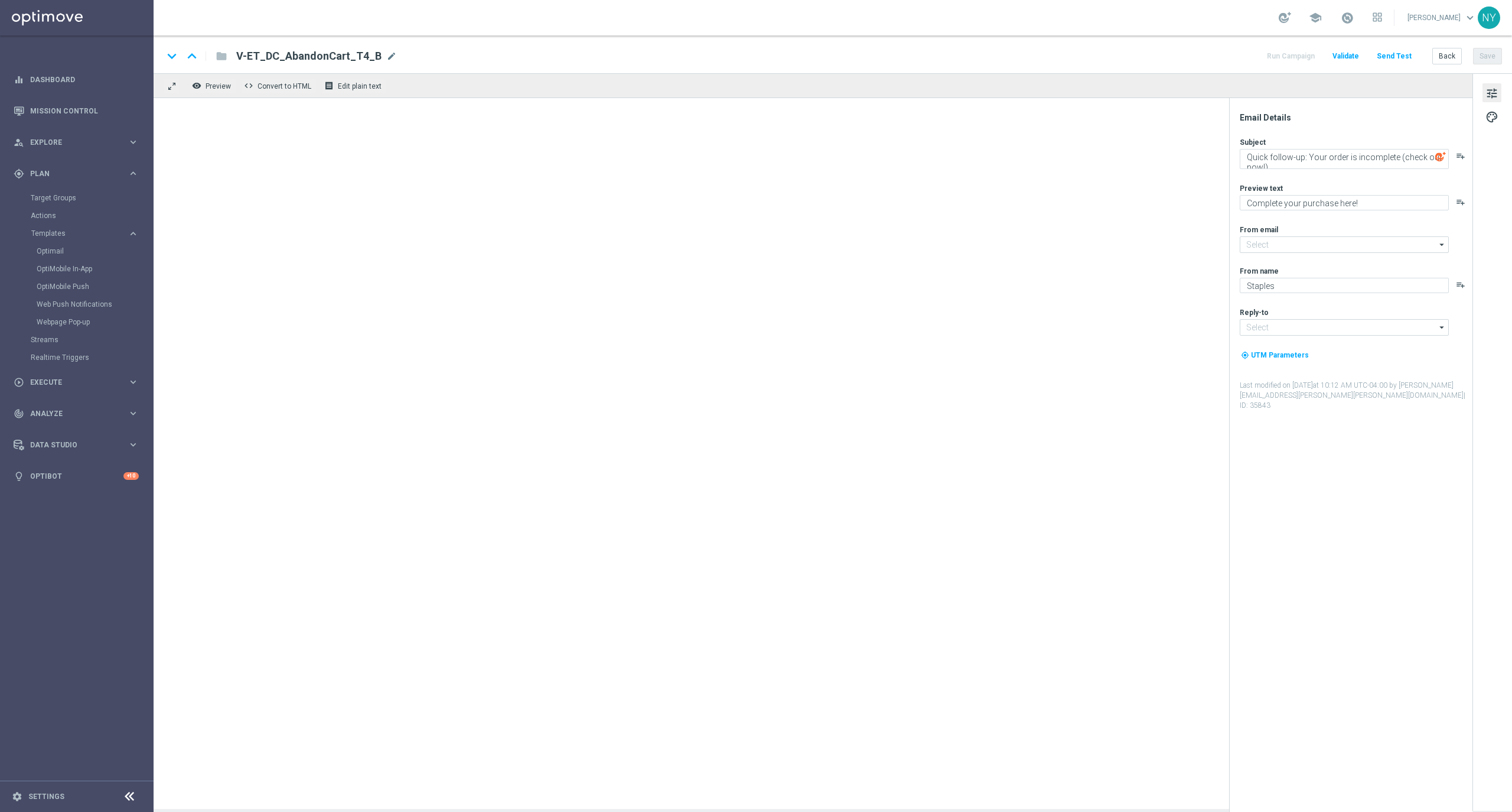
type input "[EMAIL_ADDRESS][DOMAIN_NAME]"
type textarea "We held onto this for you."
type textarea "Complete your purchase with Staples."
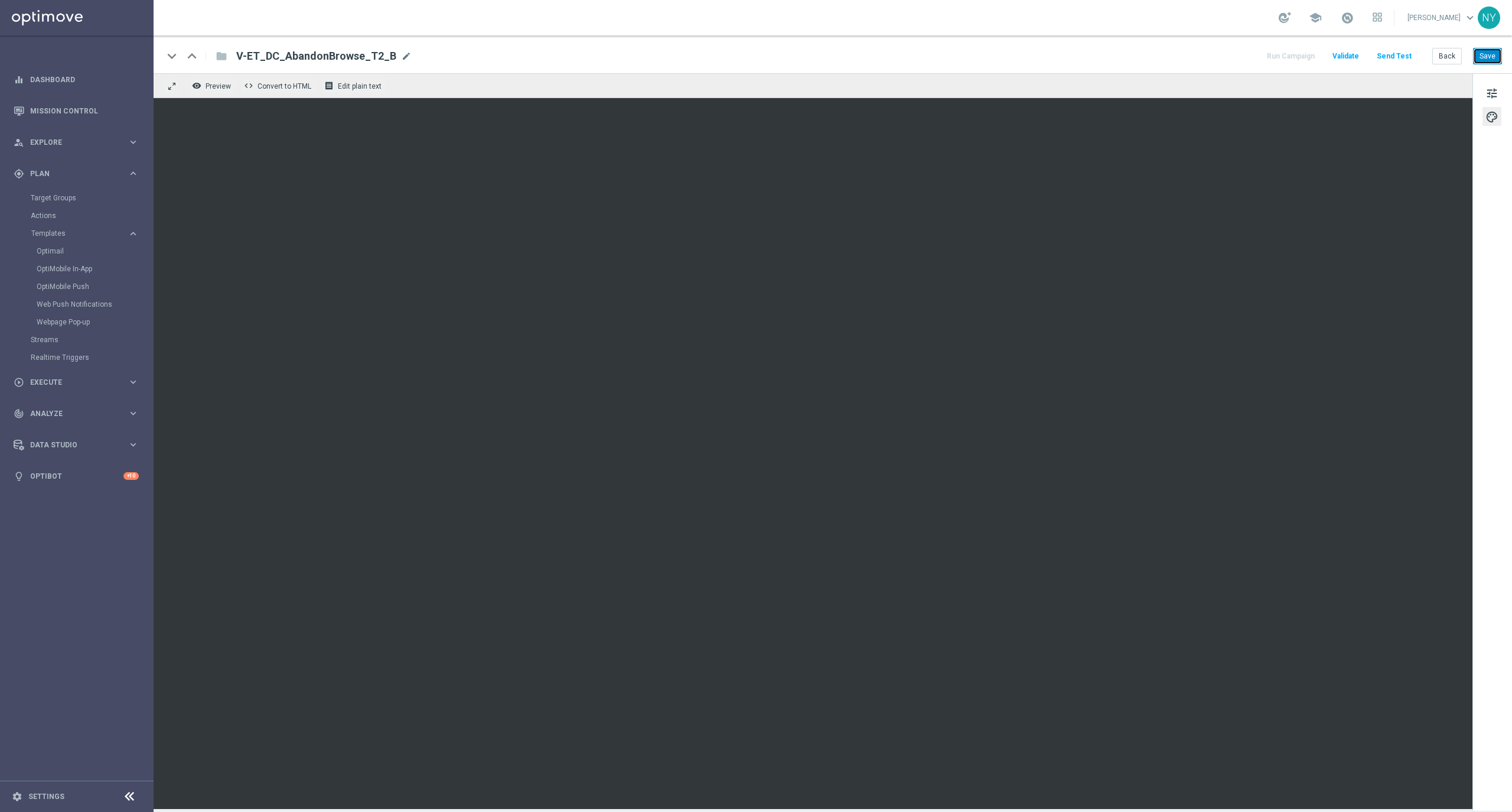
click at [1494, 58] on button "Save" at bounding box center [1487, 56] width 29 height 17
click at [1487, 62] on button "Save" at bounding box center [1487, 56] width 29 height 17
click at [1395, 52] on button "Send Test" at bounding box center [1394, 56] width 39 height 16
click at [1388, 51] on button "Send Test" at bounding box center [1394, 56] width 39 height 16
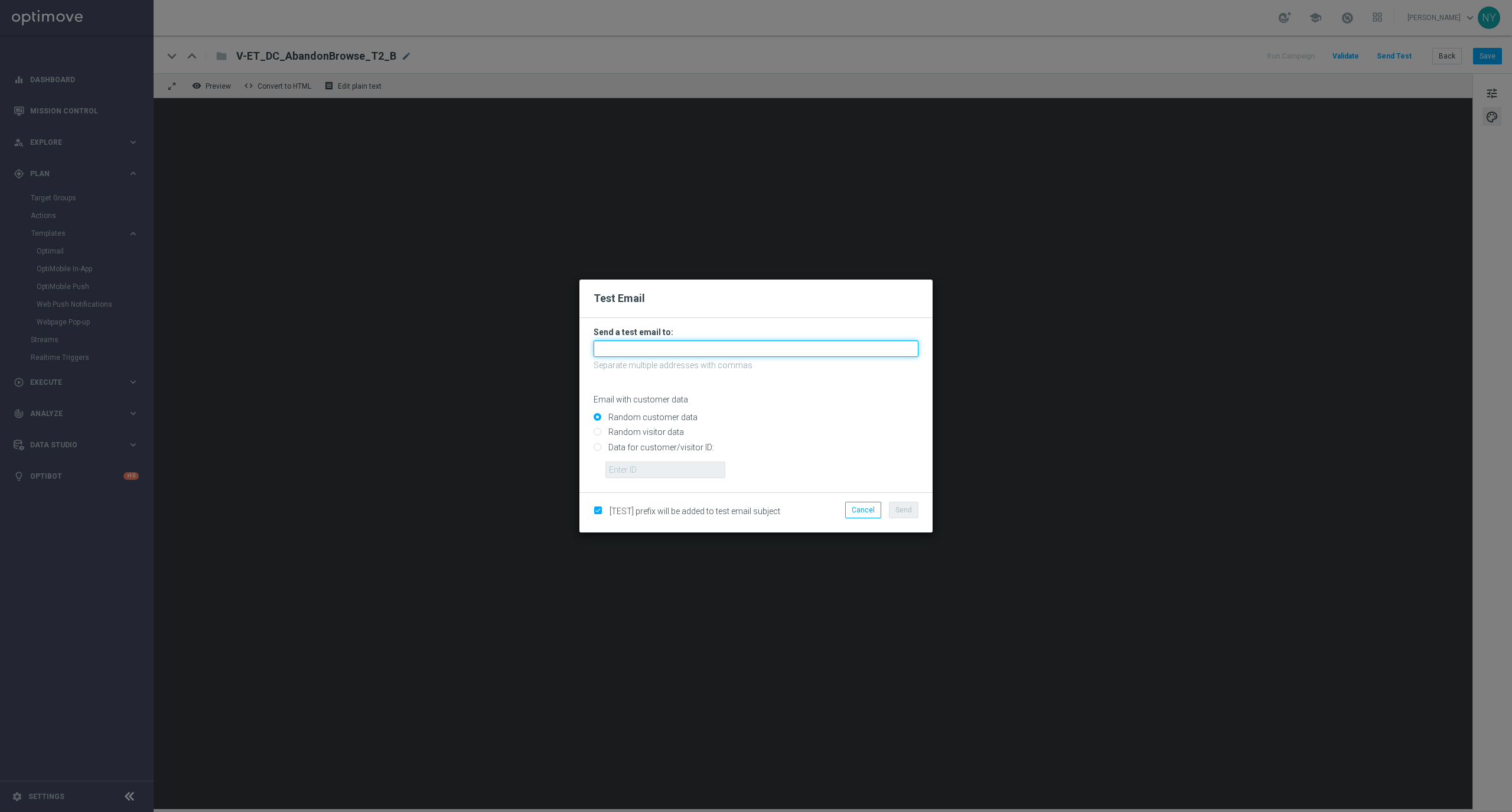
click at [636, 345] on input "text" at bounding box center [756, 349] width 325 height 17
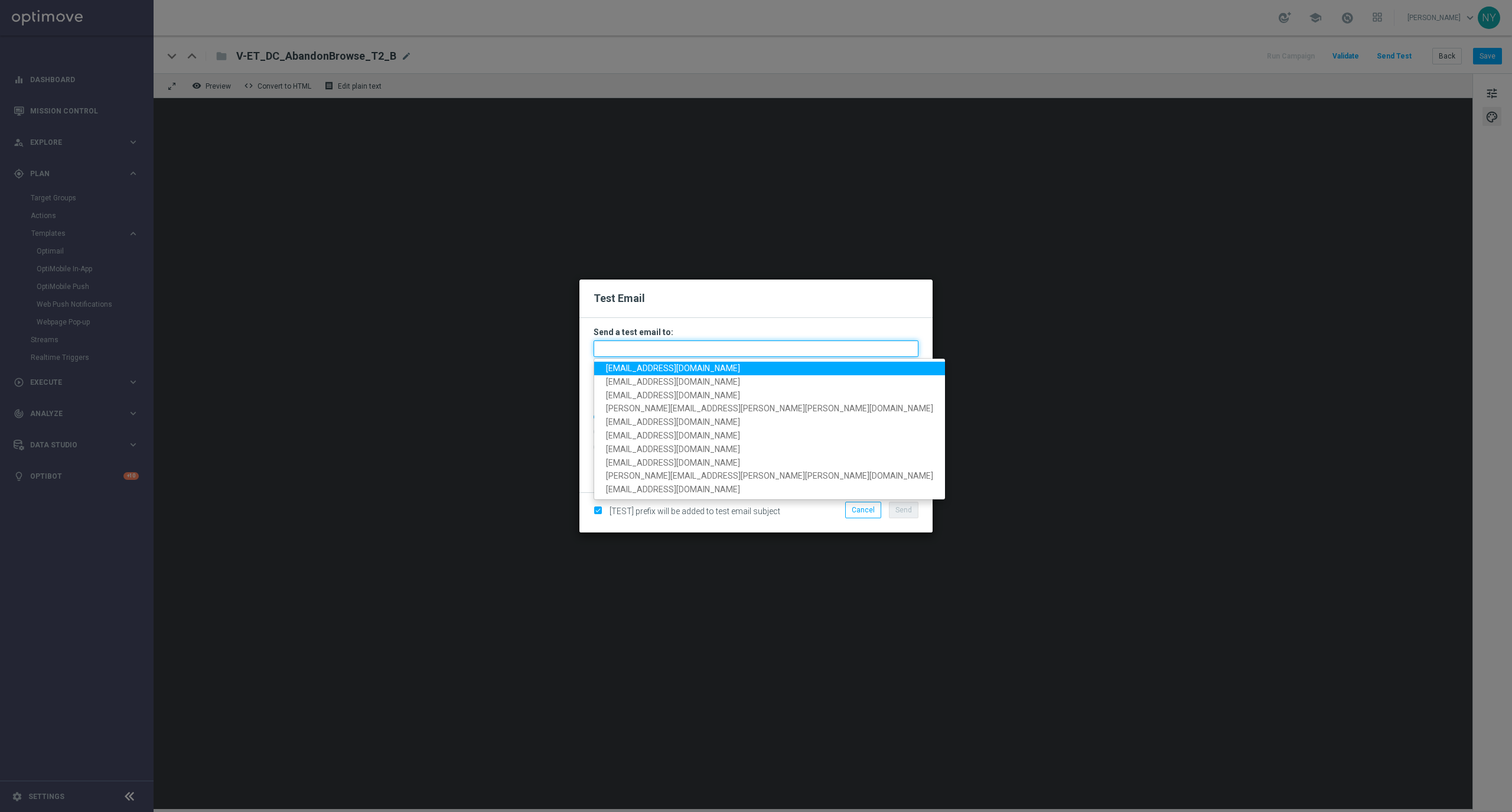
click at [659, 344] on input "text" at bounding box center [756, 349] width 325 height 17
paste input "neilyetts3-b7ofy@litmusemail.com"
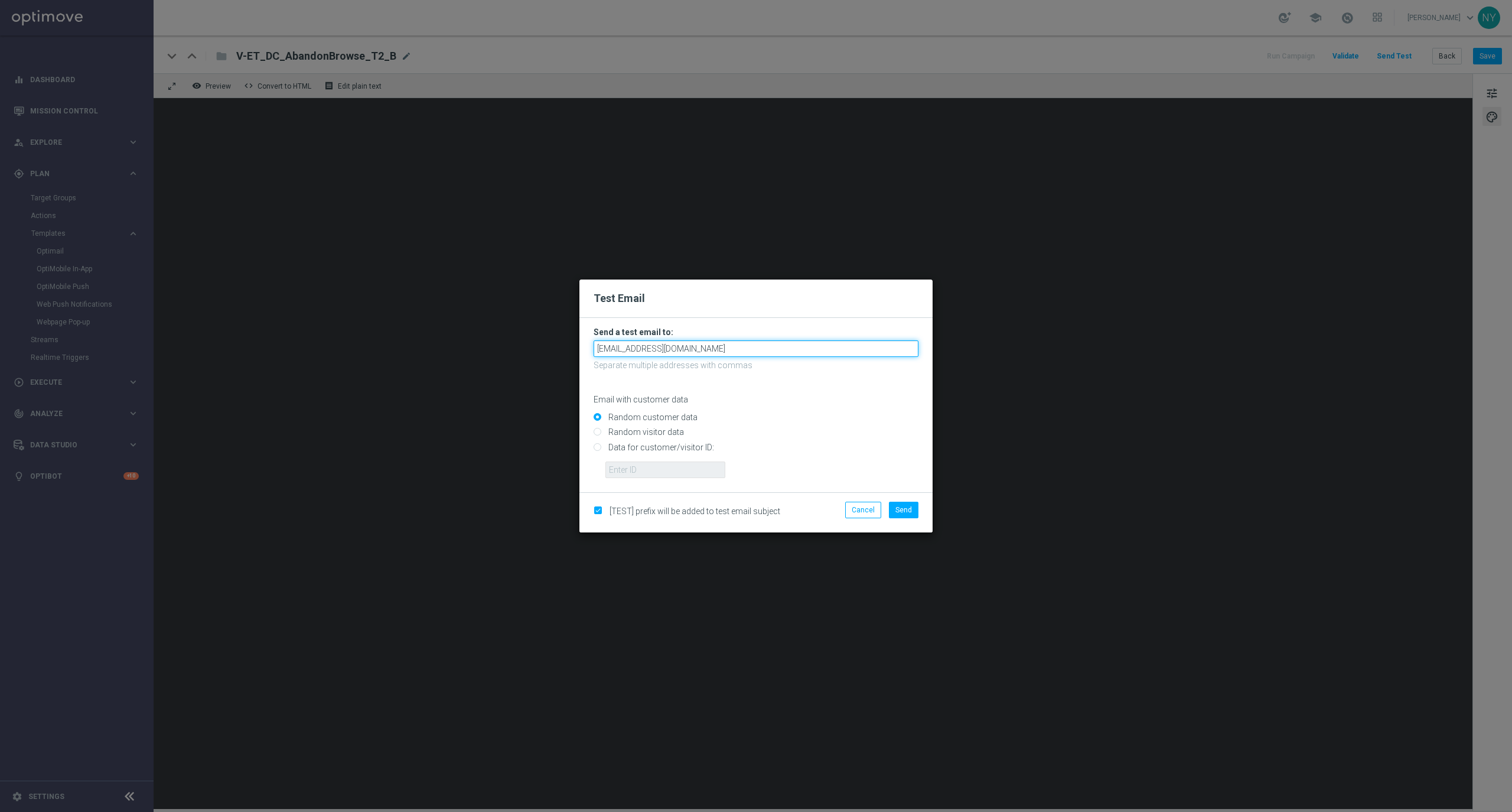
type input "[EMAIL_ADDRESS][DOMAIN_NAME]"
click at [595, 445] on input "Data for customer/visitor ID:" at bounding box center [756, 452] width 325 height 17
radio input "true"
click at [617, 465] on input "text" at bounding box center [665, 470] width 120 height 17
click at [662, 472] on input "text" at bounding box center [665, 470] width 120 height 17
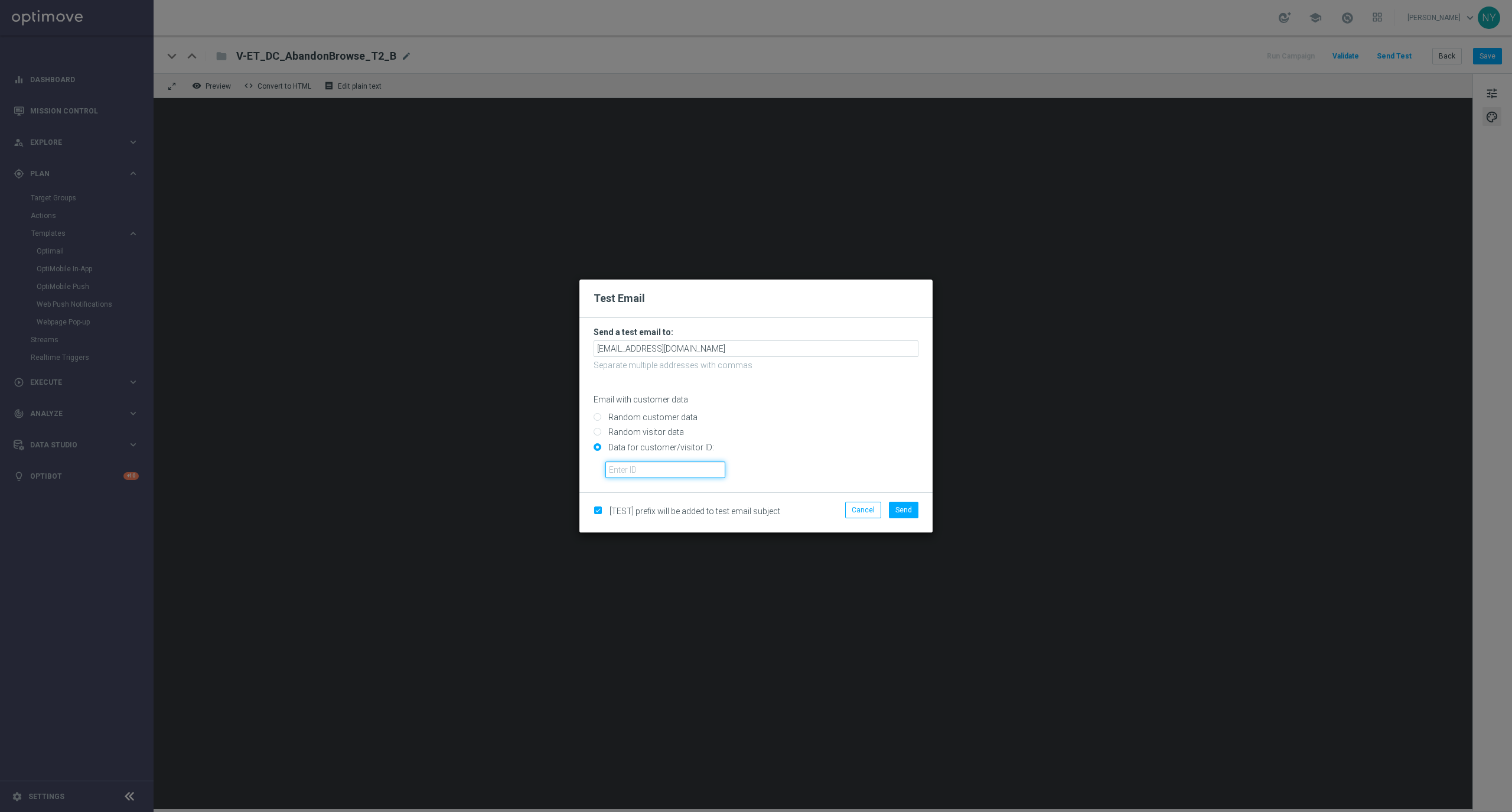
paste input "10000020539"
type input "10000020539"
click at [895, 506] on span "Send" at bounding box center [904, 510] width 17 height 8
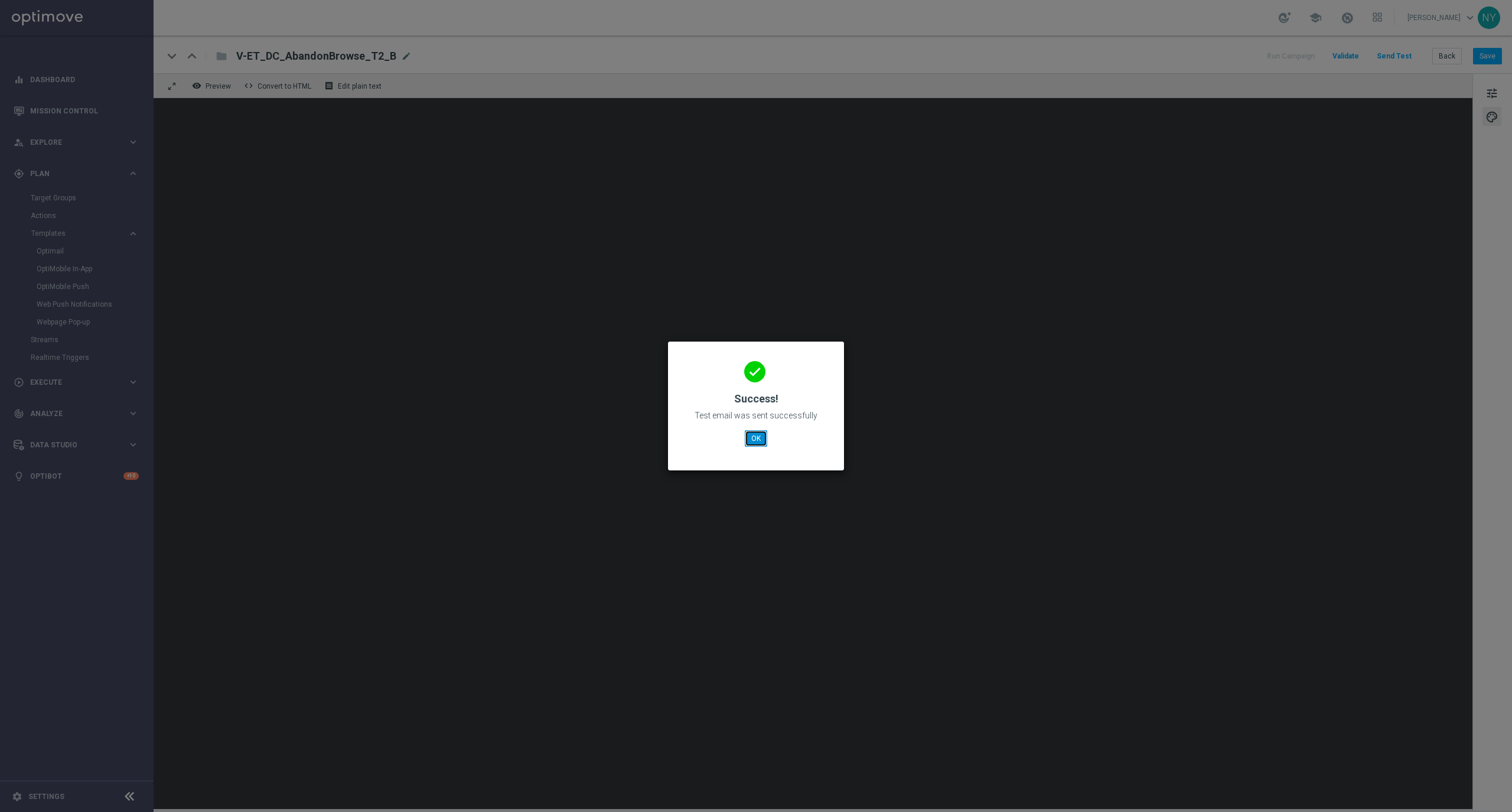
click at [759, 432] on button "OK" at bounding box center [756, 439] width 22 height 17
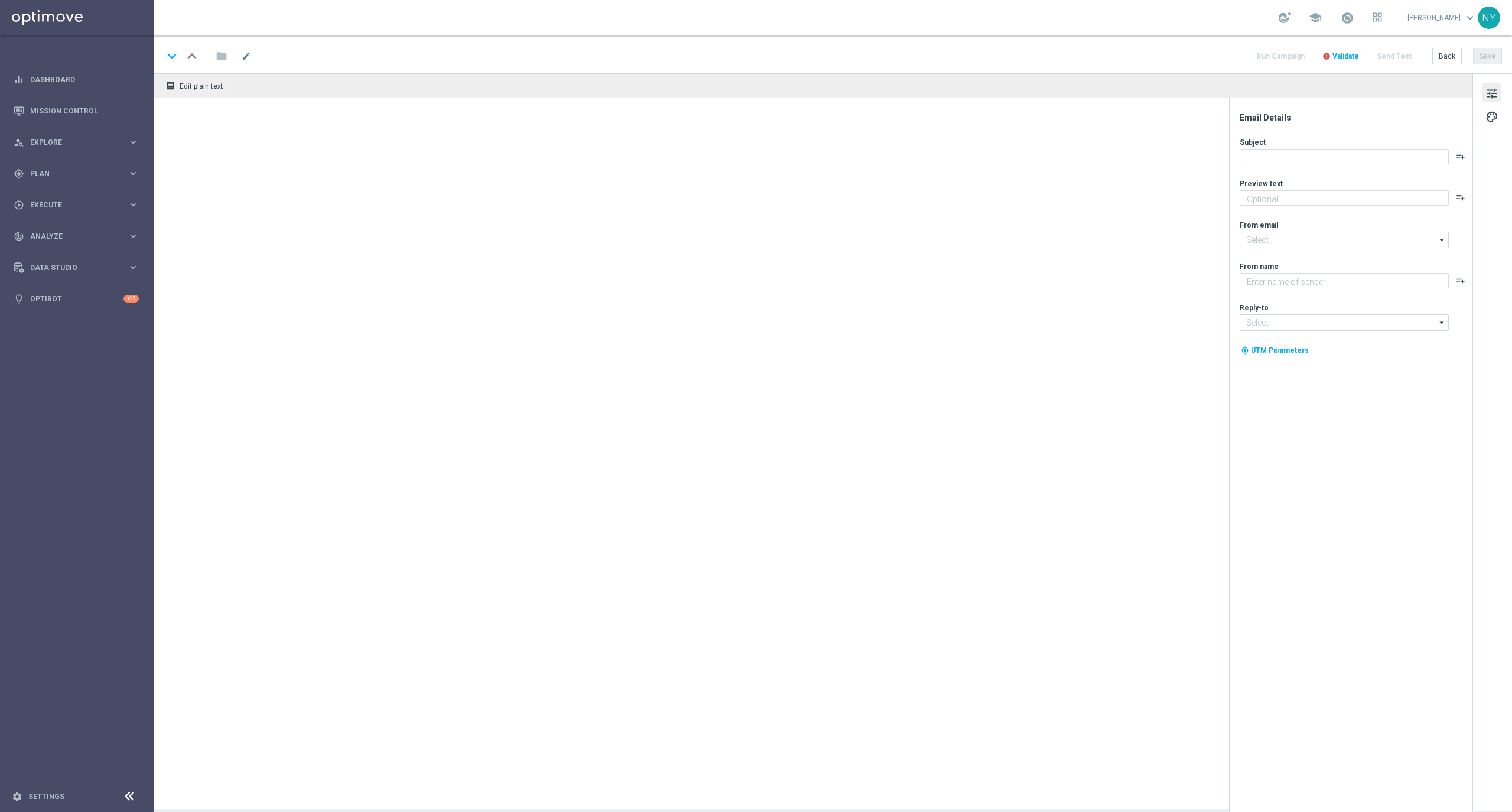
type textarea "Complete your purchase here!"
type textarea "Staples"
type input "[EMAIL_ADDRESS][DOMAIN_NAME]"
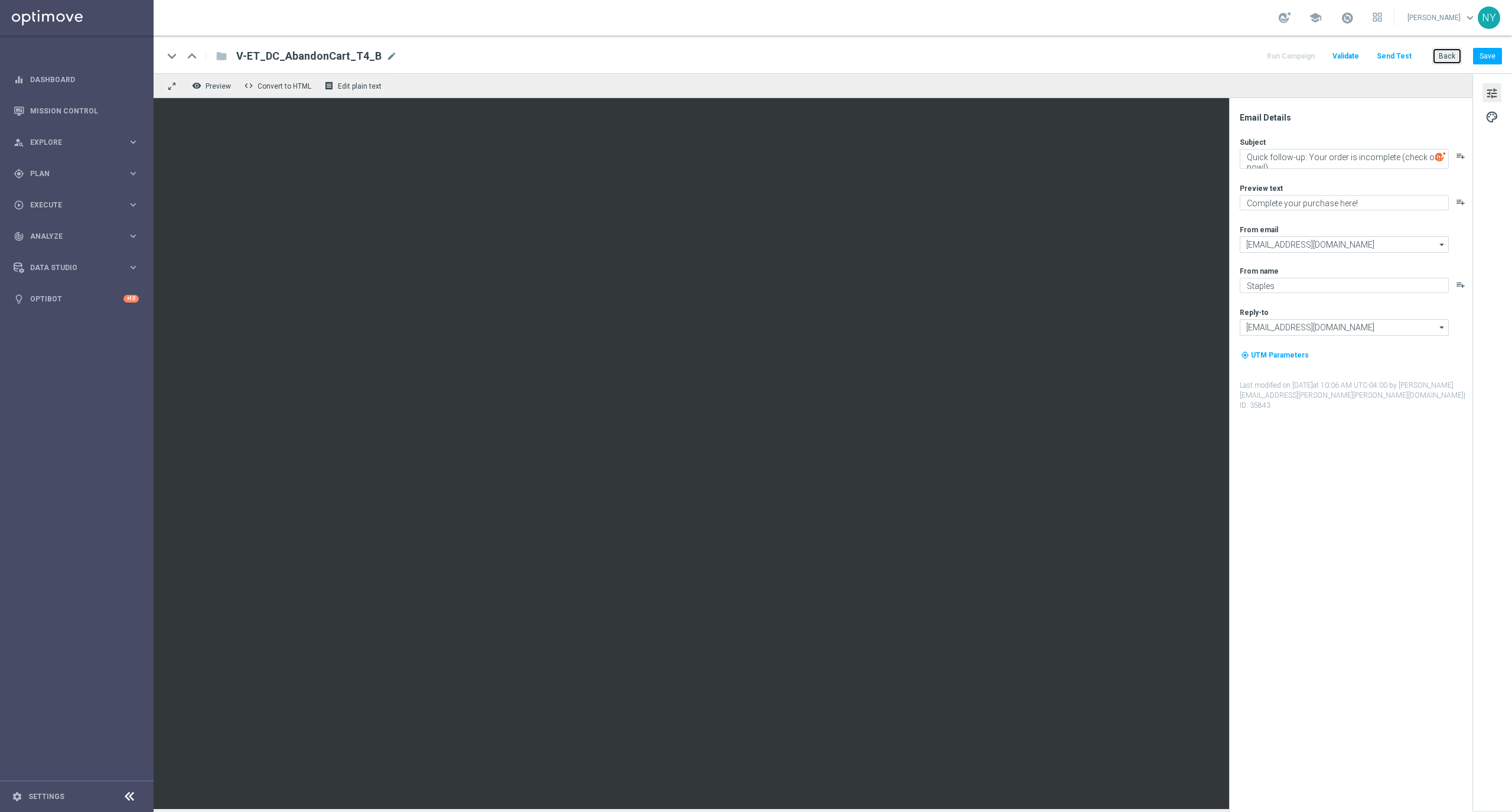
click at [1451, 60] on button "Back" at bounding box center [1447, 56] width 29 height 17
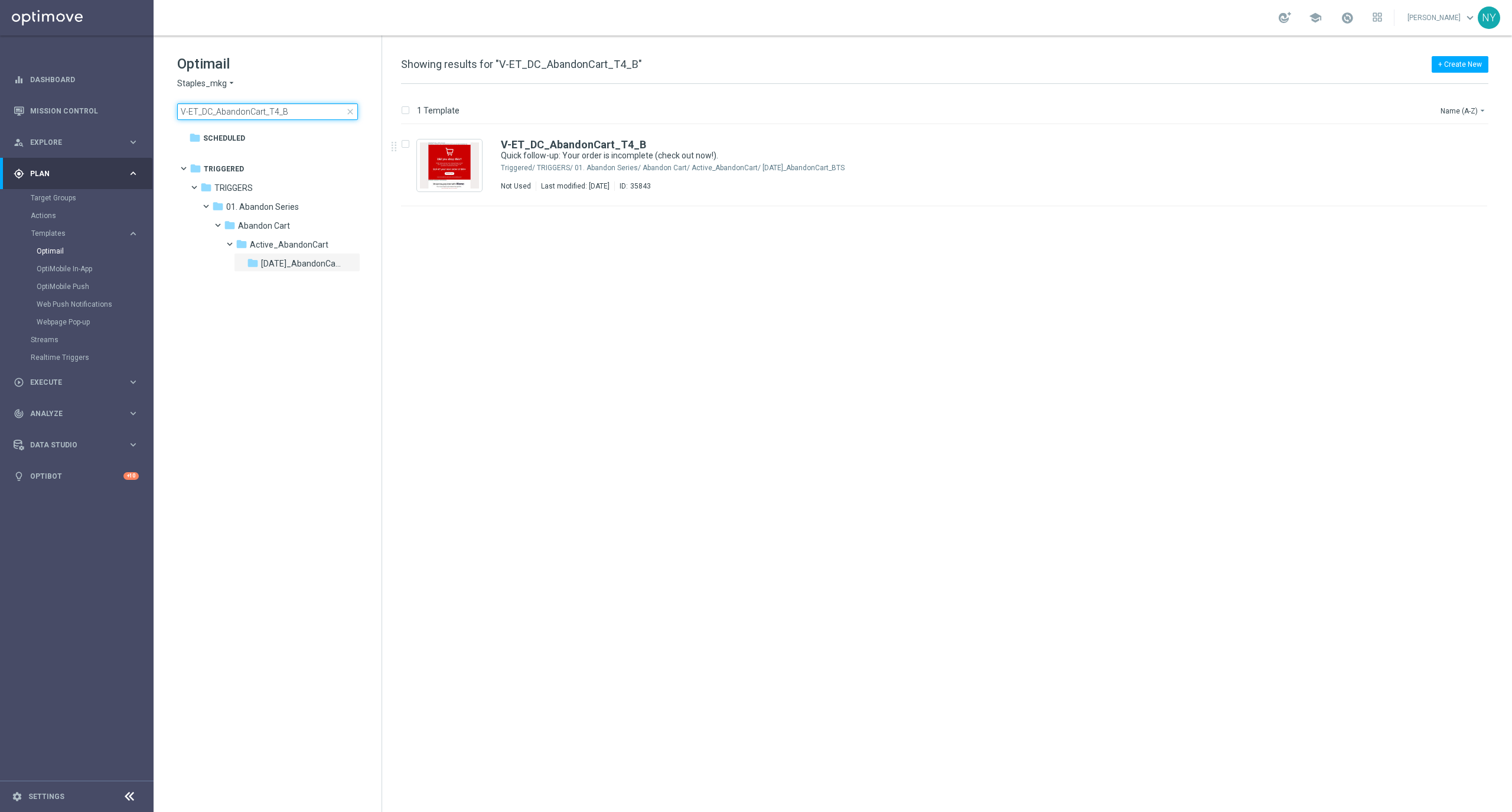
click at [292, 104] on input "V-ET_DC_AbandonCart_T4_B" at bounding box center [268, 112] width 181 height 17
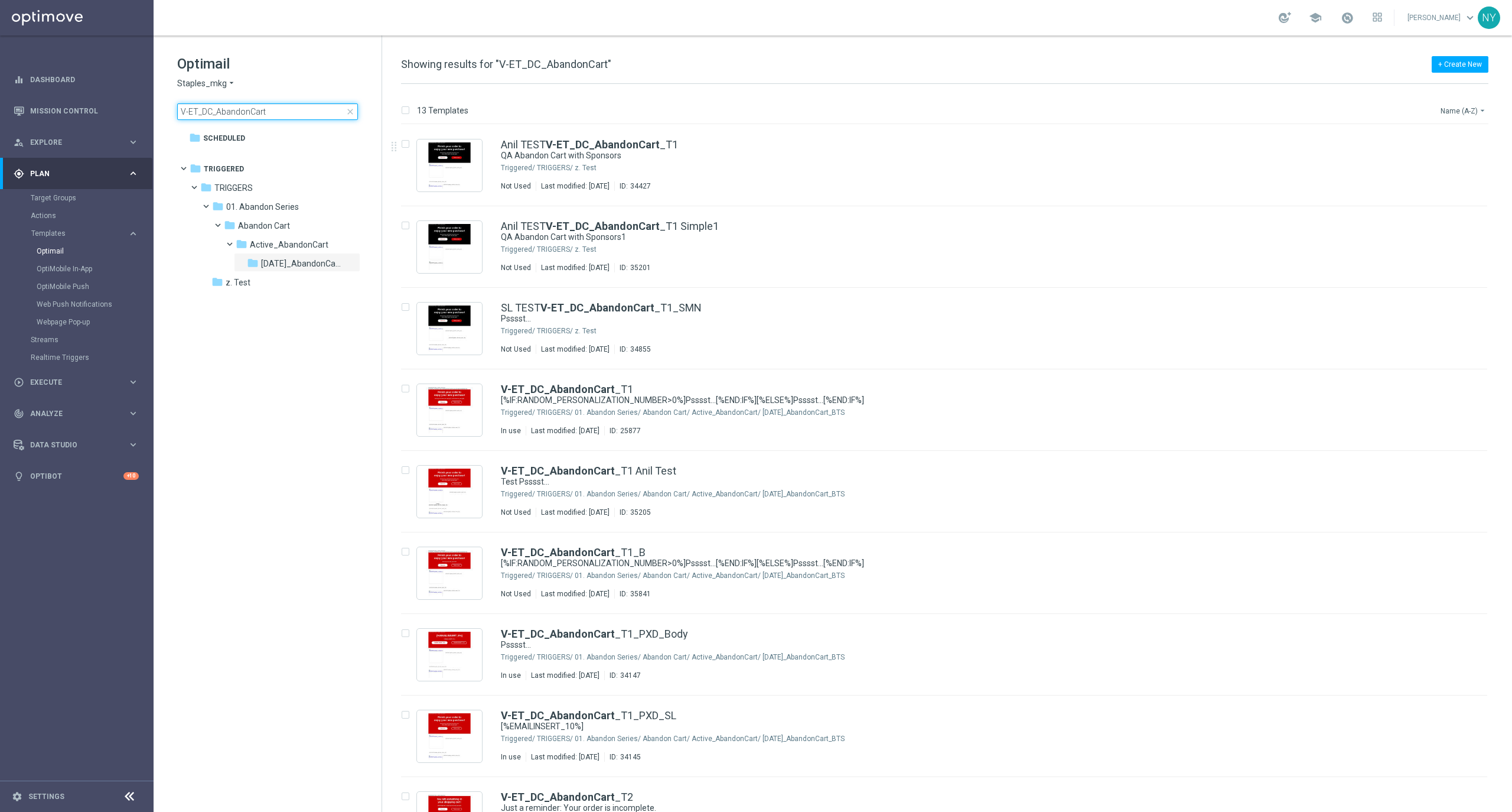
type input "V-ET_DC_AbandonCart"
click at [1446, 107] on button "Name (A-Z) arrow_drop_down" at bounding box center [1464, 110] width 49 height 14
click at [1430, 166] on span "Date Modified (Newest)" at bounding box center [1443, 164] width 79 height 8
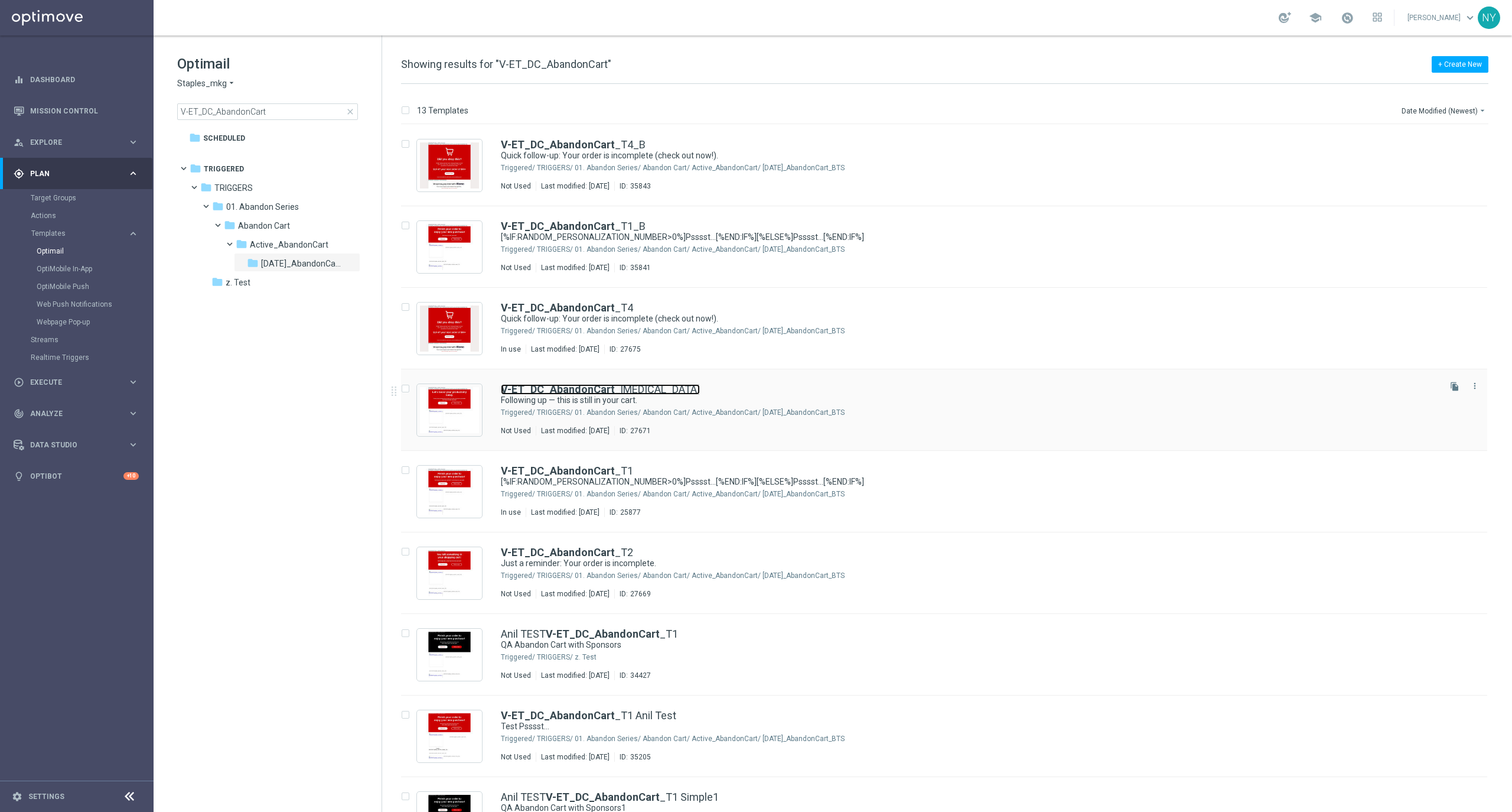
click at [568, 385] on b "V-ET_DC_AbandonCart" at bounding box center [558, 389] width 114 height 13
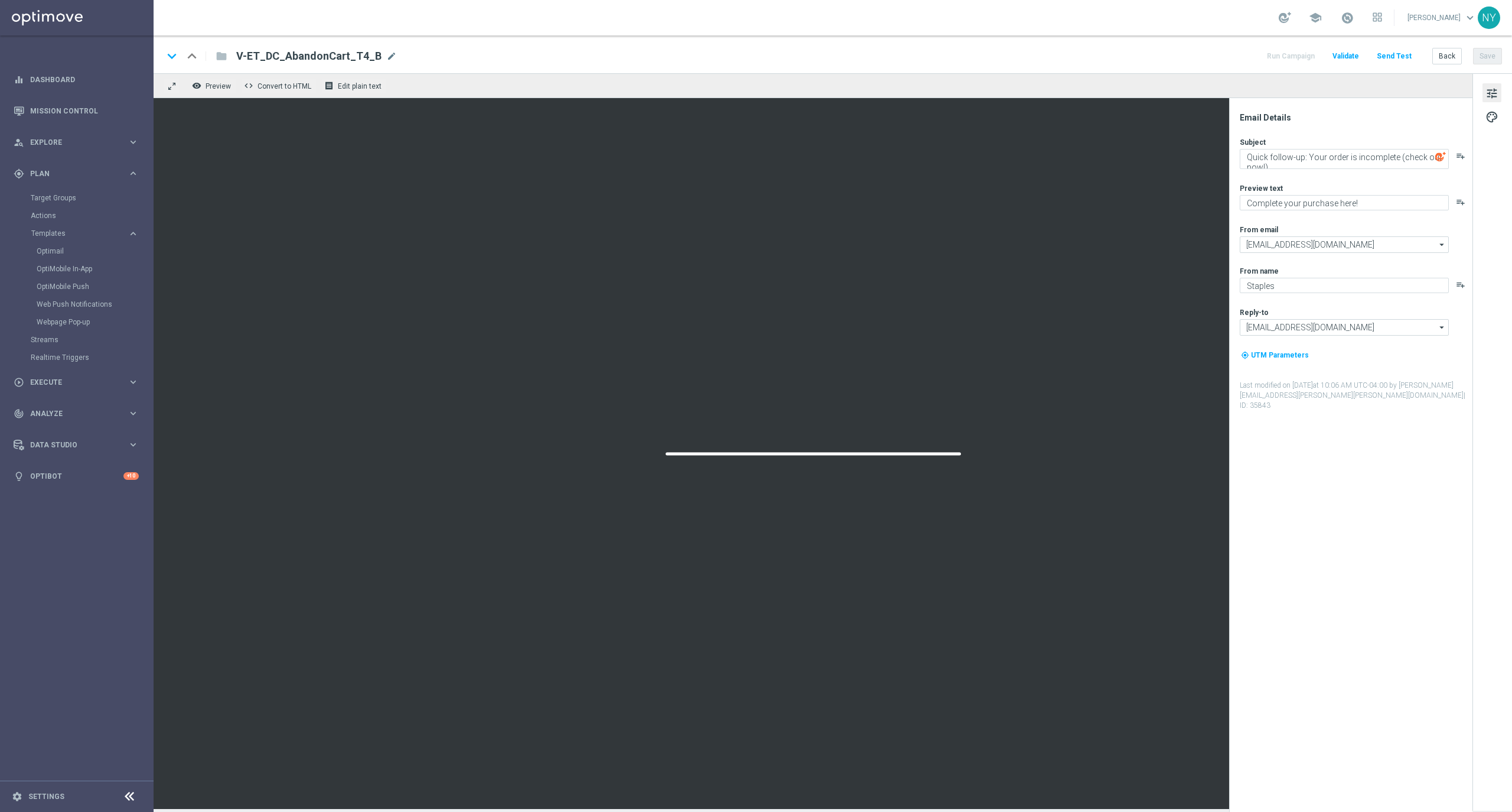
type textarea "Following up — this is still in your cart."
type textarea "We saved your order for you."
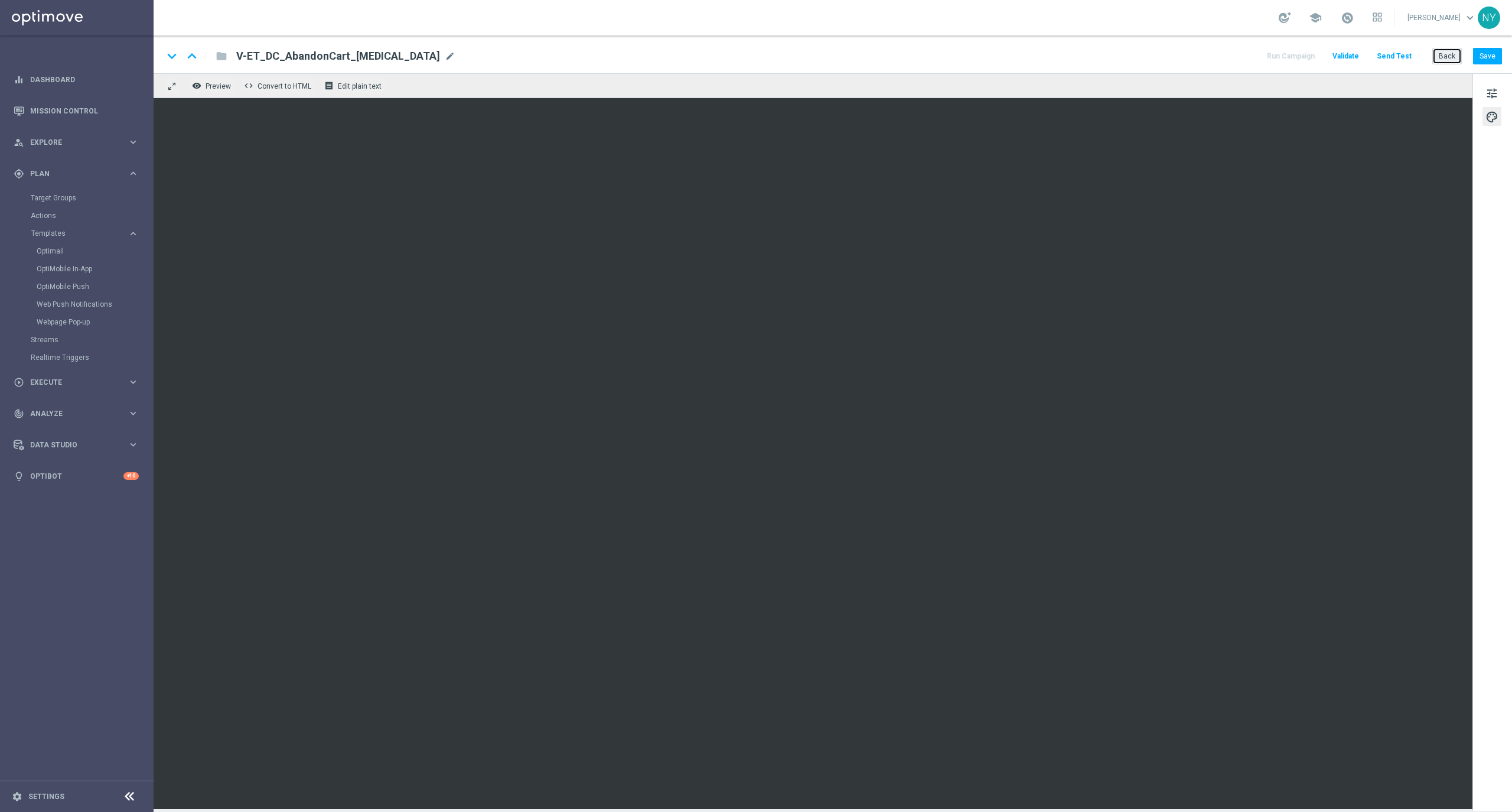
click at [1451, 57] on button "Back" at bounding box center [1447, 56] width 29 height 17
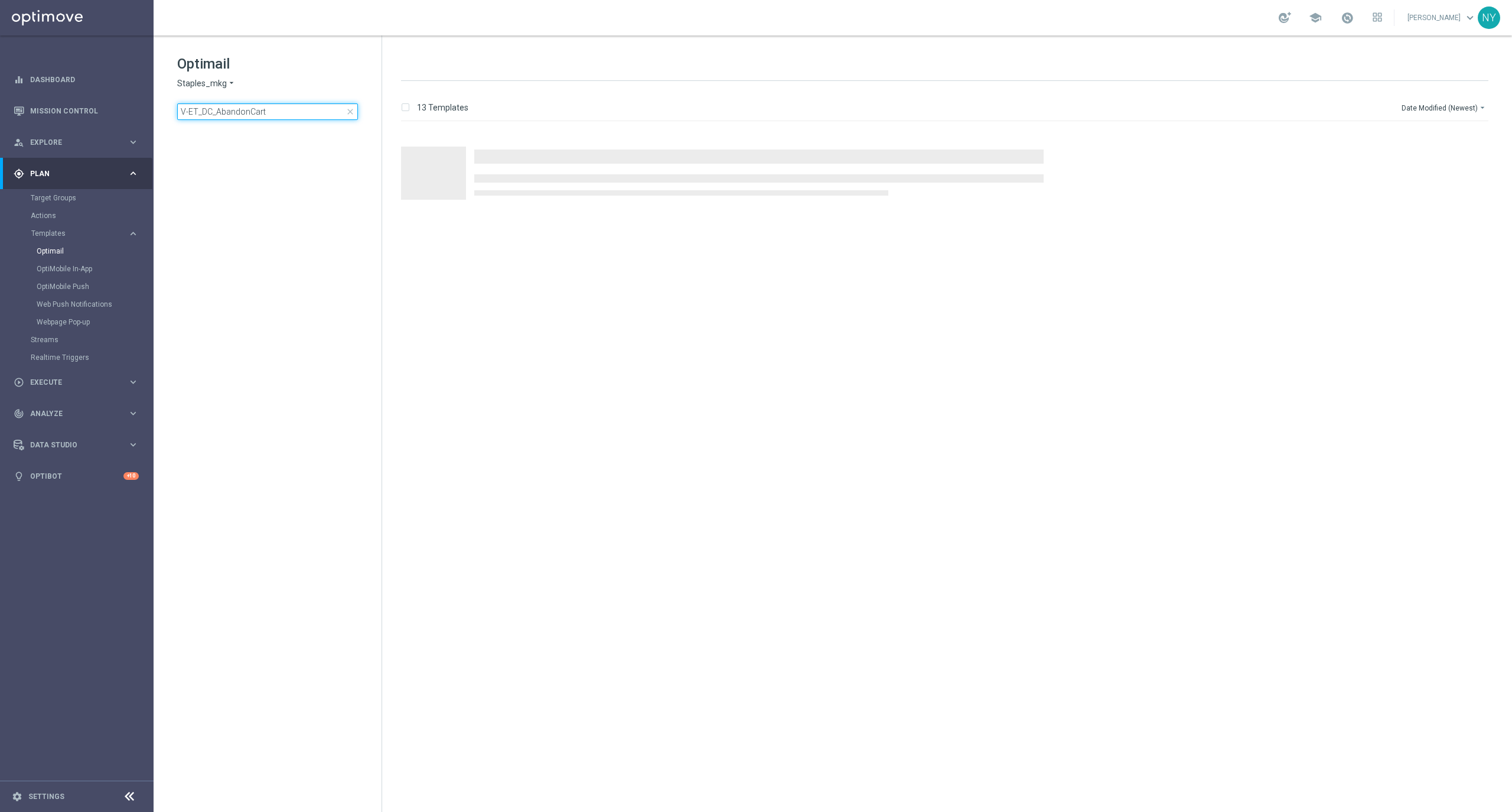
click at [265, 112] on input "V-ET_DC_AbandonCart" at bounding box center [268, 112] width 181 height 17
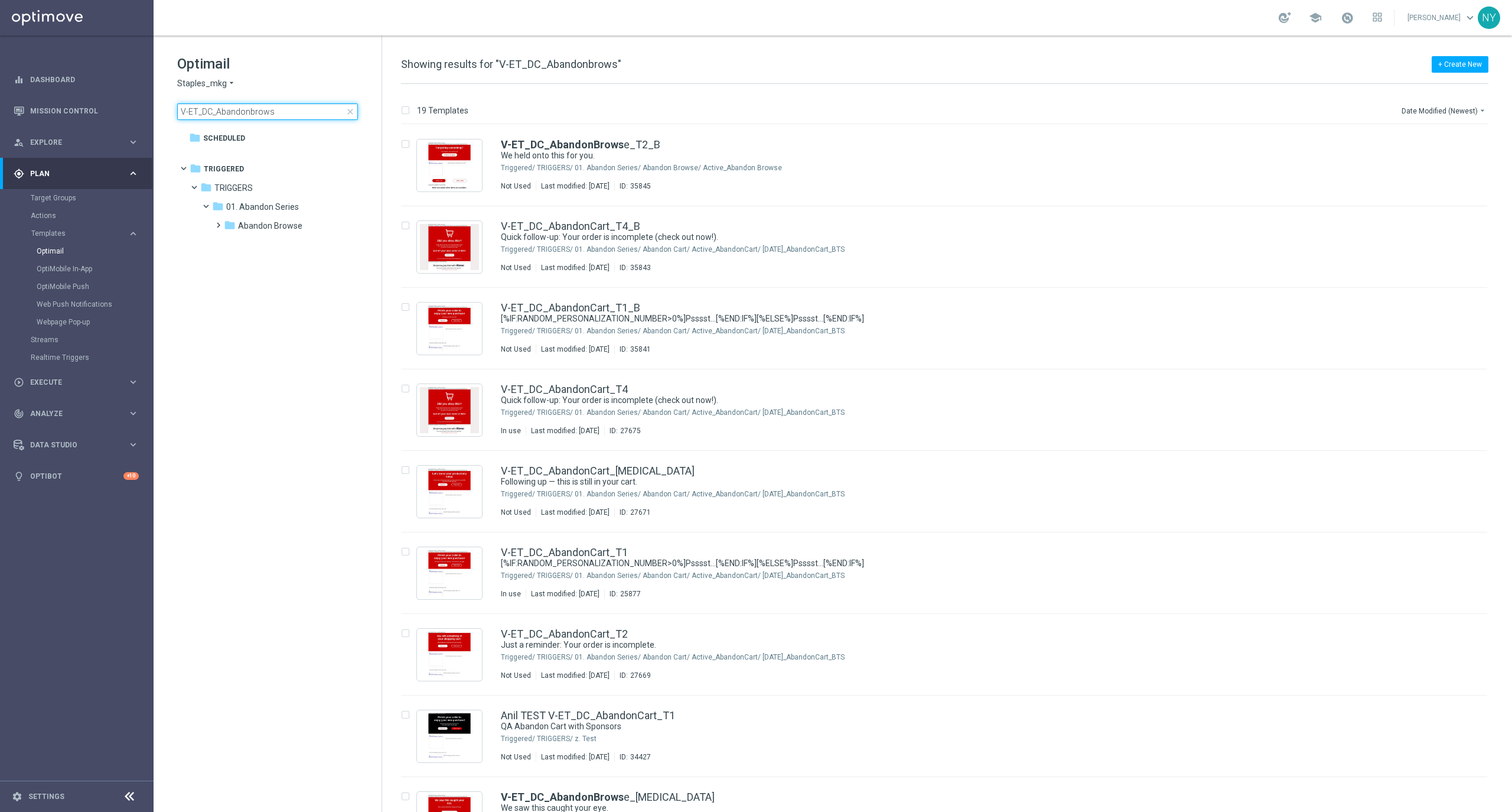
type input "V-ET_DC_Abandonbrowse"
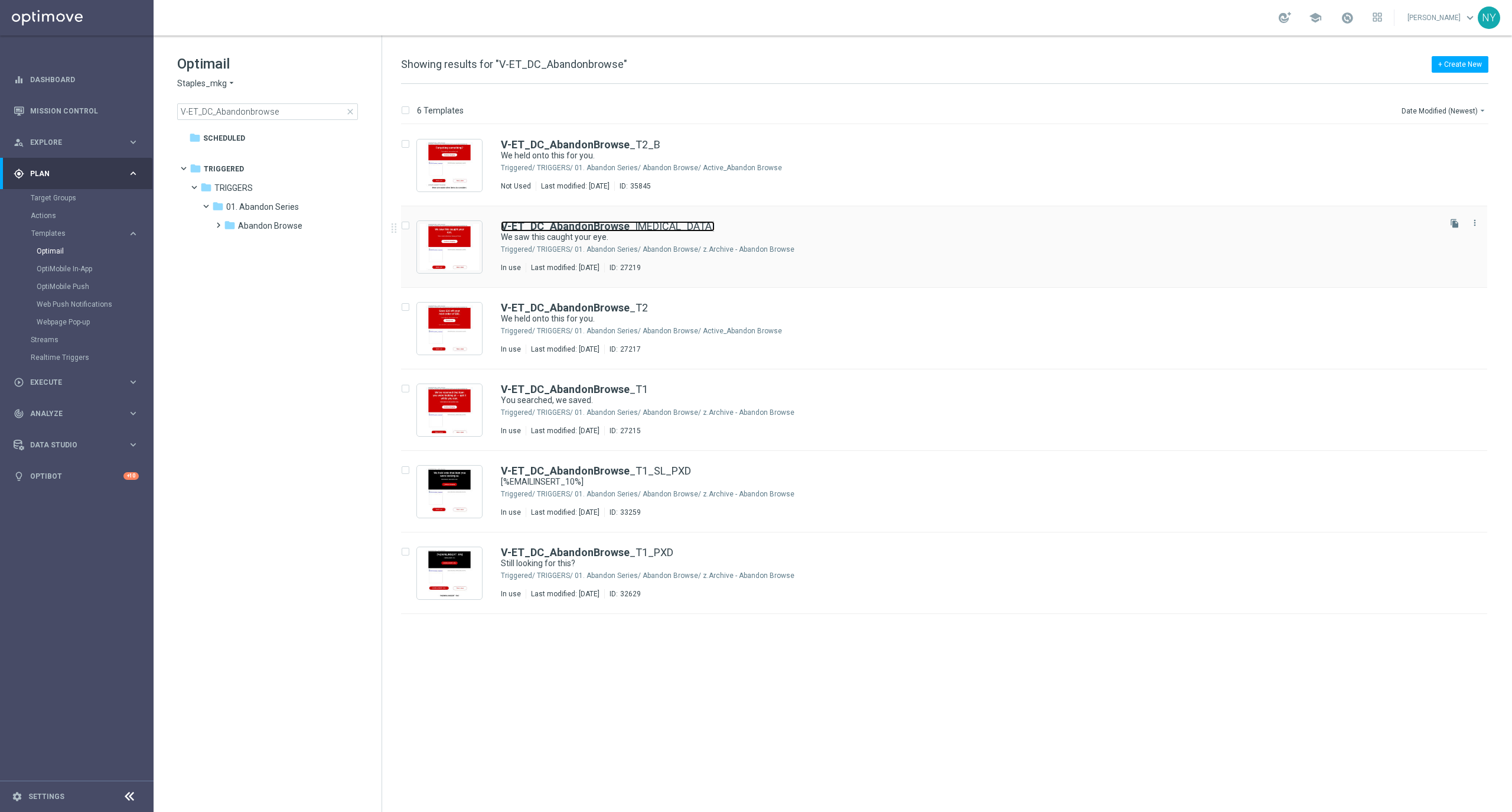
click at [575, 229] on b "V-ET_DC_AbandonBrowse" at bounding box center [565, 226] width 128 height 13
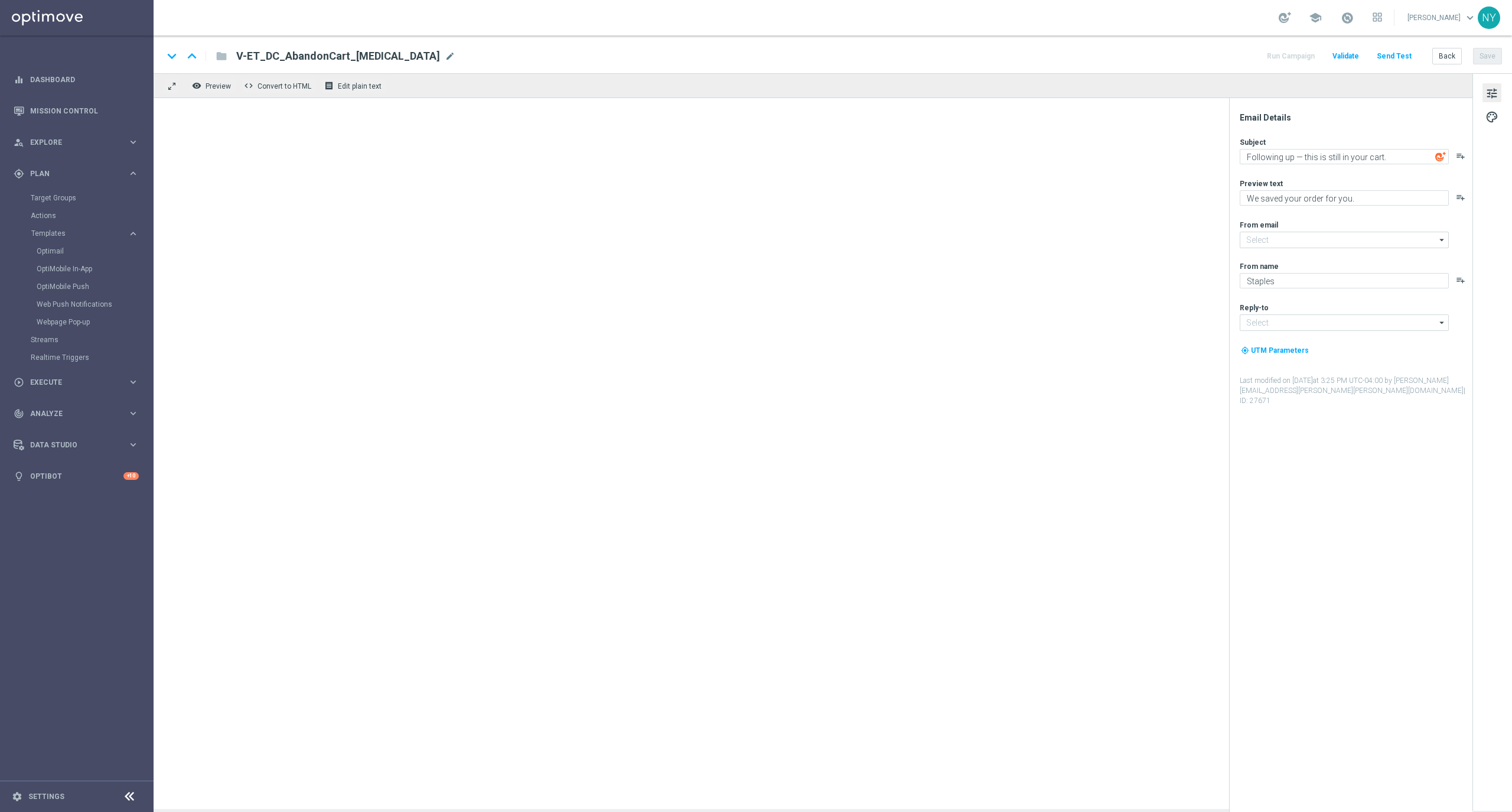
type input "[EMAIL_ADDRESS][DOMAIN_NAME]"
type textarea "We saw this caught your eye."
type textarea "Pick up shopping where you left off."
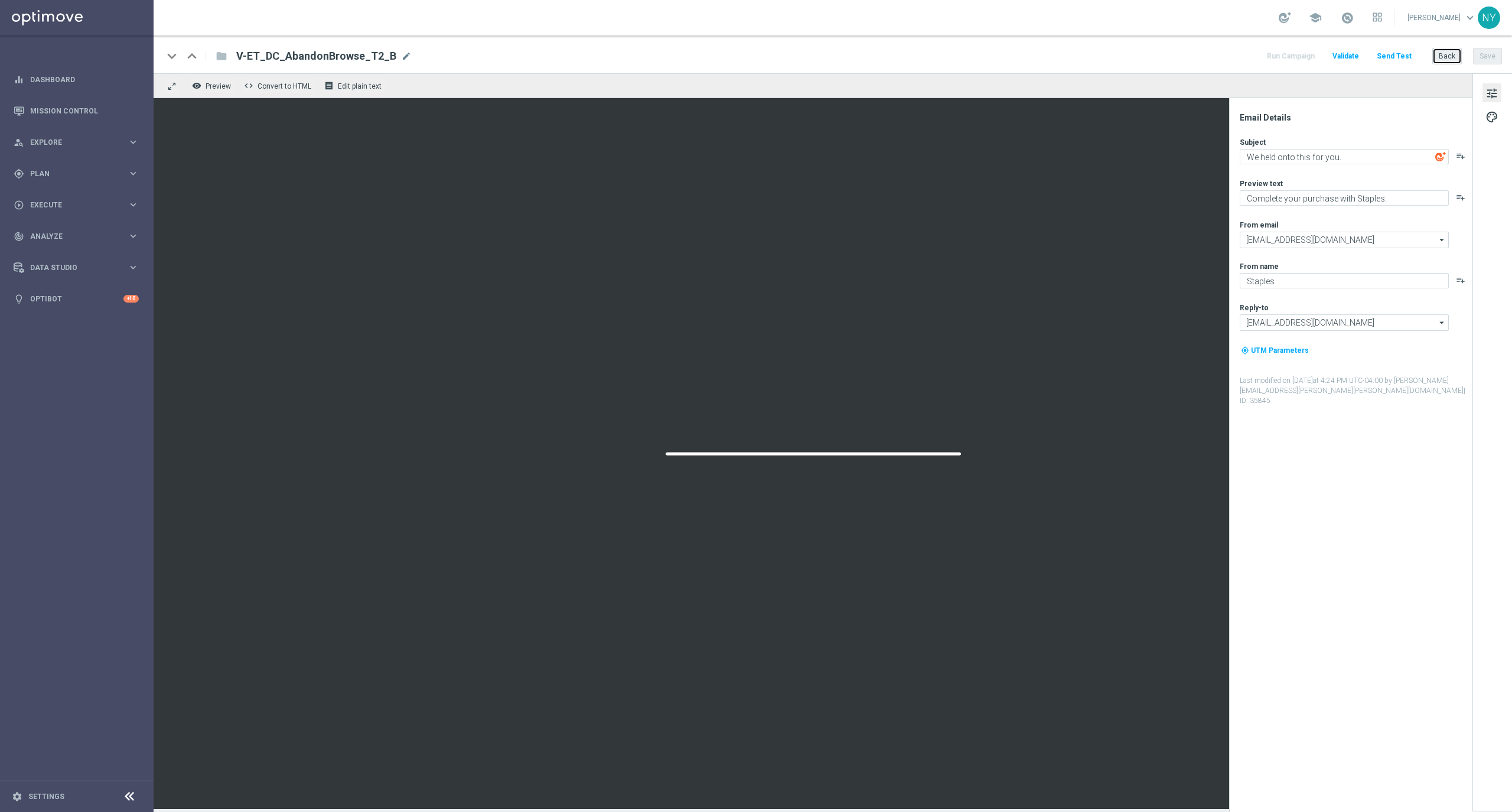
click at [1450, 55] on button "Back" at bounding box center [1447, 56] width 29 height 17
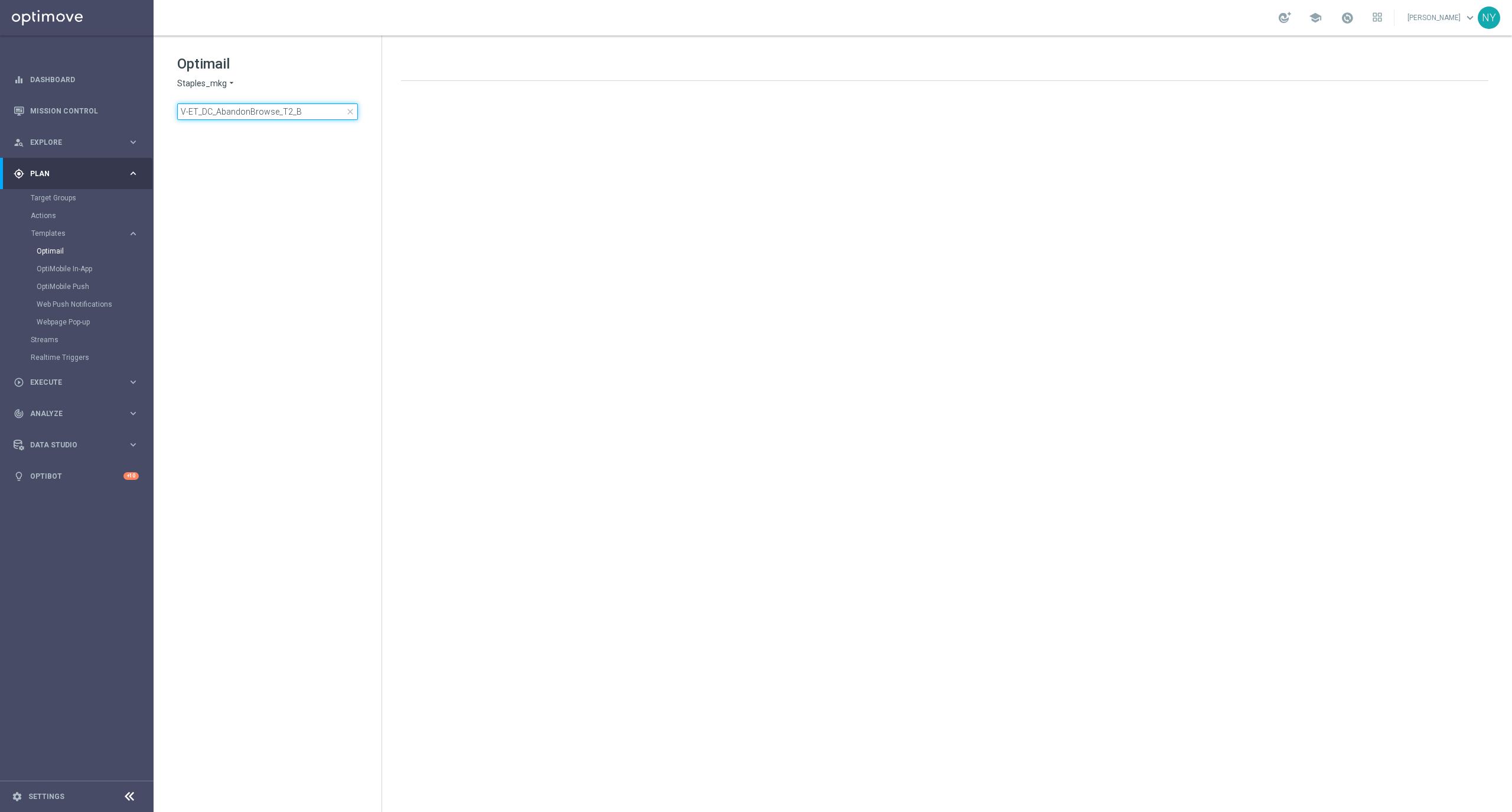
click at [304, 107] on input "V-ET_DC_AbandonBrowse_T2_B" at bounding box center [268, 112] width 181 height 17
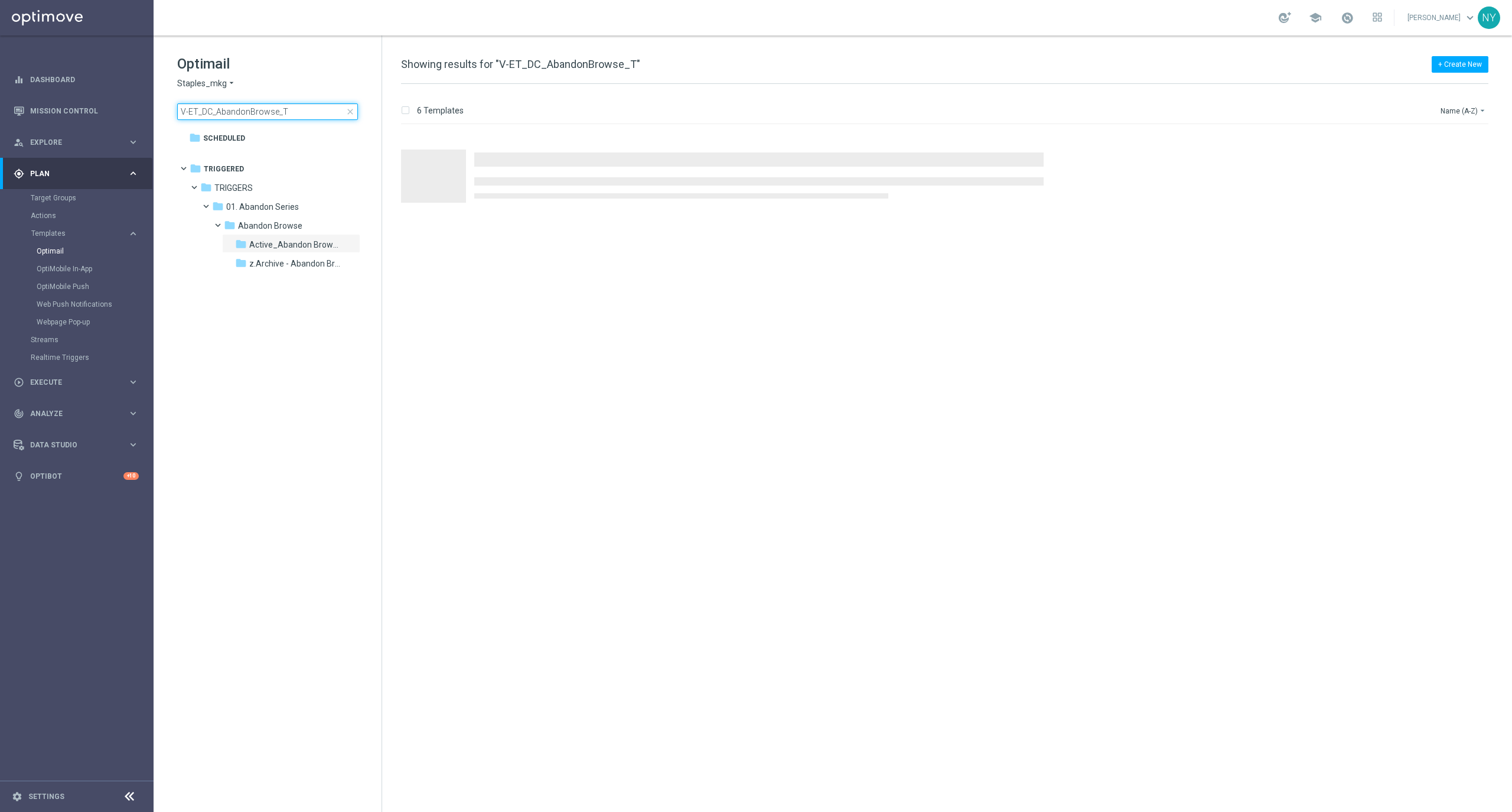
type input "V-ET_DC_AbandonBrowse_T1"
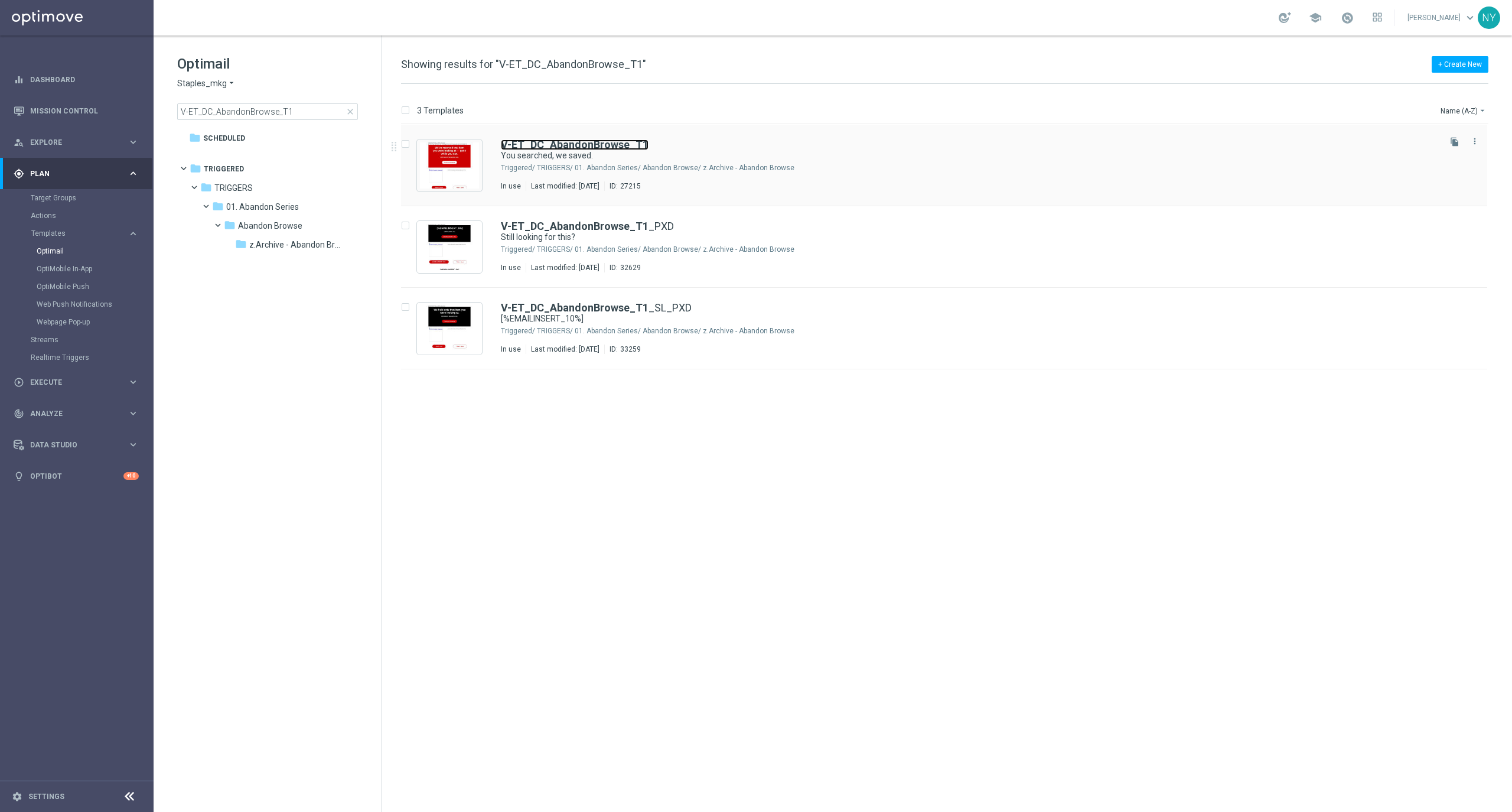
click at [584, 145] on b "V-ET_DC_AbandonBrowse_T1" at bounding box center [575, 145] width 147 height 13
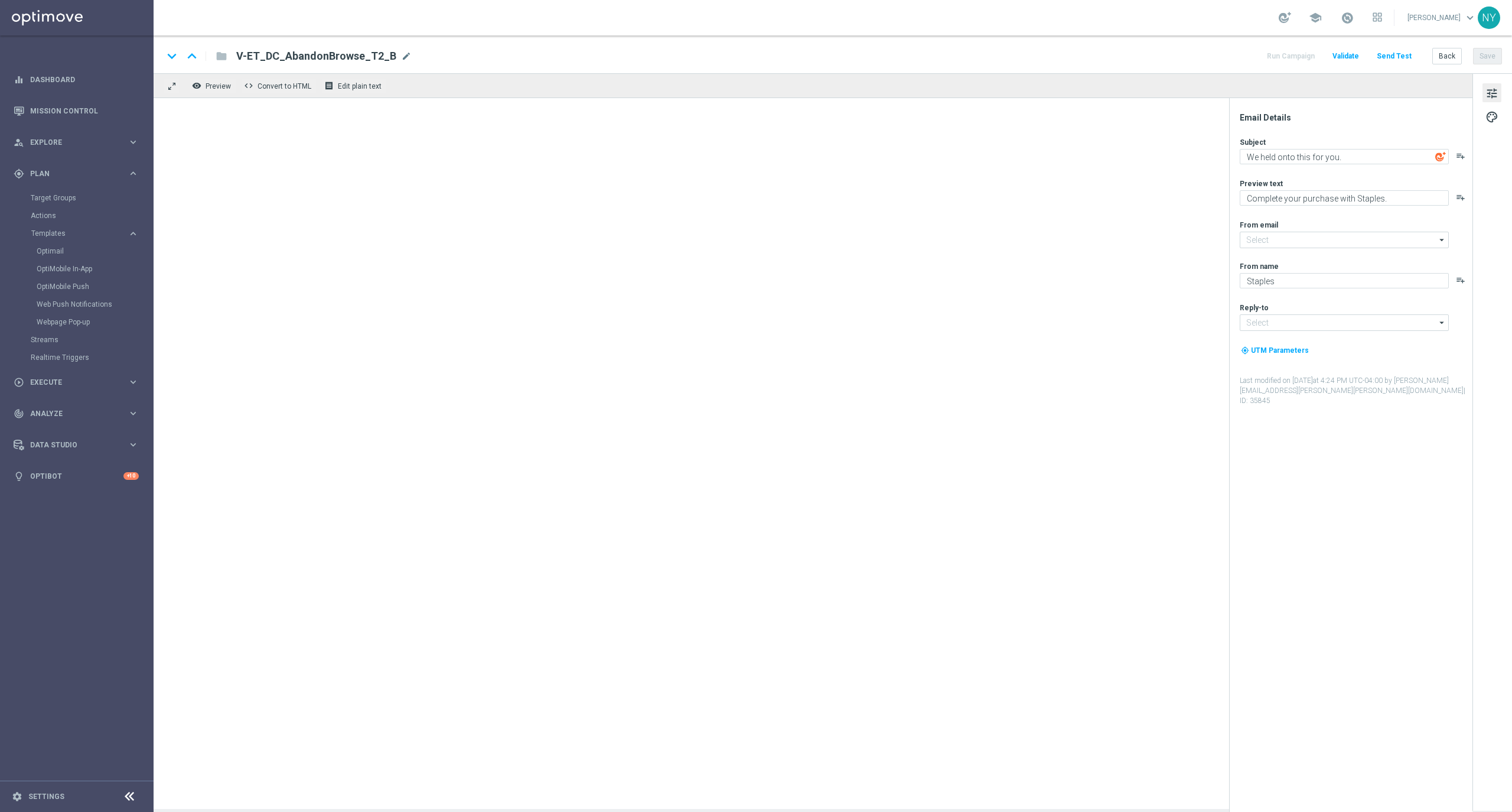
type input "[EMAIL_ADDRESS][DOMAIN_NAME]"
type textarea "You searched, we saved."
type textarea "Continue shopping at [GEOGRAPHIC_DATA] [DATE]."
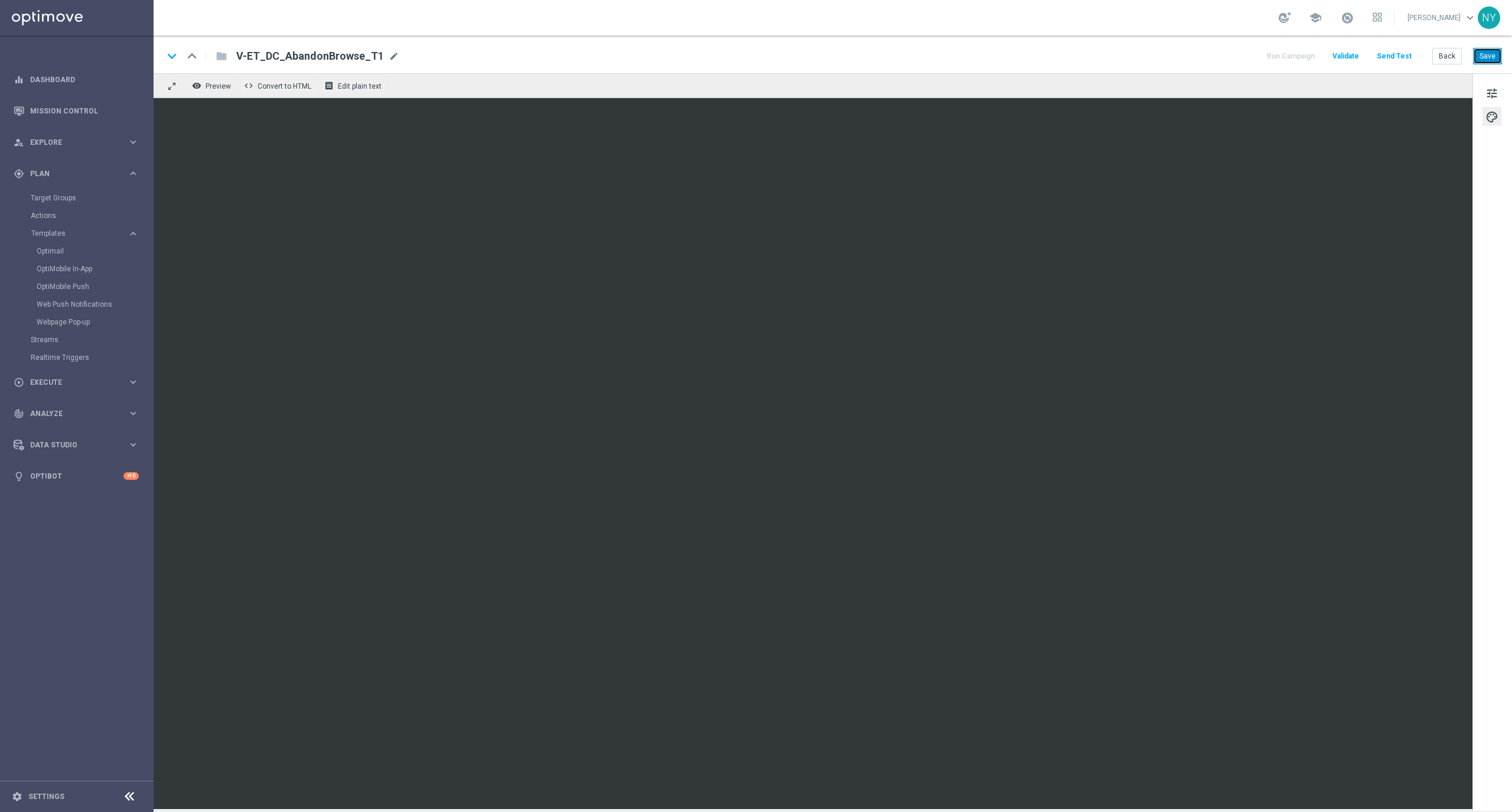
click at [1480, 52] on button "Save" at bounding box center [1487, 56] width 29 height 17
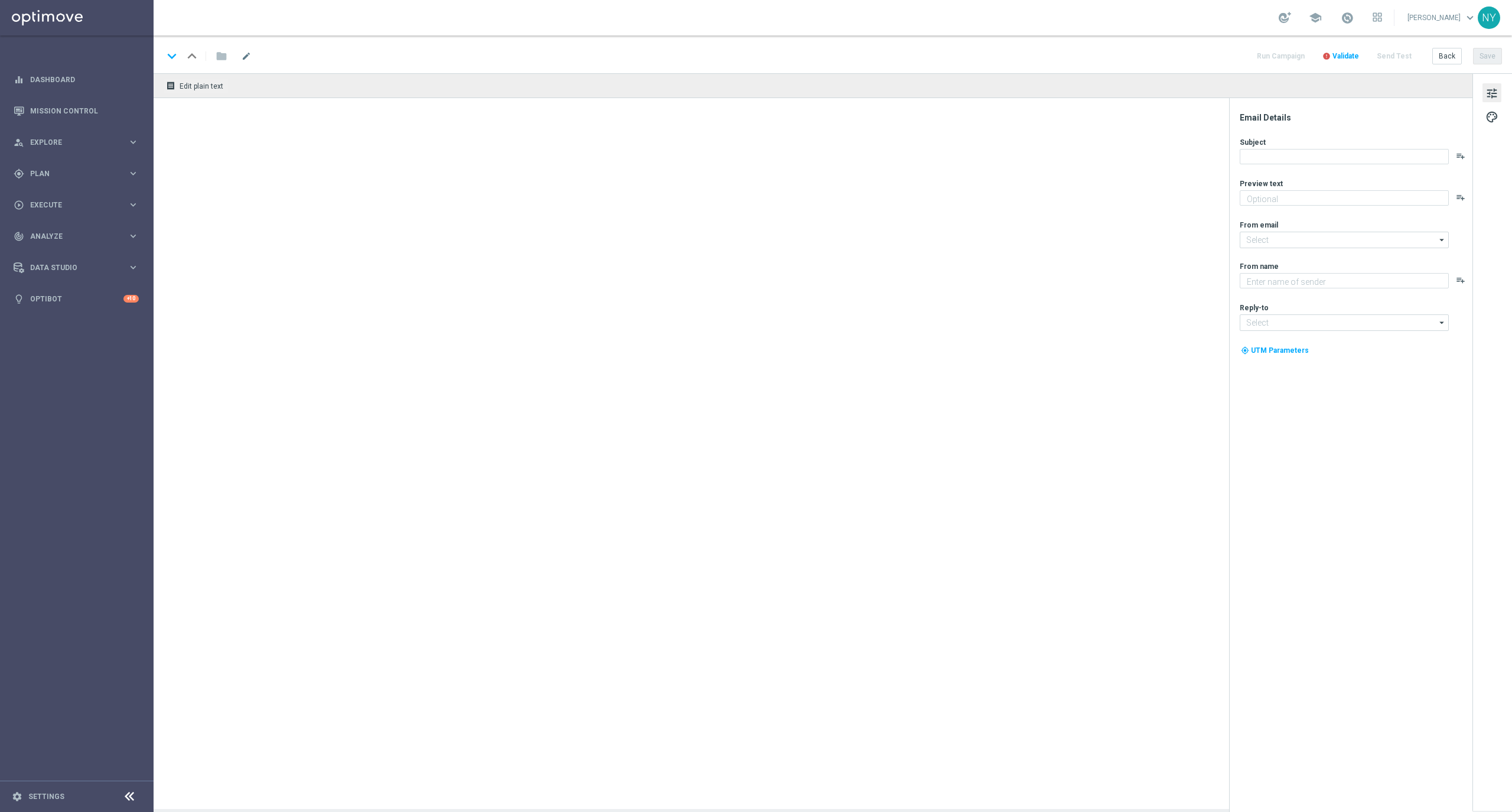
type textarea "Complete your purchase with Staples."
type textarea "Staples"
type input "[EMAIL_ADDRESS][DOMAIN_NAME]"
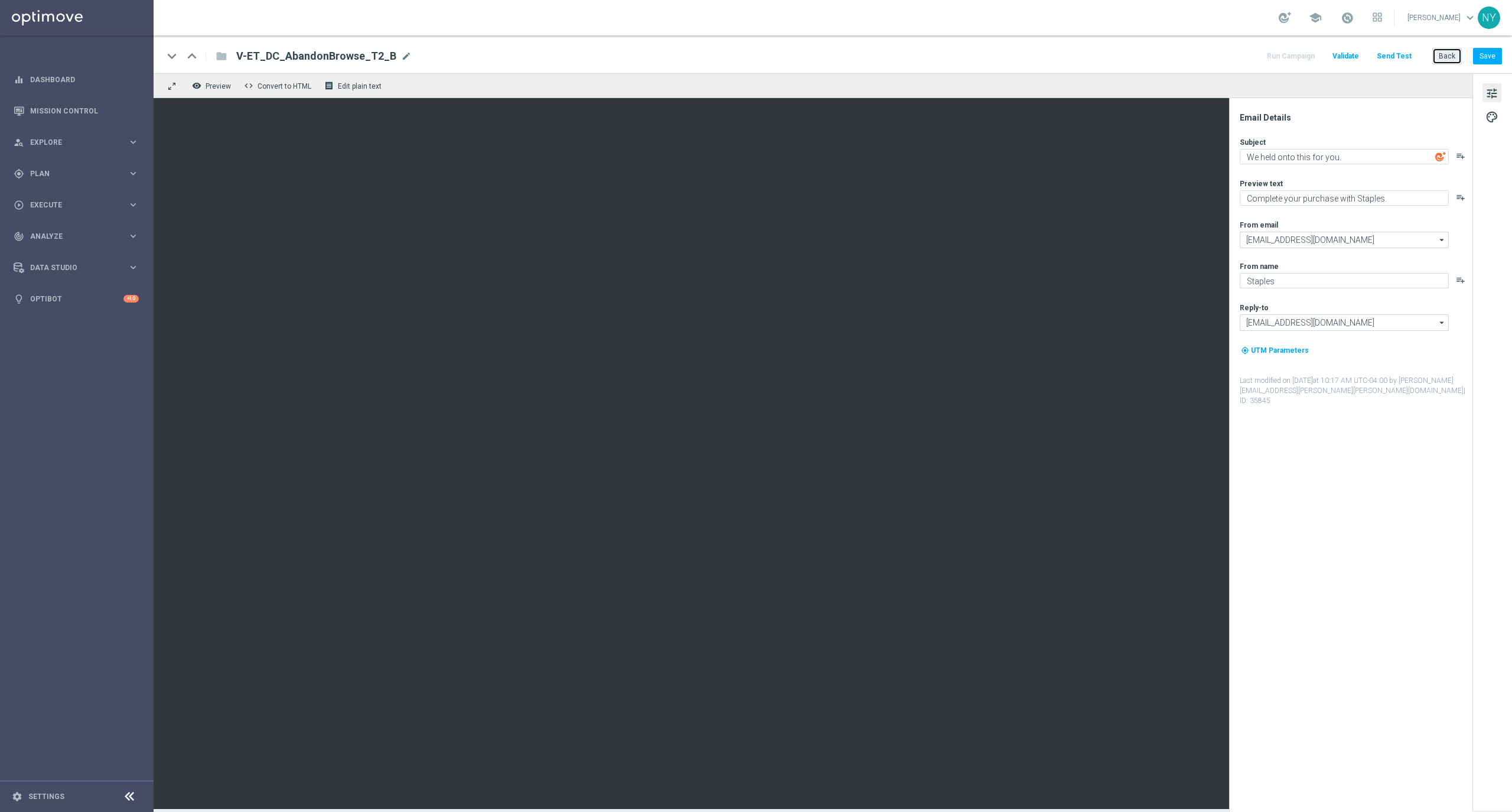
click at [1442, 59] on button "Back" at bounding box center [1447, 56] width 29 height 17
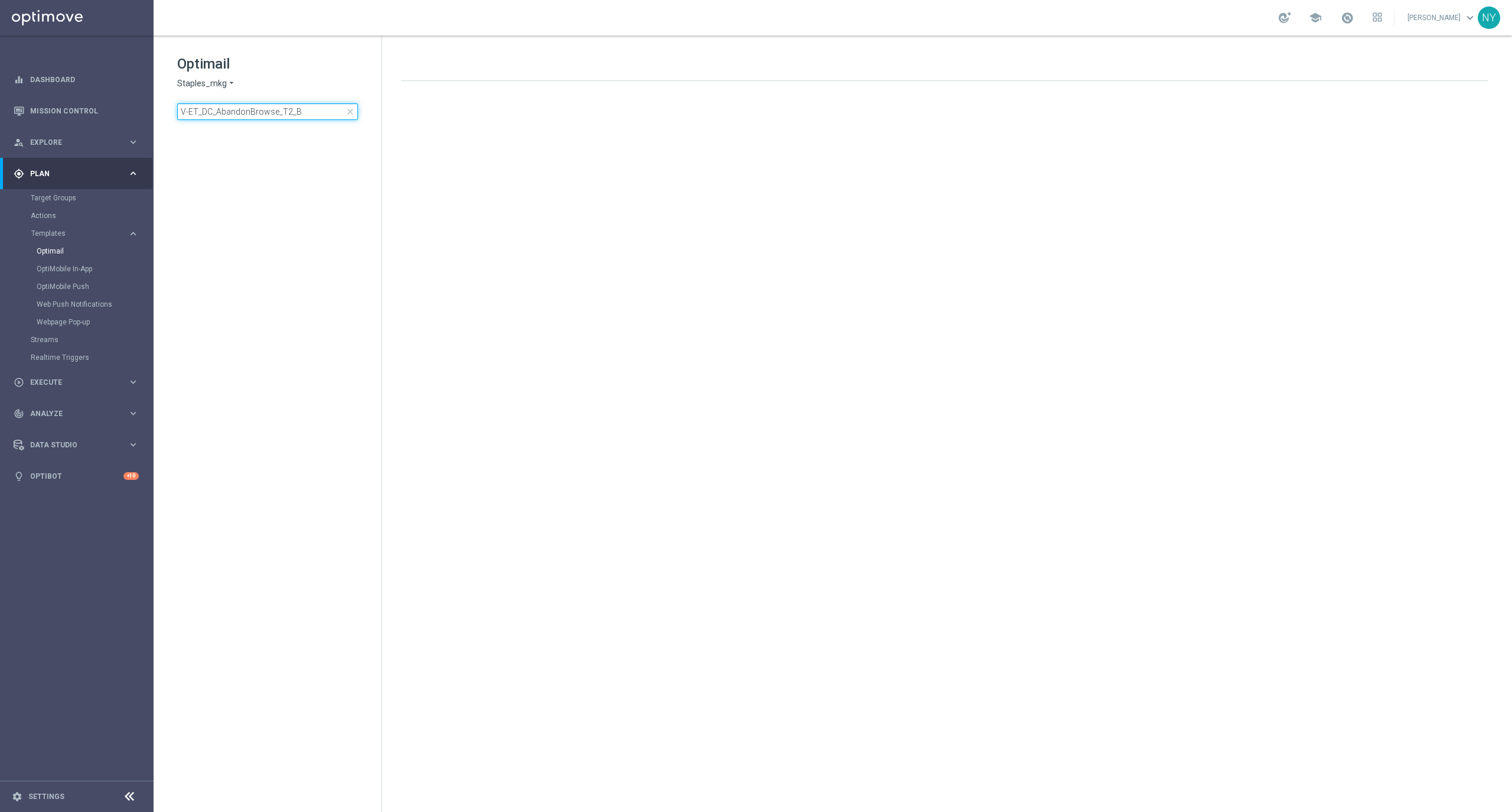
drag, startPoint x: 293, startPoint y: 107, endPoint x: 302, endPoint y: 105, distance: 9.2
click at [294, 105] on input "V-ET_DC_AbandonBrowse_T2_B" at bounding box center [268, 112] width 181 height 17
click at [309, 105] on input "V-ET_DC_AbandonBrowse_T2_B" at bounding box center [268, 112] width 181 height 17
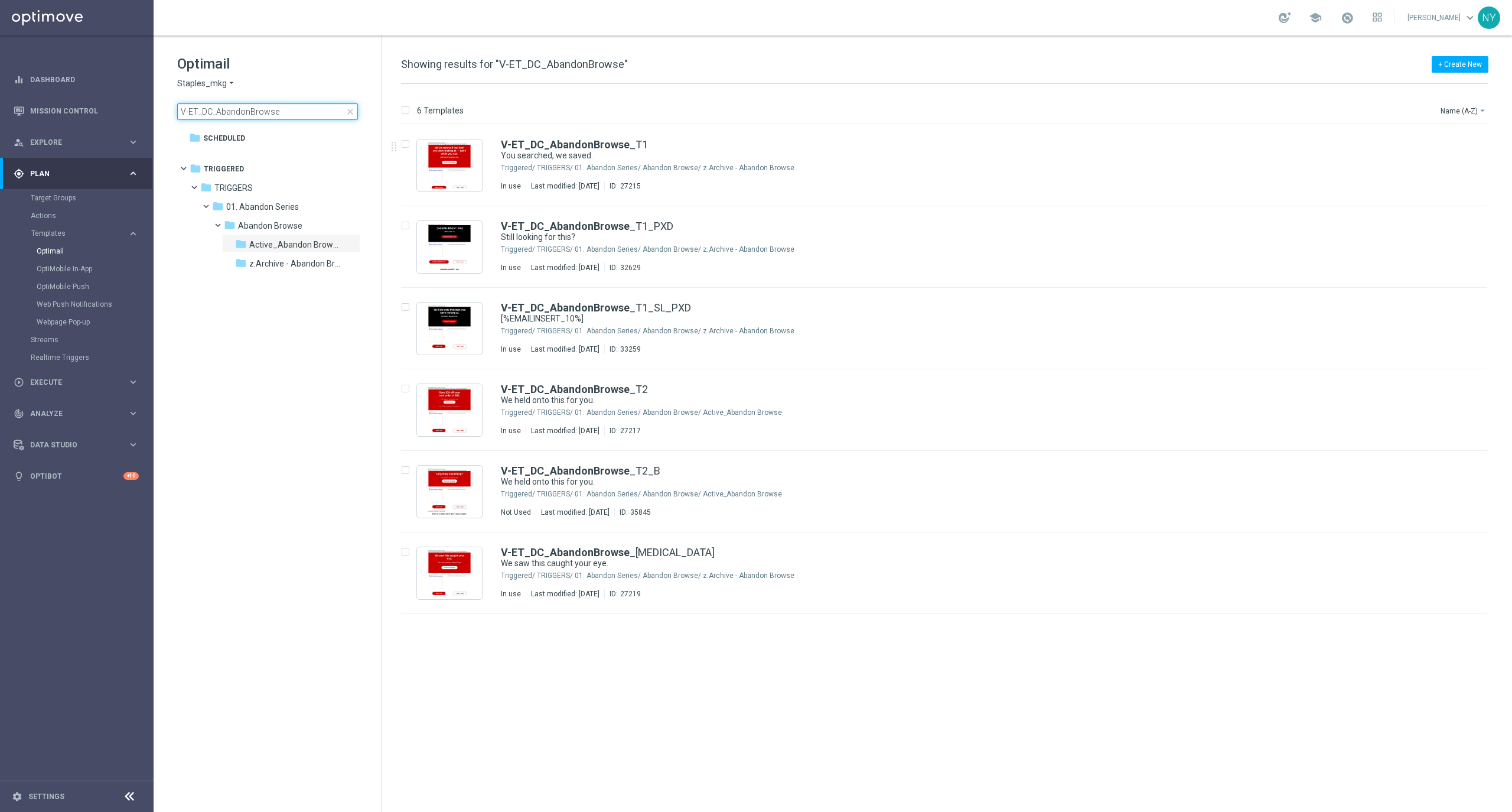
type input "V-ET_DC_AbandonBrowse"
click at [606, 549] on b "V-ET_DC_AbandonBrowse" at bounding box center [565, 552] width 128 height 13
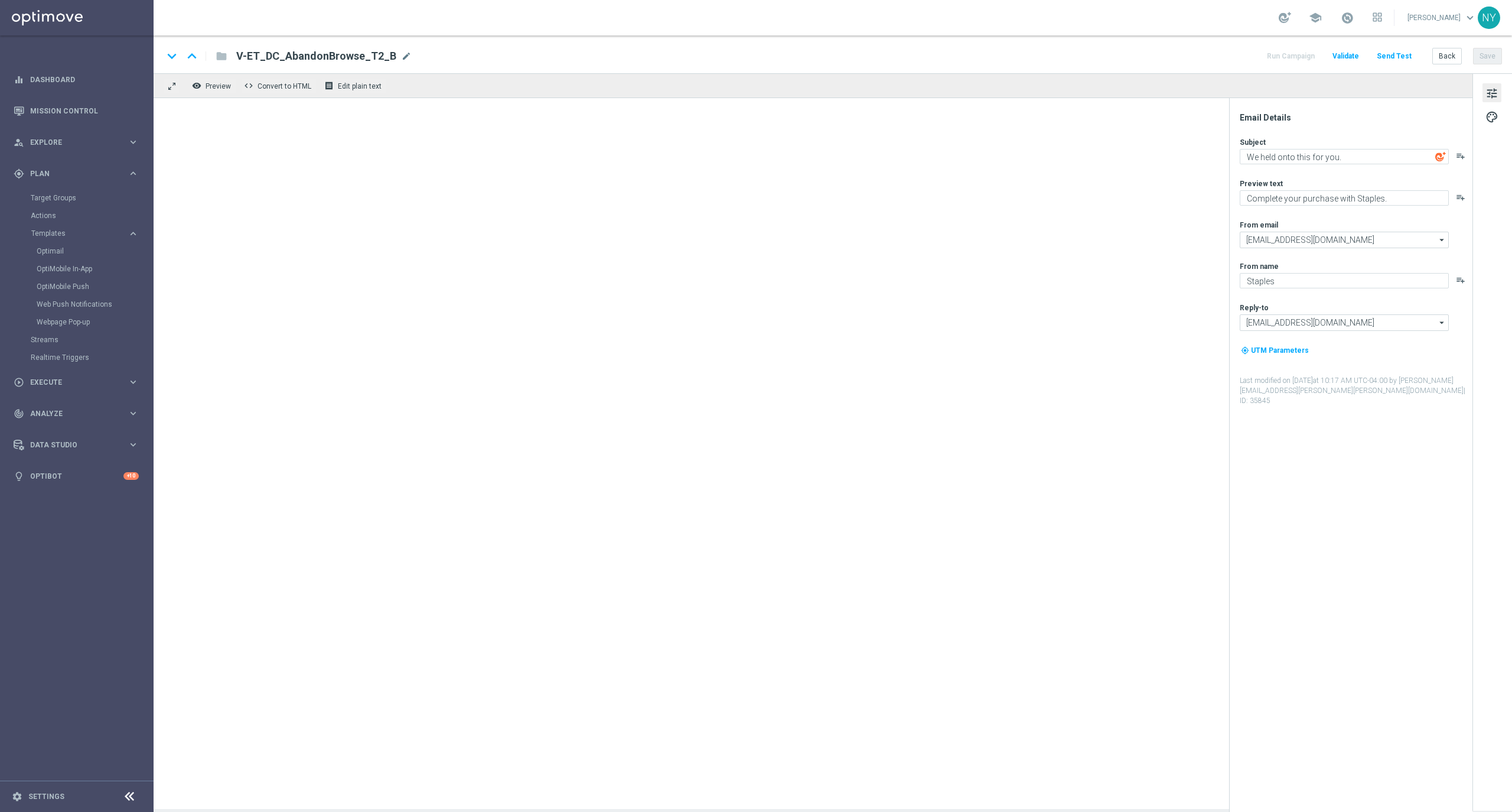
type textarea "We saw this caught your eye."
type textarea "Pick up shopping where you left off."
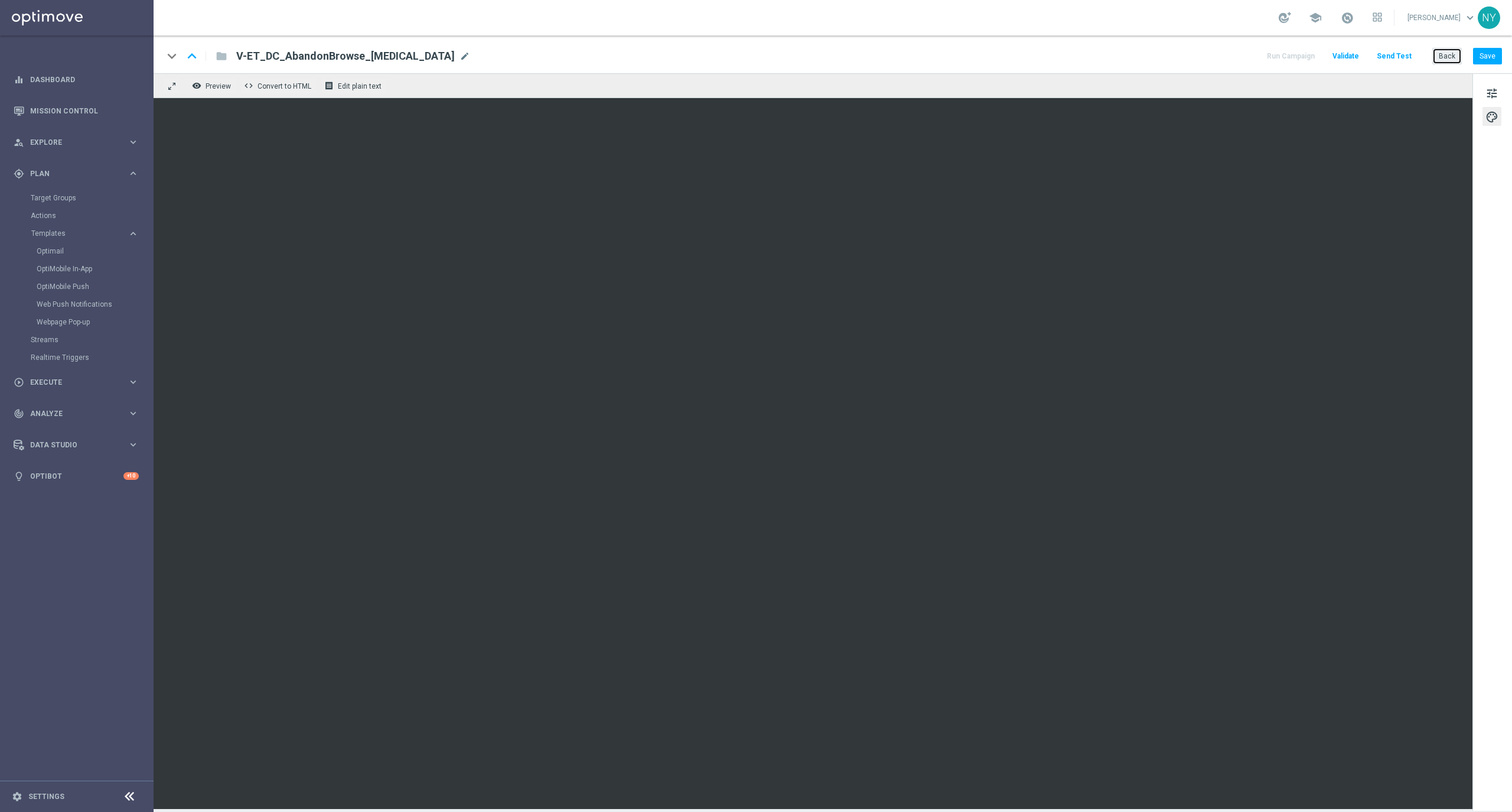
click at [1437, 51] on button "Back" at bounding box center [1447, 56] width 29 height 17
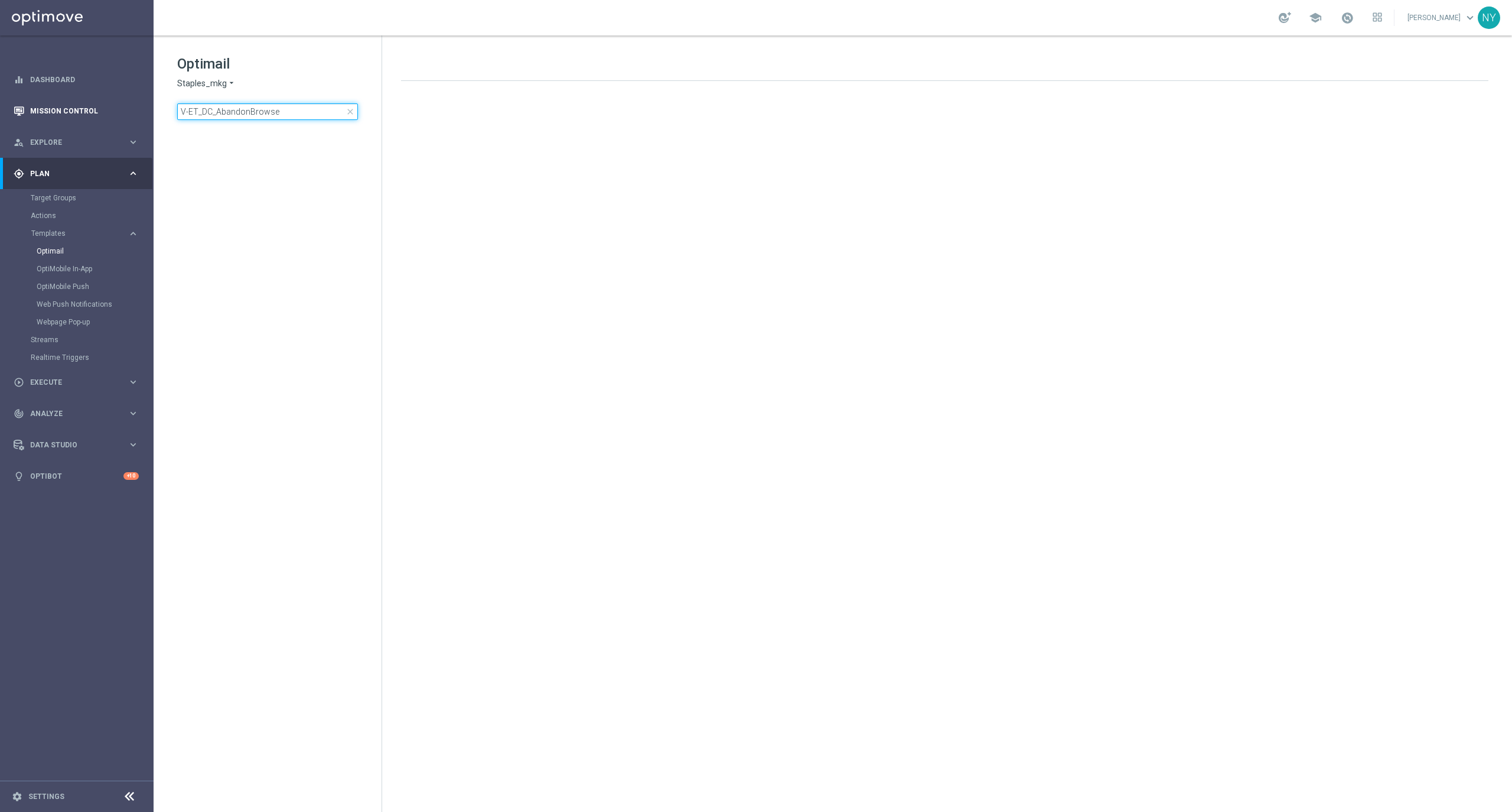
drag, startPoint x: 291, startPoint y: 111, endPoint x: 71, endPoint y: 107, distance: 220.0
click at [71, 107] on main "equalizer Dashboard Mission Control" at bounding box center [756, 406] width 1512 height 812
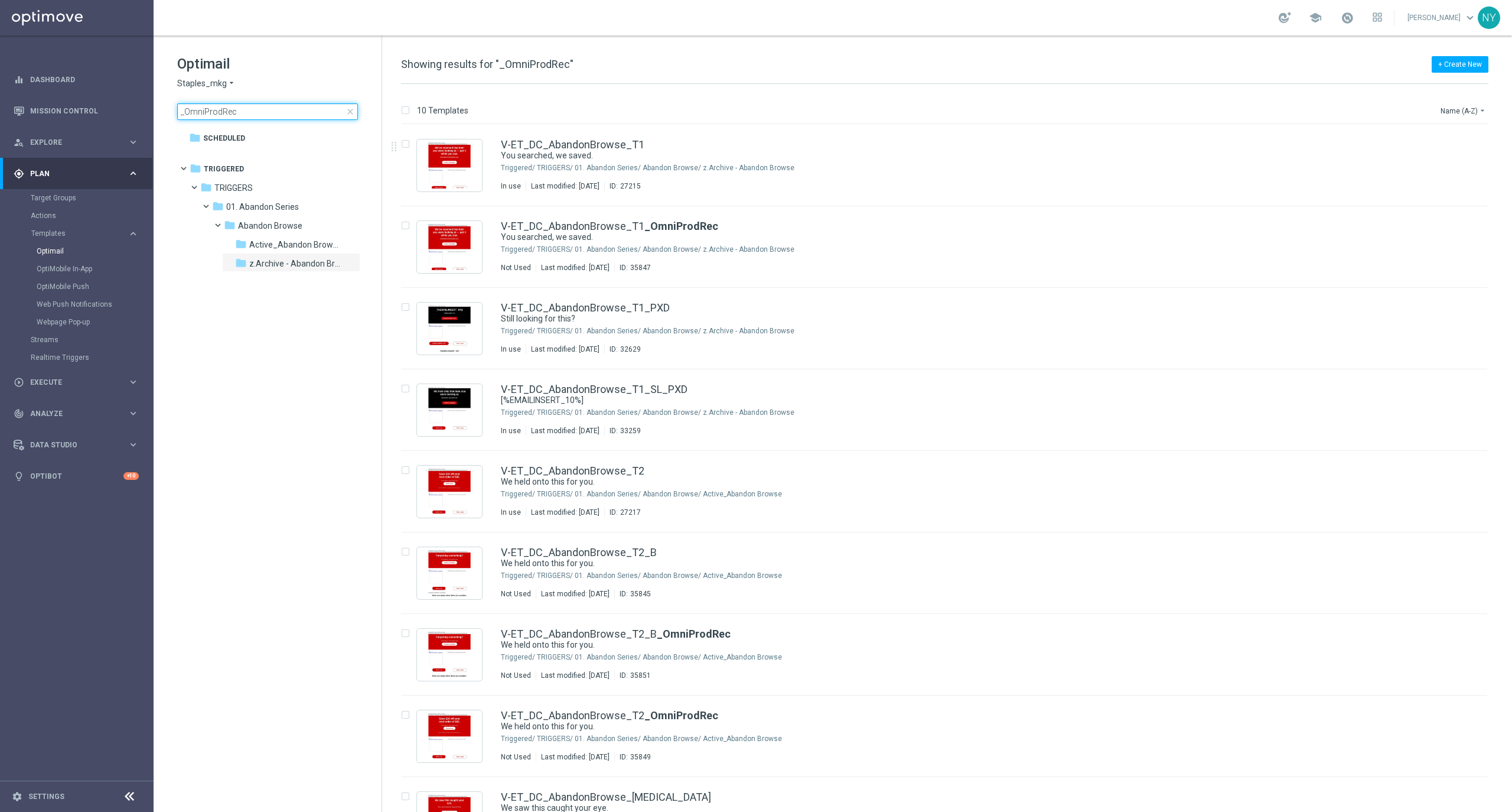
click at [187, 112] on input "_OmniProdRec" at bounding box center [268, 112] width 181 height 17
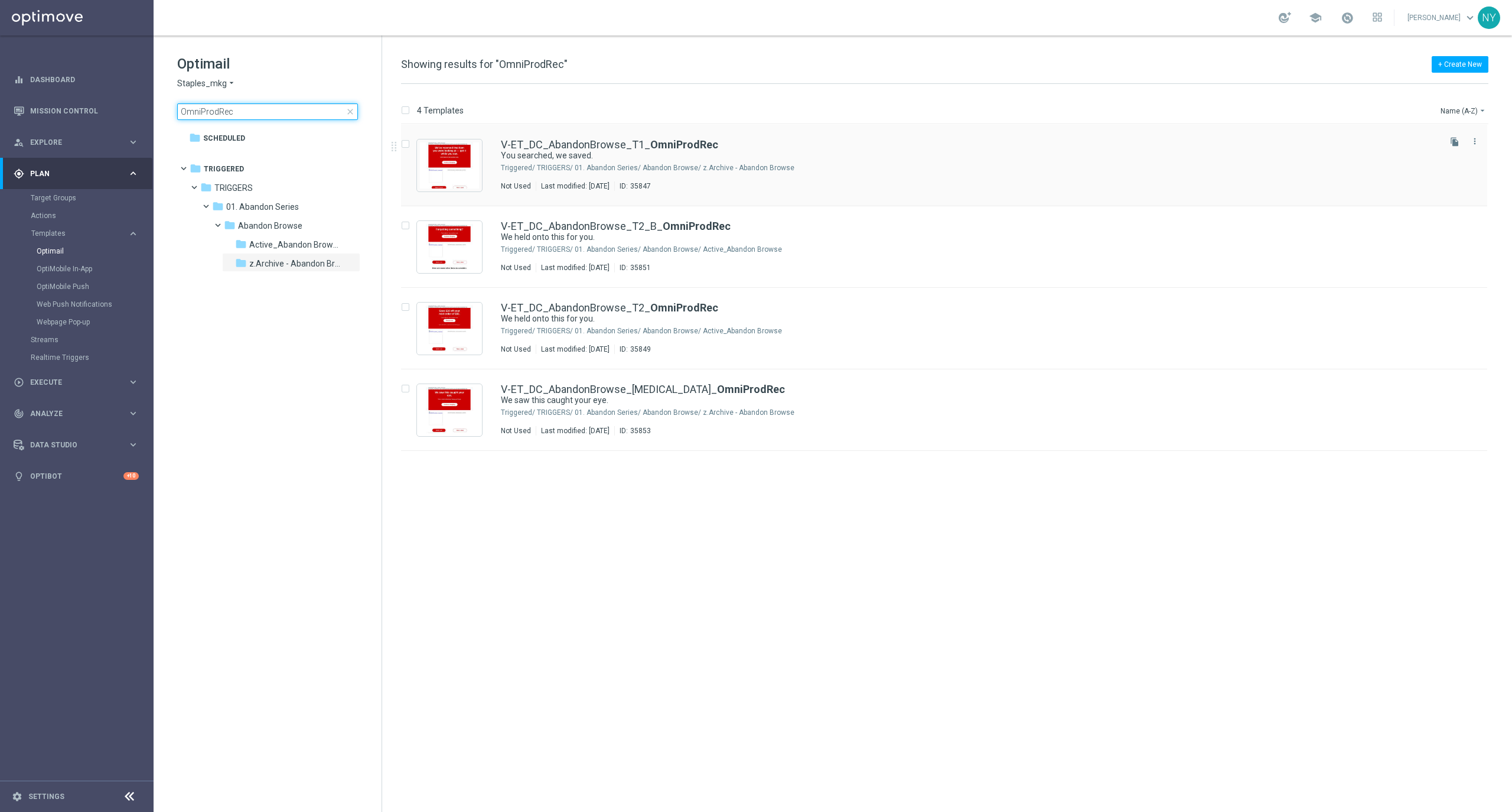
type input "OmniProdRec"
click at [666, 145] on b "OmniProdRec" at bounding box center [684, 145] width 68 height 13
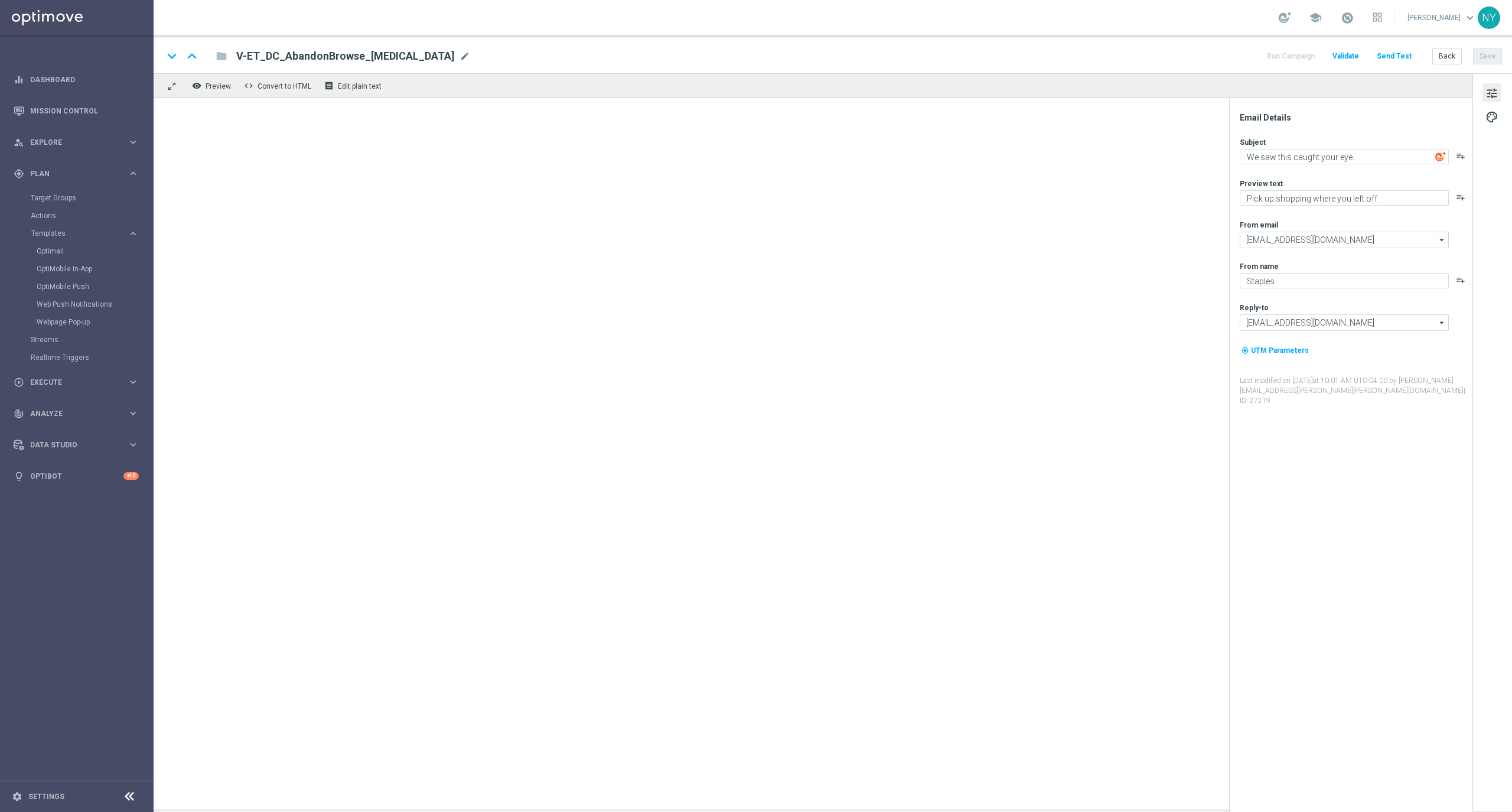
type textarea "You searched, we saved."
type textarea "Continue shopping at [GEOGRAPHIC_DATA] [DATE]."
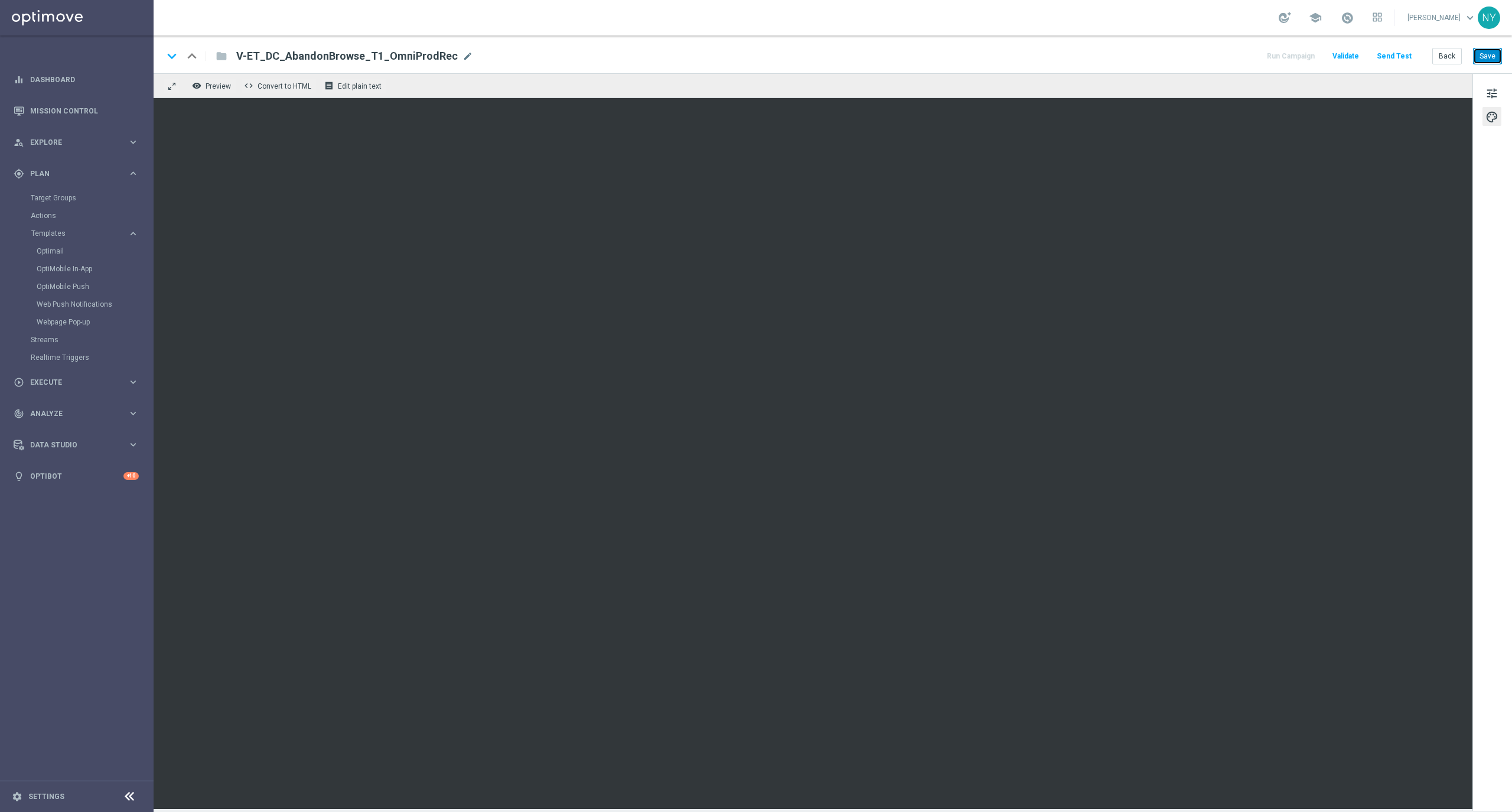
click at [1484, 59] on button "Save" at bounding box center [1487, 56] width 29 height 17
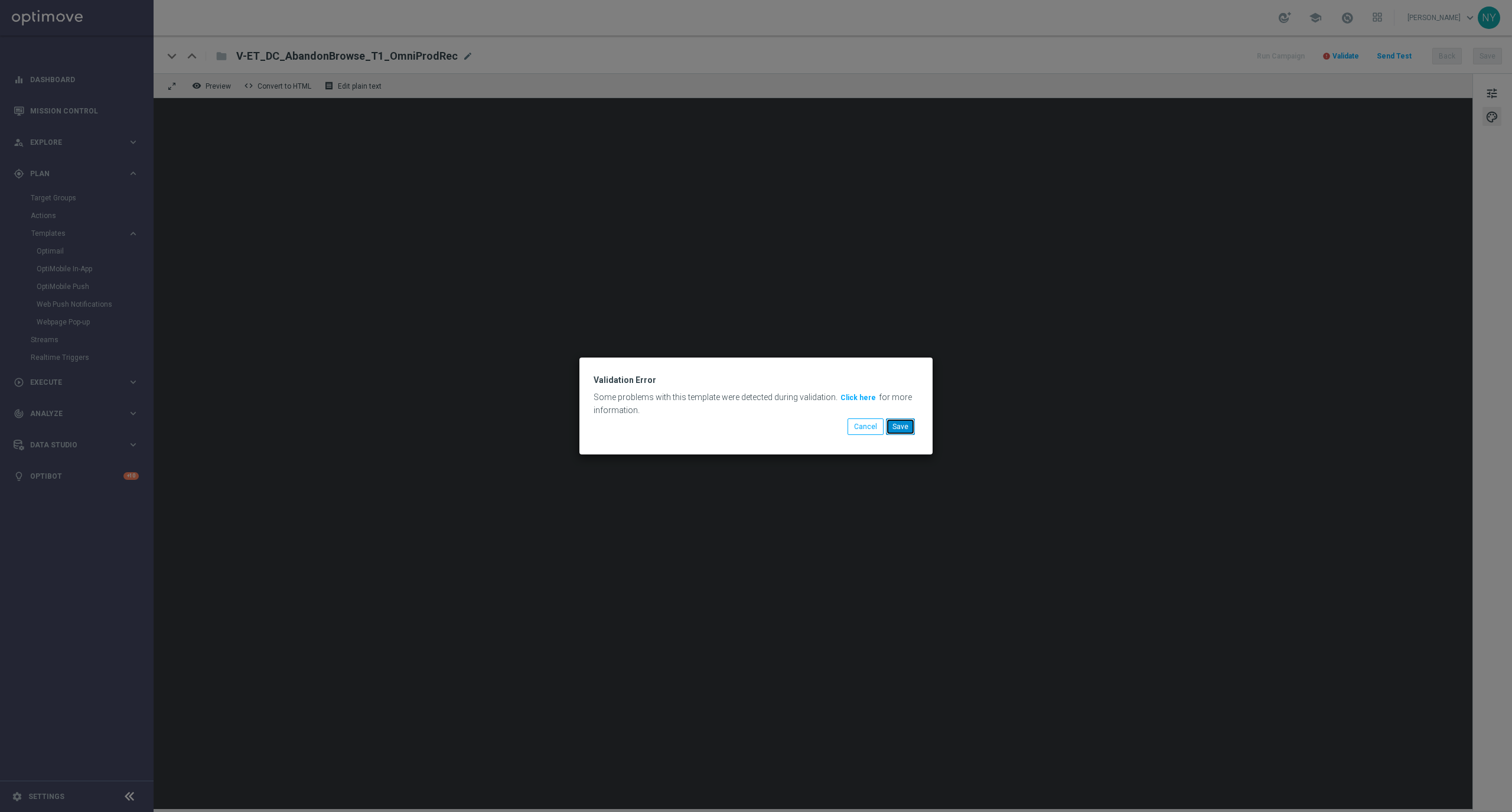
click at [909, 421] on button "Save" at bounding box center [900, 427] width 29 height 17
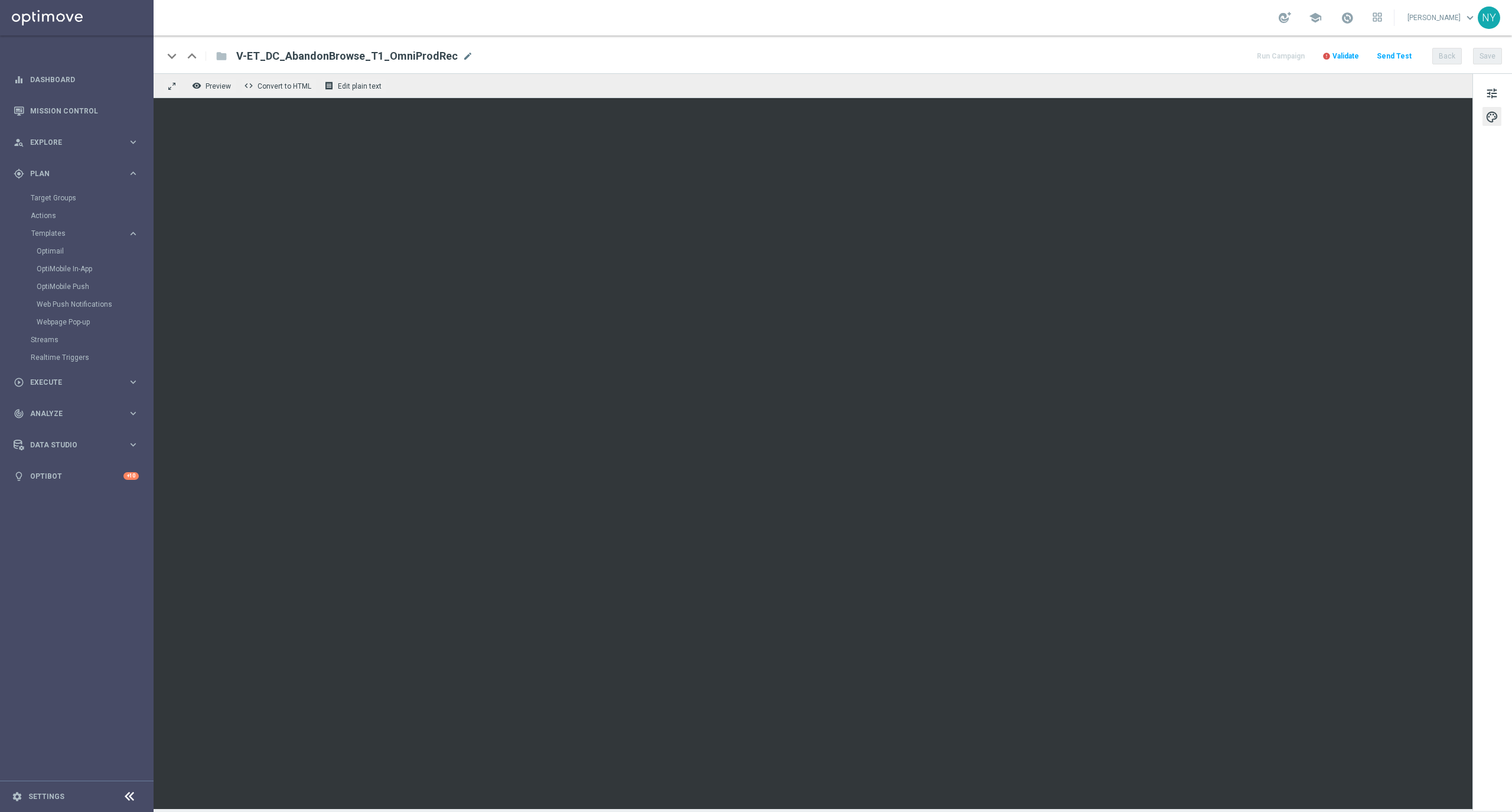
click at [1330, 53] on icon "error" at bounding box center [1327, 56] width 8 height 8
click at [1343, 55] on span "Validate" at bounding box center [1346, 56] width 27 height 8
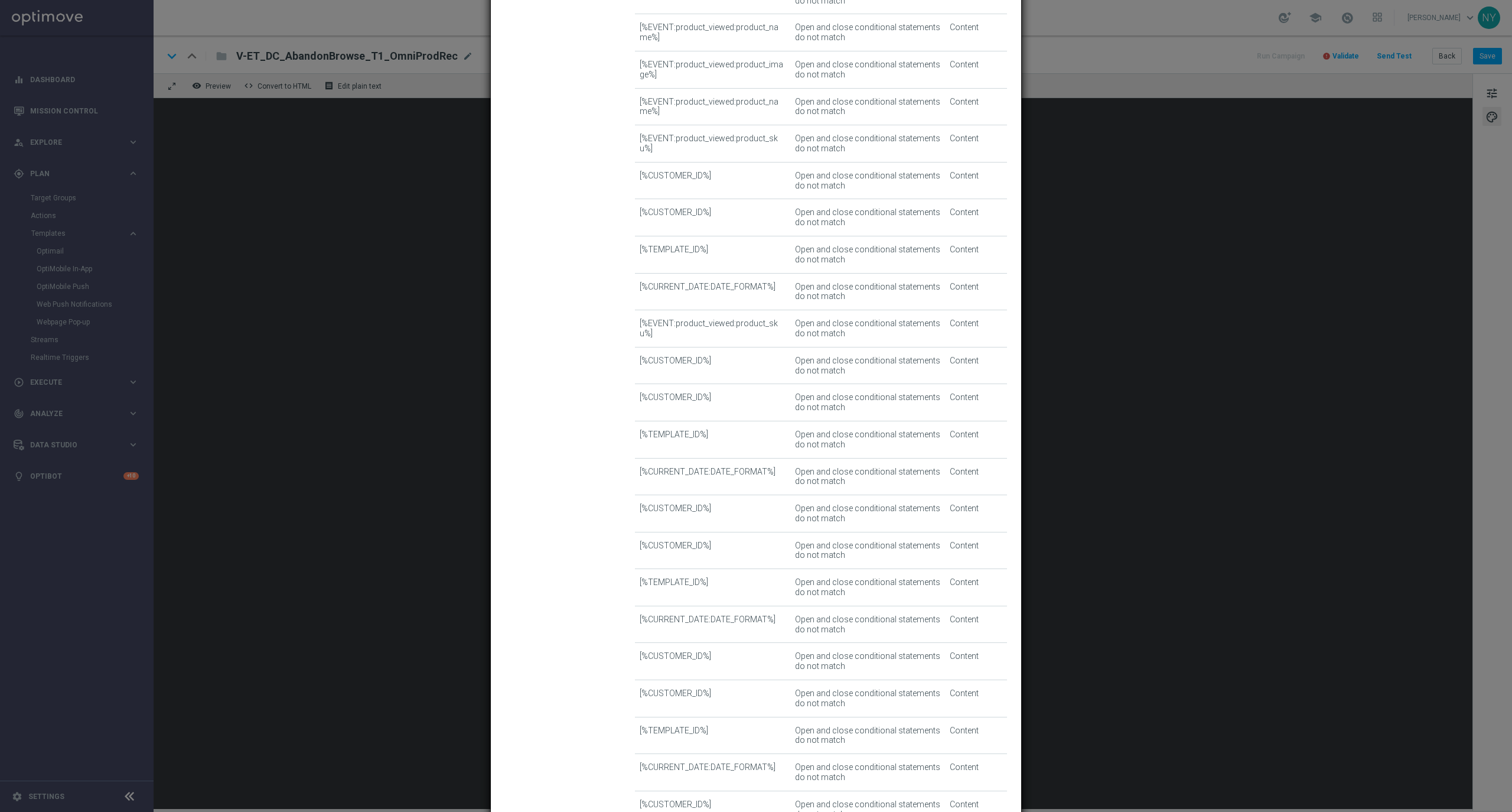
click at [1155, 620] on modal-container "Template Validation error Invalid template This template contains errors, preve…" at bounding box center [756, 406] width 1512 height 812
click at [1173, 281] on modal-container "Template Validation error Invalid template This template contains errors, preve…" at bounding box center [756, 406] width 1512 height 812
click at [330, 299] on modal-container "Template Validation error Invalid template This template contains errors, preve…" at bounding box center [756, 406] width 1512 height 812
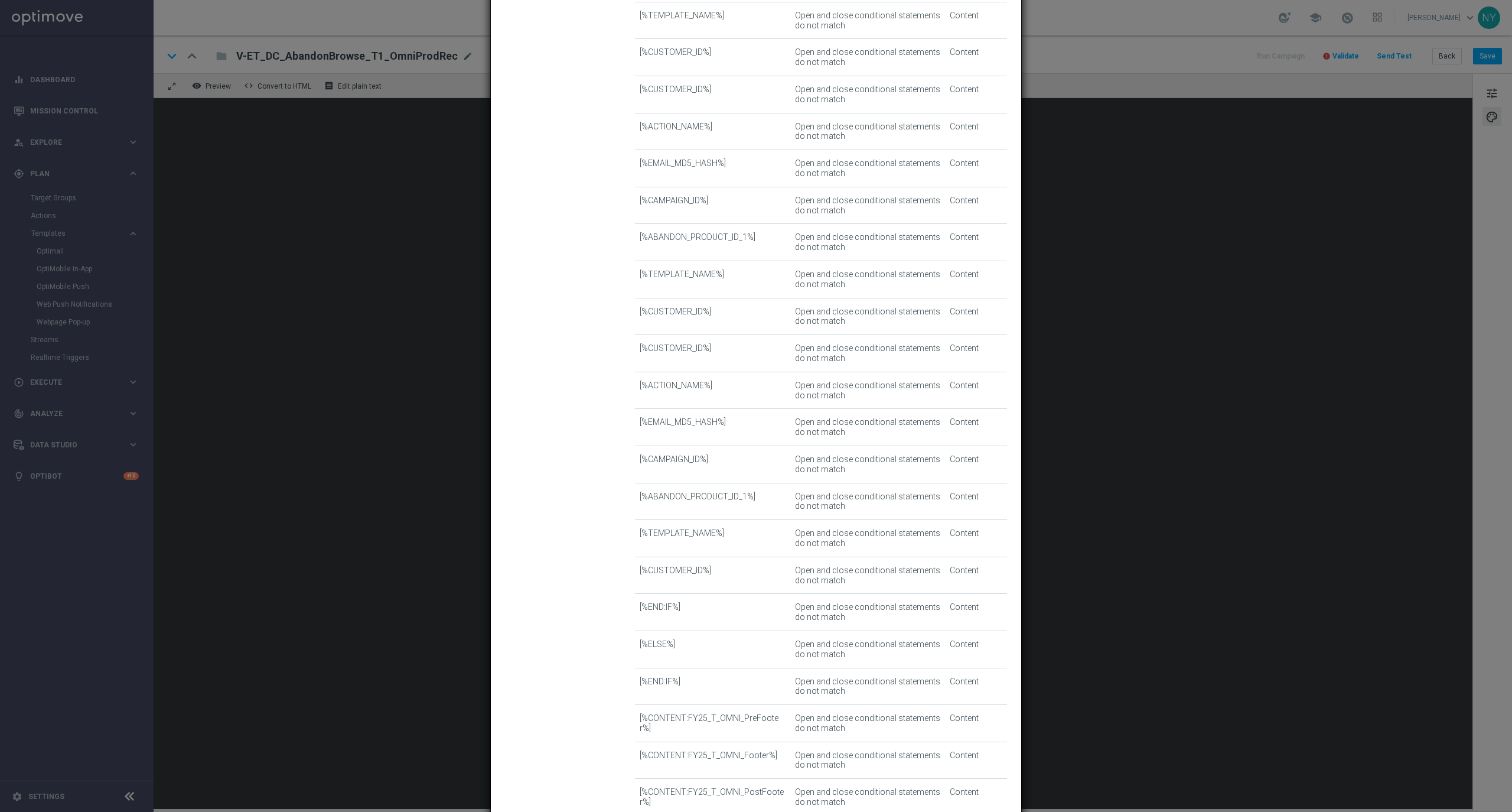
scroll to position [1039, 0]
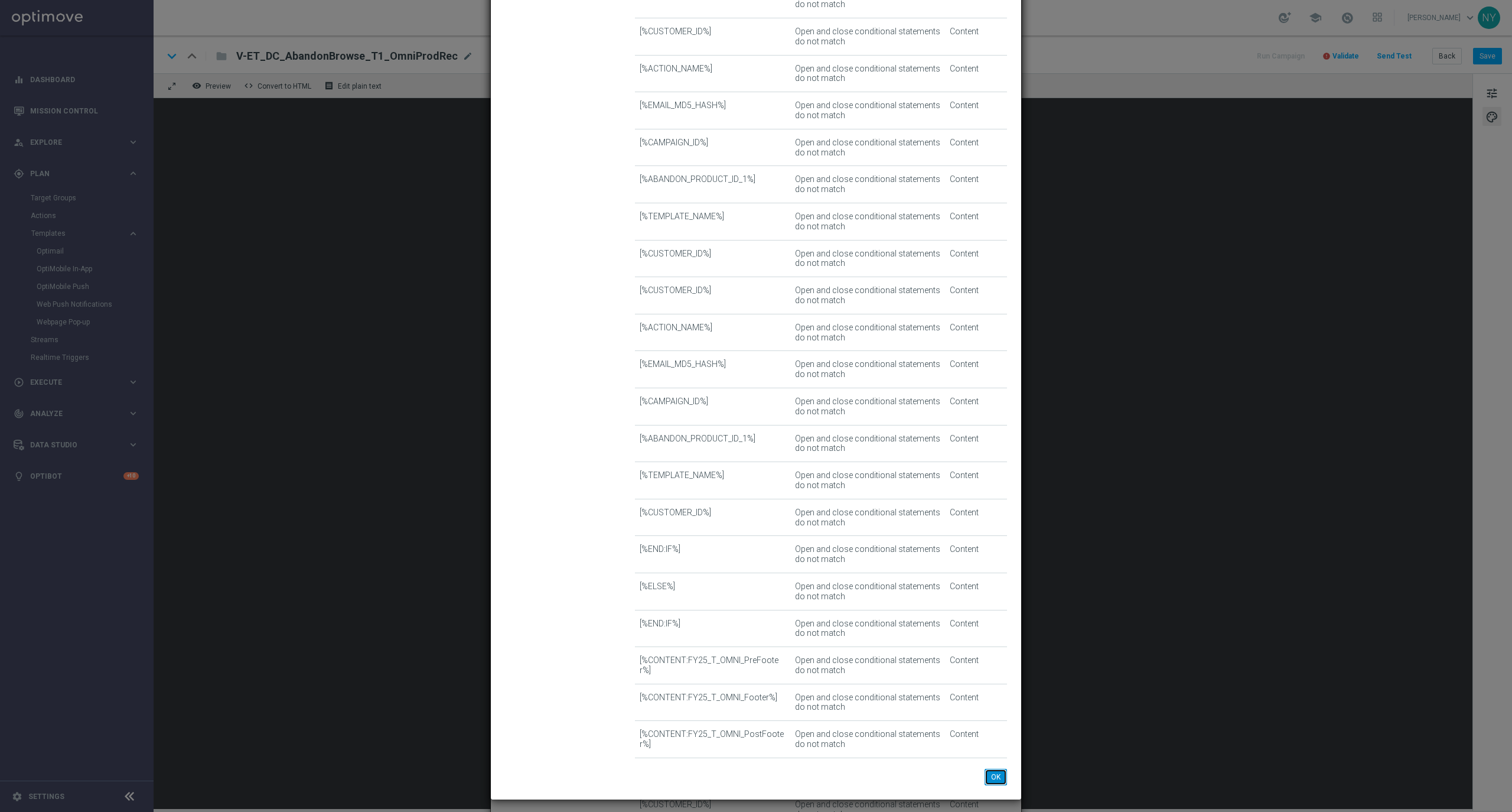
click at [986, 778] on button "OK" at bounding box center [996, 777] width 22 height 17
click at [998, 778] on button "OK" at bounding box center [996, 777] width 22 height 17
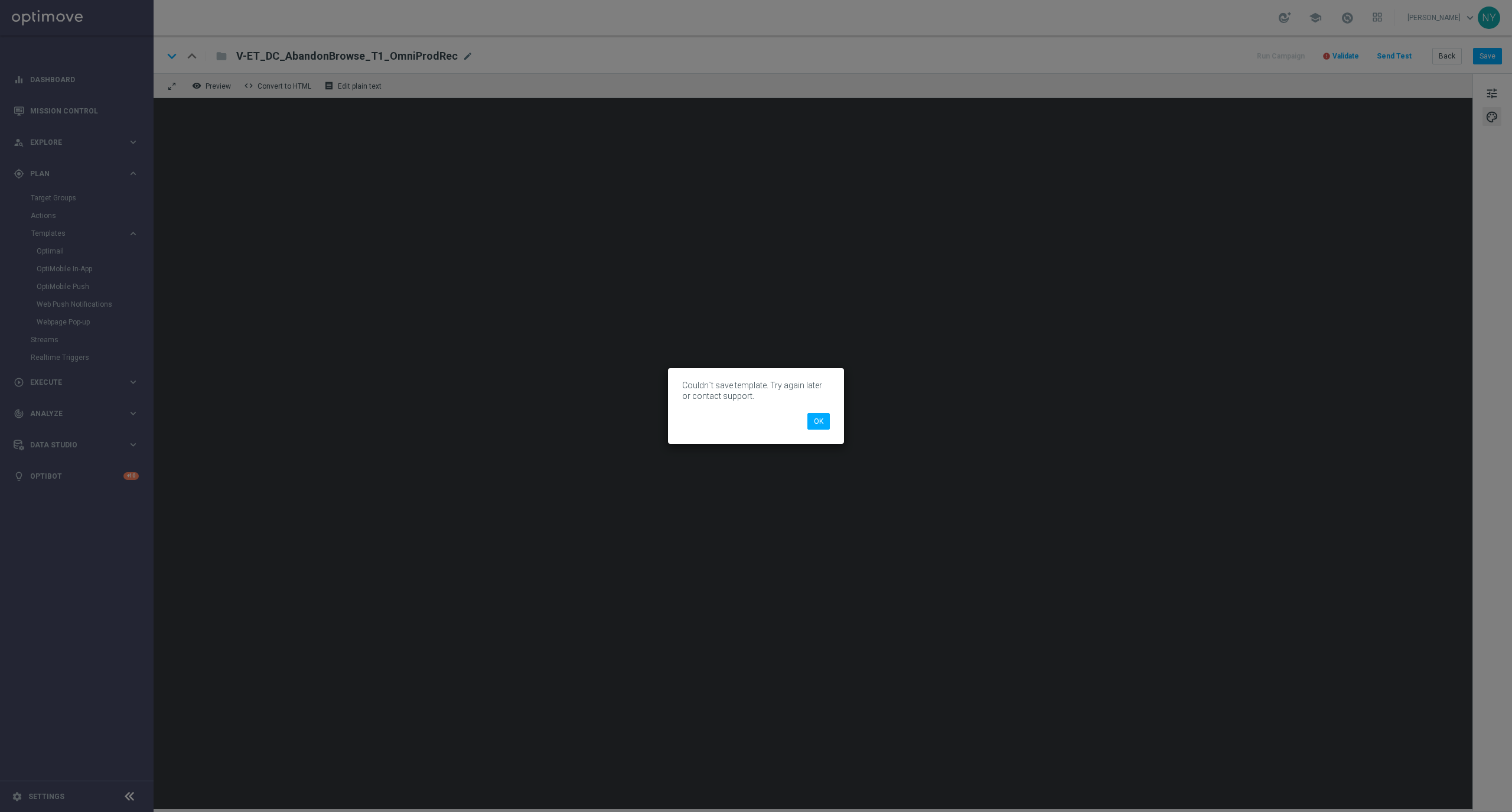
click at [523, 738] on modal-container "Couldn`t save template. Try again later or contact support. OK" at bounding box center [756, 406] width 1512 height 812
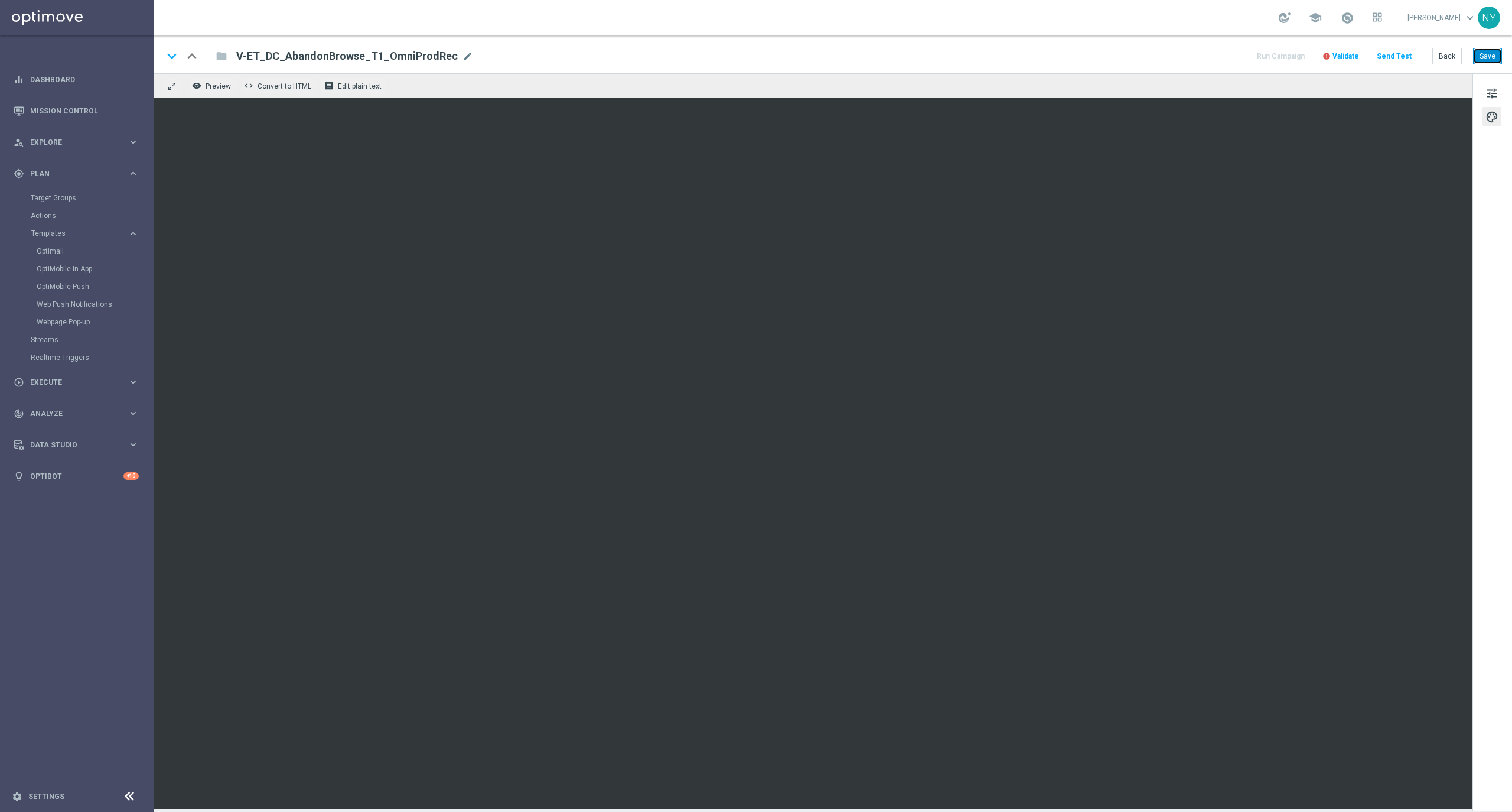
click at [1487, 57] on button "Save" at bounding box center [1487, 56] width 29 height 17
click at [1346, 58] on span "Validate" at bounding box center [1346, 56] width 27 height 8
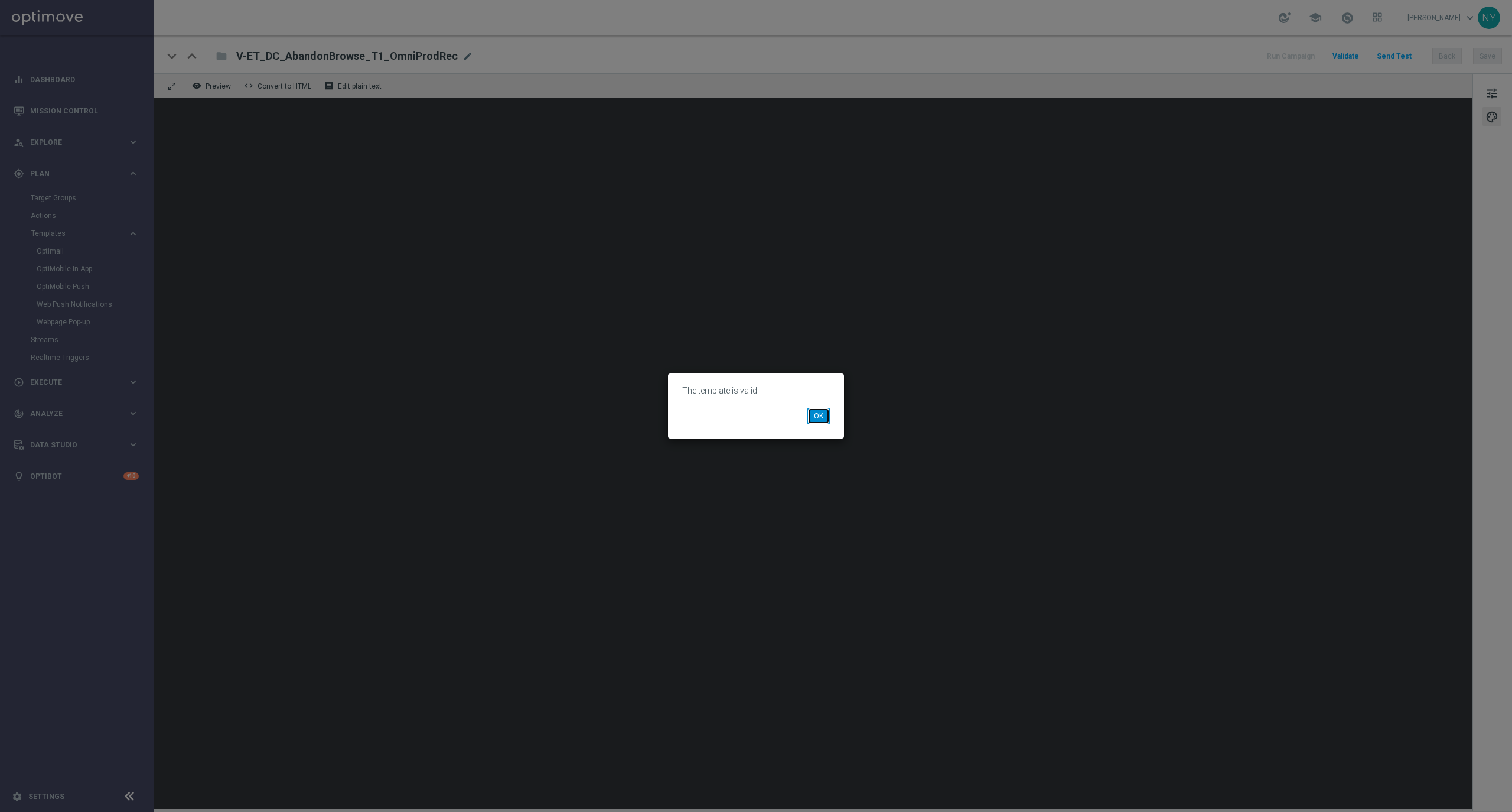
click at [818, 416] on button "OK" at bounding box center [819, 416] width 22 height 17
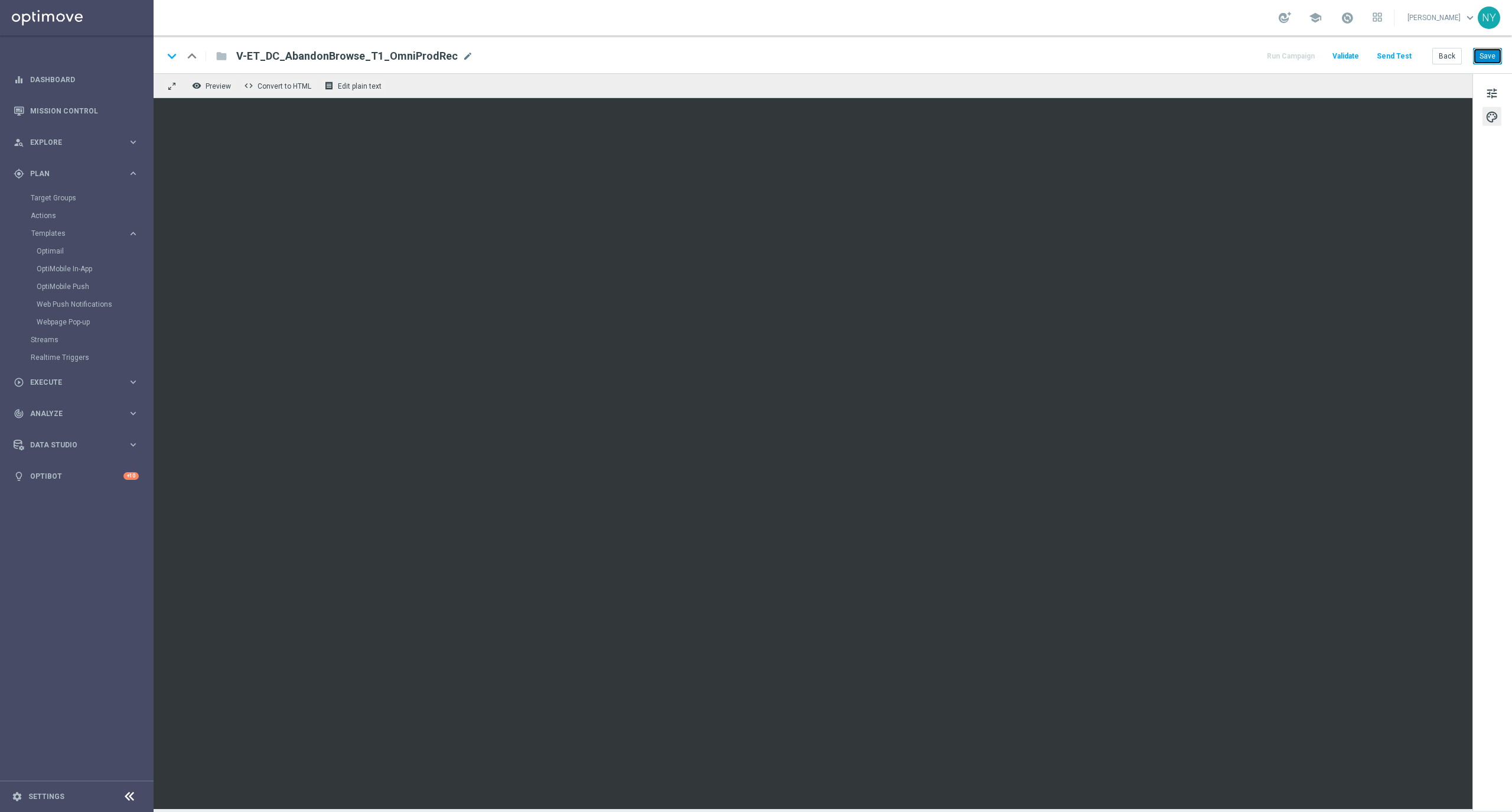
click at [1491, 54] on button "Save" at bounding box center [1487, 56] width 29 height 17
click at [1390, 57] on button "Send Test" at bounding box center [1394, 56] width 39 height 16
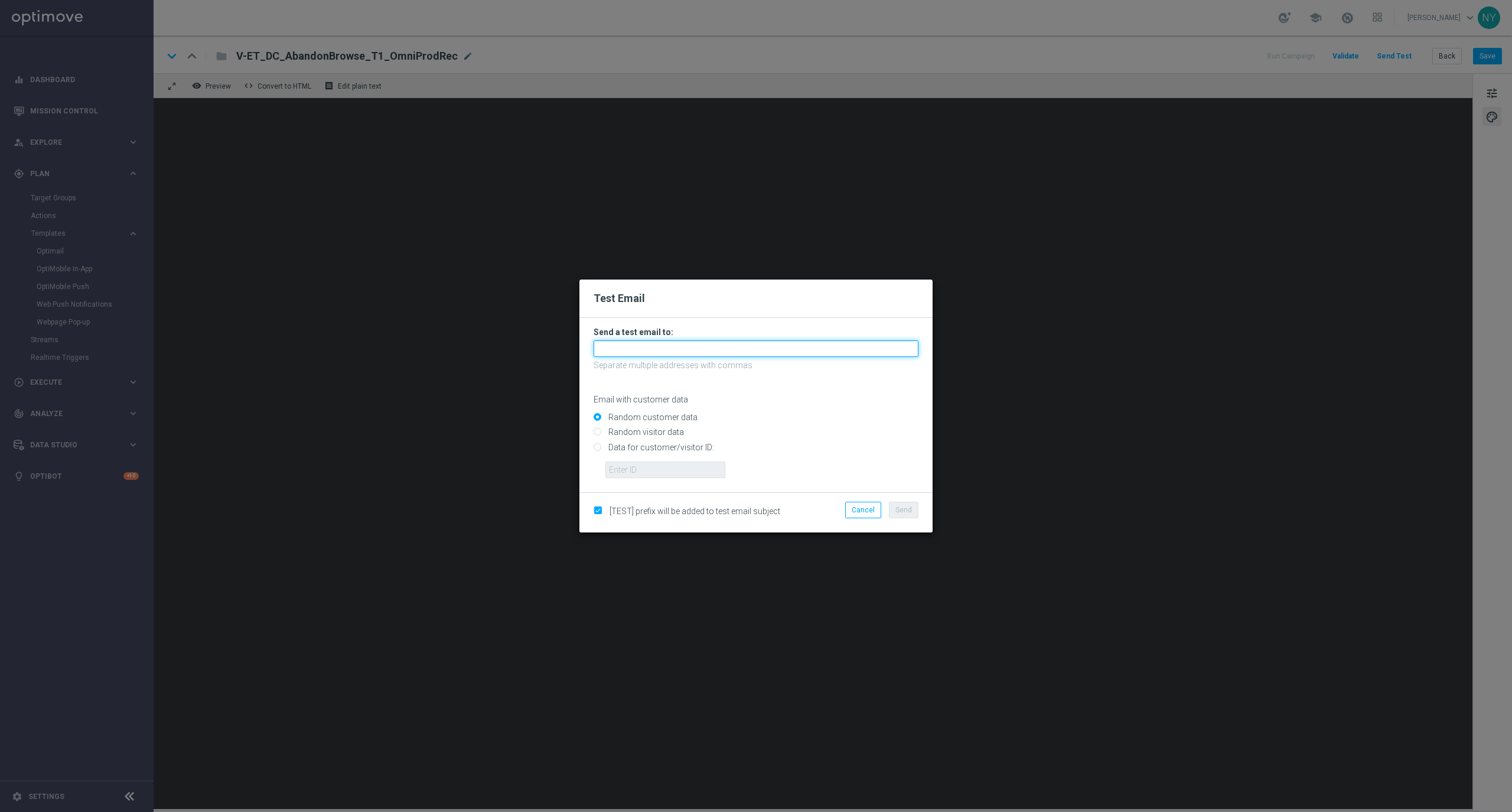
click at [625, 346] on input "text" at bounding box center [756, 349] width 325 height 17
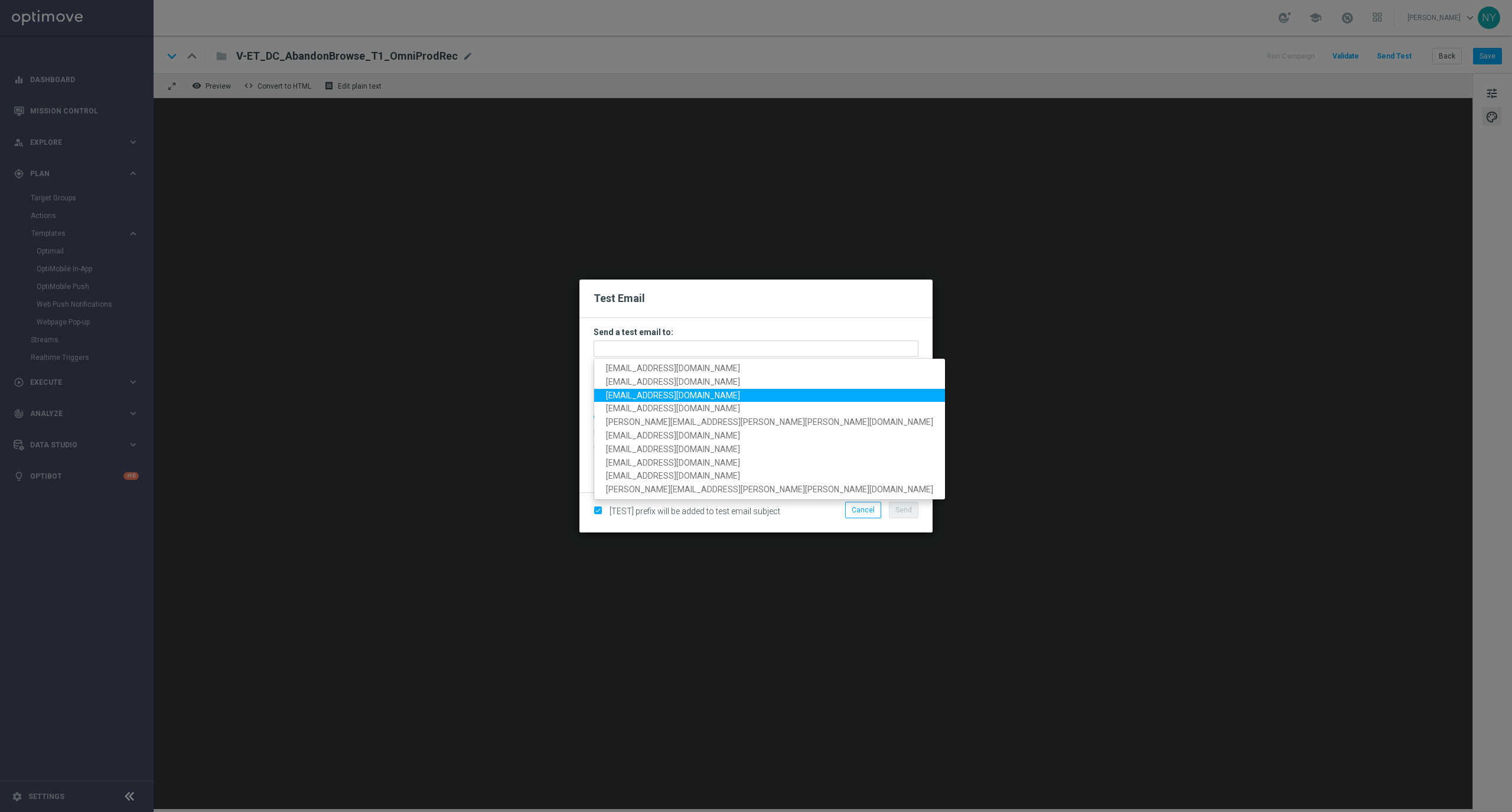
click at [634, 395] on span "[EMAIL_ADDRESS][DOMAIN_NAME]" at bounding box center [673, 394] width 134 height 9
type input "[EMAIL_ADDRESS][DOMAIN_NAME]"
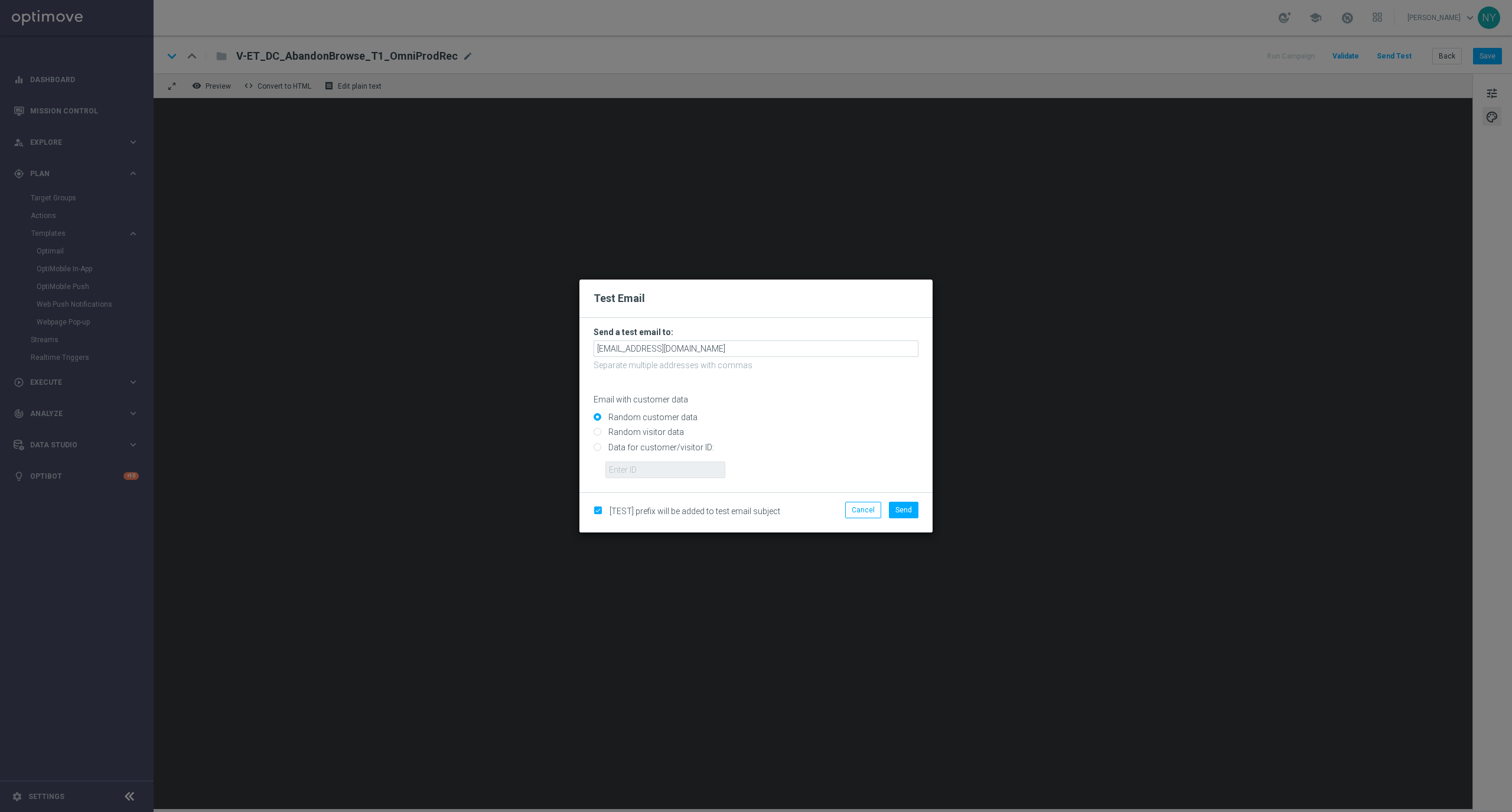
click at [596, 447] on input "Data for customer/visitor ID:" at bounding box center [756, 452] width 325 height 17
radio input "true"
drag, startPoint x: 648, startPoint y: 461, endPoint x: 641, endPoint y: 464, distance: 7.6
click at [643, 464] on input "text" at bounding box center [665, 470] width 120 height 17
paste input "10000020539"
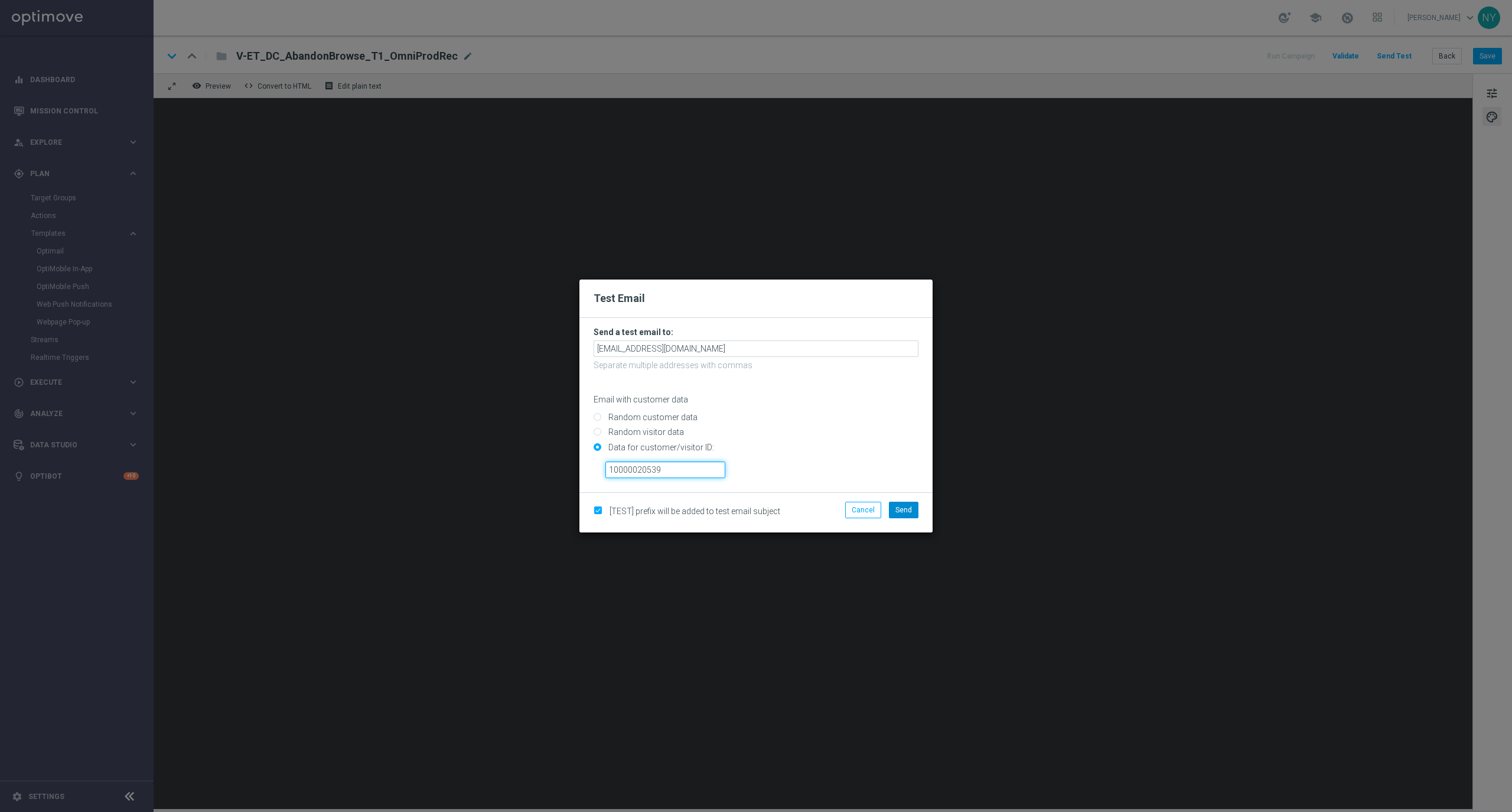
type input "10000020539"
click at [909, 510] on span "Send" at bounding box center [904, 510] width 17 height 8
drag, startPoint x: 906, startPoint y: 505, endPoint x: 1084, endPoint y: 357, distance: 231.5
click at [906, 506] on span "Send" at bounding box center [904, 510] width 17 height 8
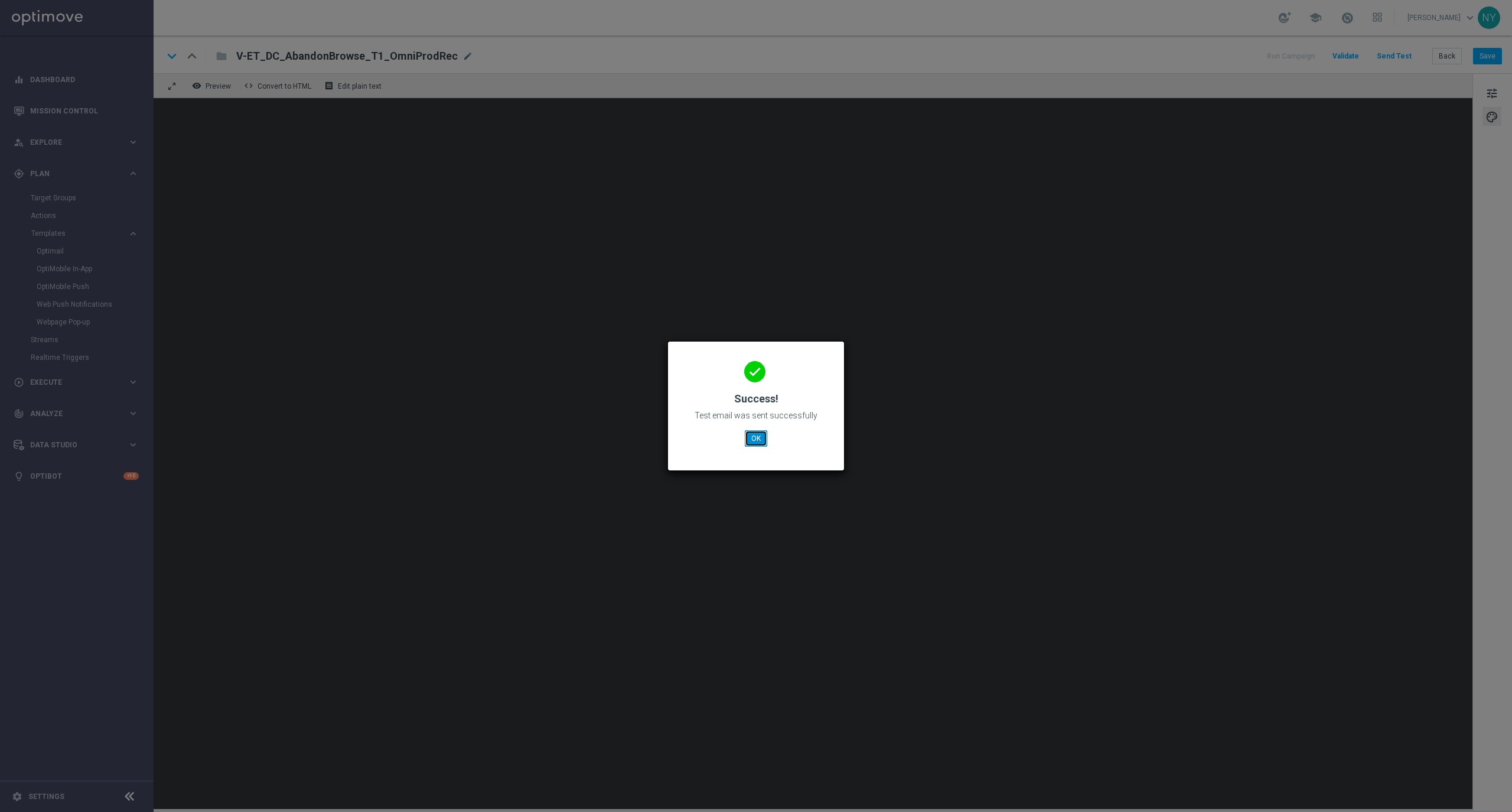
click at [763, 439] on button "OK" at bounding box center [756, 439] width 22 height 17
click at [759, 432] on button "OK" at bounding box center [756, 439] width 22 height 17
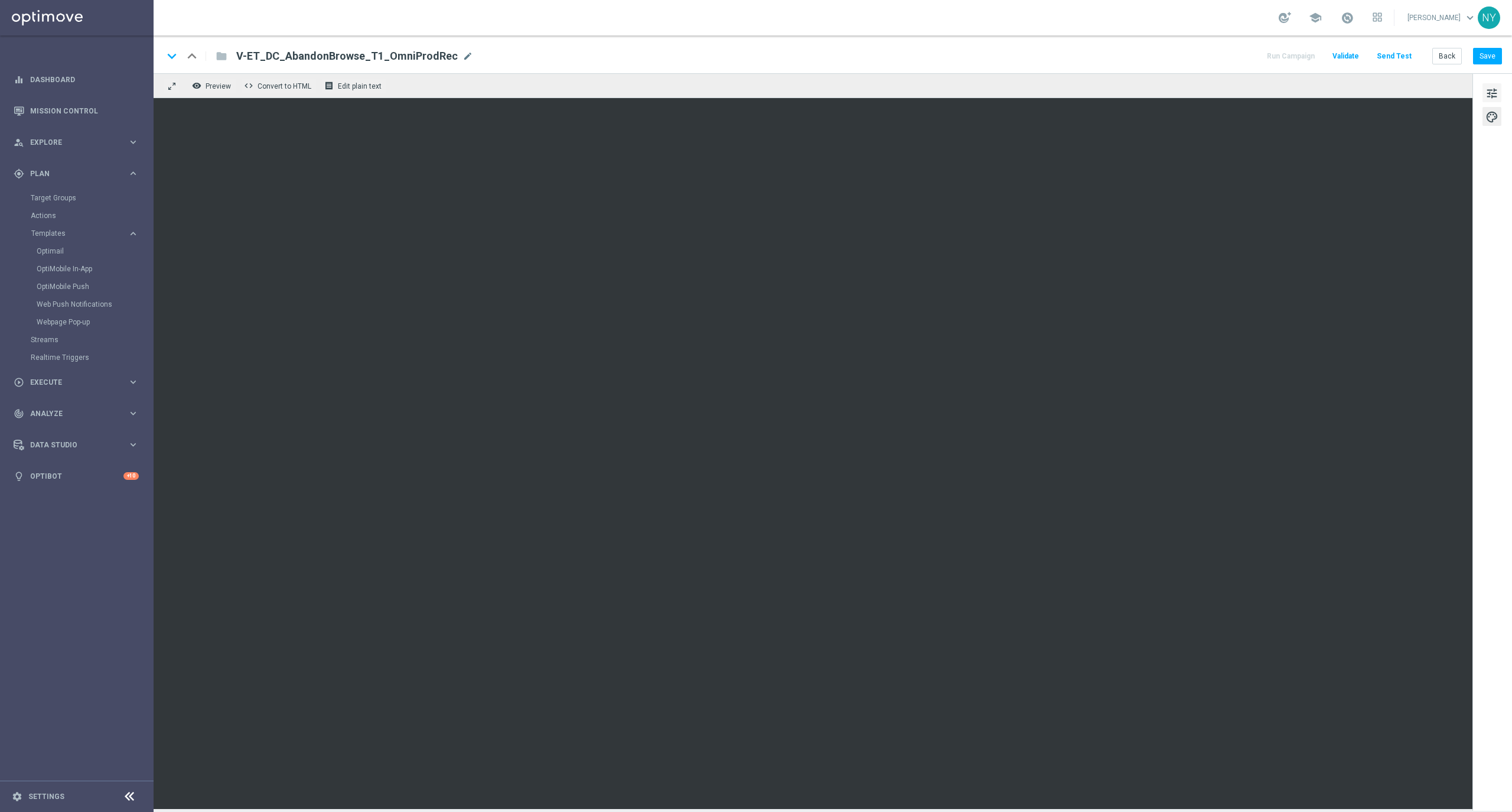
click at [1497, 93] on span "tune" at bounding box center [1492, 93] width 13 height 15
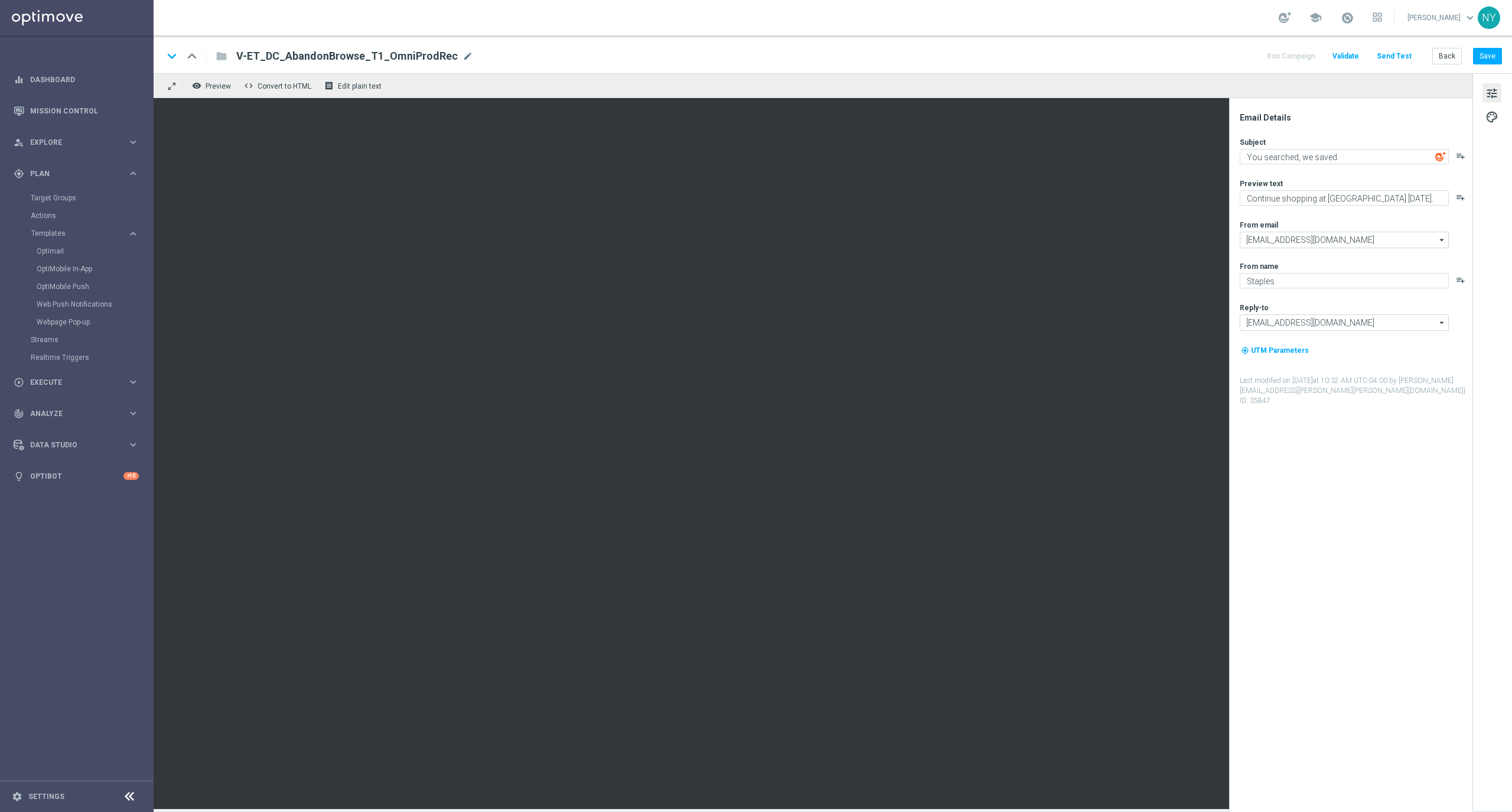
drag, startPoint x: 457, startPoint y: 53, endPoint x: 421, endPoint y: 58, distance: 36.3
click at [462, 53] on span "mode_edit" at bounding box center [467, 55] width 11 height 11
click at [425, 53] on input "V-ET_DC_AbandonBrowse_T1_OmniProdRec" at bounding box center [382, 56] width 293 height 15
drag, startPoint x: 427, startPoint y: 58, endPoint x: 173, endPoint y: 74, distance: 254.5
click at [173, 74] on div "keyboard_arrow_down keyboard_arrow_up folder V-ET_DC_AbandonBrowse_T1_OmniProdR…" at bounding box center [833, 422] width 1358 height 773
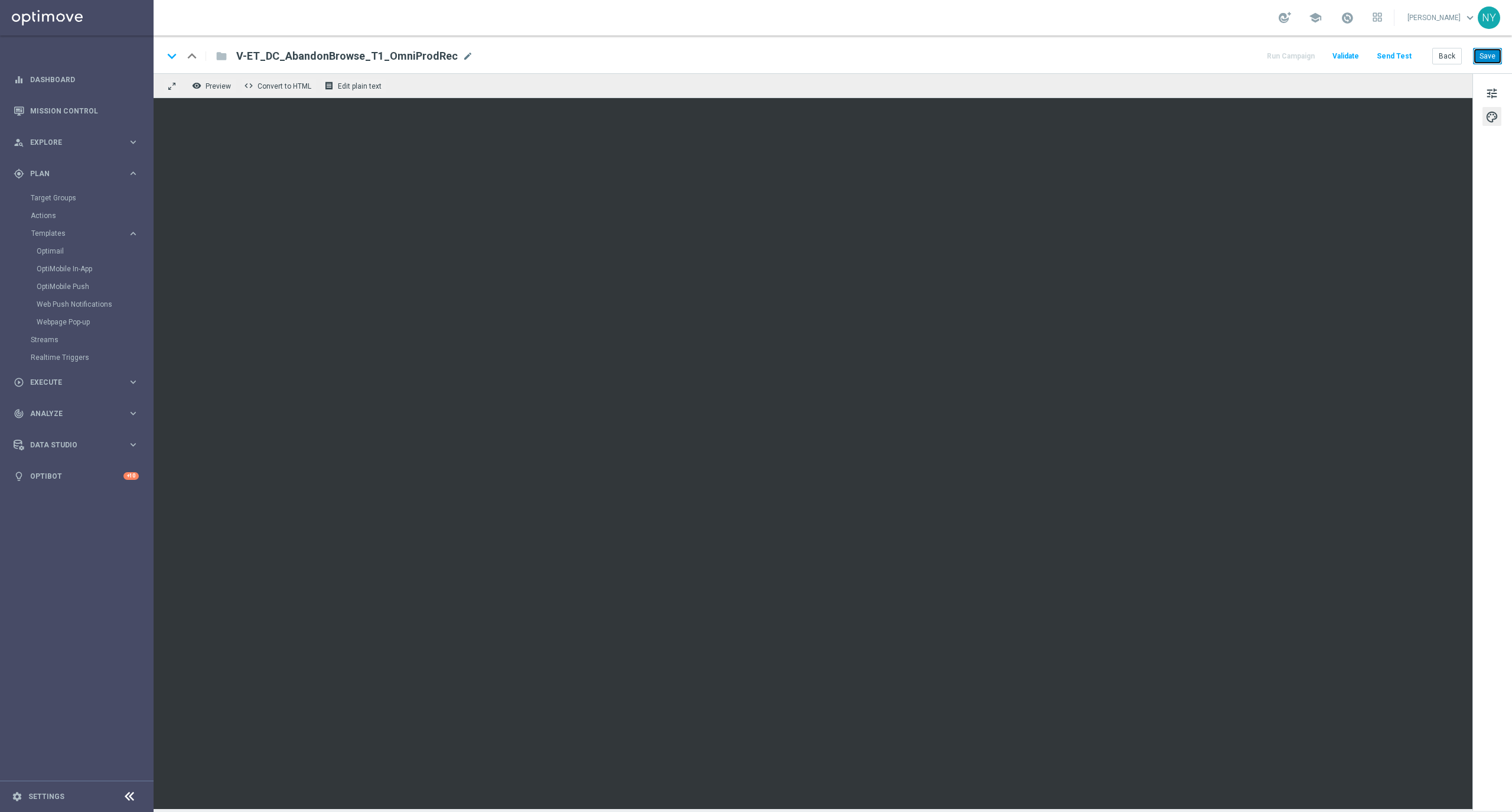
click at [1485, 52] on button "Save" at bounding box center [1487, 56] width 29 height 17
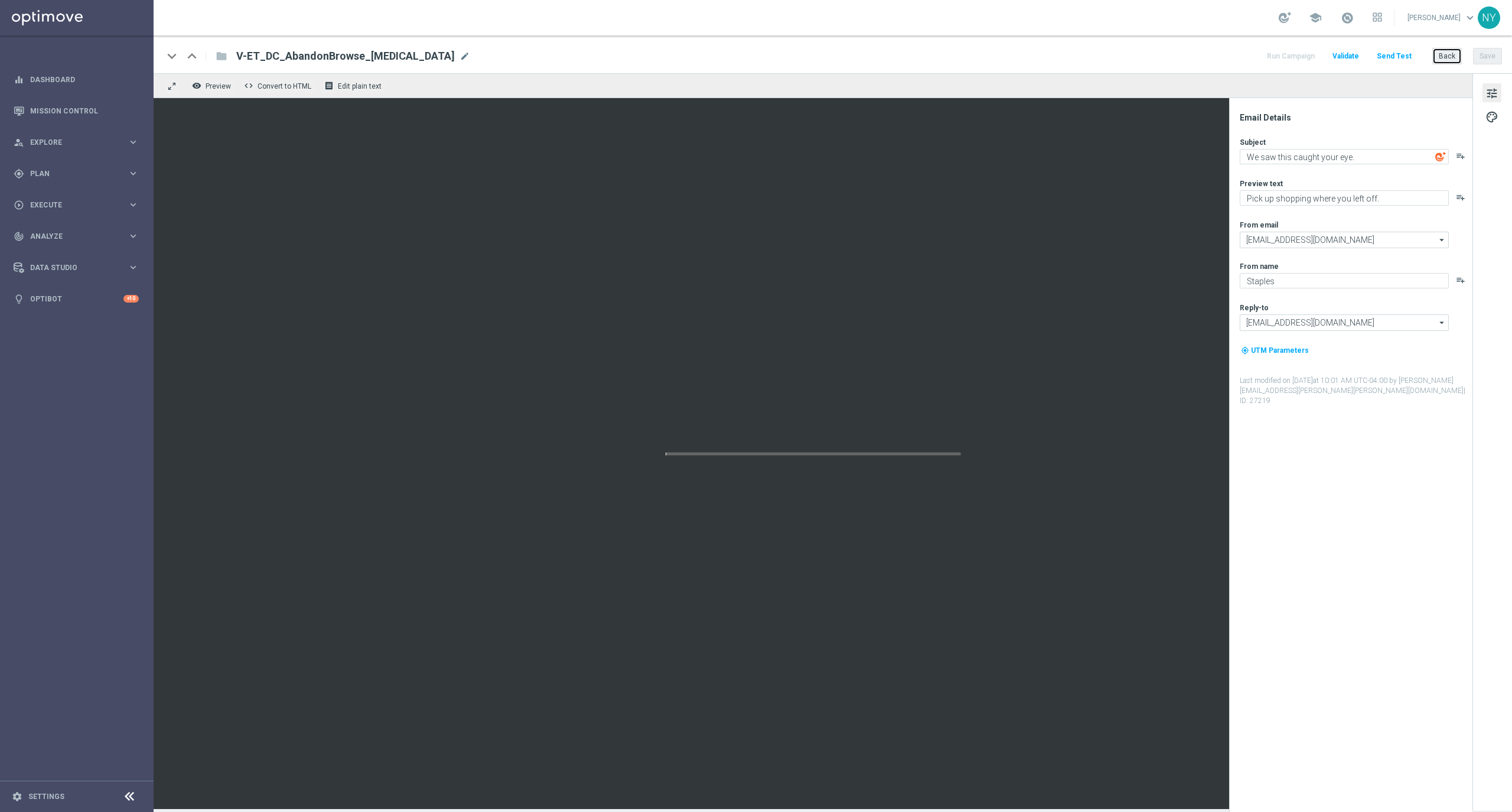
click at [1449, 55] on button "Back" at bounding box center [1447, 56] width 29 height 17
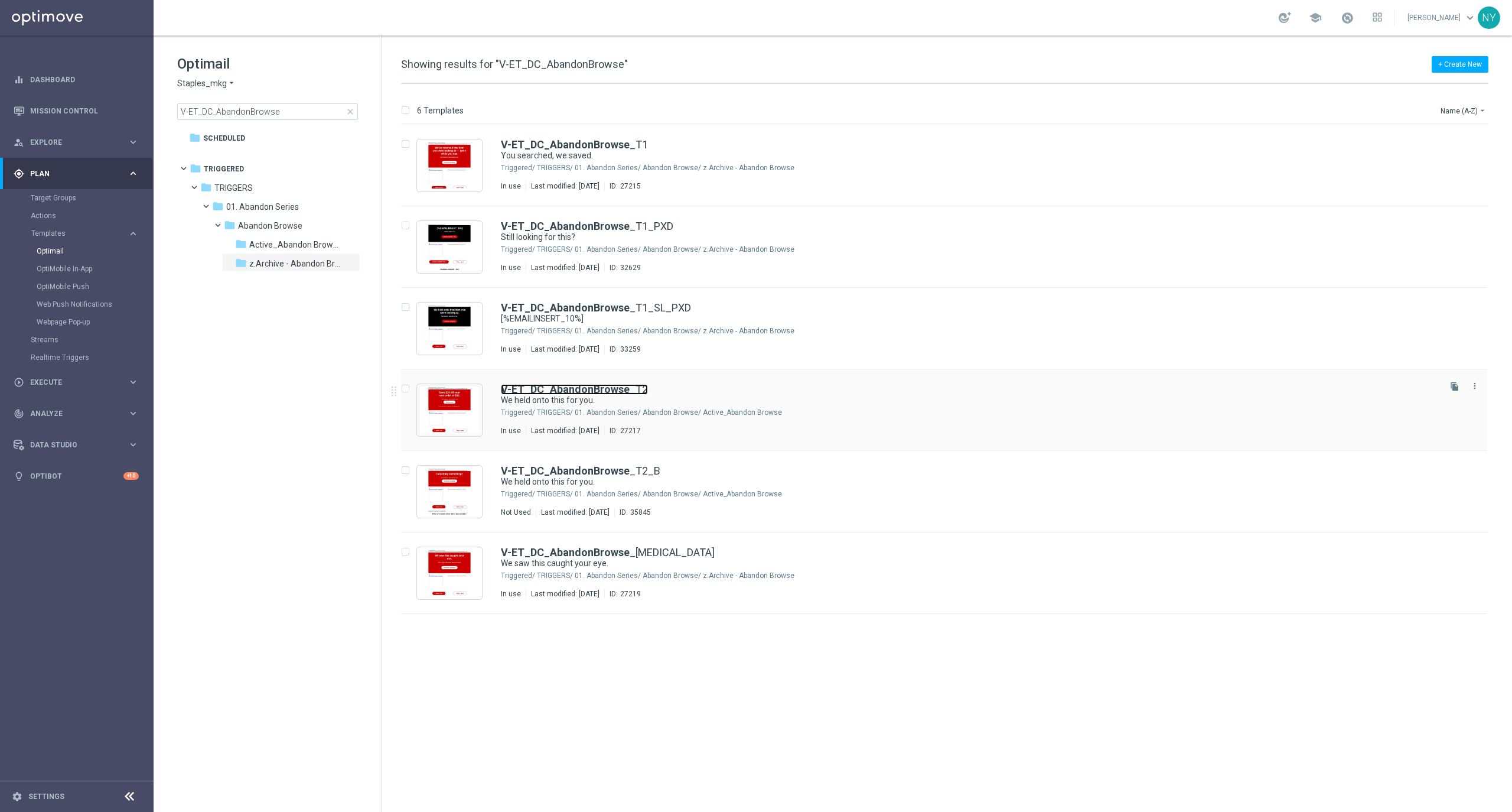
click at [579, 389] on b "V-ET_DC_AbandonBrowse" at bounding box center [565, 389] width 128 height 13
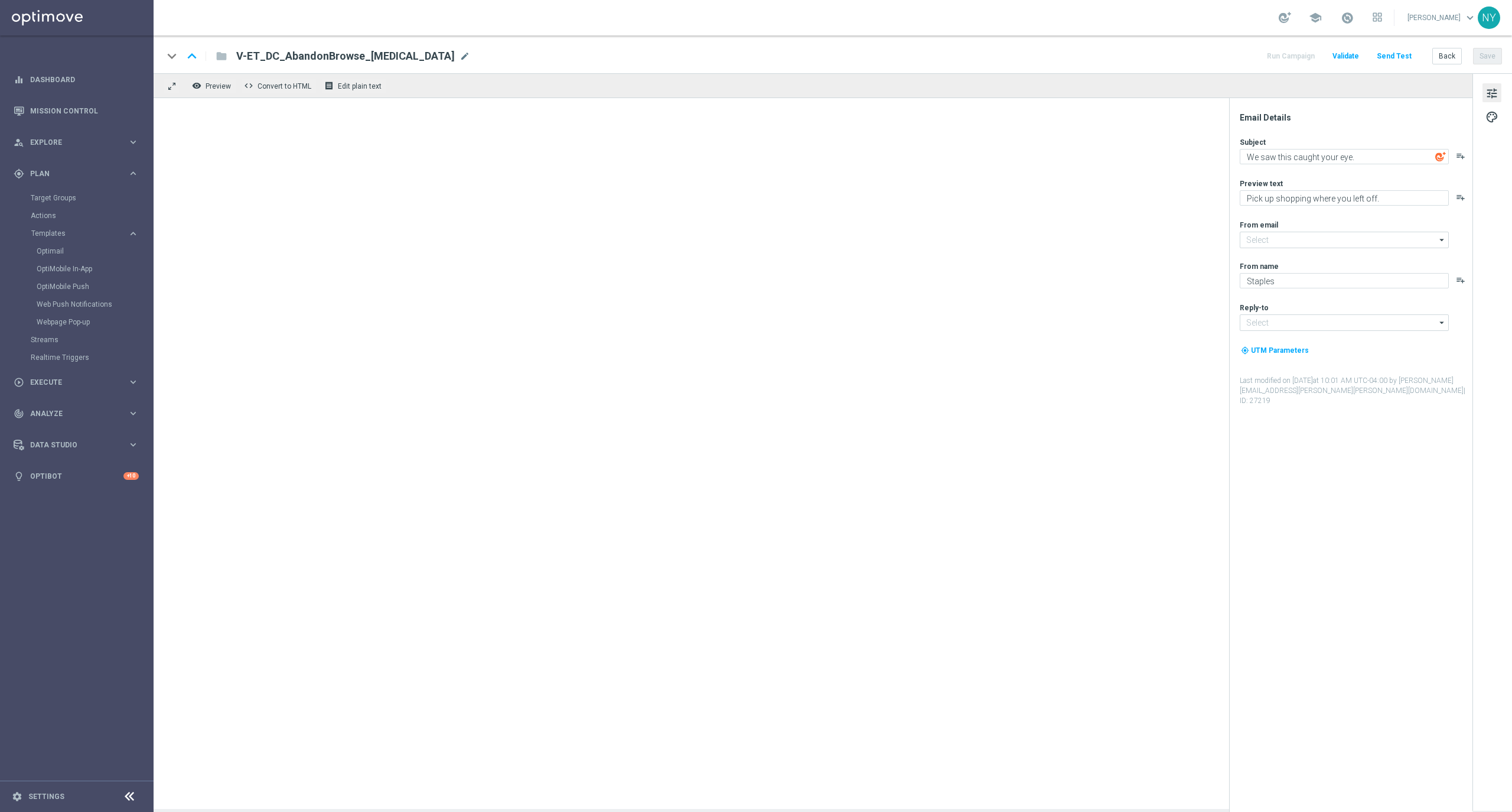
type input "[EMAIL_ADDRESS][DOMAIN_NAME]"
type textarea "We held onto this for you."
type textarea "Complete your purchase with Staples."
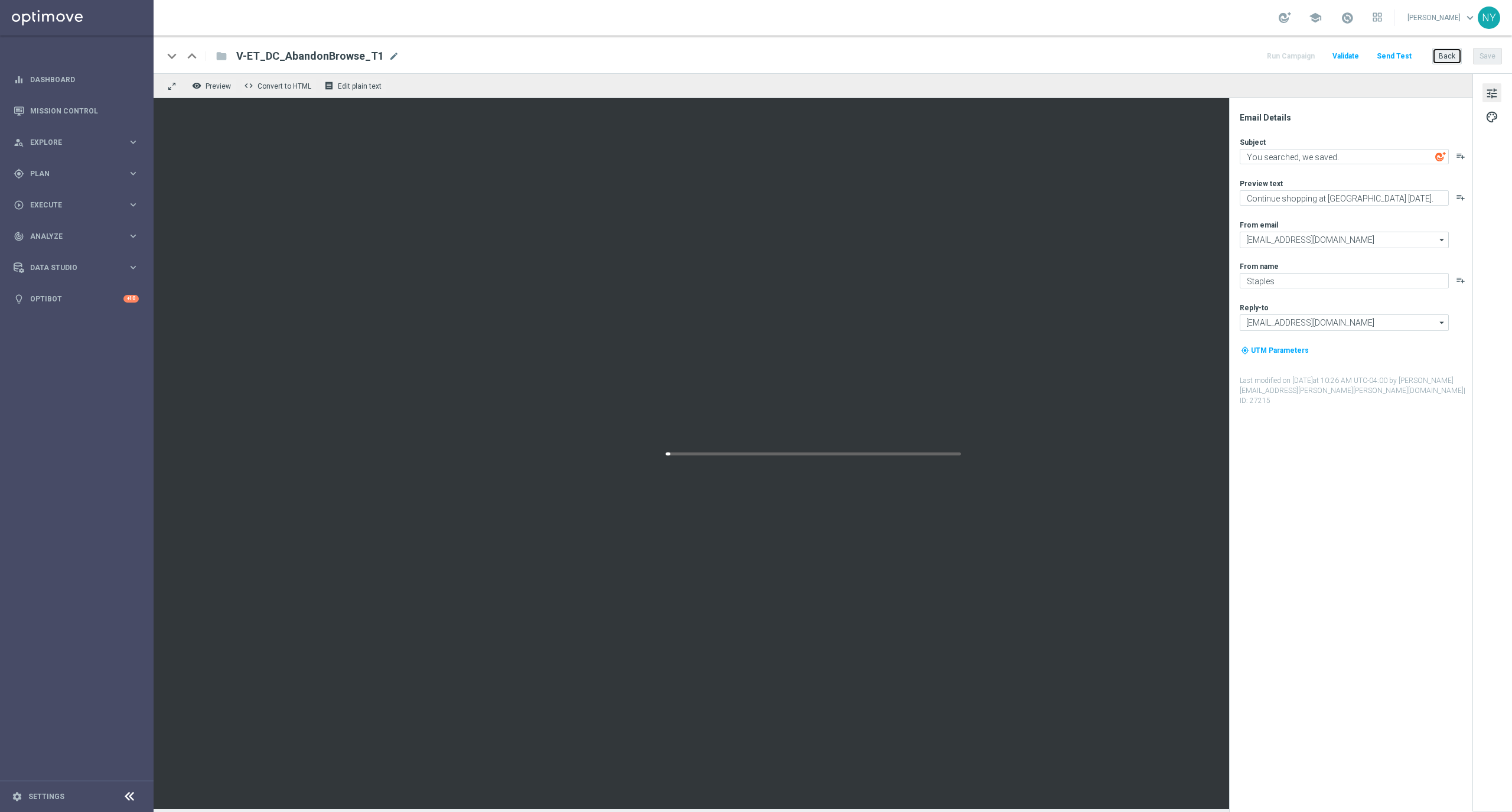
click at [1447, 53] on button "Back" at bounding box center [1447, 56] width 29 height 17
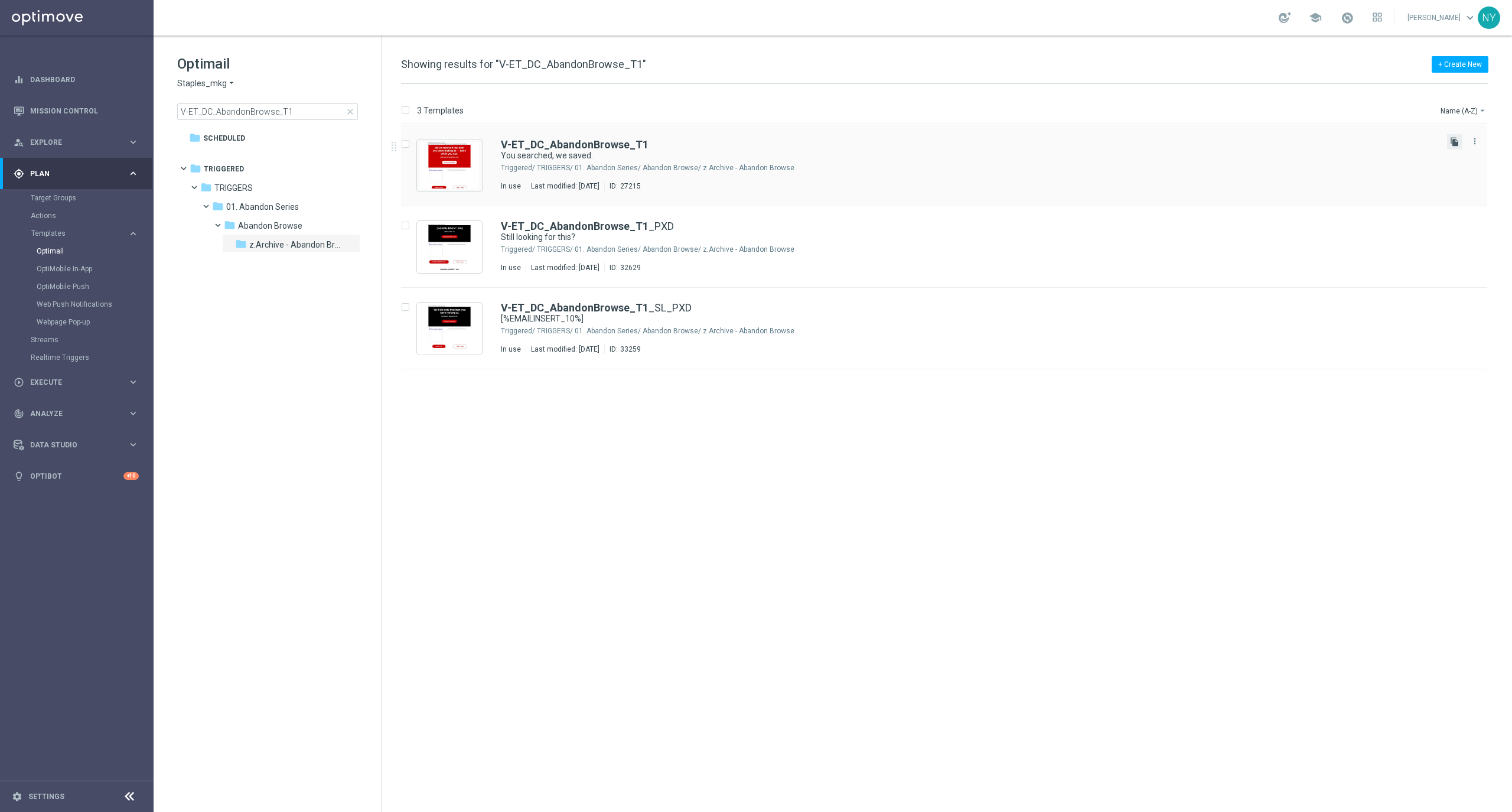
click at [1454, 142] on icon "file_copy" at bounding box center [1454, 141] width 9 height 9
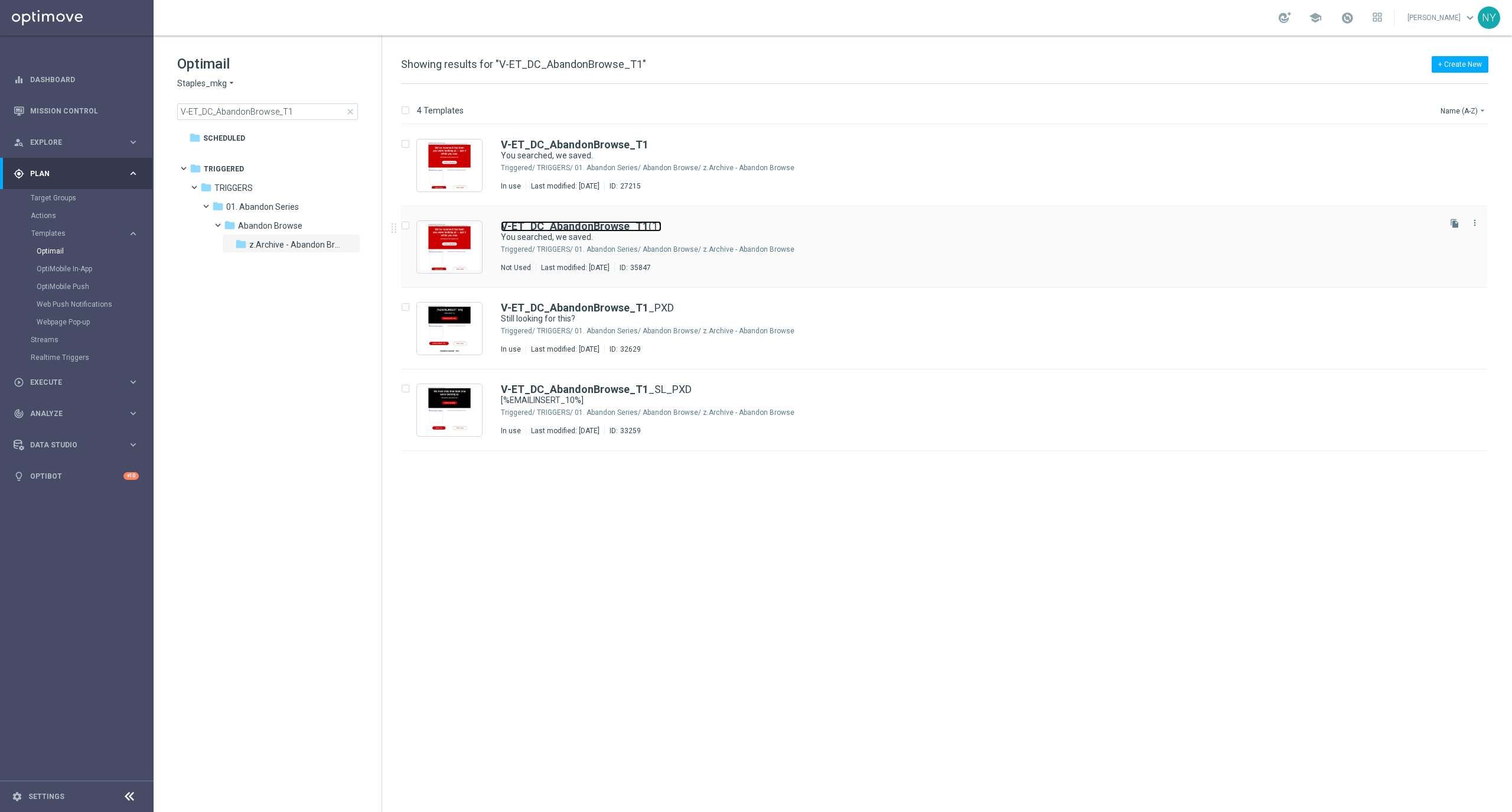
click at [566, 222] on b "V-ET_DC_AbandonBrowse_T1" at bounding box center [575, 226] width 147 height 13
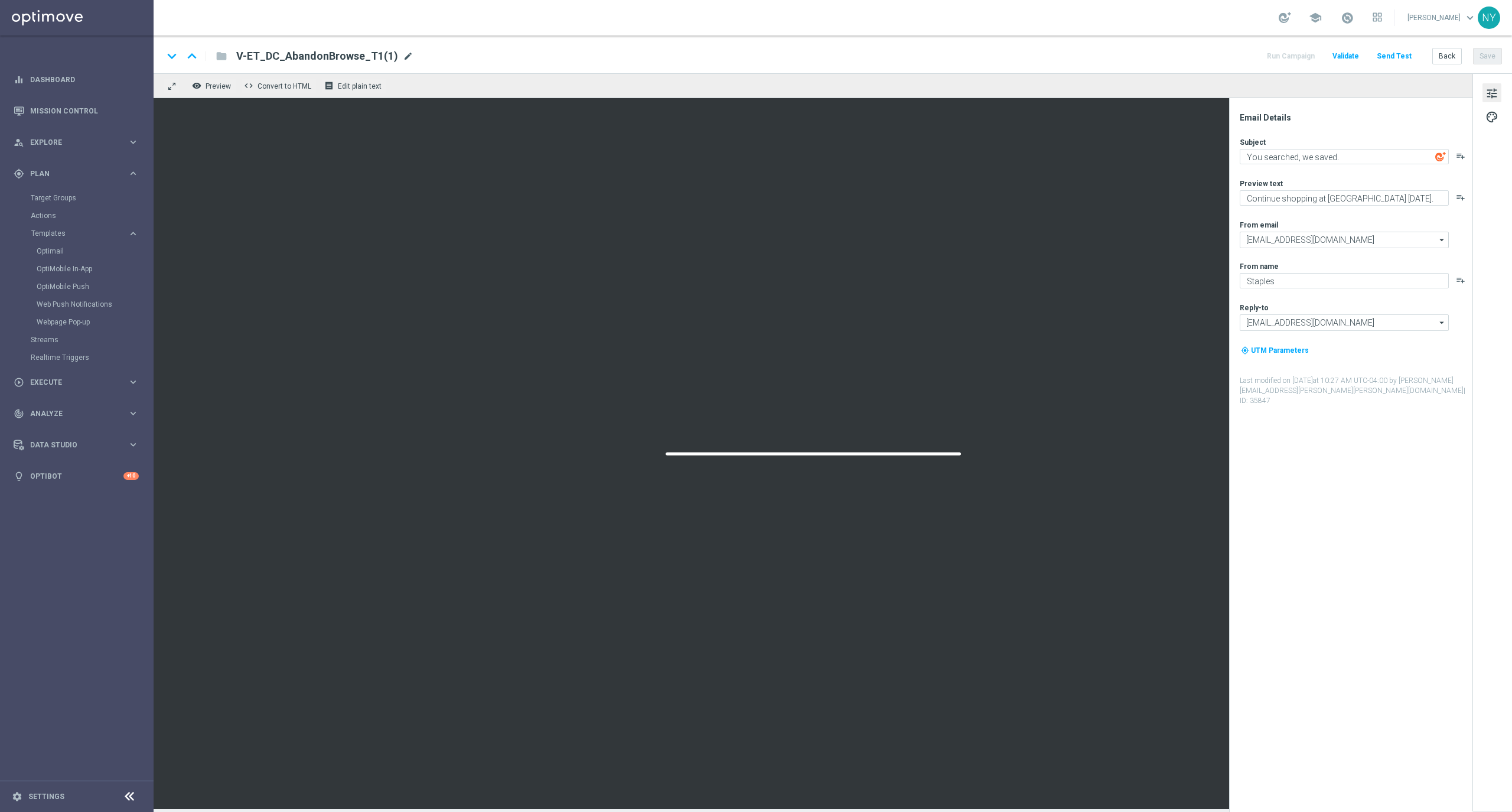
click at [403, 51] on span "mode_edit" at bounding box center [408, 55] width 11 height 11
drag, startPoint x: 376, startPoint y: 60, endPoint x: 349, endPoint y: 53, distance: 27.9
click at [349, 53] on input "V-ET_DC_AbandonBrowse_T1(1)" at bounding box center [382, 56] width 293 height 15
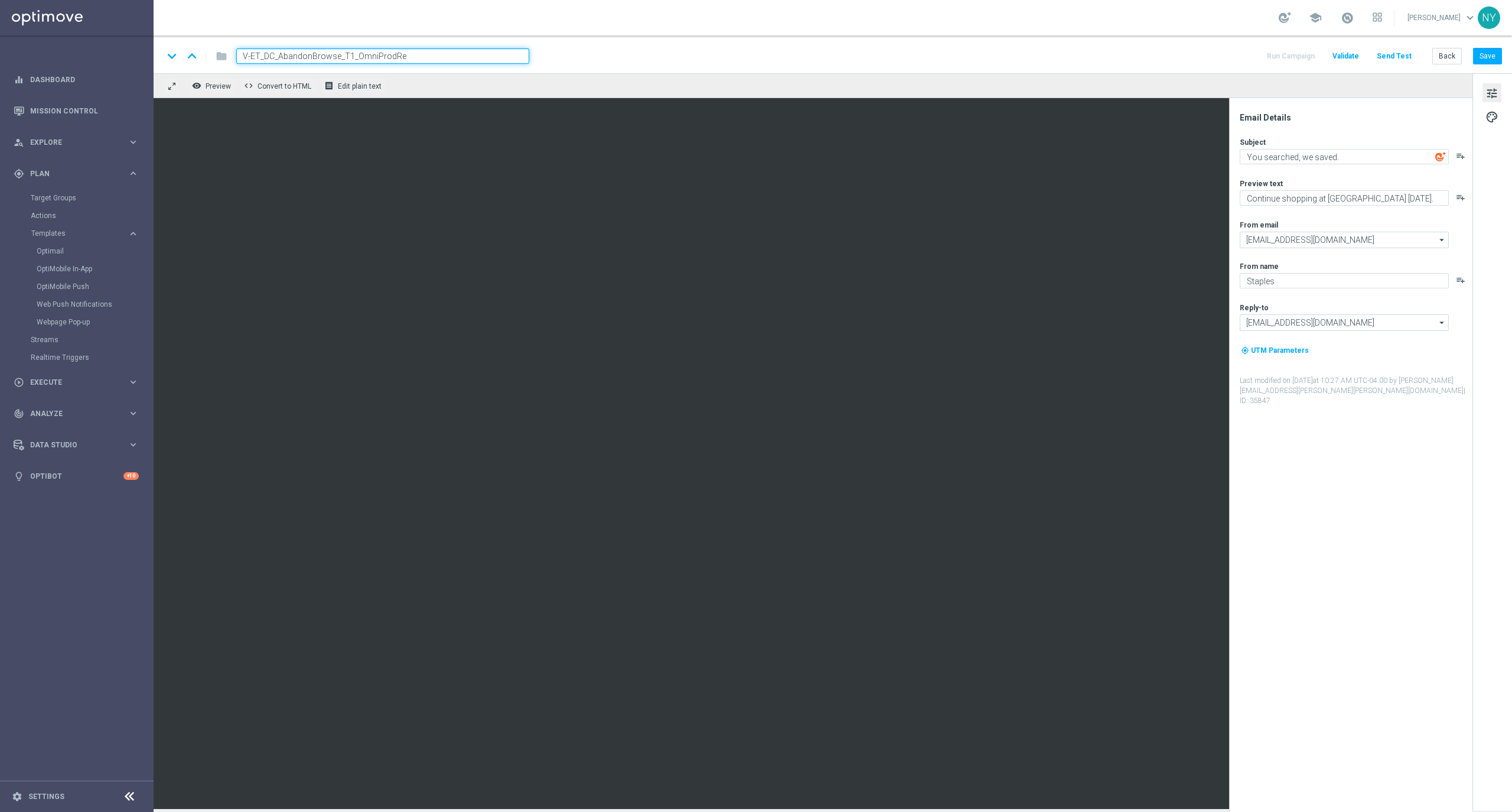
type input "V-ET_DC_AbandonBrowse_T1_OmniProdRec"
drag, startPoint x: 416, startPoint y: 55, endPoint x: 349, endPoint y: 48, distance: 67.4
click at [349, 48] on input "V-ET_DC_AbandonBrowse_T1_OmniProdRec" at bounding box center [382, 56] width 293 height 15
click at [1482, 53] on button "Save" at bounding box center [1487, 56] width 29 height 17
click at [1447, 51] on button "Back" at bounding box center [1447, 56] width 29 height 17
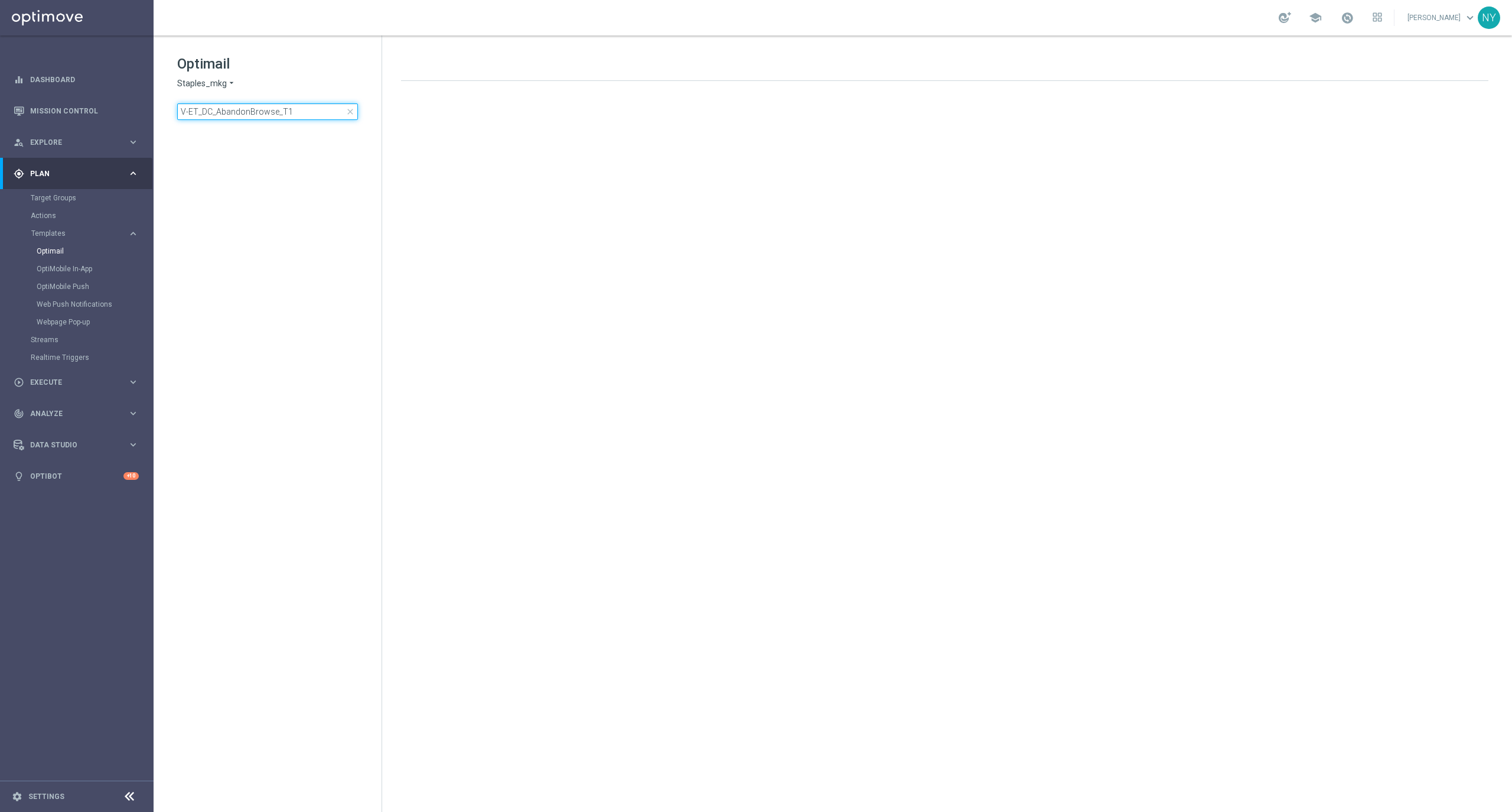
click at [297, 107] on input "V-ET_DC_AbandonBrowse_T1" at bounding box center [268, 112] width 181 height 17
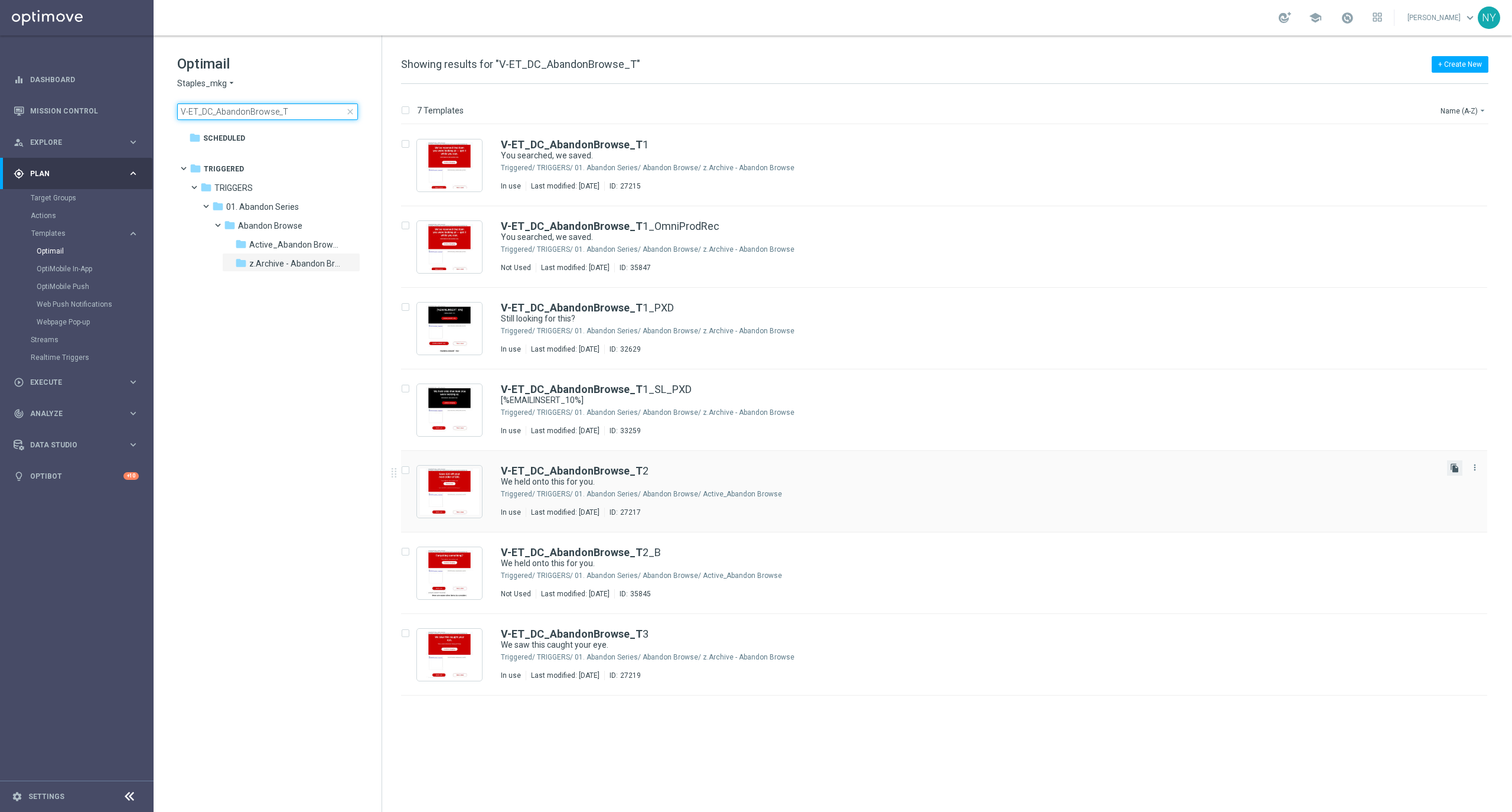
type input "V-ET_DC_AbandonBrowse_T"
click at [1453, 463] on icon "file_copy" at bounding box center [1454, 467] width 9 height 9
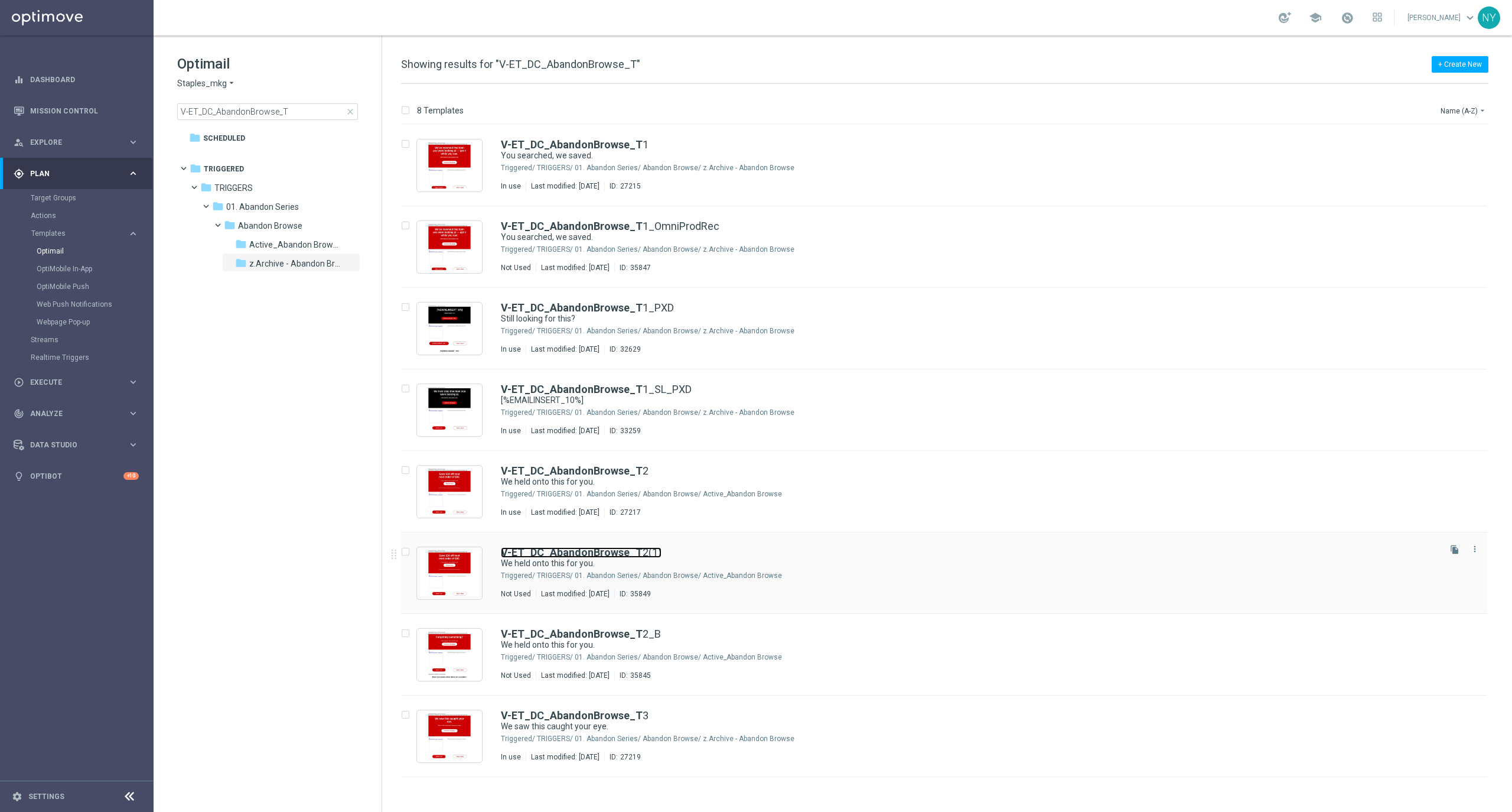
click at [631, 548] on b "V-ET_DC_AbandonBrowse_T" at bounding box center [572, 552] width 142 height 13
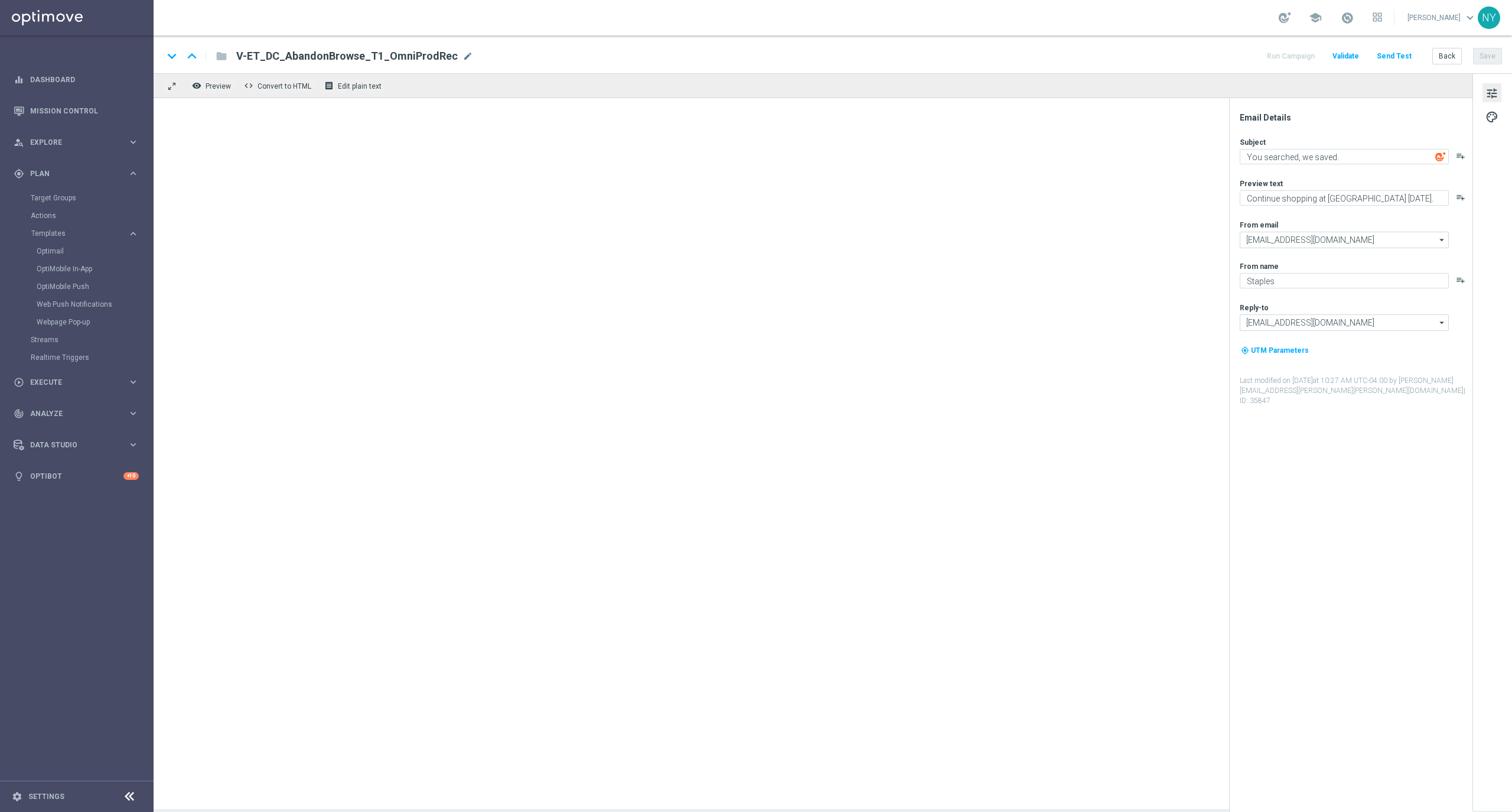
type textarea "We held onto this for you."
type textarea "Complete your purchase with Staples."
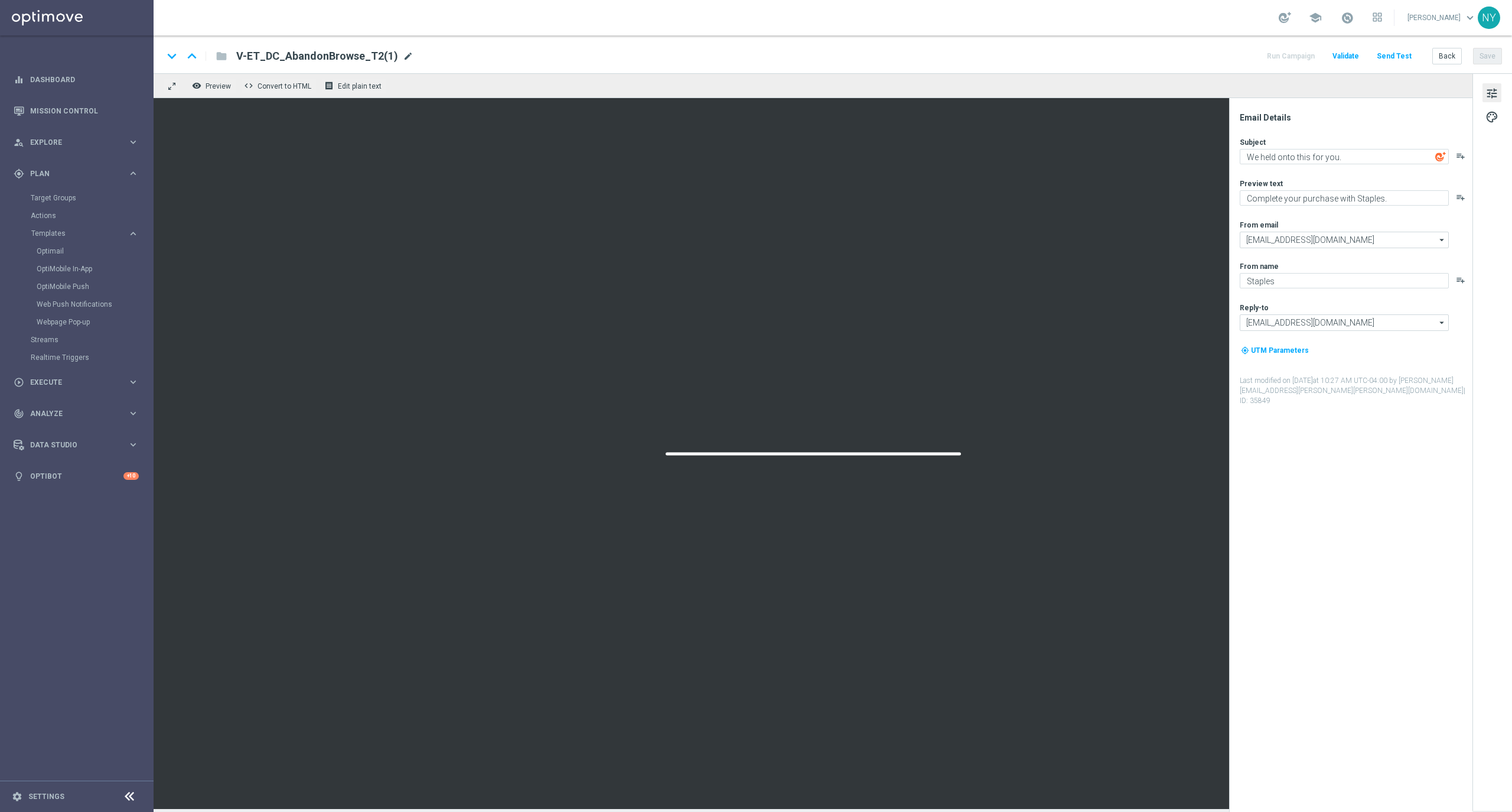
click at [403, 52] on span "mode_edit" at bounding box center [408, 55] width 11 height 11
drag, startPoint x: 367, startPoint y: 55, endPoint x: 349, endPoint y: 53, distance: 18.1
click at [349, 53] on input "V-ET_DC_AbandonBrowse_T2(1)" at bounding box center [382, 56] width 293 height 15
paste input "_OmniProdRec"
type input "V-ET_DC_AbandonBrowse_T2_OmniProdRec"
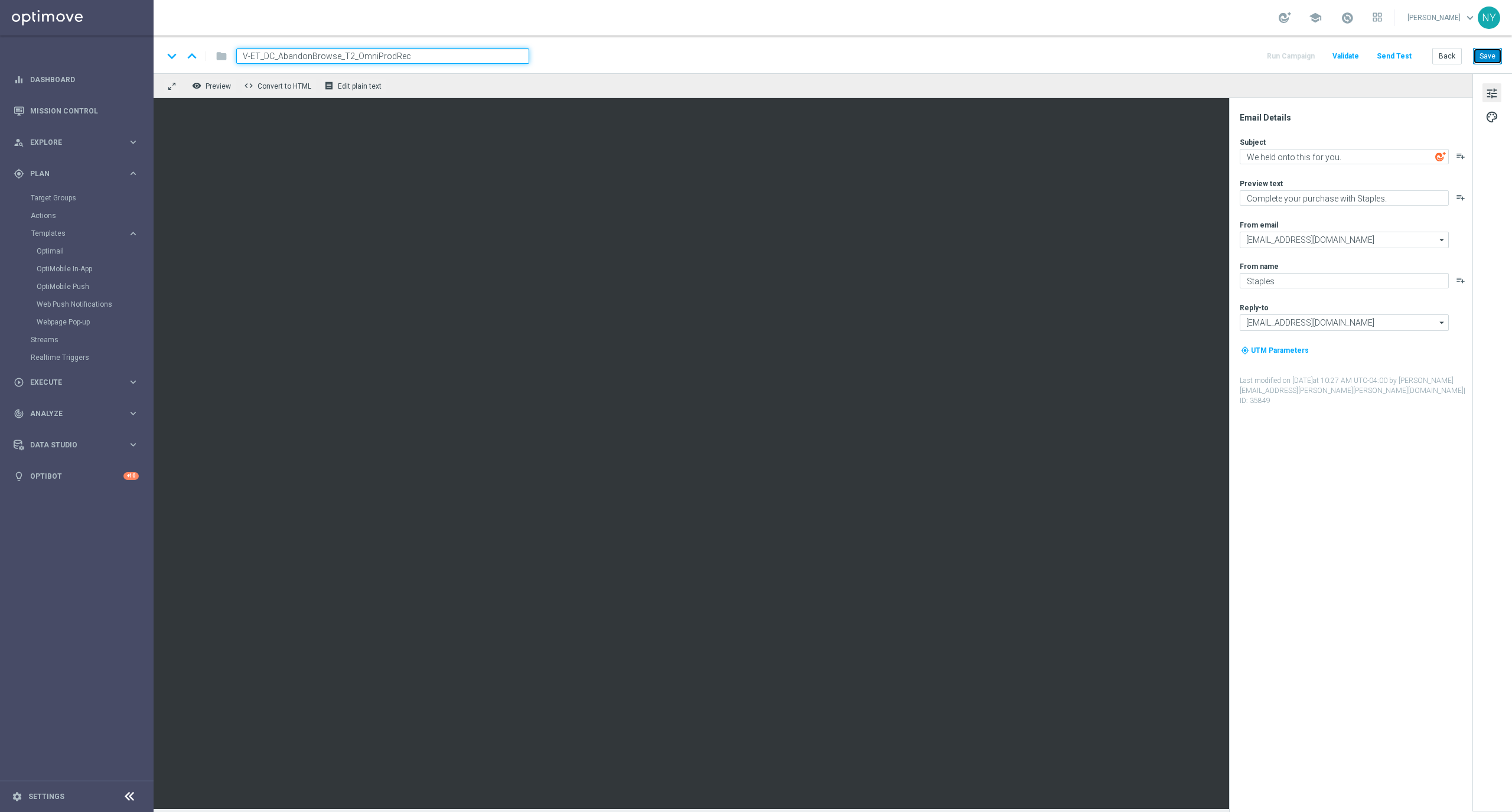
click at [1490, 59] on button "Save" at bounding box center [1487, 56] width 29 height 17
click at [1447, 57] on button "Back" at bounding box center [1447, 56] width 29 height 17
click at [1439, 53] on button "Back" at bounding box center [1447, 56] width 29 height 17
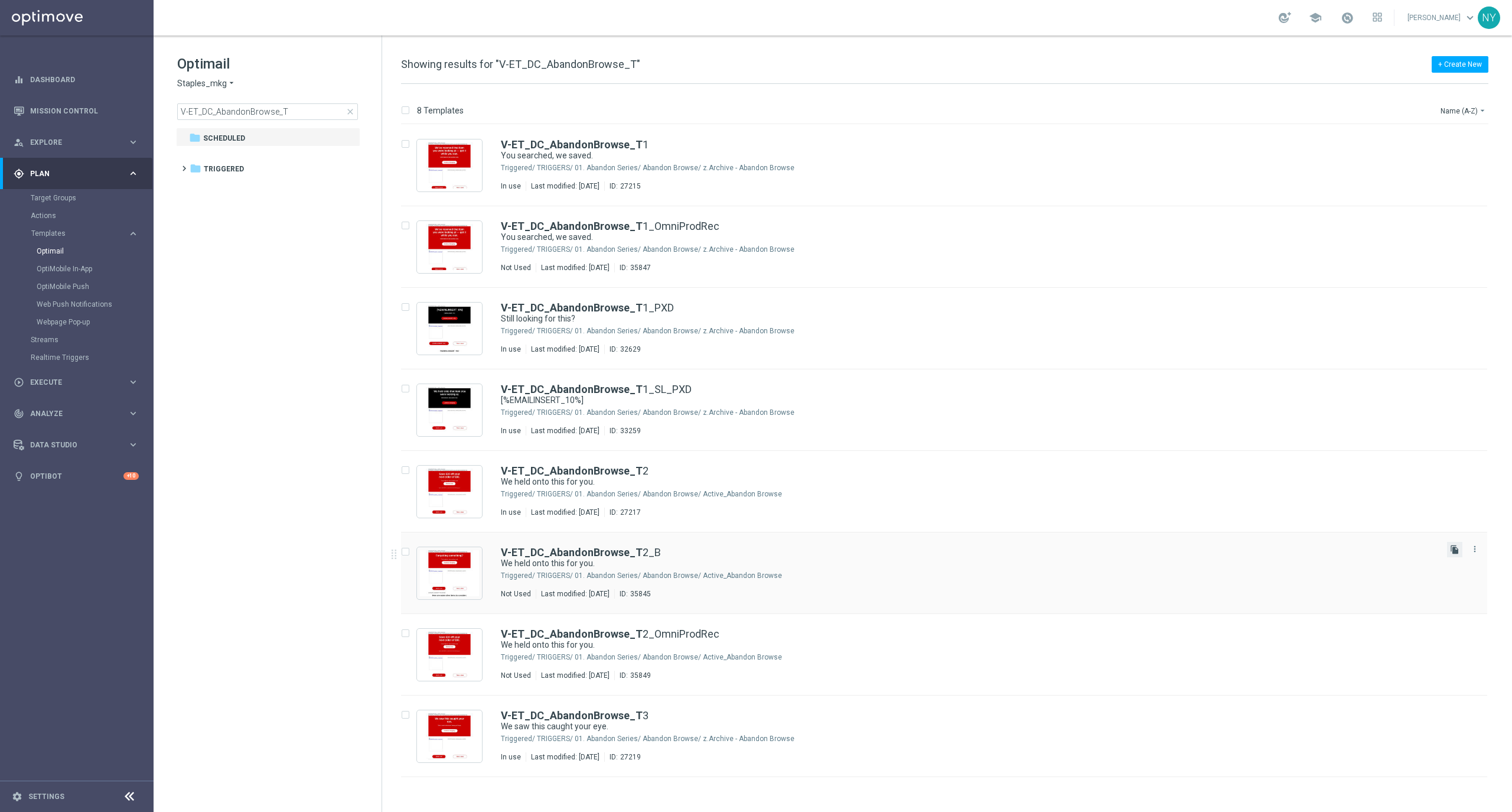
click at [1457, 548] on icon "file_copy" at bounding box center [1454, 549] width 9 height 9
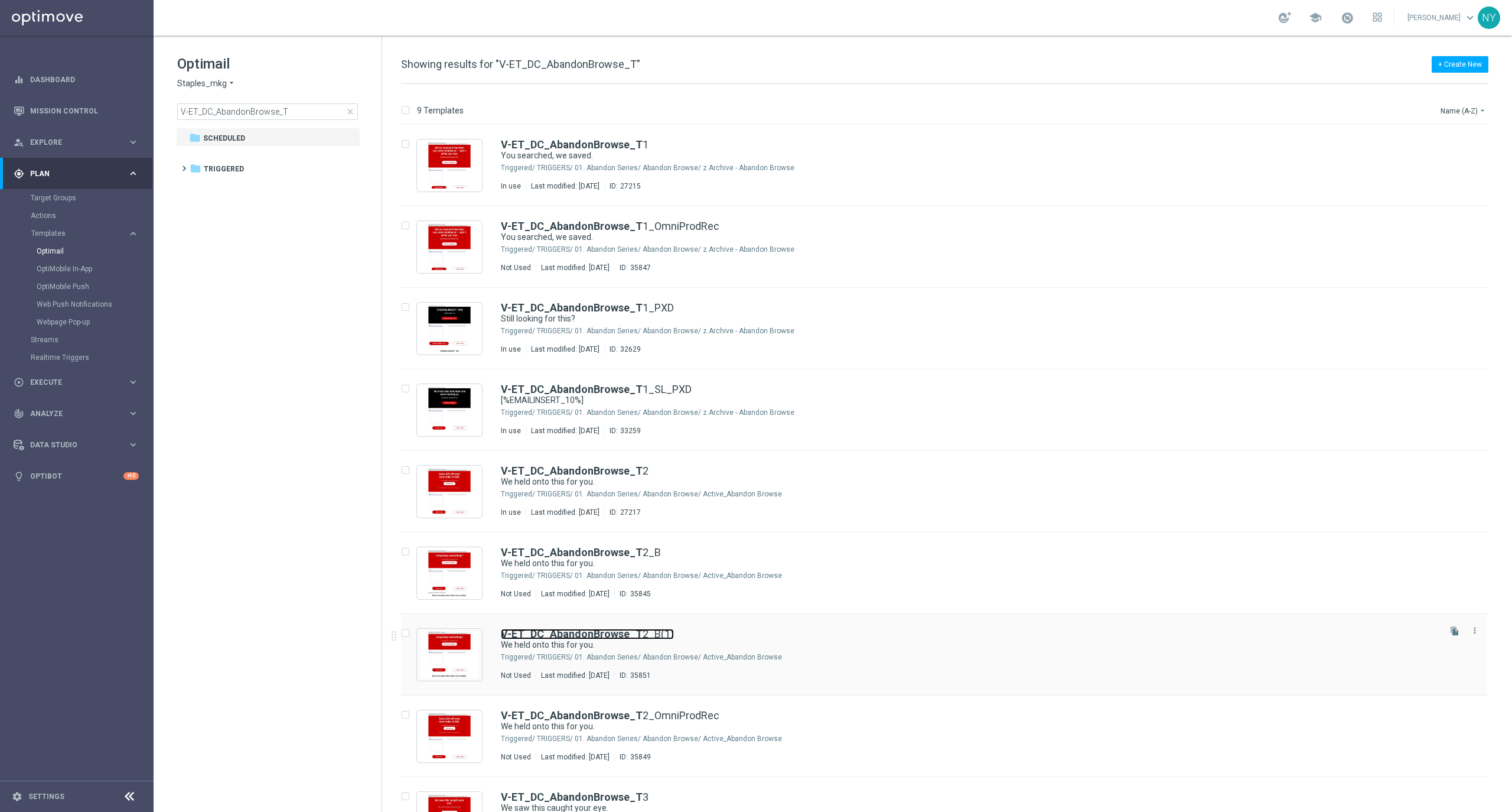
click at [641, 632] on link "V-ET_DC_AbandonBrowse_T 2_B(1)" at bounding box center [587, 634] width 173 height 11
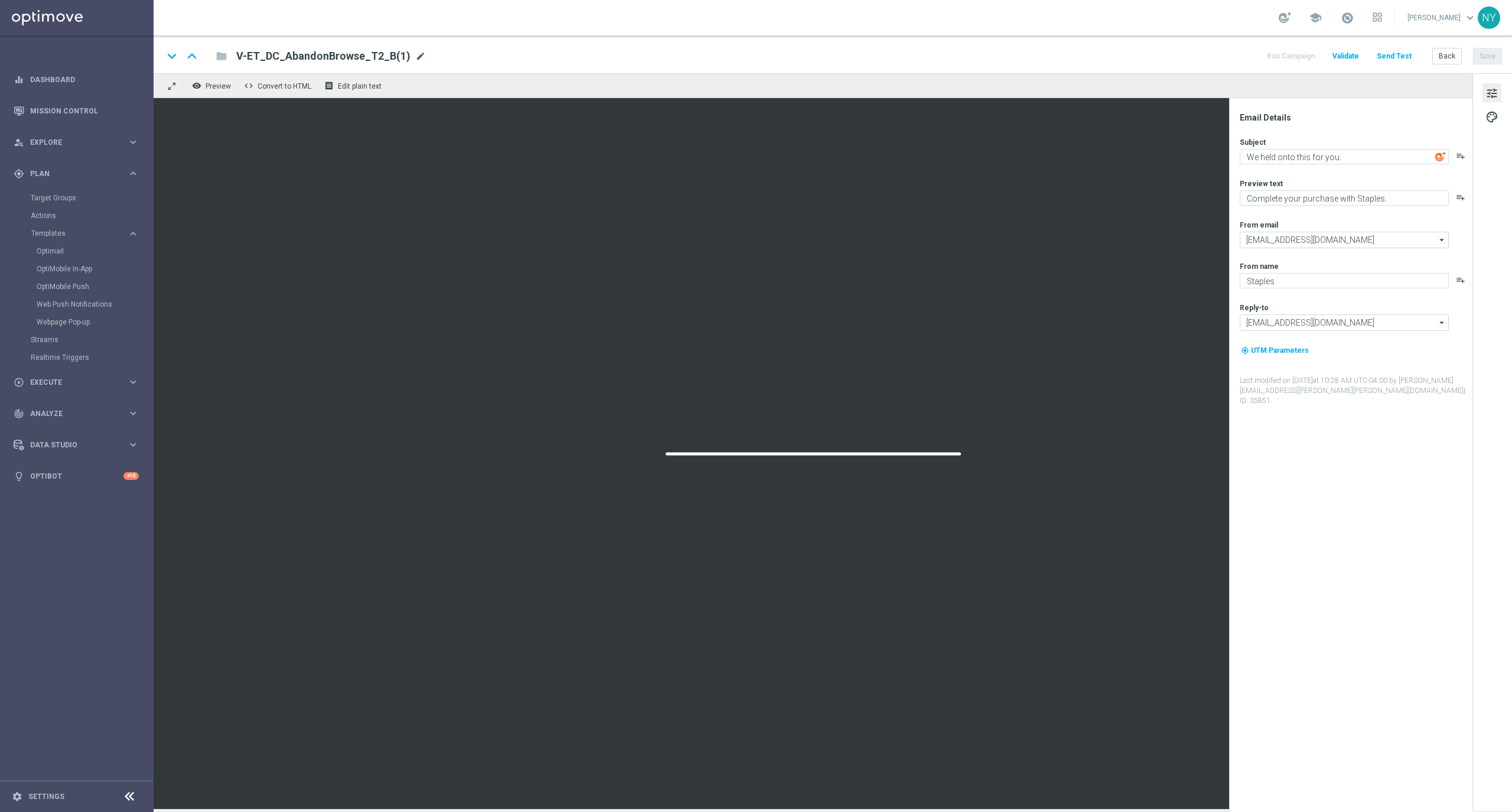
click at [418, 58] on span "mode_edit" at bounding box center [420, 55] width 11 height 11
drag, startPoint x: 390, startPoint y: 53, endPoint x: 359, endPoint y: 52, distance: 31.0
click at [359, 52] on input "V-ET_DC_AbandonBrowse_T2_B(1)" at bounding box center [382, 56] width 293 height 15
paste input "_OmniProdRec"
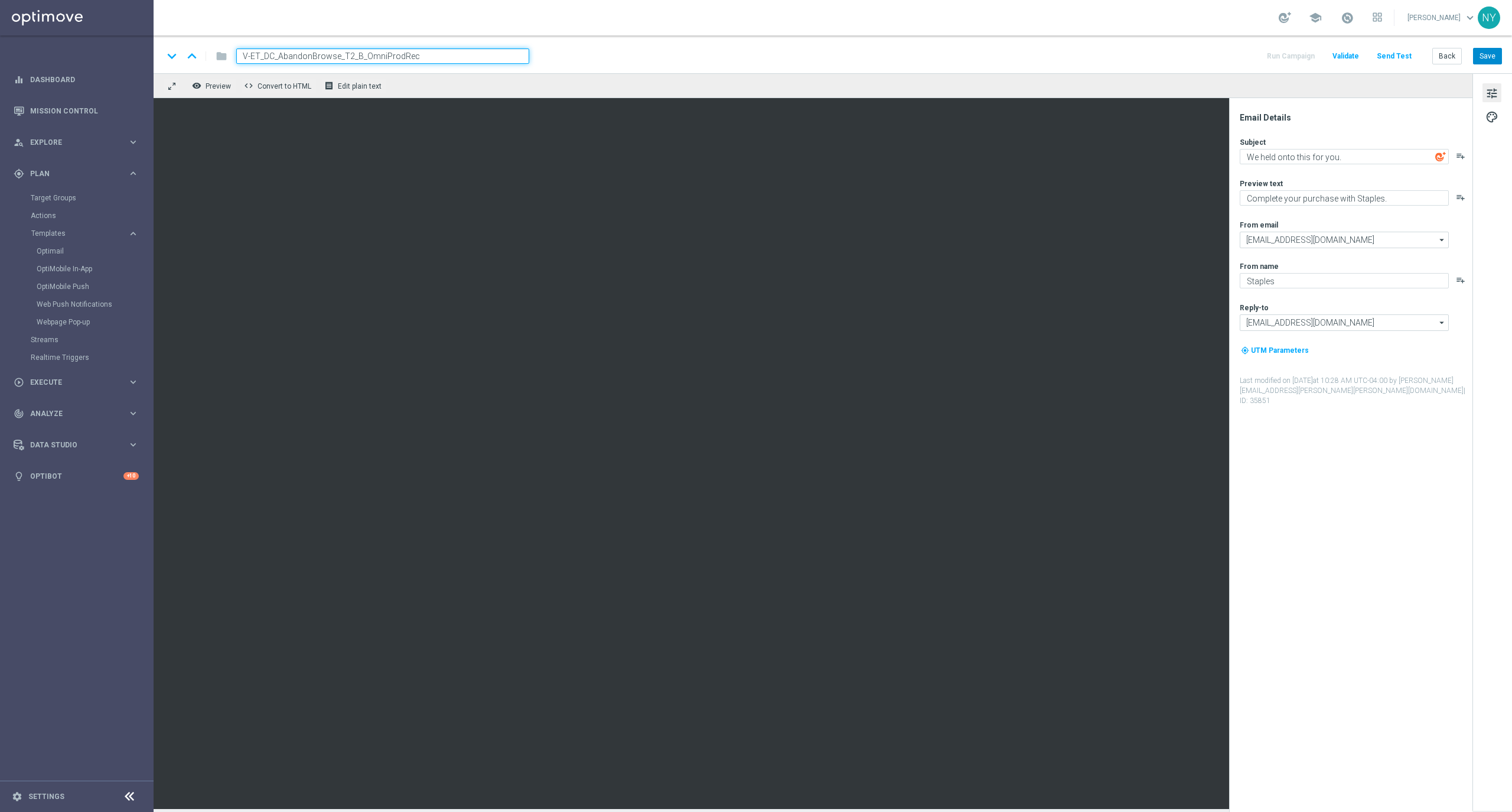
type input "V-ET_DC_AbandonBrowse_T2_B_OmniProdRec"
click at [1484, 53] on button "Save" at bounding box center [1487, 56] width 29 height 17
click at [1497, 48] on button "Save" at bounding box center [1487, 56] width 29 height 17
click at [1447, 55] on button "Back" at bounding box center [1447, 56] width 29 height 17
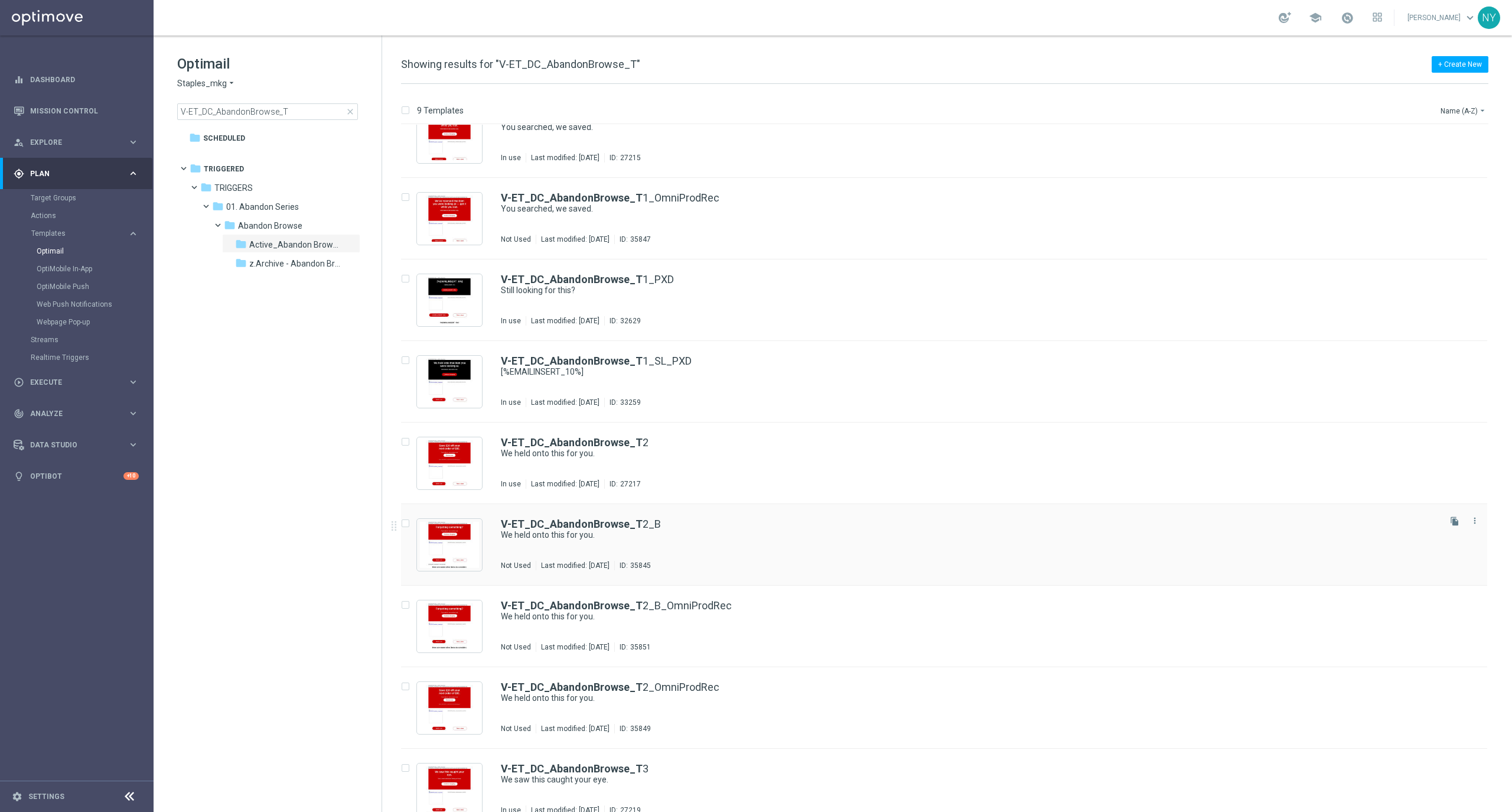
scroll to position [46, 0]
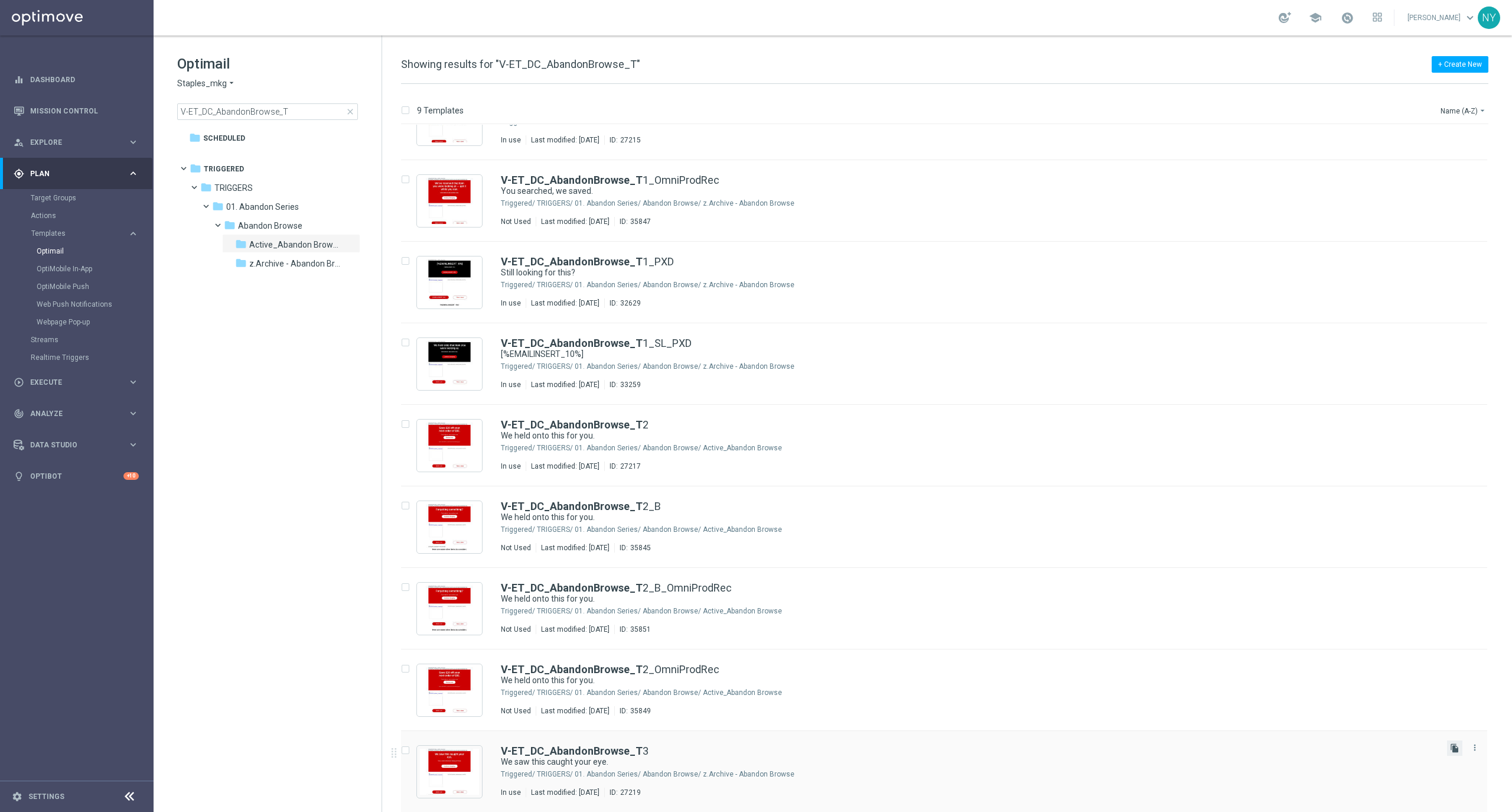
click at [1454, 749] on icon "file_copy" at bounding box center [1454, 747] width 9 height 9
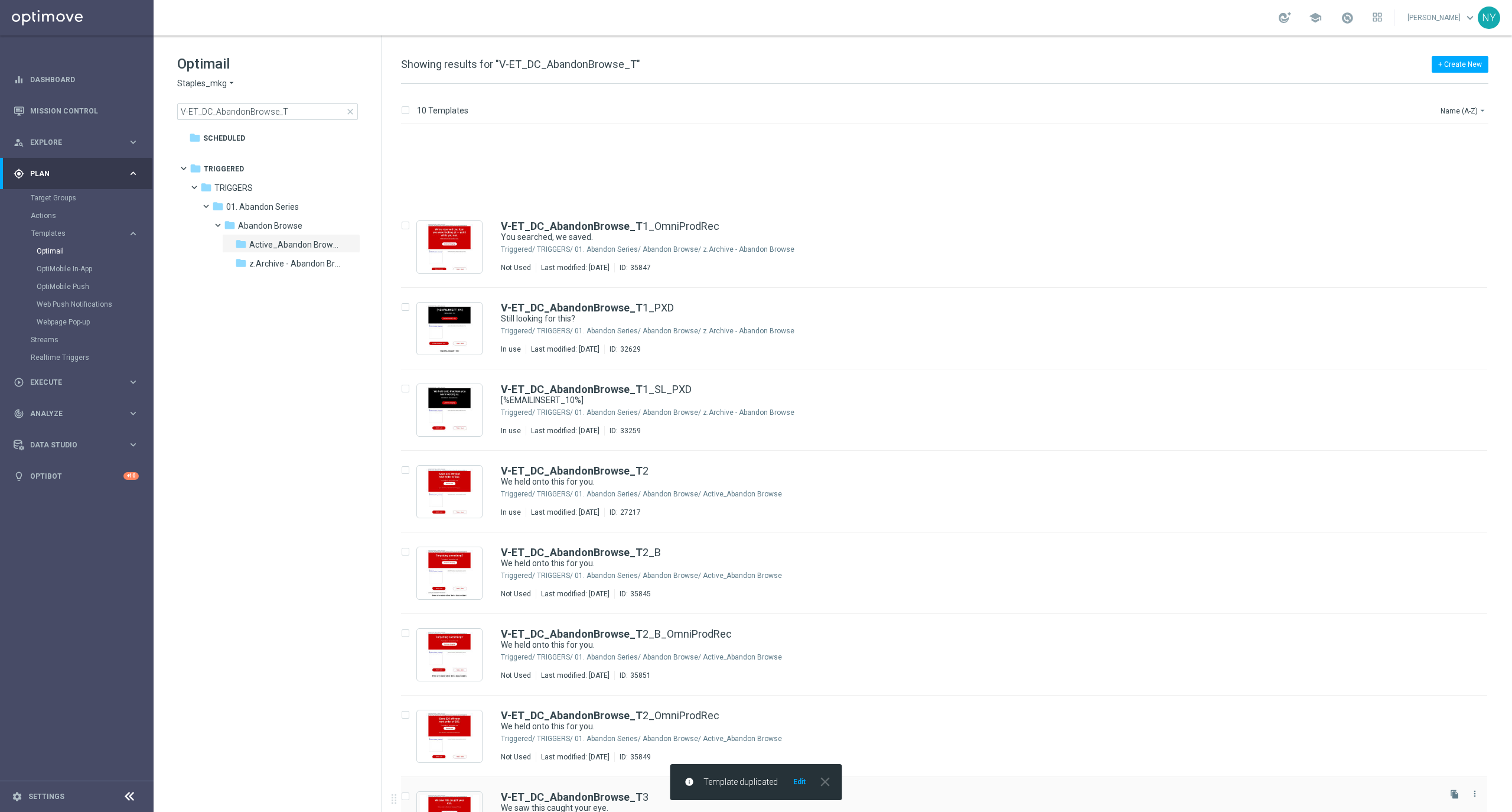
scroll to position [128, 0]
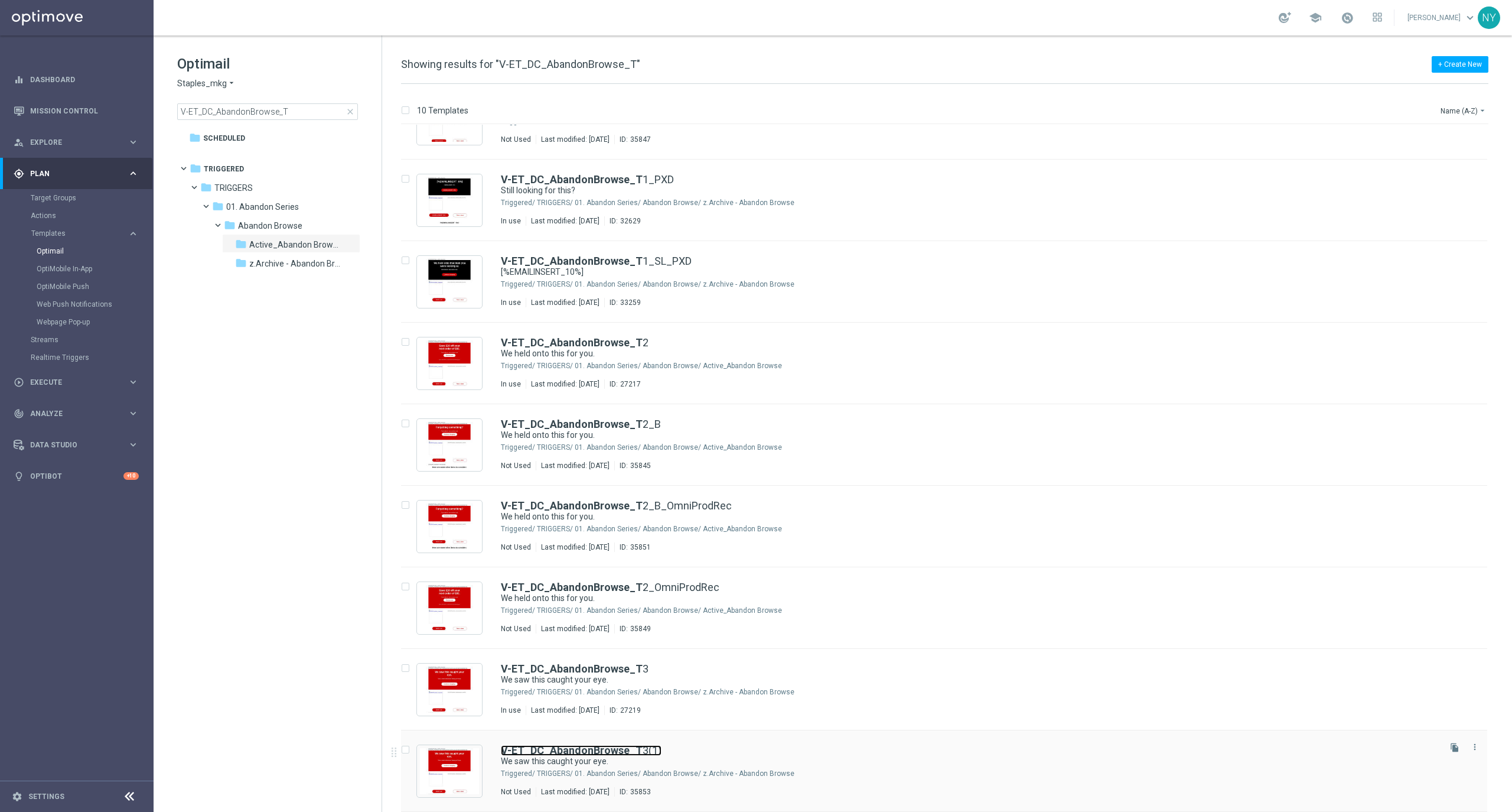
click at [617, 750] on b "V-ET_DC_AbandonBrowse_T" at bounding box center [572, 750] width 142 height 13
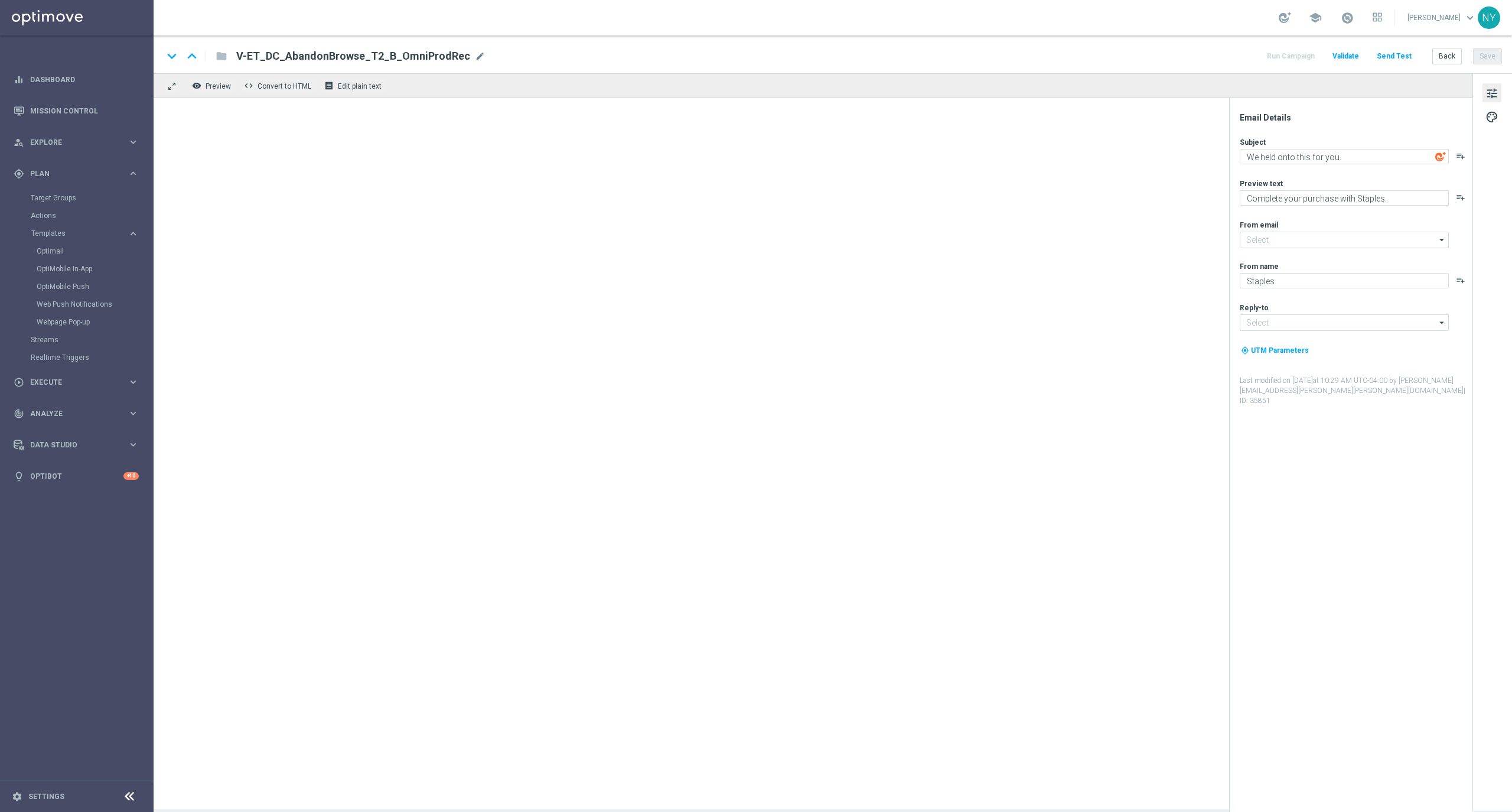
type input "[EMAIL_ADDRESS][DOMAIN_NAME]"
type input "V-ET_DC_AbandonBrowse_T3(1)"
type textarea "We saw this caught your eye."
type textarea "Pick up shopping where you left off."
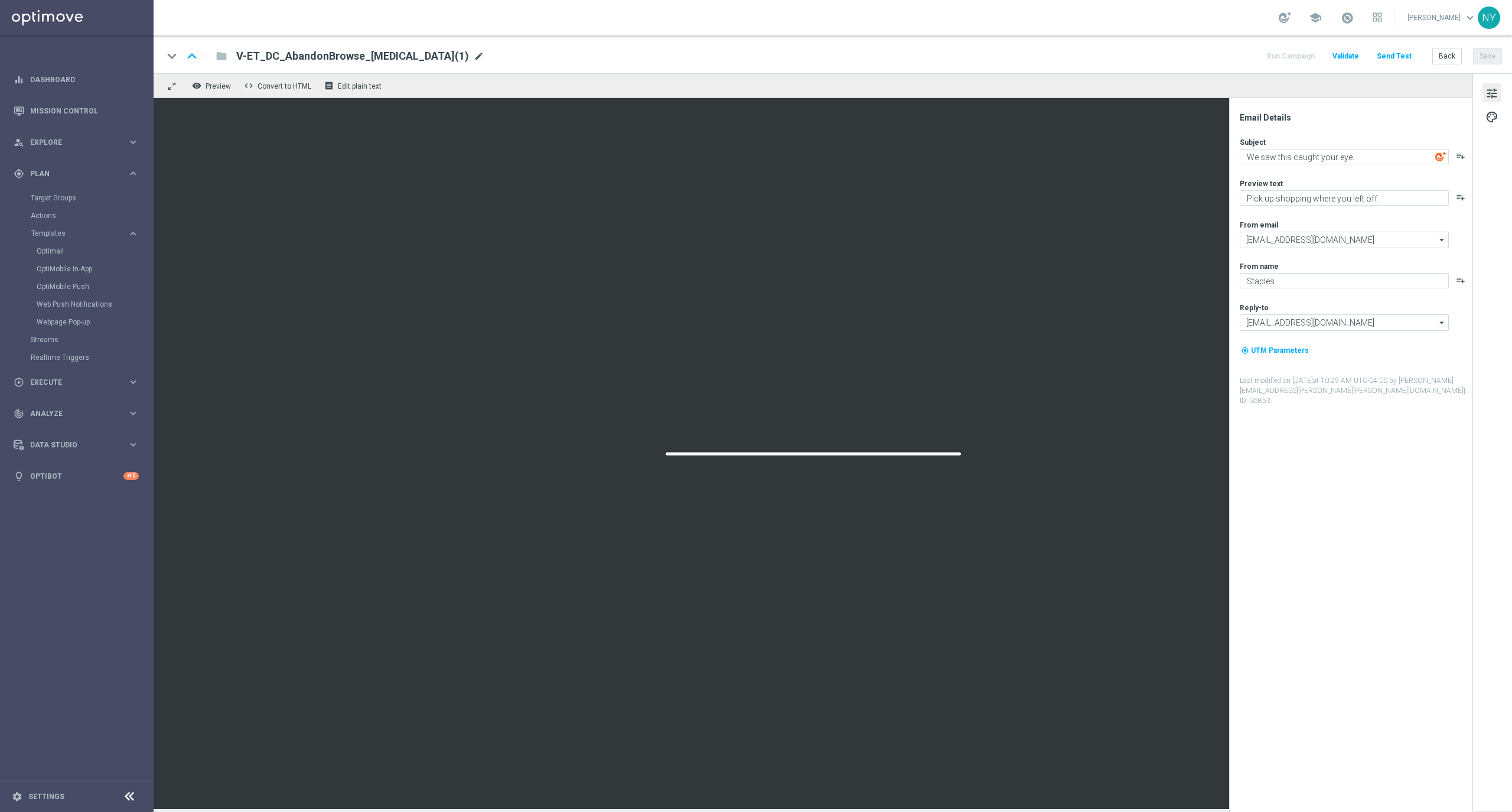
click at [474, 55] on span "mode_edit" at bounding box center [479, 55] width 11 height 11
drag, startPoint x: 364, startPoint y: 58, endPoint x: 352, endPoint y: 51, distance: 13.9
click at [352, 51] on input "V-ET_DC_AbandonBrowse_T3(1)" at bounding box center [382, 56] width 293 height 15
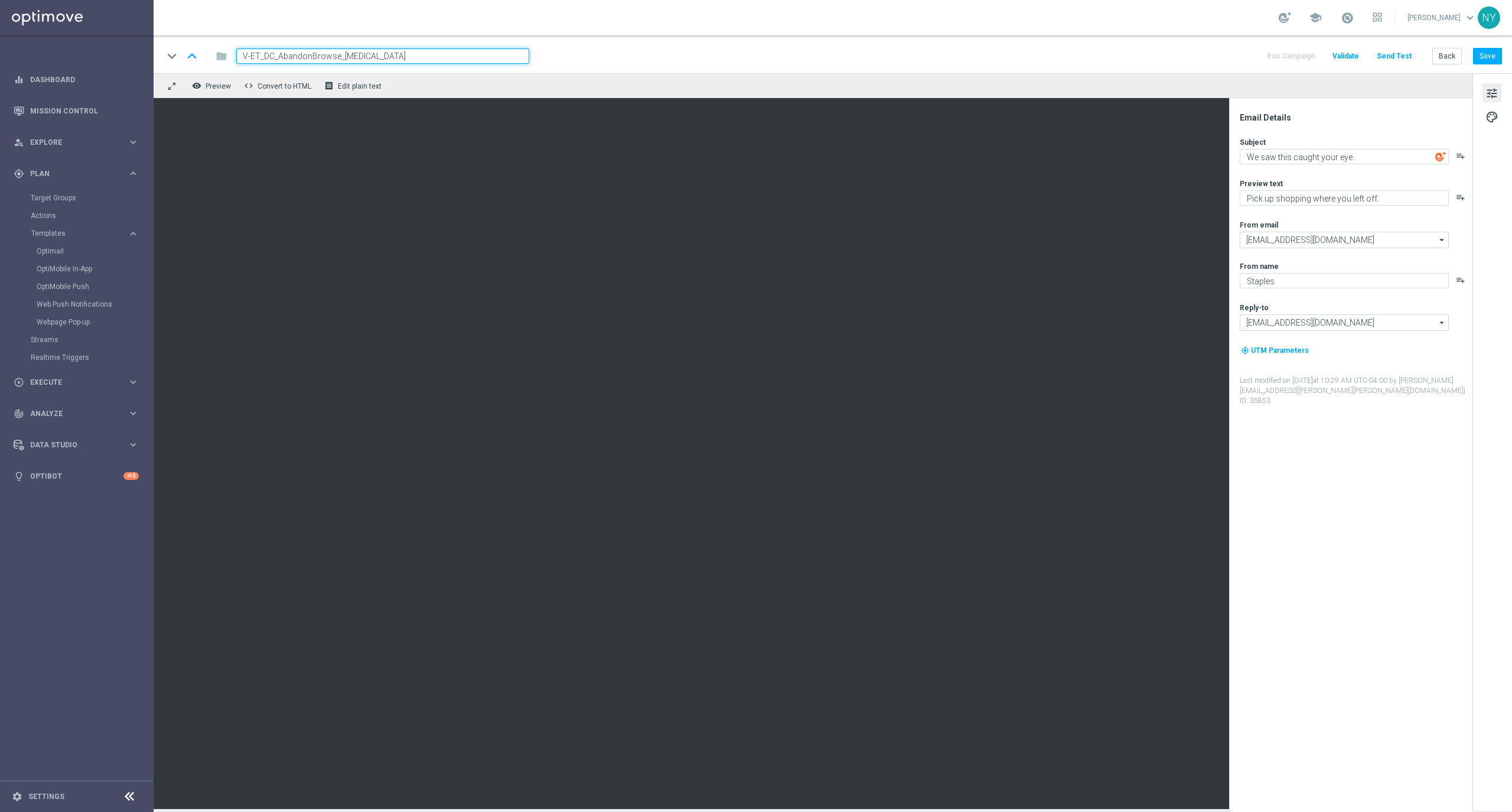
paste input "_OmniProdRec"
type input "V-ET_DC_AbandonBrowse_[MEDICAL_DATA]_OmniProdRec"
click at [1488, 58] on button "Save" at bounding box center [1487, 56] width 29 height 17
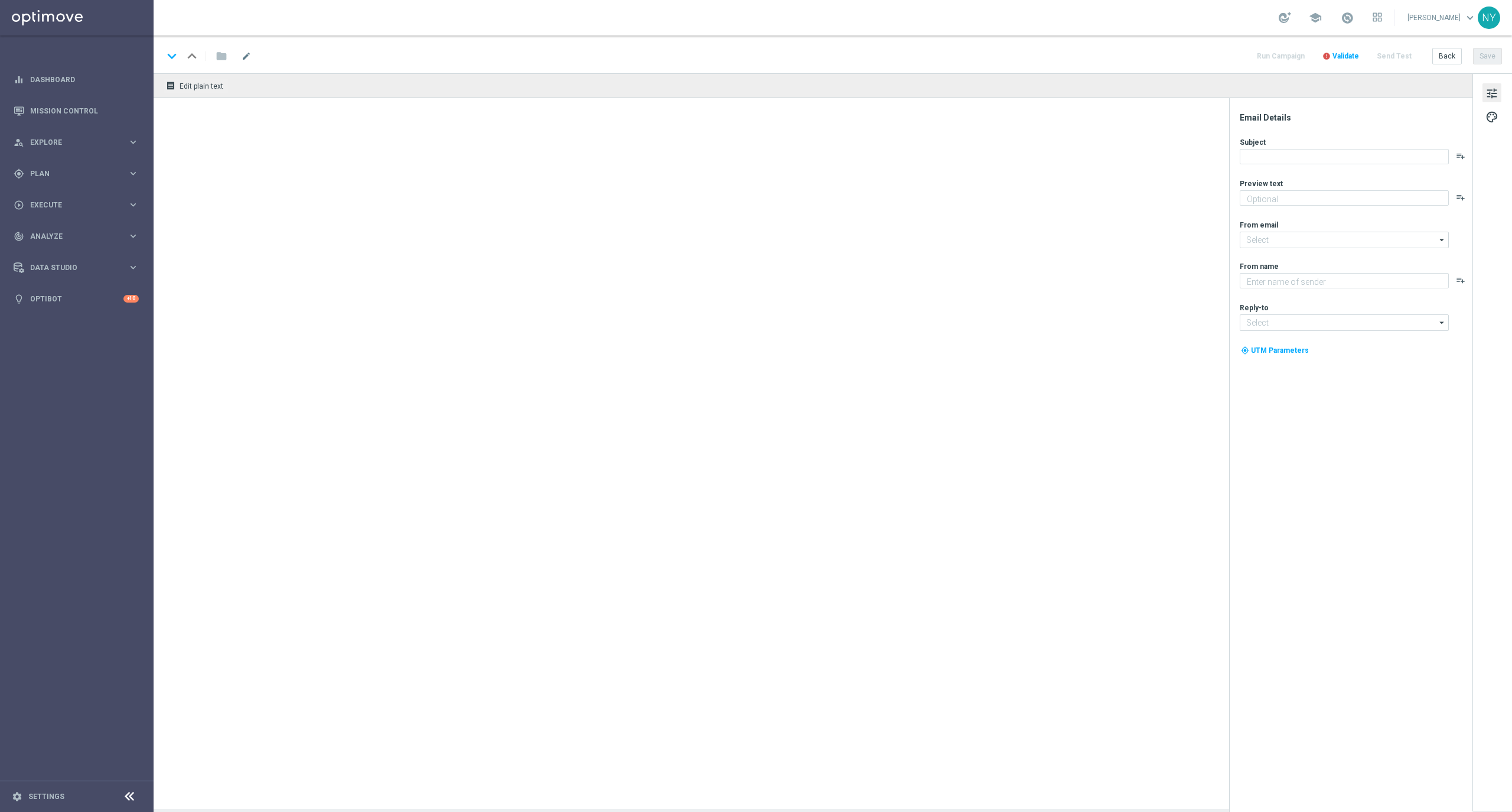
type textarea "Continue shopping at [GEOGRAPHIC_DATA] [DATE]."
type textarea "Staples"
type input "[EMAIL_ADDRESS][DOMAIN_NAME]"
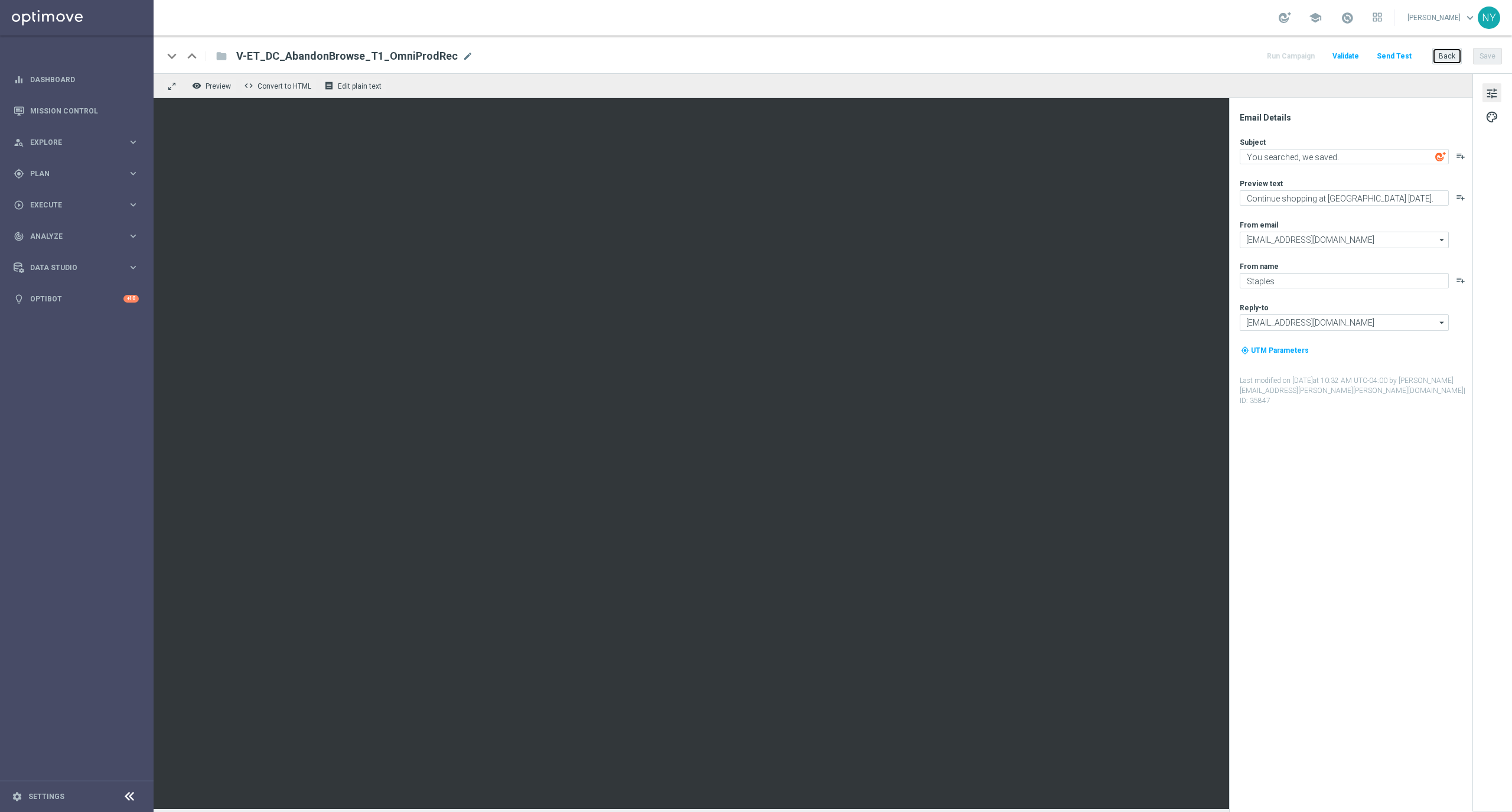
click at [1446, 55] on button "Back" at bounding box center [1447, 56] width 29 height 17
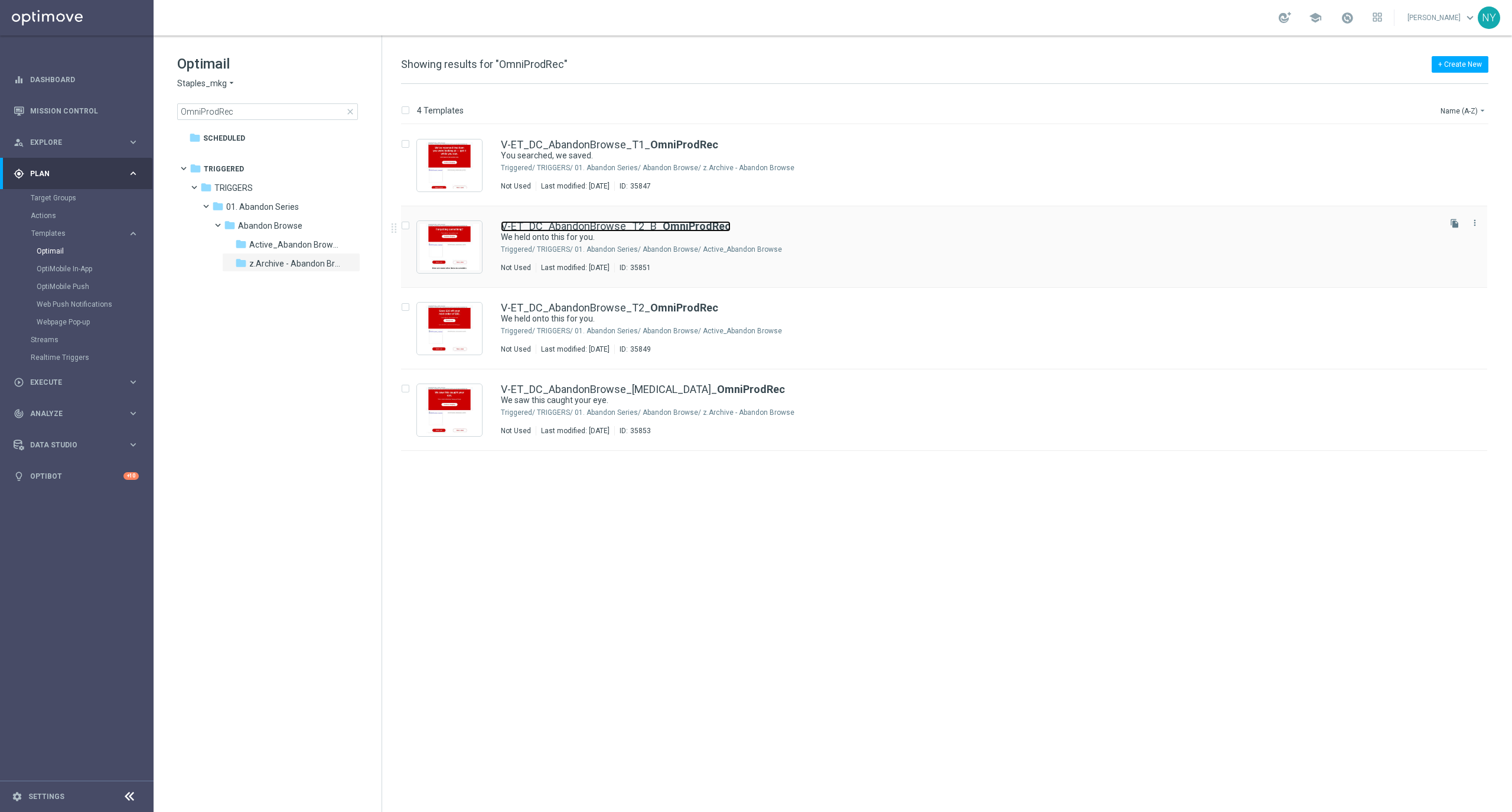
click at [620, 222] on link "V-ET_DC_AbandonBrowse_T2_B_ OmniProdRec" at bounding box center [615, 226] width 229 height 11
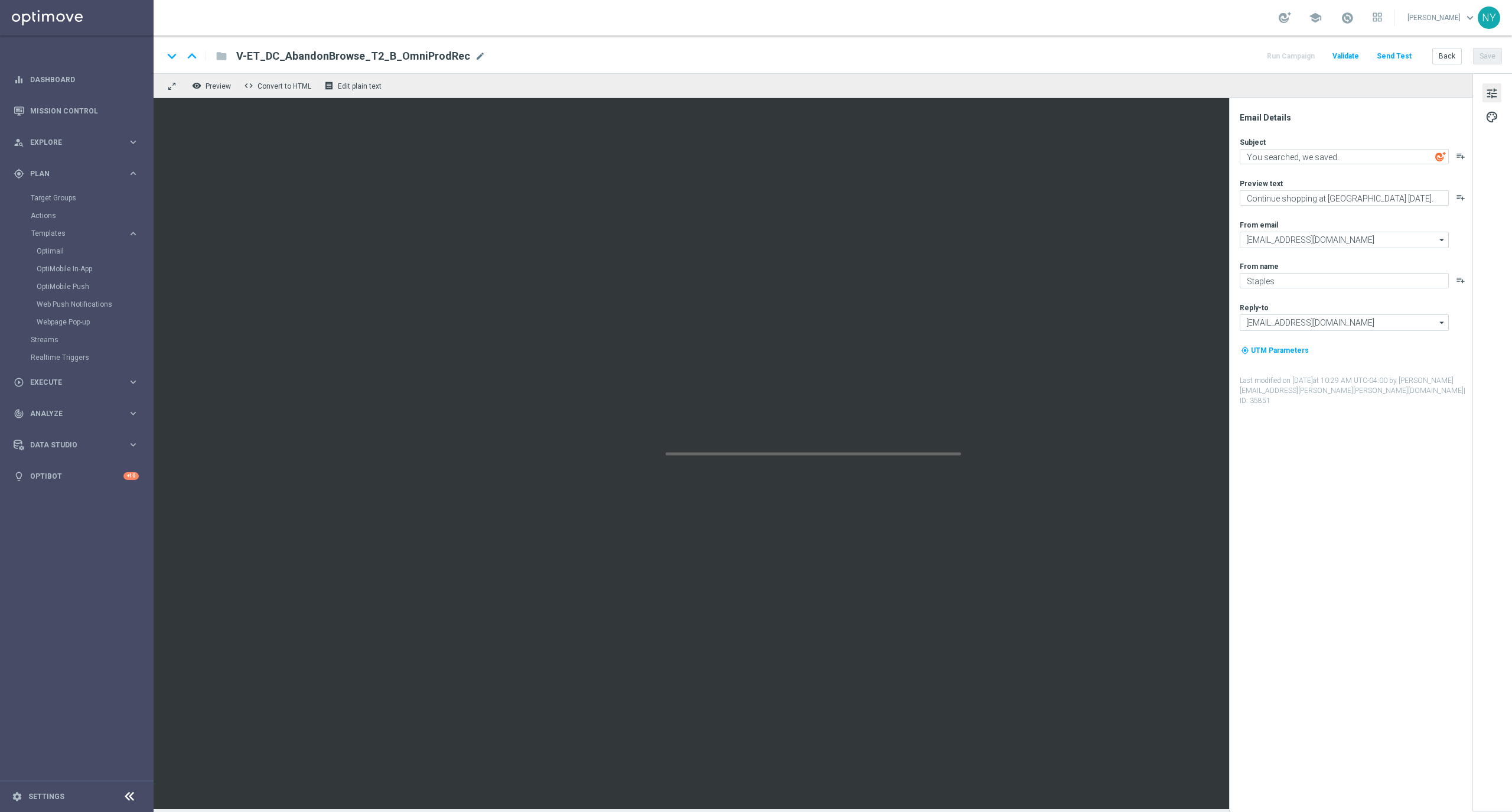
type textarea "We held onto this for you."
type textarea "Complete your purchase with Staples."
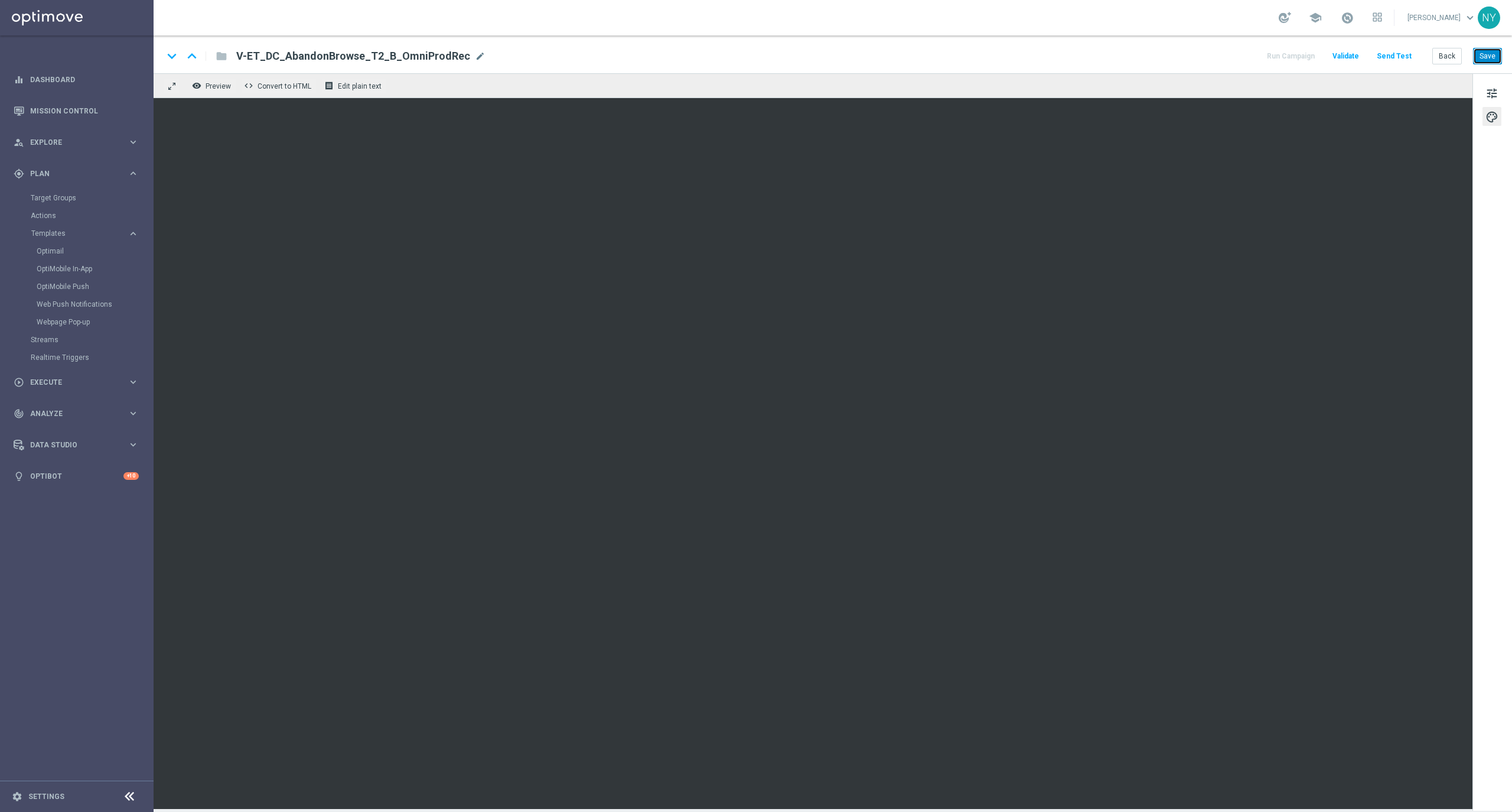
click at [1483, 51] on button "Save" at bounding box center [1487, 56] width 29 height 17
click at [1398, 51] on button "Send Test" at bounding box center [1394, 56] width 39 height 16
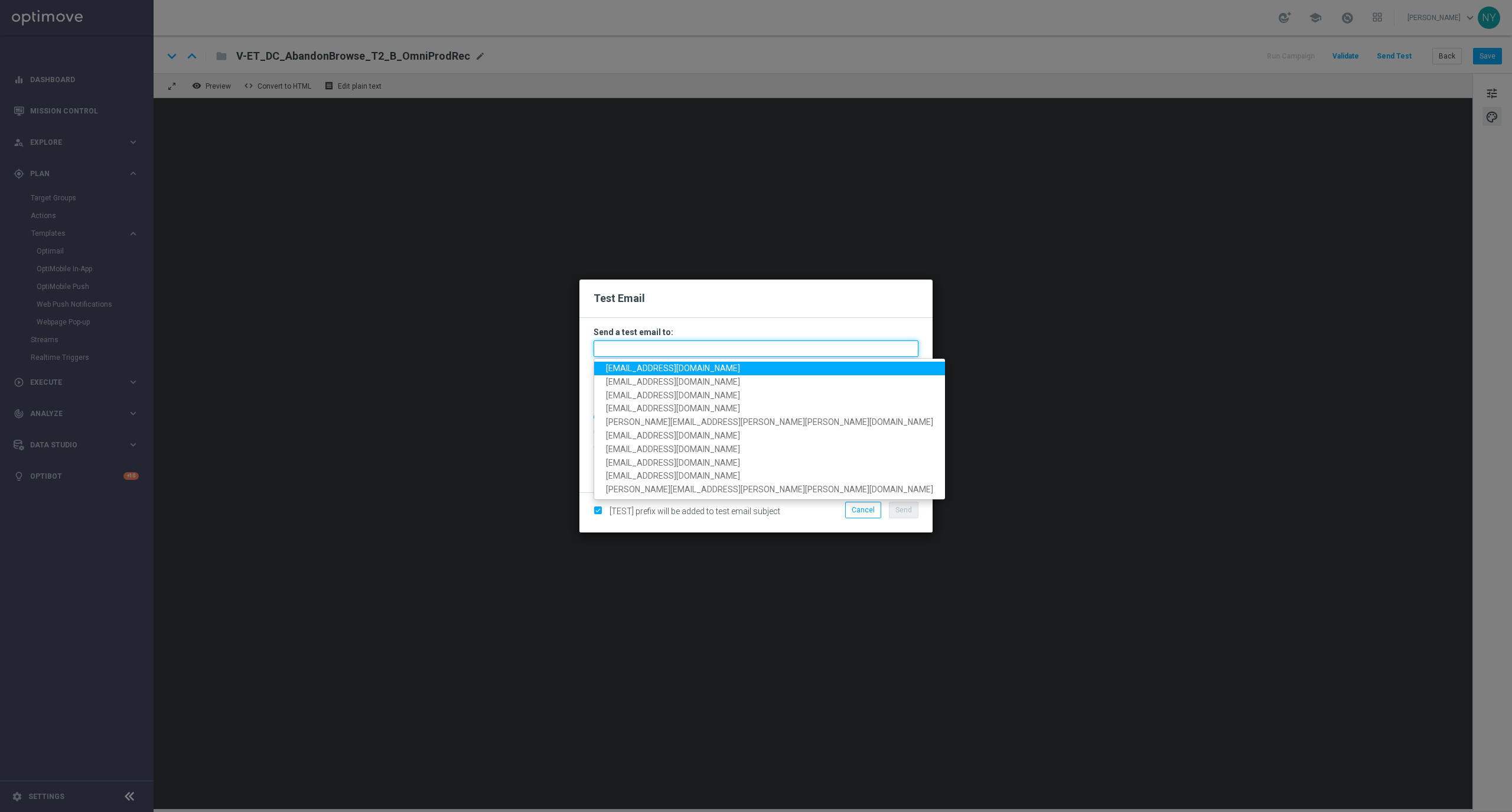
click at [646, 345] on input "text" at bounding box center [756, 349] width 325 height 17
click at [645, 367] on span "[EMAIL_ADDRESS][DOMAIN_NAME]" at bounding box center [673, 368] width 134 height 9
type input "[EMAIL_ADDRESS][DOMAIN_NAME]"
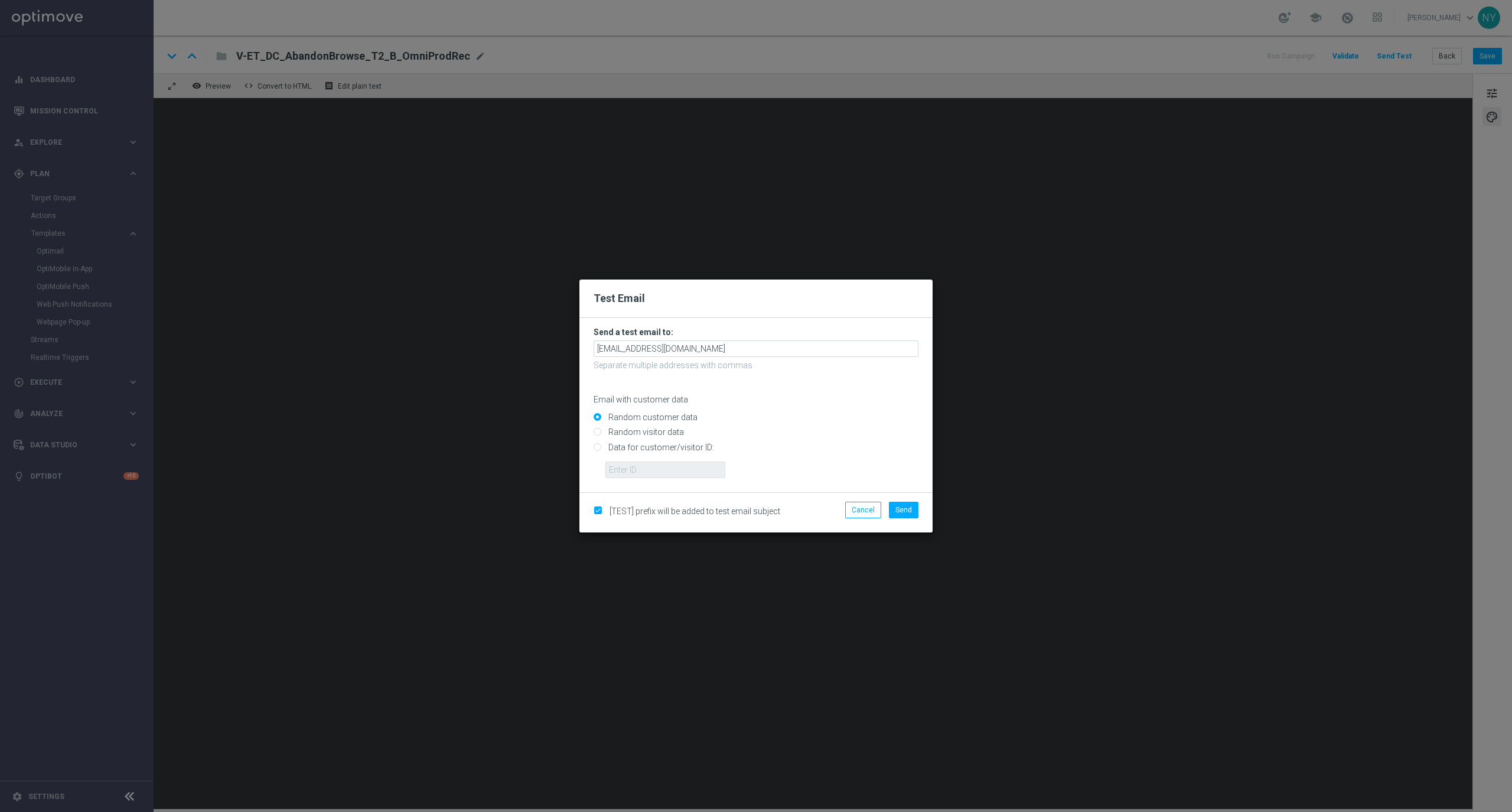
drag, startPoint x: 598, startPoint y: 447, endPoint x: 610, endPoint y: 464, distance: 20.8
click at [598, 447] on input "Data for customer/visitor ID:" at bounding box center [756, 452] width 325 height 17
radio input "true"
click at [615, 469] on input "text" at bounding box center [665, 470] width 120 height 17
paste input "10000020539"
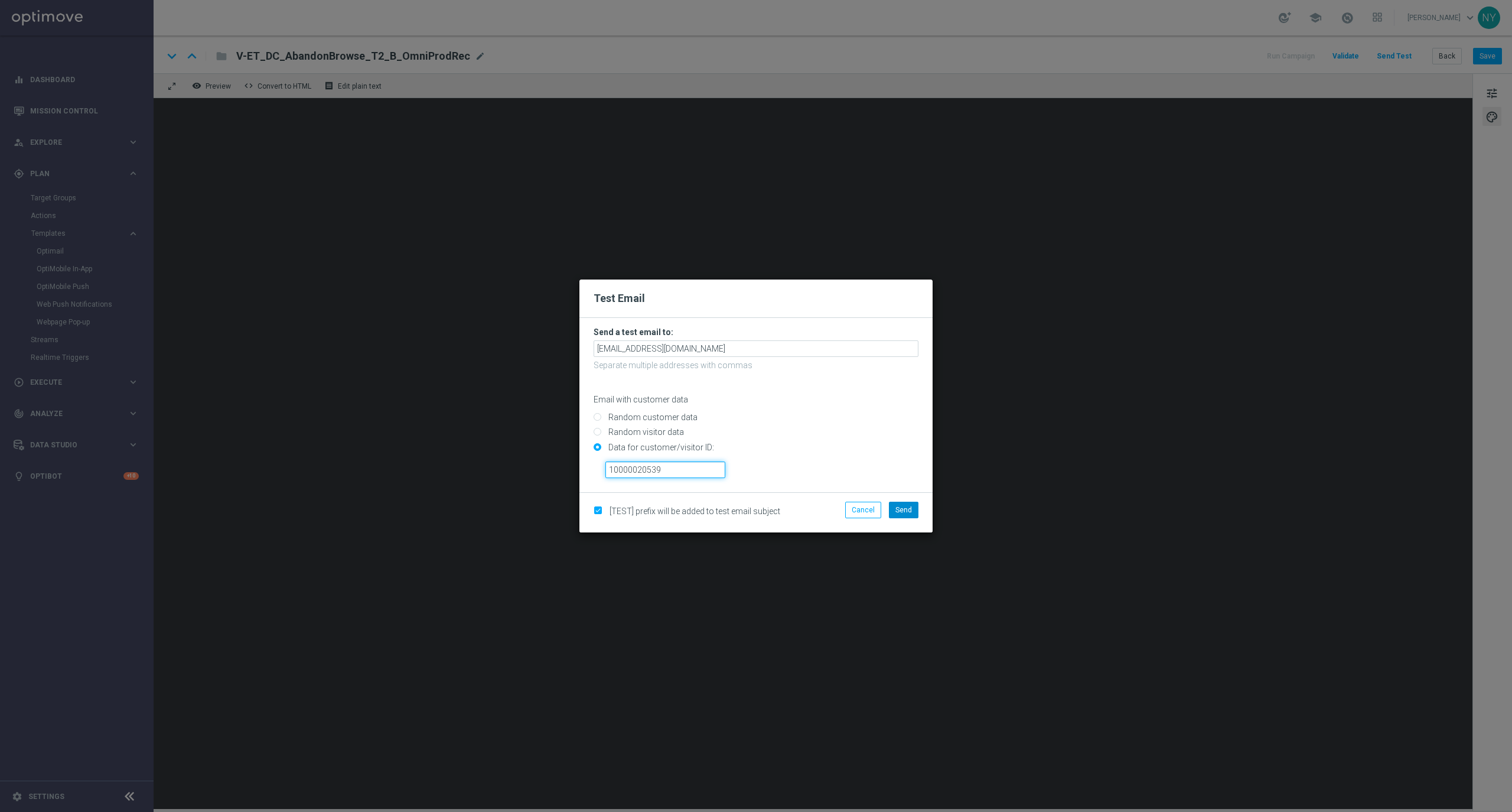
type input "10000020539"
click at [908, 506] on span "Send" at bounding box center [904, 510] width 17 height 8
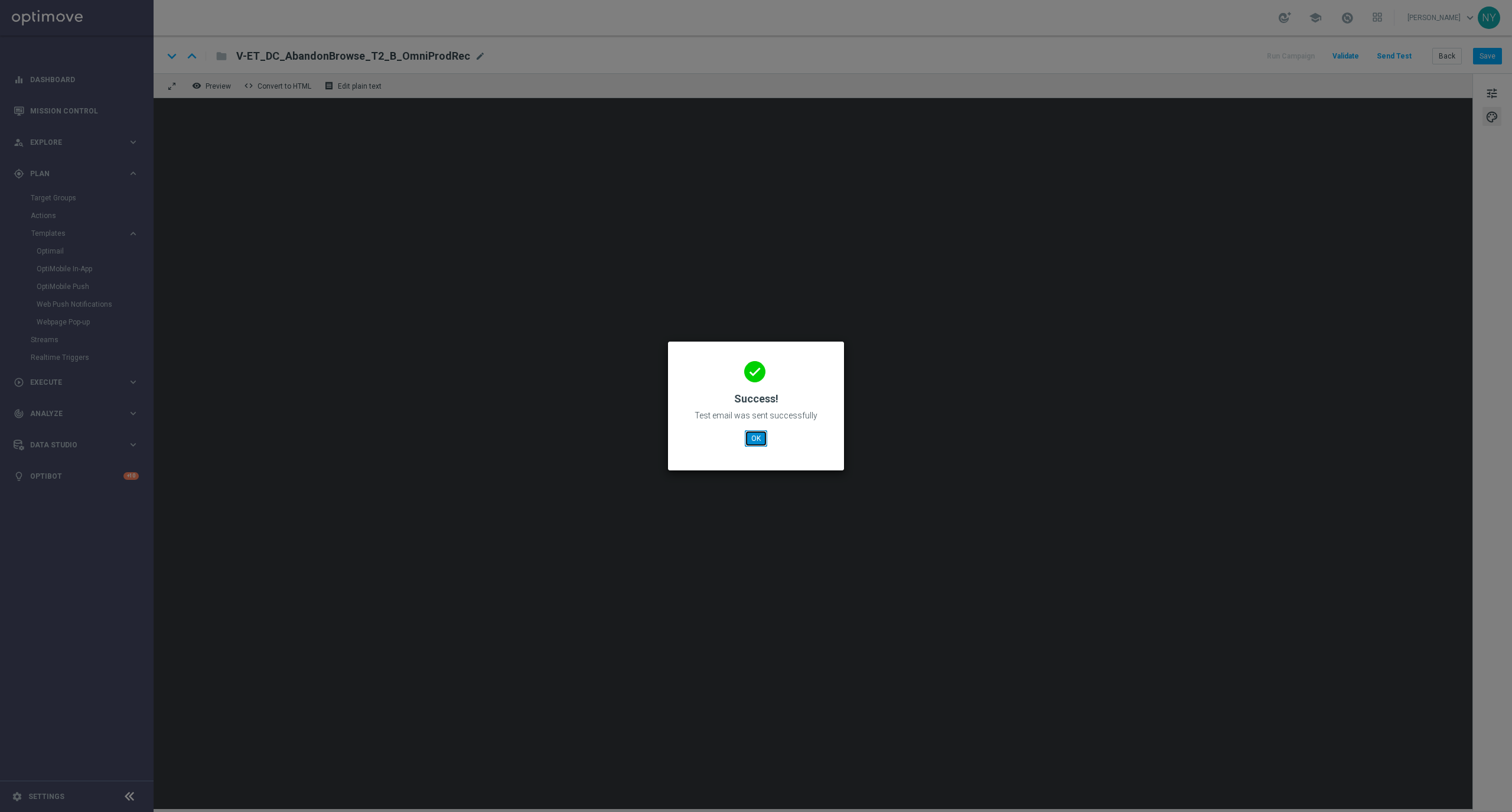
click at [754, 439] on button "OK" at bounding box center [756, 439] width 22 height 17
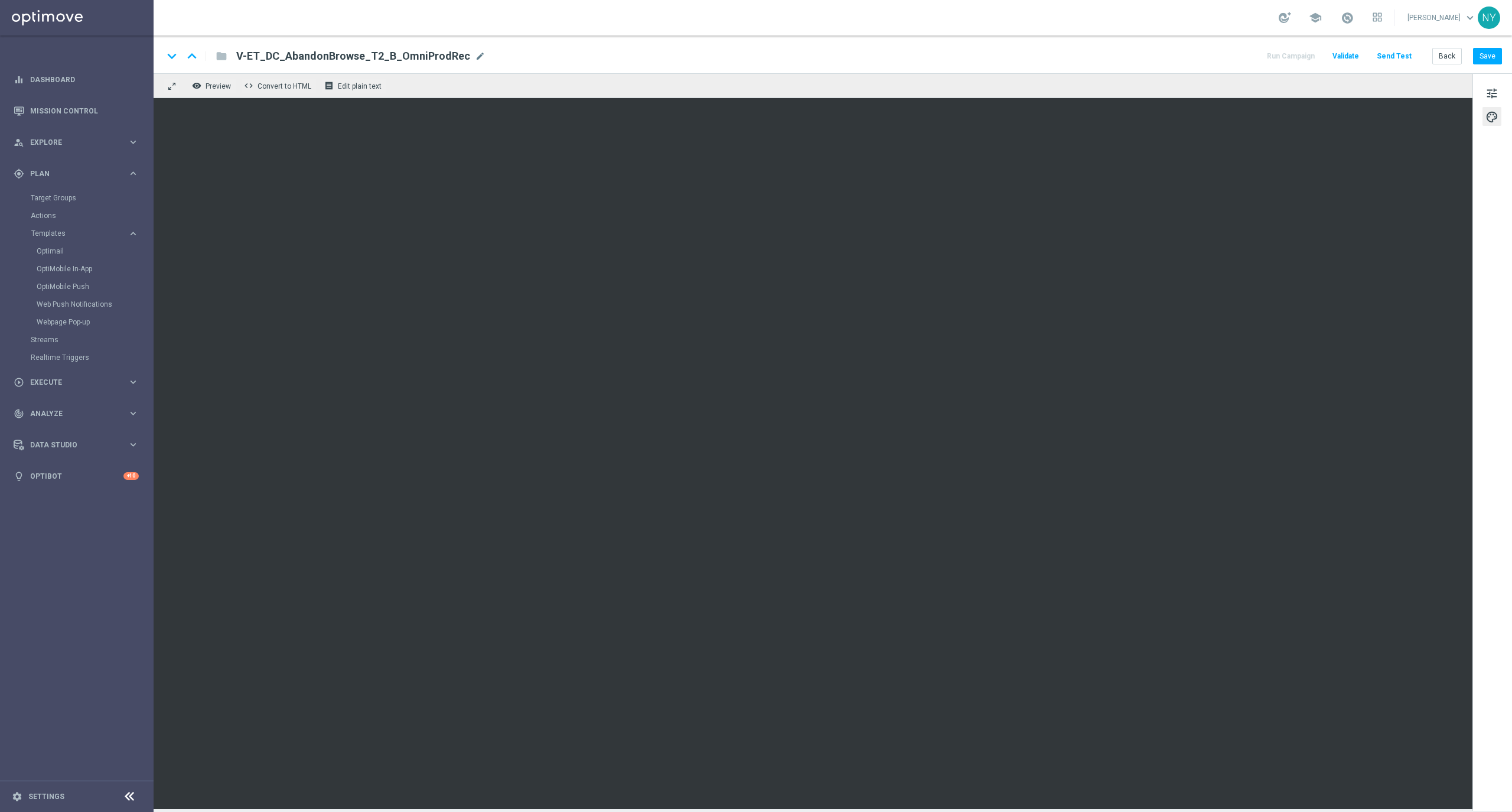
click at [475, 58] on span "mode_edit" at bounding box center [480, 55] width 11 height 11
drag, startPoint x: 447, startPoint y: 55, endPoint x: 203, endPoint y: 69, distance: 244.4
click at [203, 69] on div "keyboard_arrow_down keyboard_arrow_up folder V-ET_DC_AbandonBrowse_T2_B_OmniPro…" at bounding box center [833, 55] width 1358 height 38
click at [1454, 55] on button "Back" at bounding box center [1447, 56] width 29 height 17
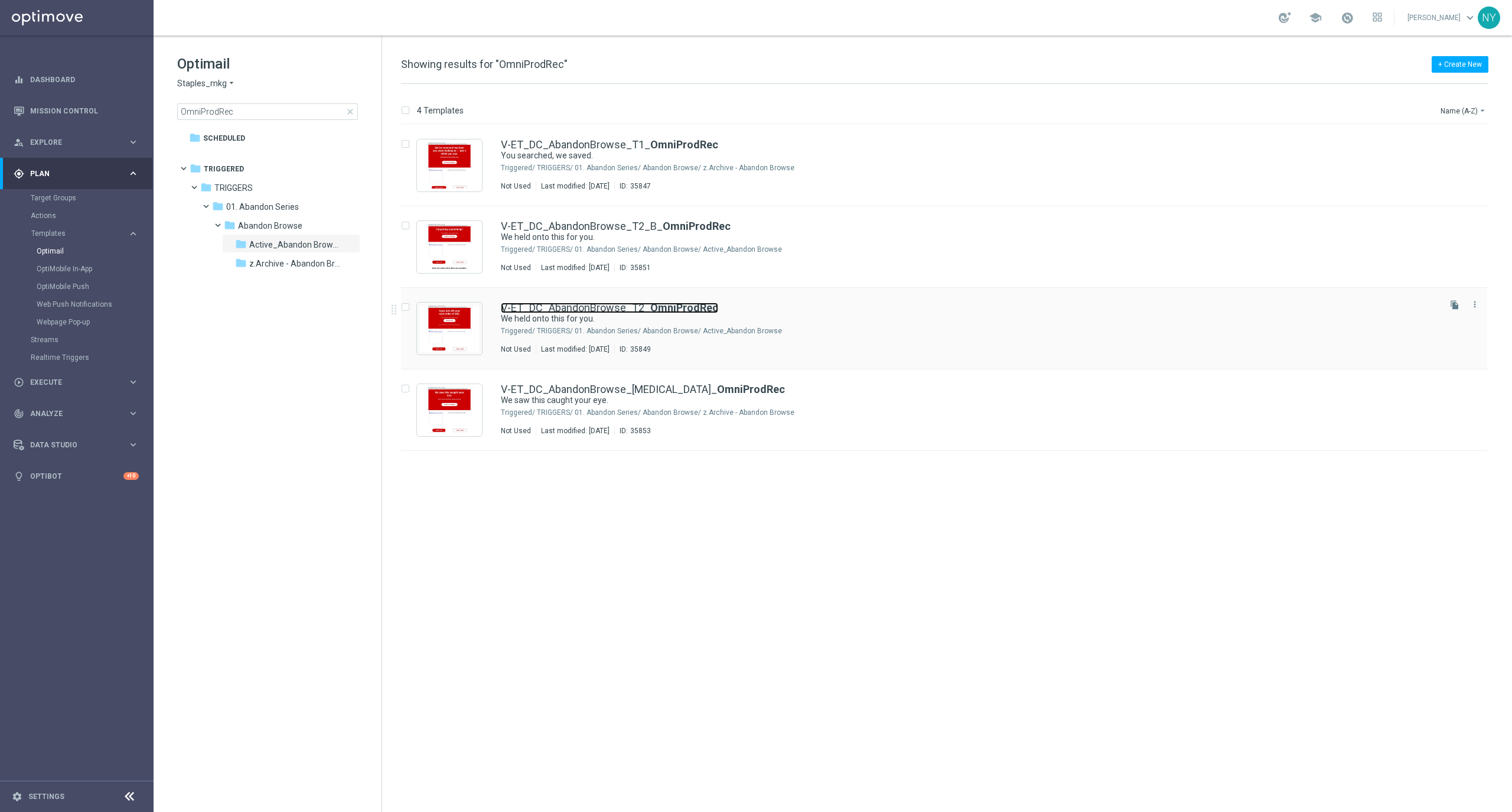
click at [638, 306] on link "V-ET_DC_AbandonBrowse_T2_ OmniProdRec" at bounding box center [610, 307] width 218 height 11
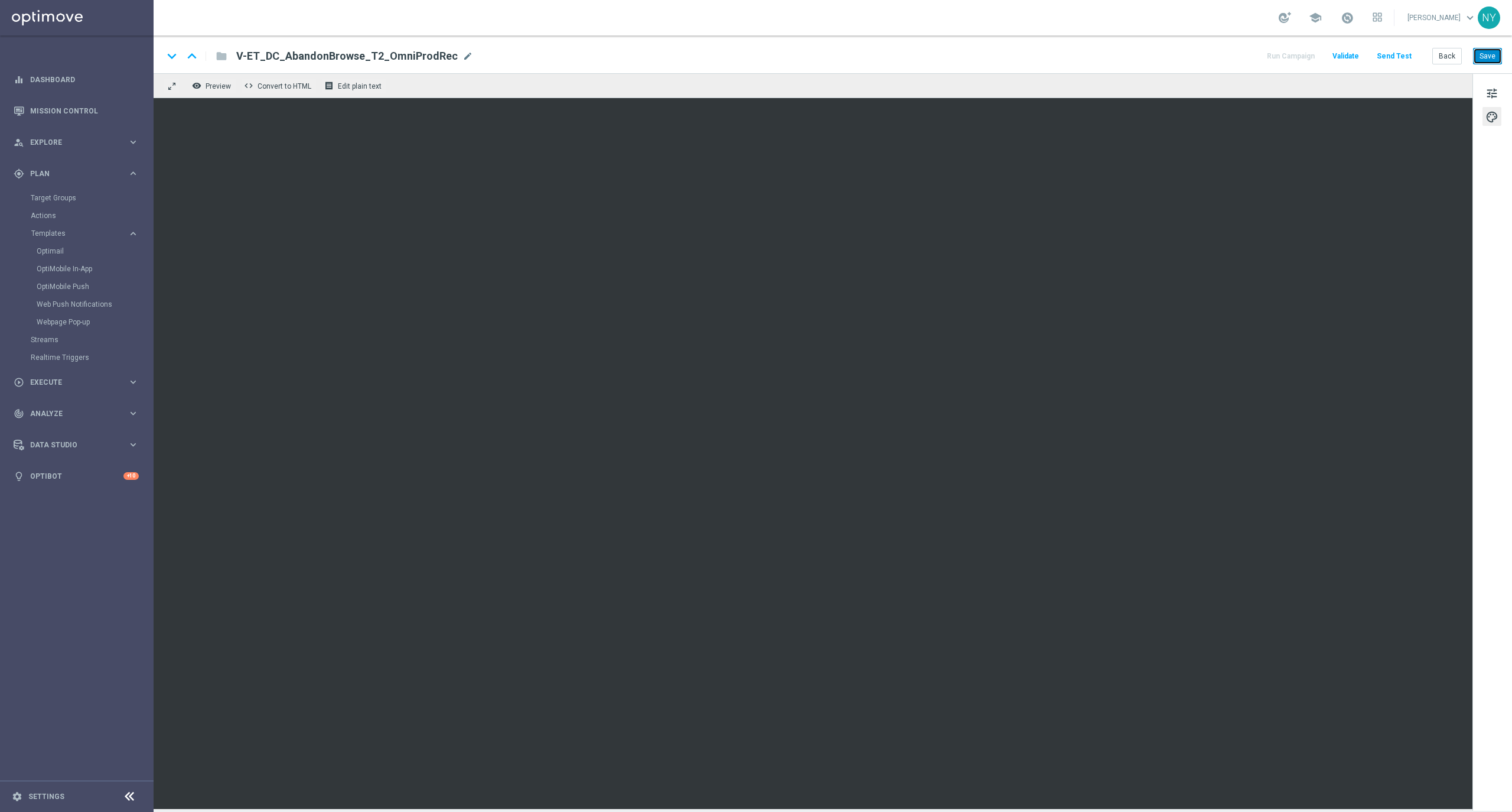
click at [1480, 57] on button "Save" at bounding box center [1487, 56] width 29 height 17
click at [1395, 53] on button "Send Test" at bounding box center [1394, 56] width 39 height 16
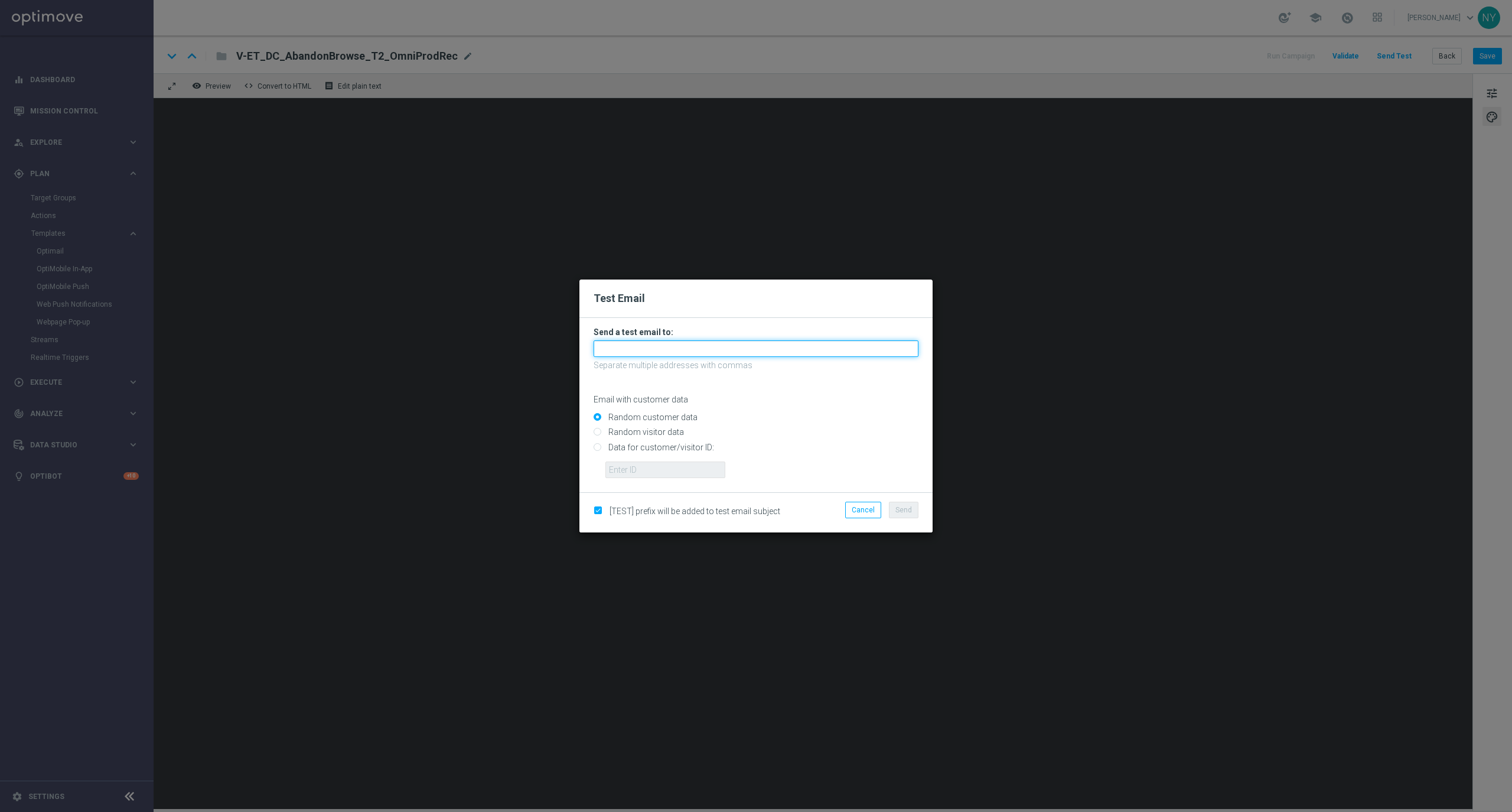
click at [629, 353] on input "text" at bounding box center [756, 349] width 325 height 17
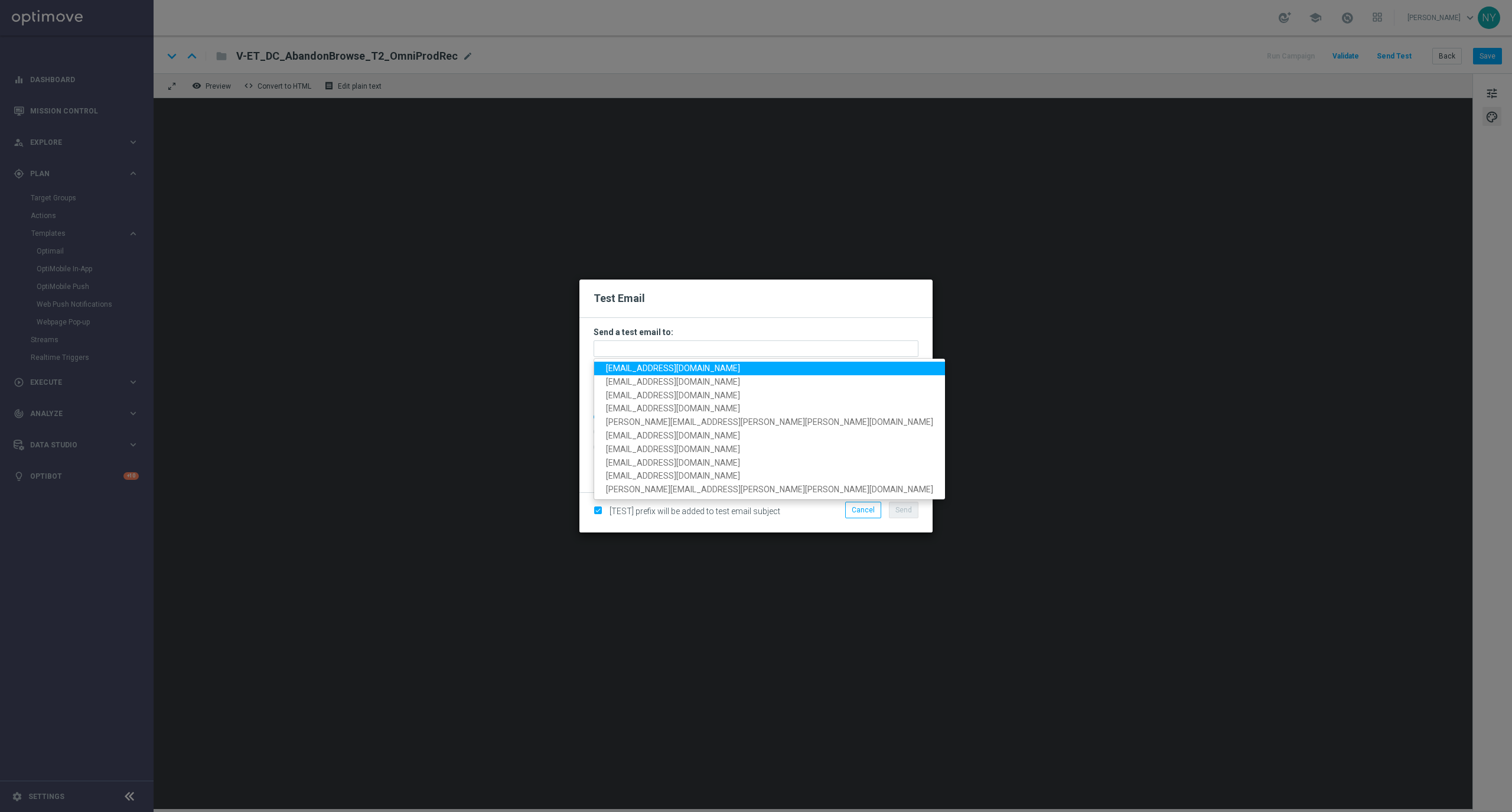
click at [632, 368] on span "[EMAIL_ADDRESS][DOMAIN_NAME]" at bounding box center [673, 368] width 134 height 9
type input "[EMAIL_ADDRESS][DOMAIN_NAME]"
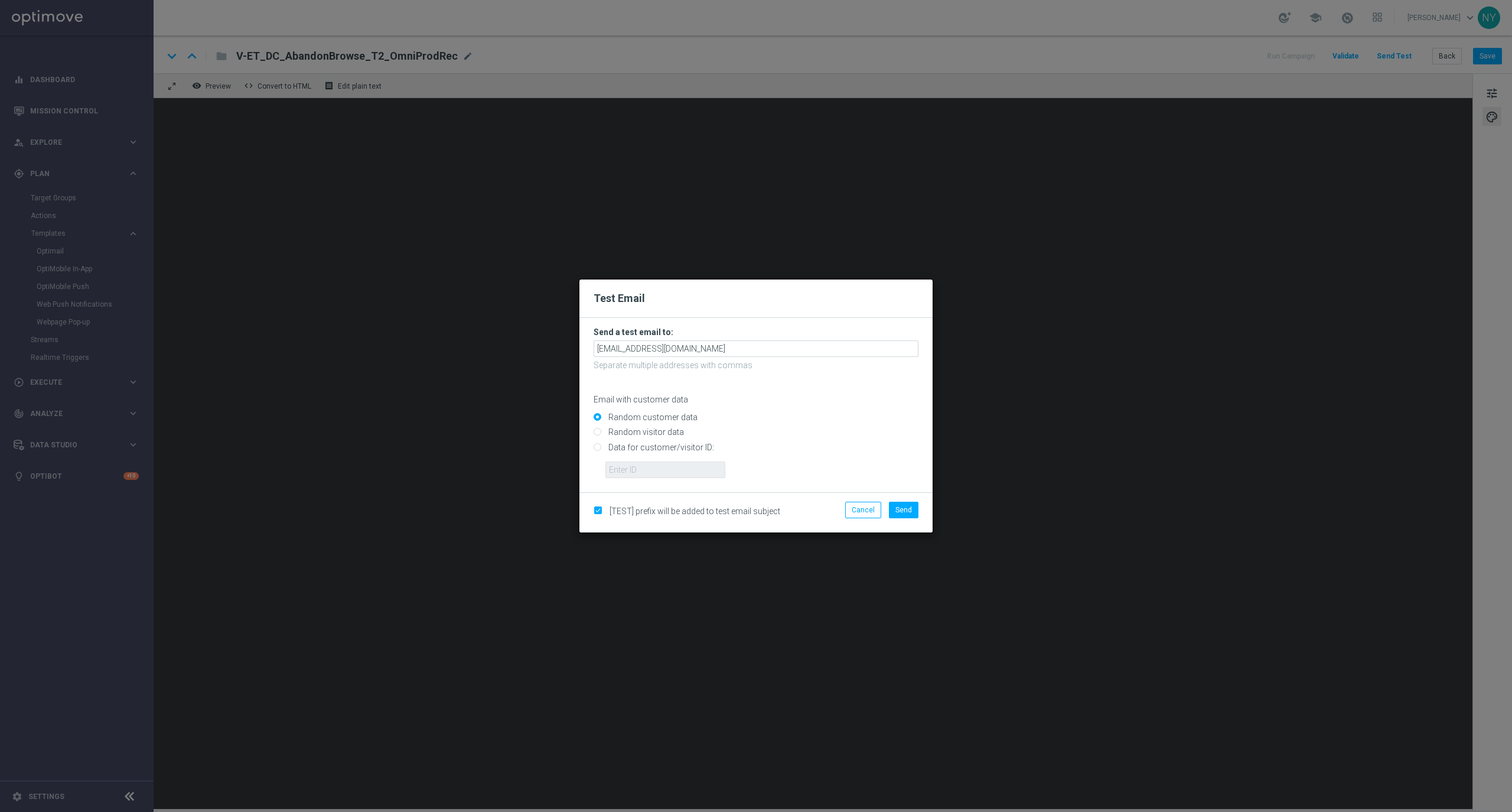
click at [600, 444] on input "Data for customer/visitor ID:" at bounding box center [756, 452] width 325 height 17
radio input "true"
click at [622, 468] on input "text" at bounding box center [665, 470] width 120 height 17
paste input "10000020539"
type input "10000020539"
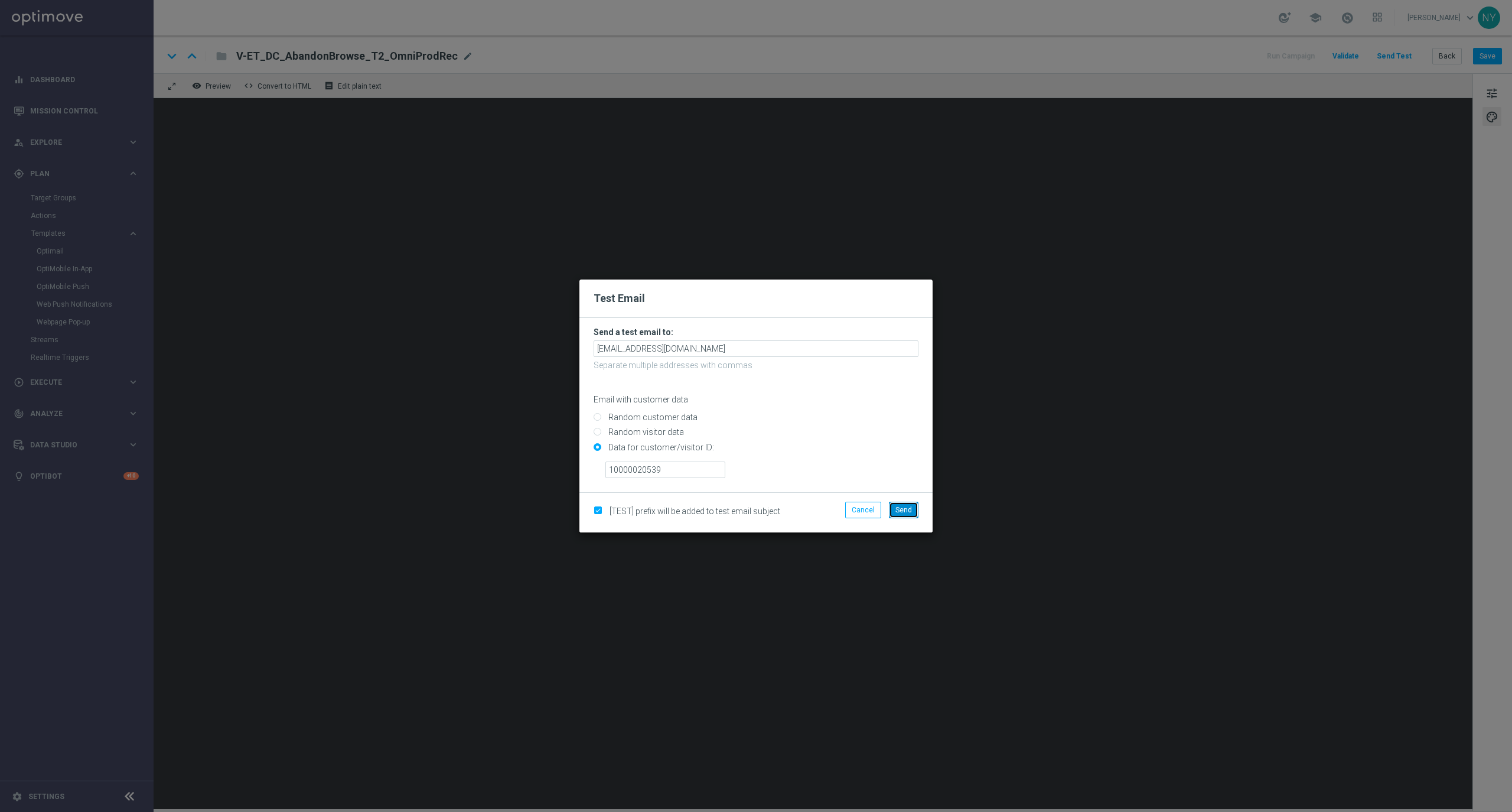
click at [899, 506] on span "Send" at bounding box center [904, 510] width 17 height 8
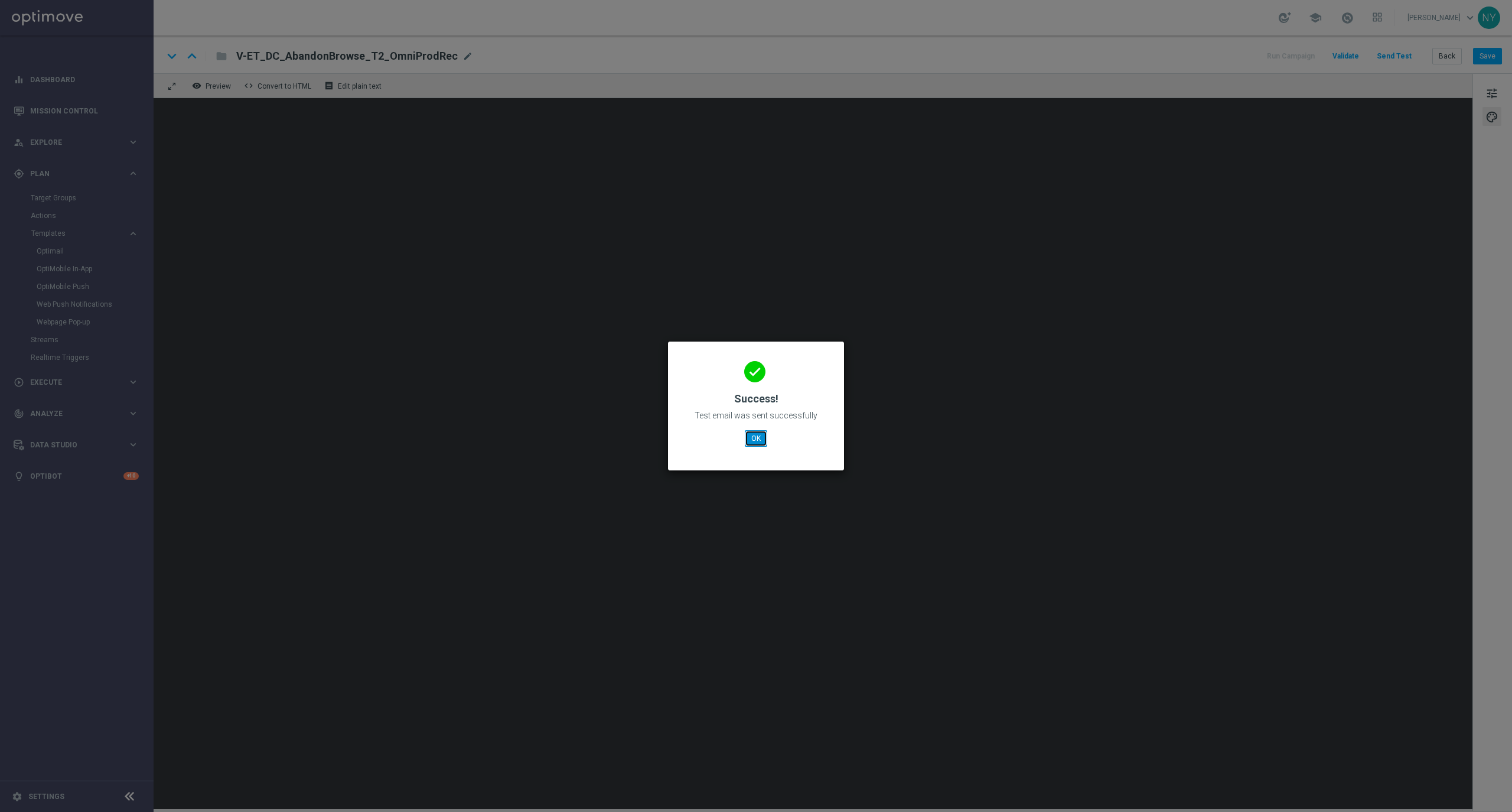
click at [748, 441] on button "OK" at bounding box center [756, 439] width 22 height 17
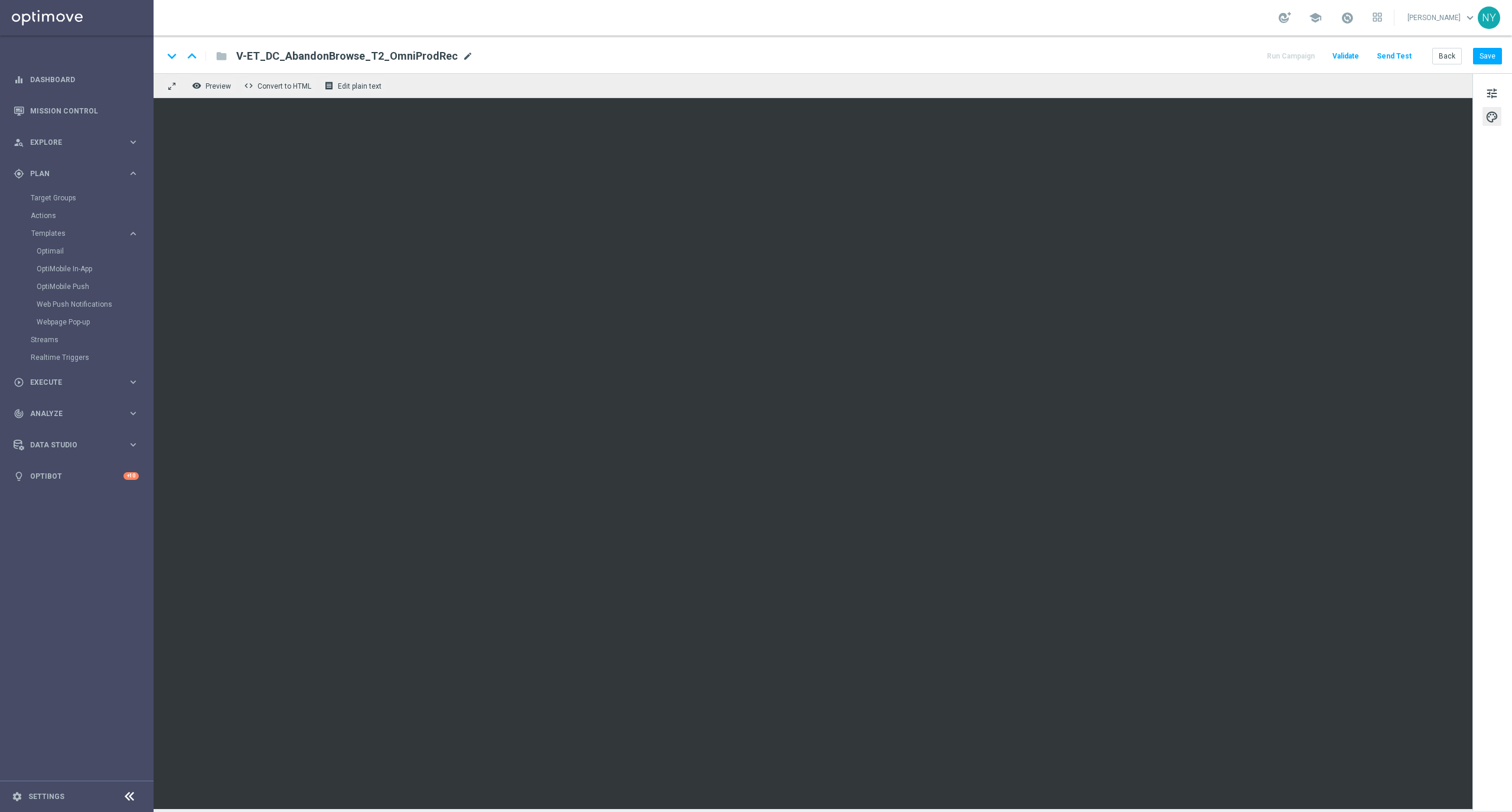
click at [462, 55] on span "mode_edit" at bounding box center [467, 55] width 11 height 11
drag, startPoint x: 430, startPoint y: 59, endPoint x: -44, endPoint y: 46, distance: 474.2
click at [0, 46] on html "equalizer Dashboard Mission Control" at bounding box center [756, 406] width 1512 height 812
click at [1494, 60] on button "Save" at bounding box center [1487, 56] width 29 height 17
click at [1403, 58] on button "Send Test" at bounding box center [1394, 56] width 39 height 16
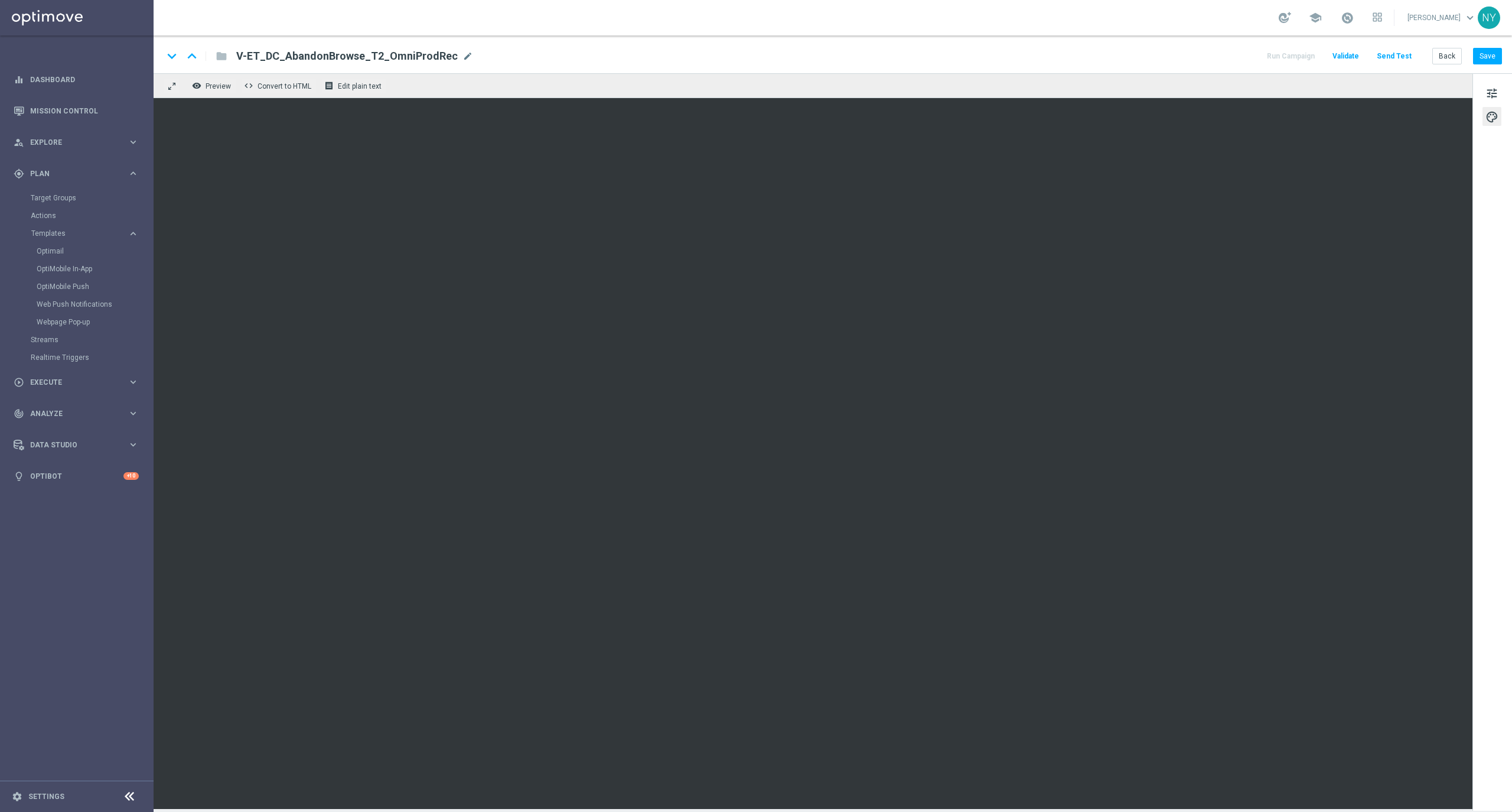
click at [1398, 53] on button "Send Test" at bounding box center [1394, 56] width 39 height 16
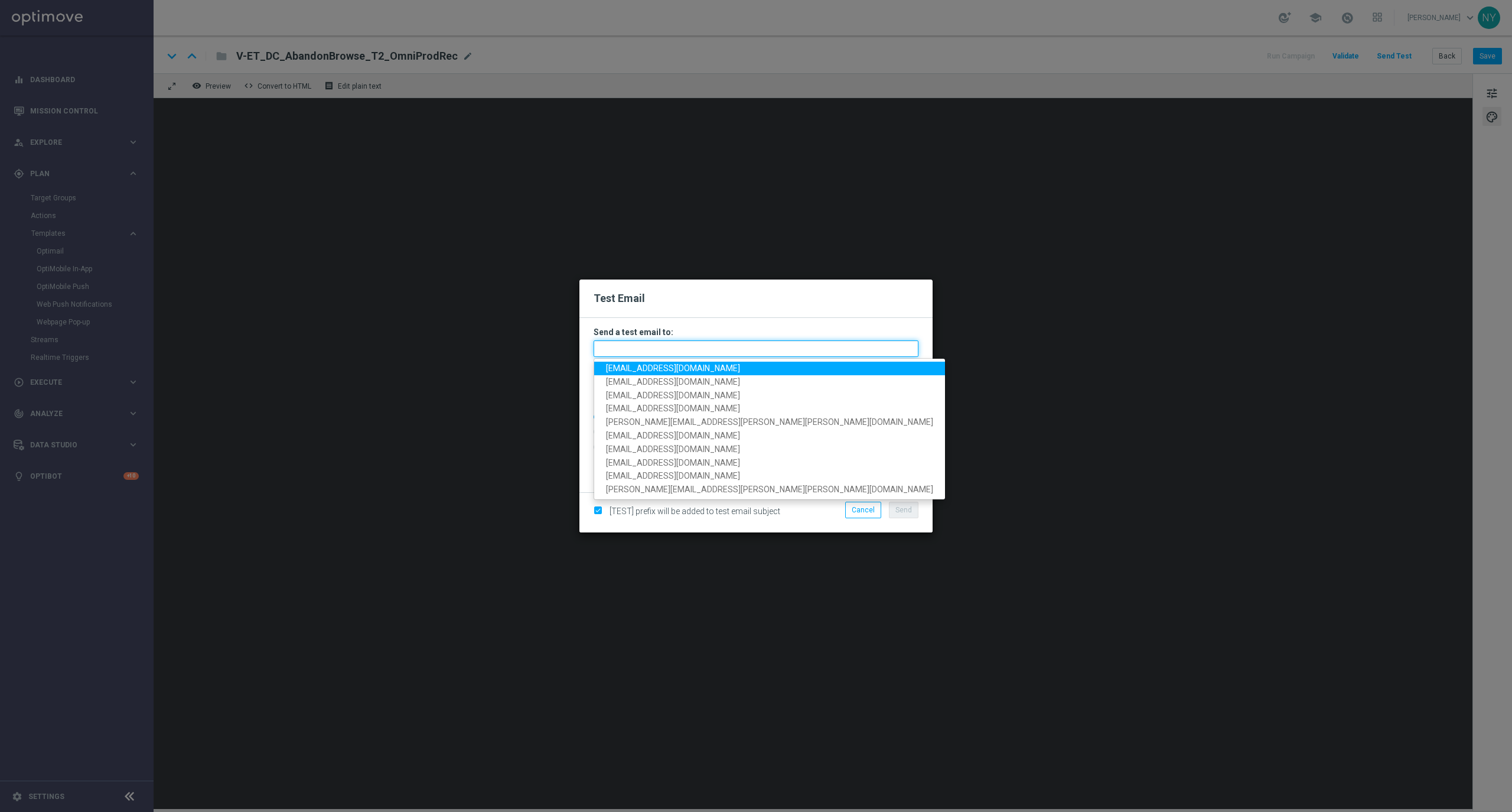
click at [632, 348] on input "text" at bounding box center [756, 349] width 325 height 17
paste input "[EMAIL_ADDRESS][DOMAIN_NAME]"
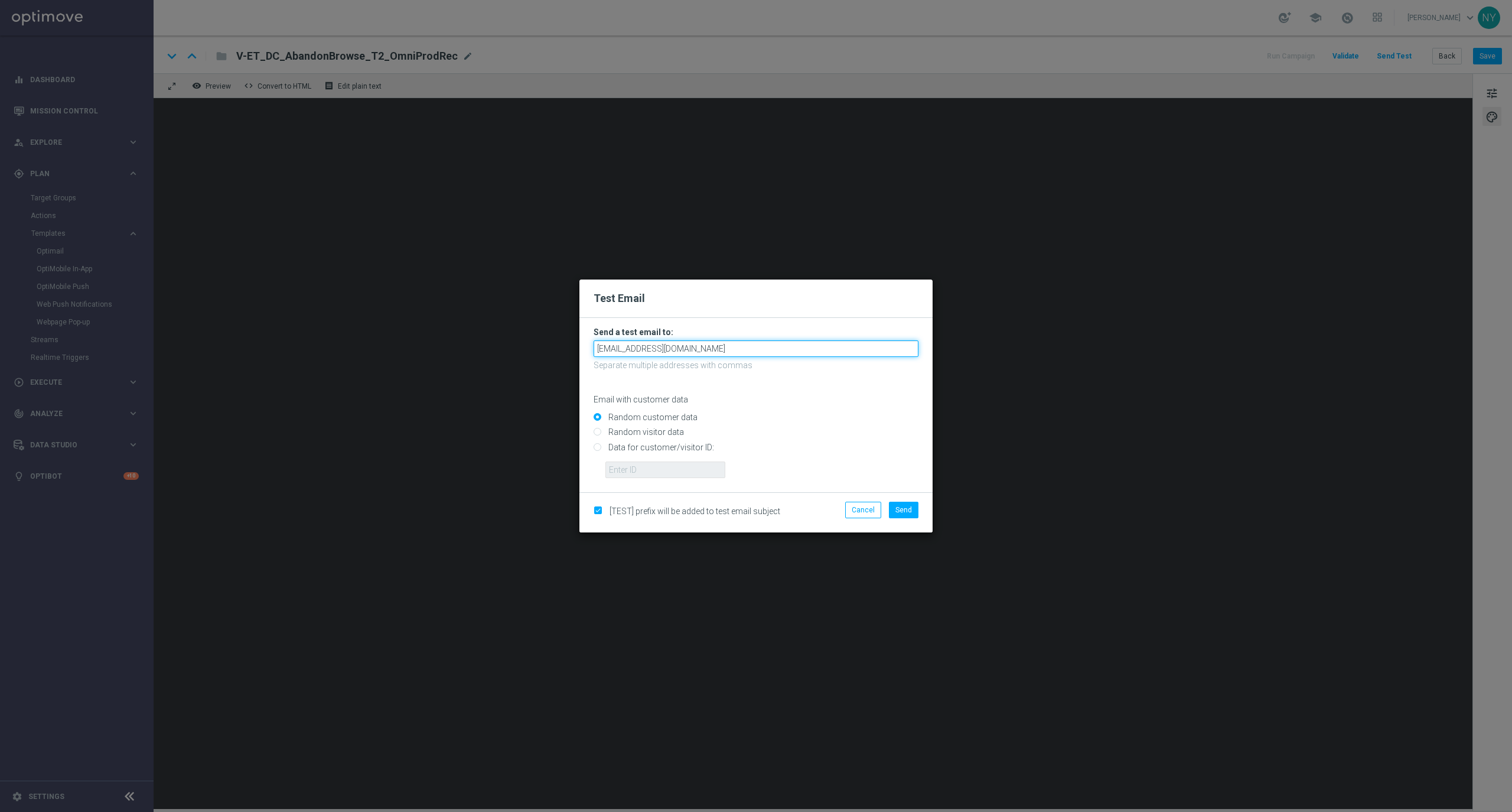
type input "[EMAIL_ADDRESS][DOMAIN_NAME]"
click at [596, 445] on input "Data for customer/visitor ID:" at bounding box center [756, 452] width 325 height 17
radio input "true"
click at [629, 480] on form "Send a test email to: [EMAIL_ADDRESS][DOMAIN_NAME] Separate multiple addresses …" at bounding box center [756, 405] width 353 height 174
click at [626, 470] on input "text" at bounding box center [665, 470] width 120 height 17
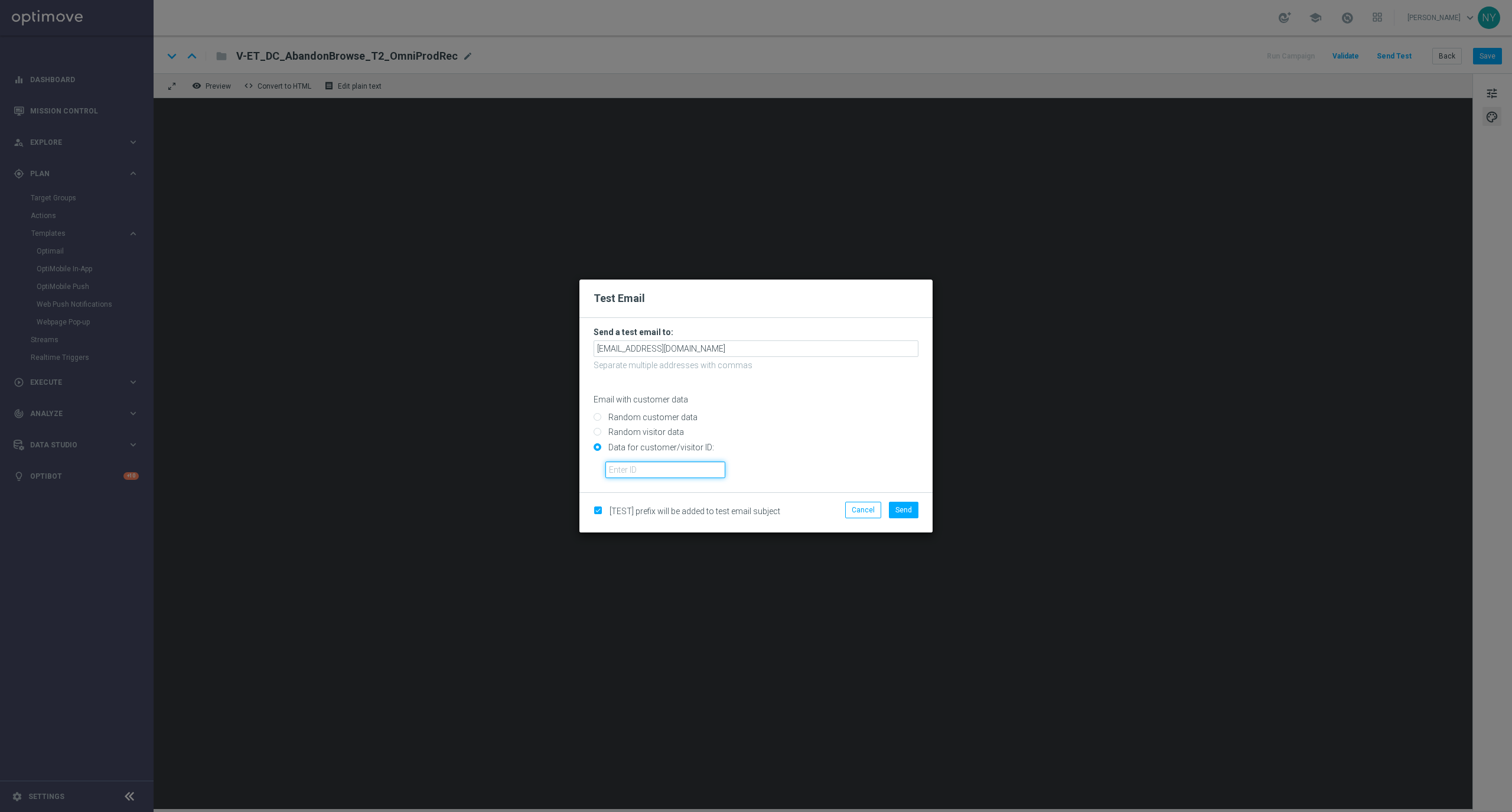
click at [634, 469] on input "text" at bounding box center [665, 470] width 120 height 17
paste input "10000020539"
type input "10000020539"
click at [871, 513] on button "Cancel" at bounding box center [863, 510] width 36 height 17
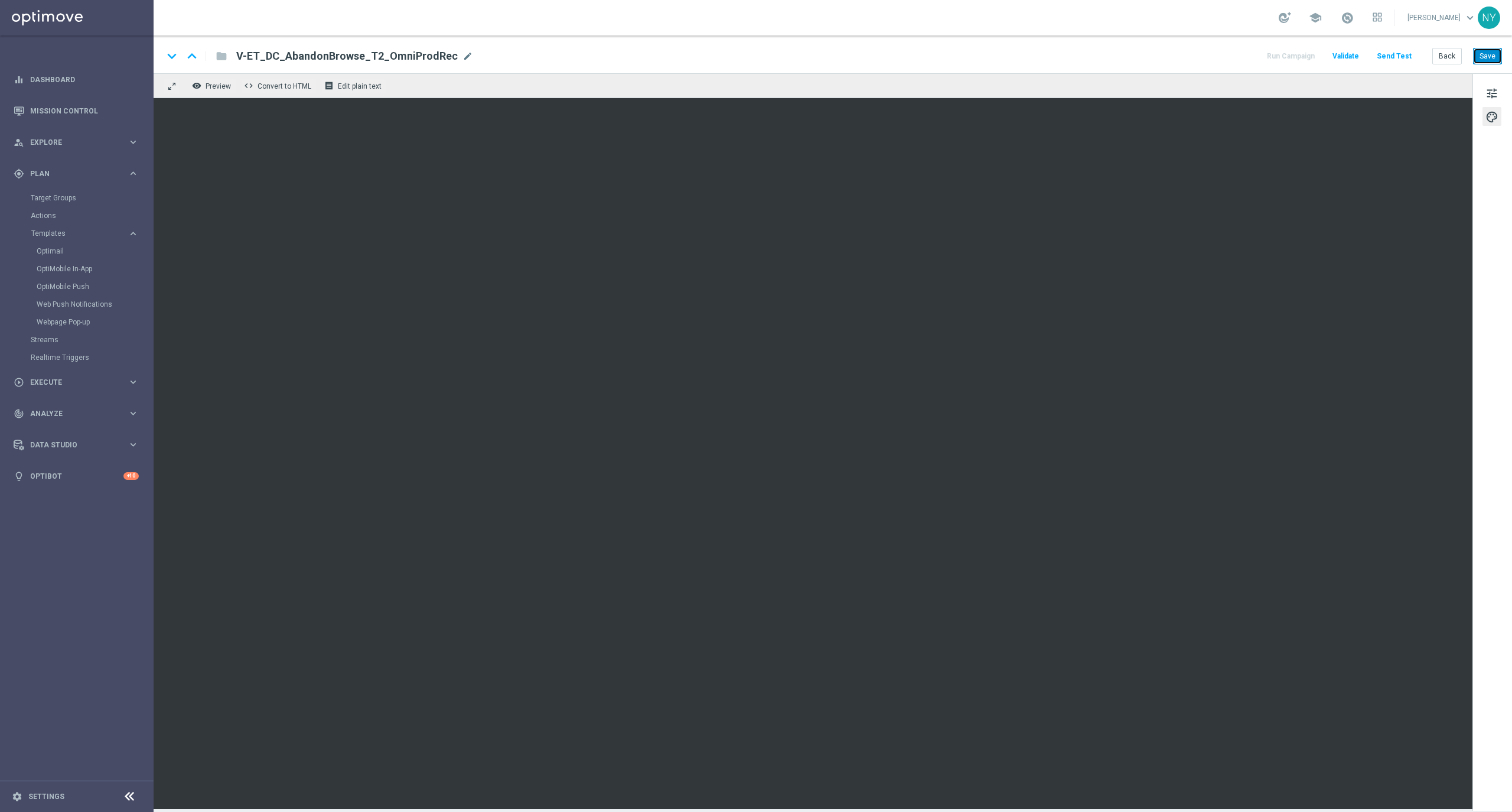
click at [1484, 60] on button "Save" at bounding box center [1487, 56] width 29 height 17
click at [1395, 55] on button "Send Test" at bounding box center [1394, 56] width 39 height 16
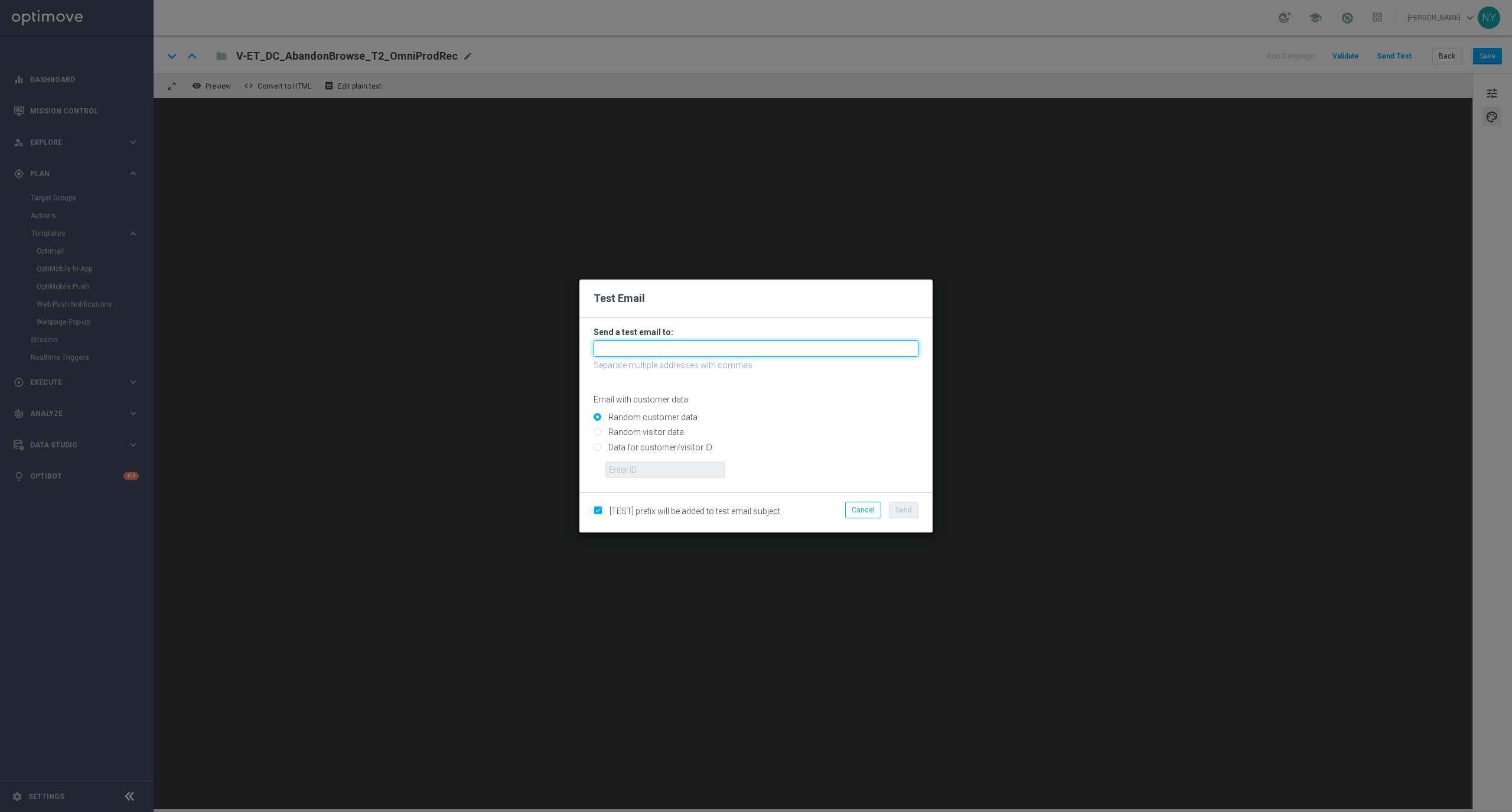
click at [608, 354] on input "text" at bounding box center [756, 349] width 325 height 17
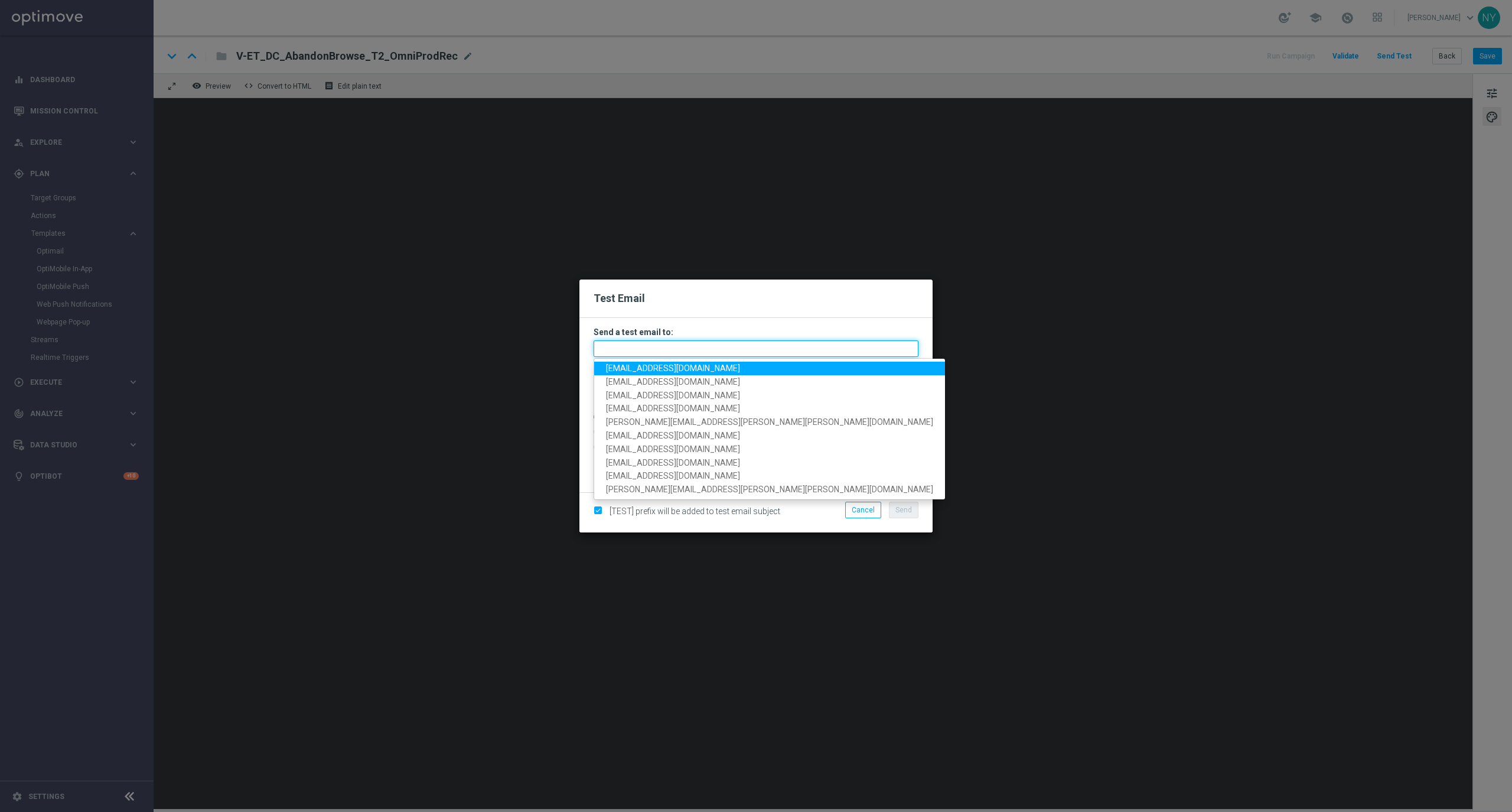
paste input "[EMAIL_ADDRESS][DOMAIN_NAME]"
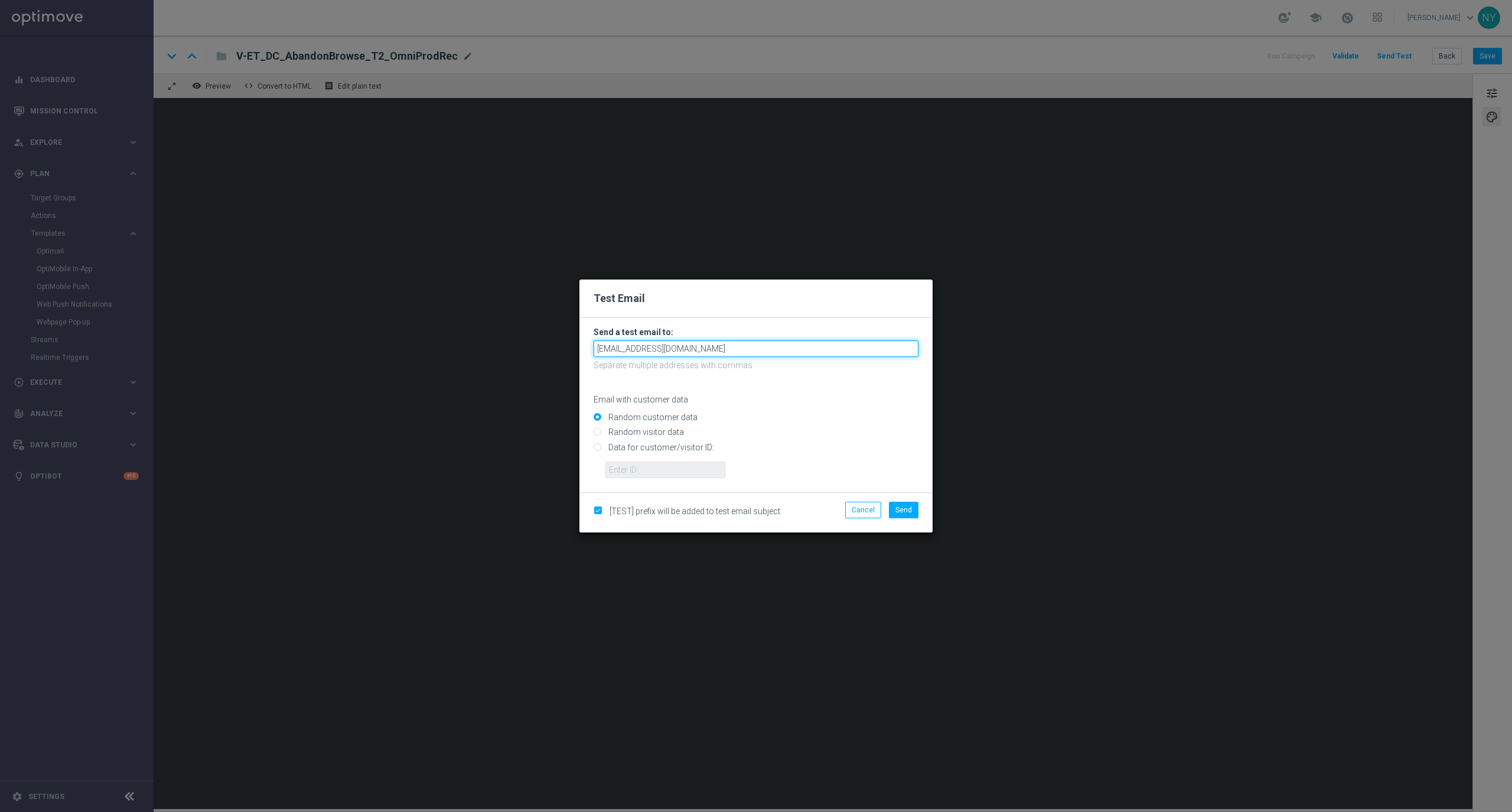
type input "[EMAIL_ADDRESS][DOMAIN_NAME]"
click at [598, 444] on input "Data for customer/visitor ID:" at bounding box center [756, 452] width 325 height 17
radio input "true"
click at [619, 466] on input "text" at bounding box center [665, 470] width 120 height 17
click at [617, 466] on input "text" at bounding box center [665, 470] width 120 height 17
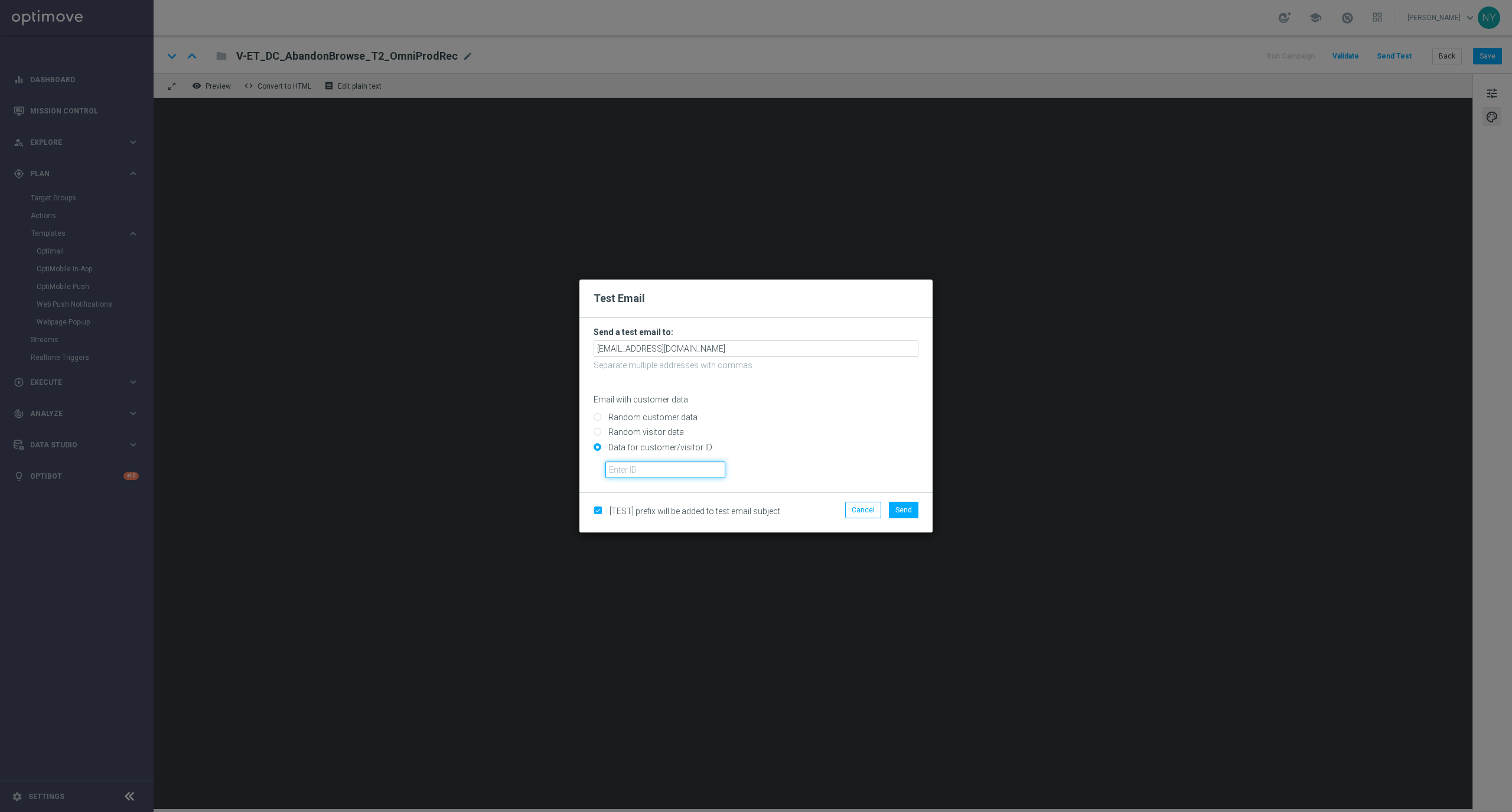
paste input "10000020539"
type input "10000020539"
click at [903, 506] on span "Send" at bounding box center [904, 510] width 17 height 8
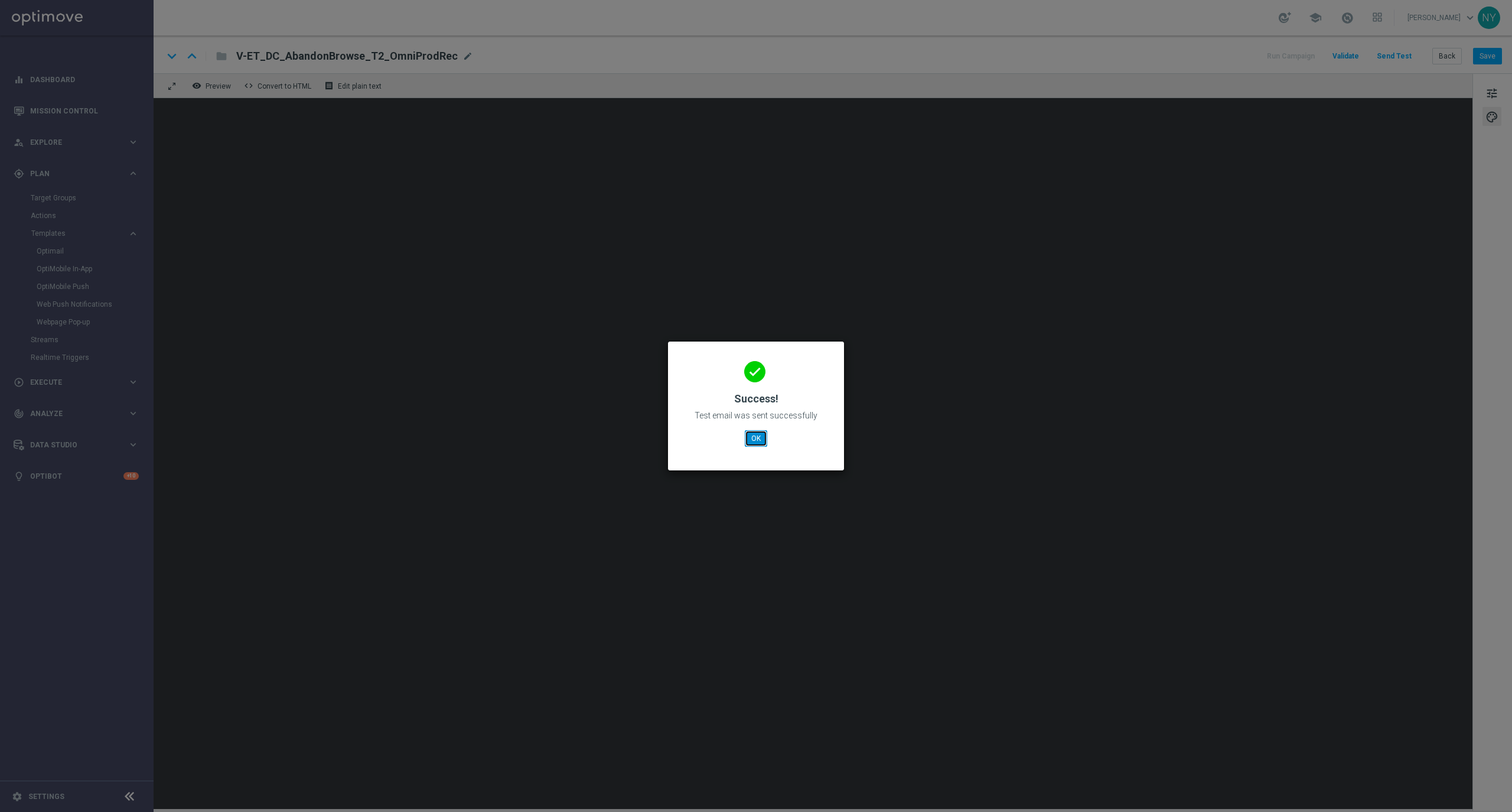
click at [751, 442] on button "OK" at bounding box center [756, 439] width 22 height 17
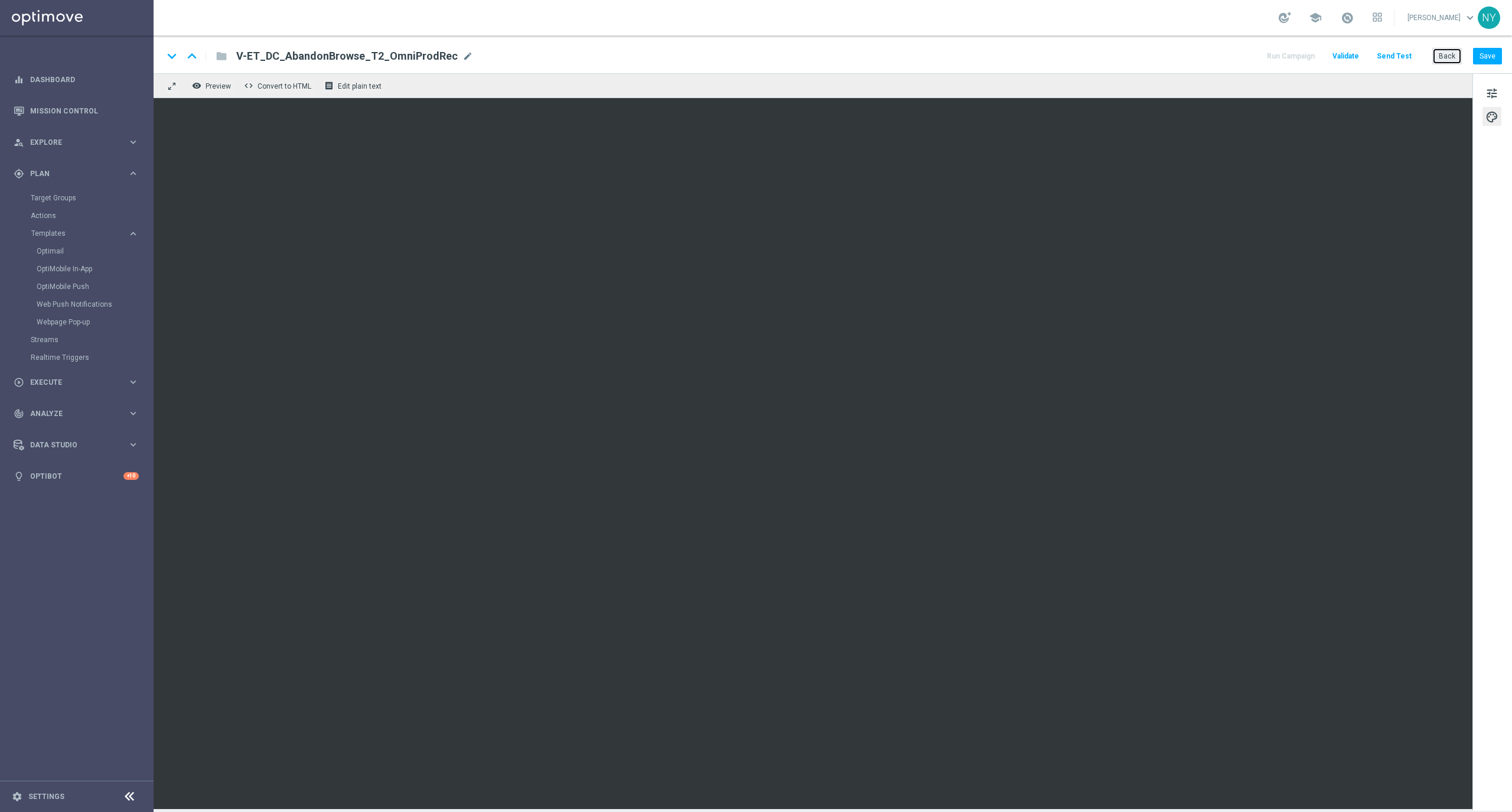
click at [1447, 55] on button "Back" at bounding box center [1447, 56] width 29 height 17
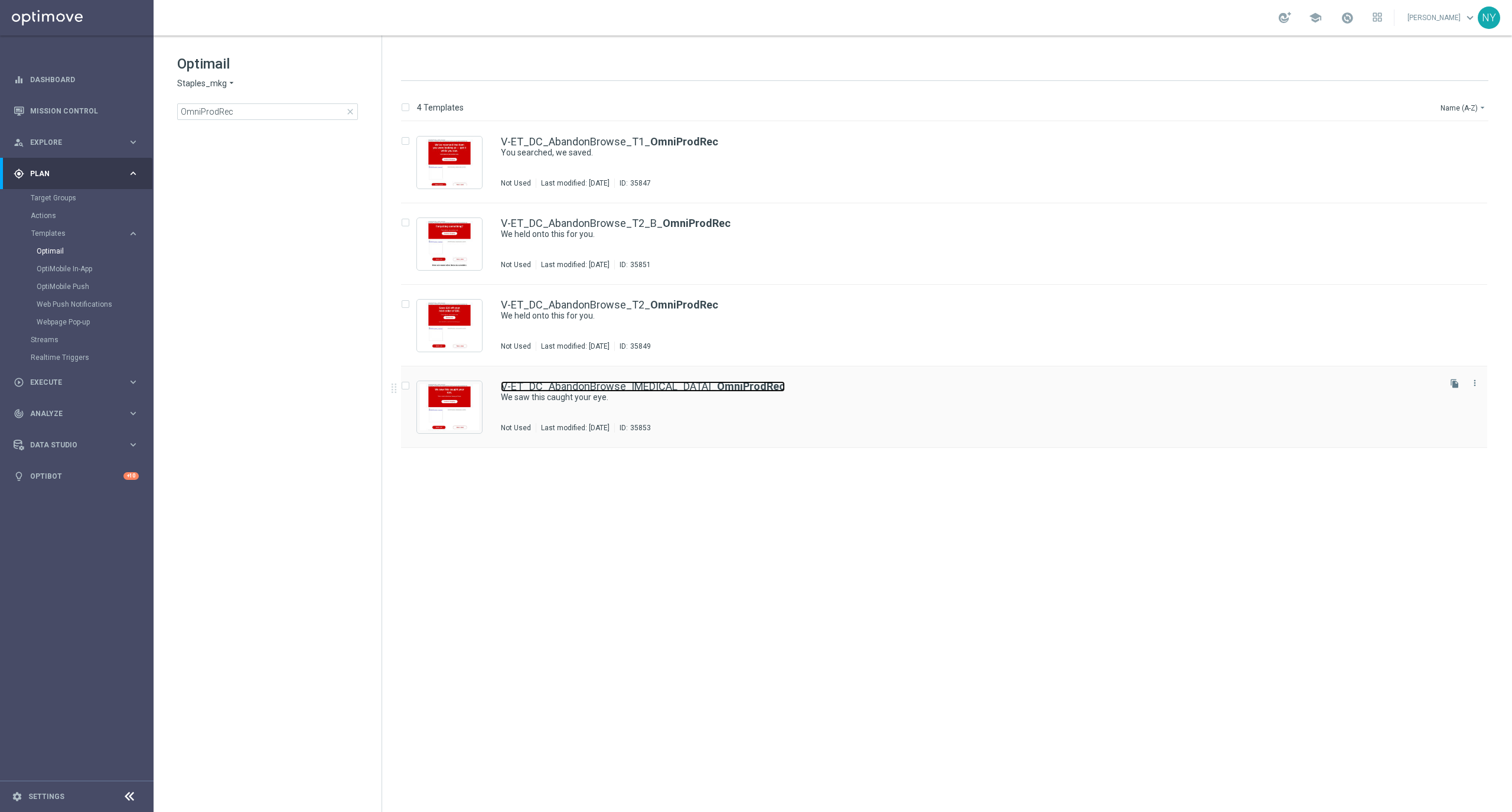
click at [634, 382] on link "V-ET_DC_AbandonBrowse_[MEDICAL_DATA]_ OmniProdRec" at bounding box center [643, 386] width 284 height 11
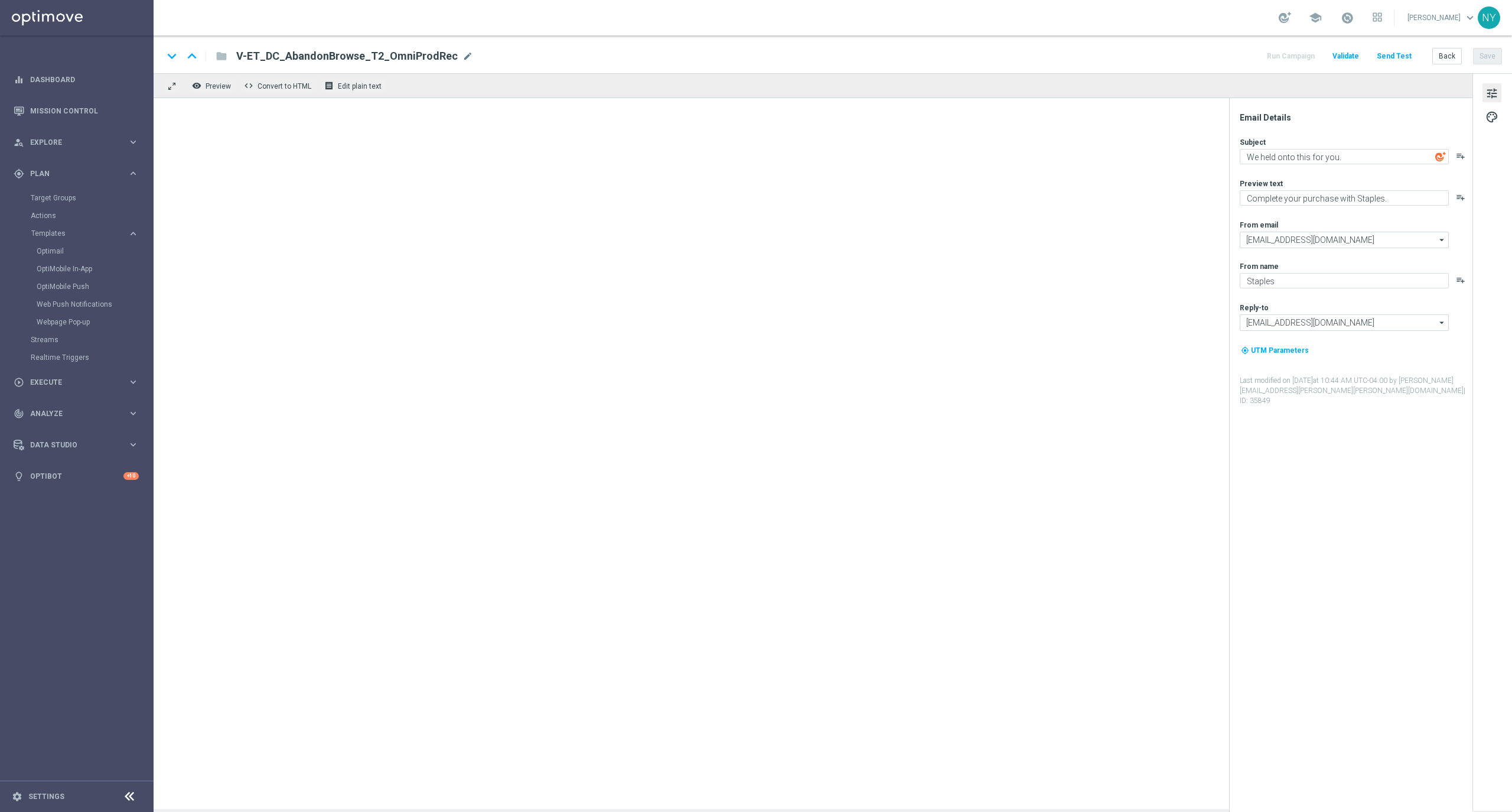
type textarea "We saw this caught your eye."
type textarea "Pick up shopping where you left off."
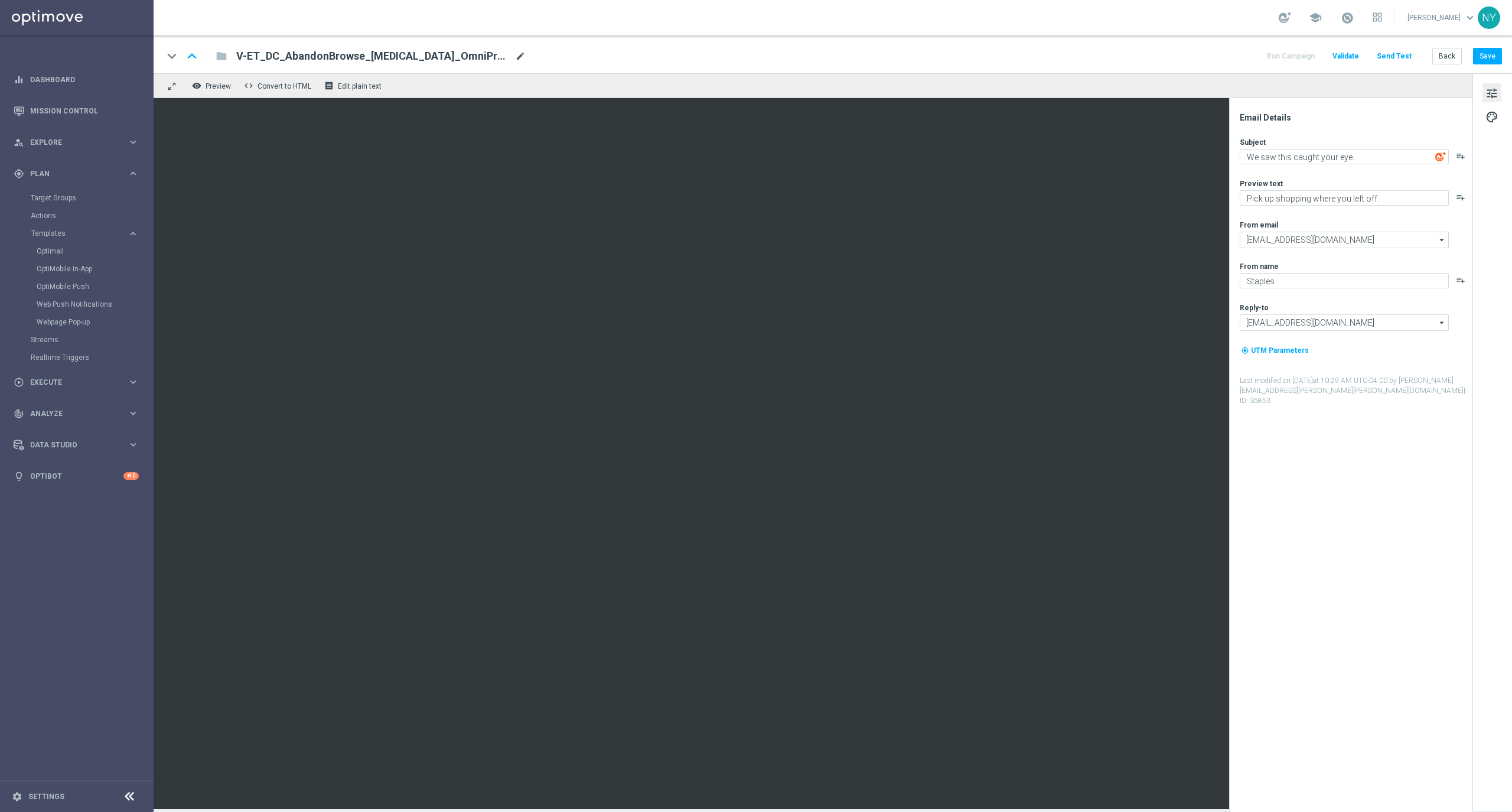
click at [515, 55] on span "mode_edit" at bounding box center [520, 55] width 11 height 11
drag, startPoint x: 445, startPoint y: 58, endPoint x: 138, endPoint y: 59, distance: 307.0
click at [138, 59] on main "equalizer Dashboard Mission Control" at bounding box center [756, 406] width 1512 height 812
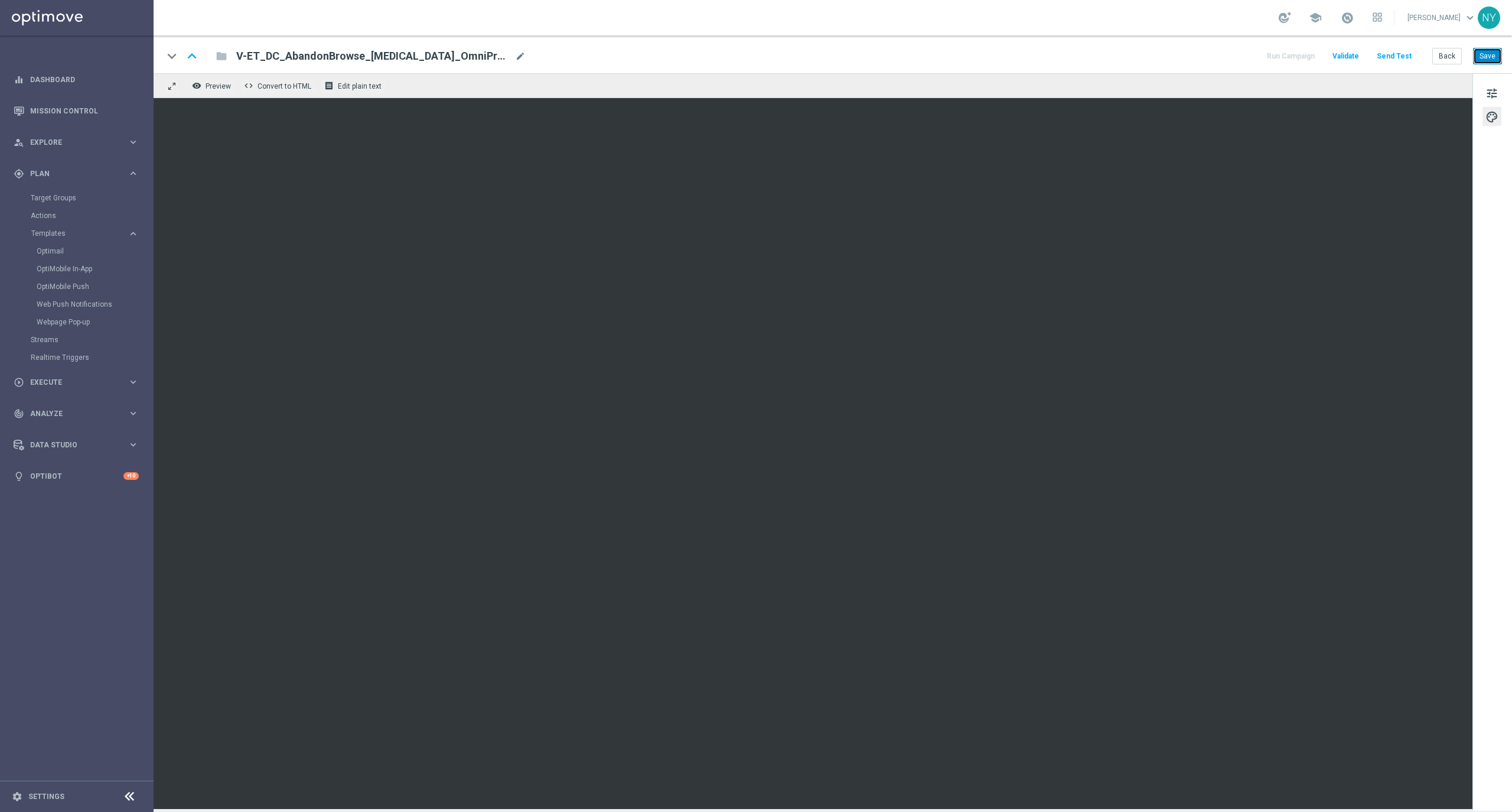
click at [1490, 53] on button "Save" at bounding box center [1487, 56] width 29 height 17
click at [1391, 53] on button "Send Test" at bounding box center [1394, 56] width 39 height 16
click at [1400, 54] on button "Send Test" at bounding box center [1394, 56] width 39 height 16
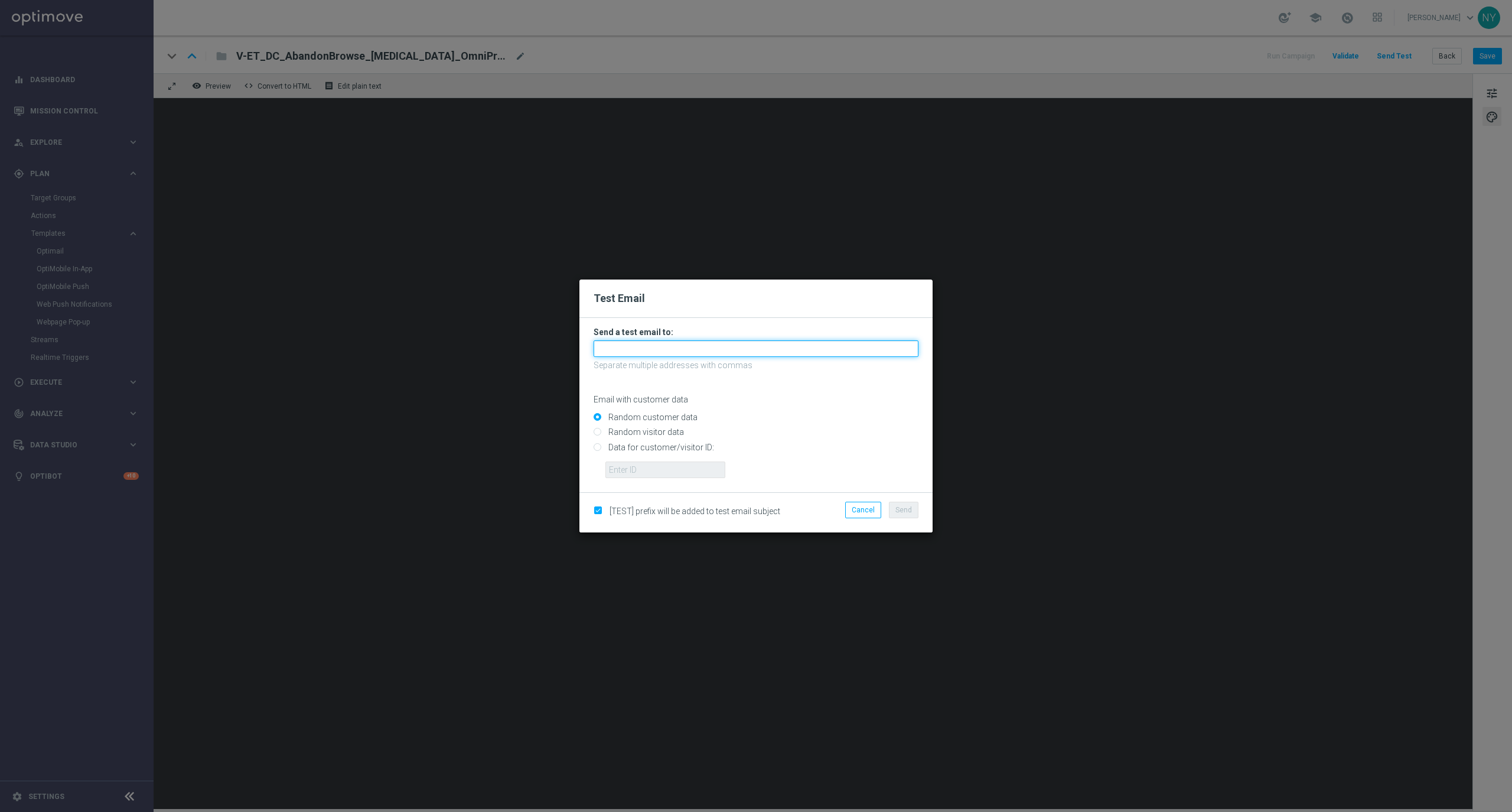
click at [613, 351] on input "text" at bounding box center [756, 349] width 325 height 17
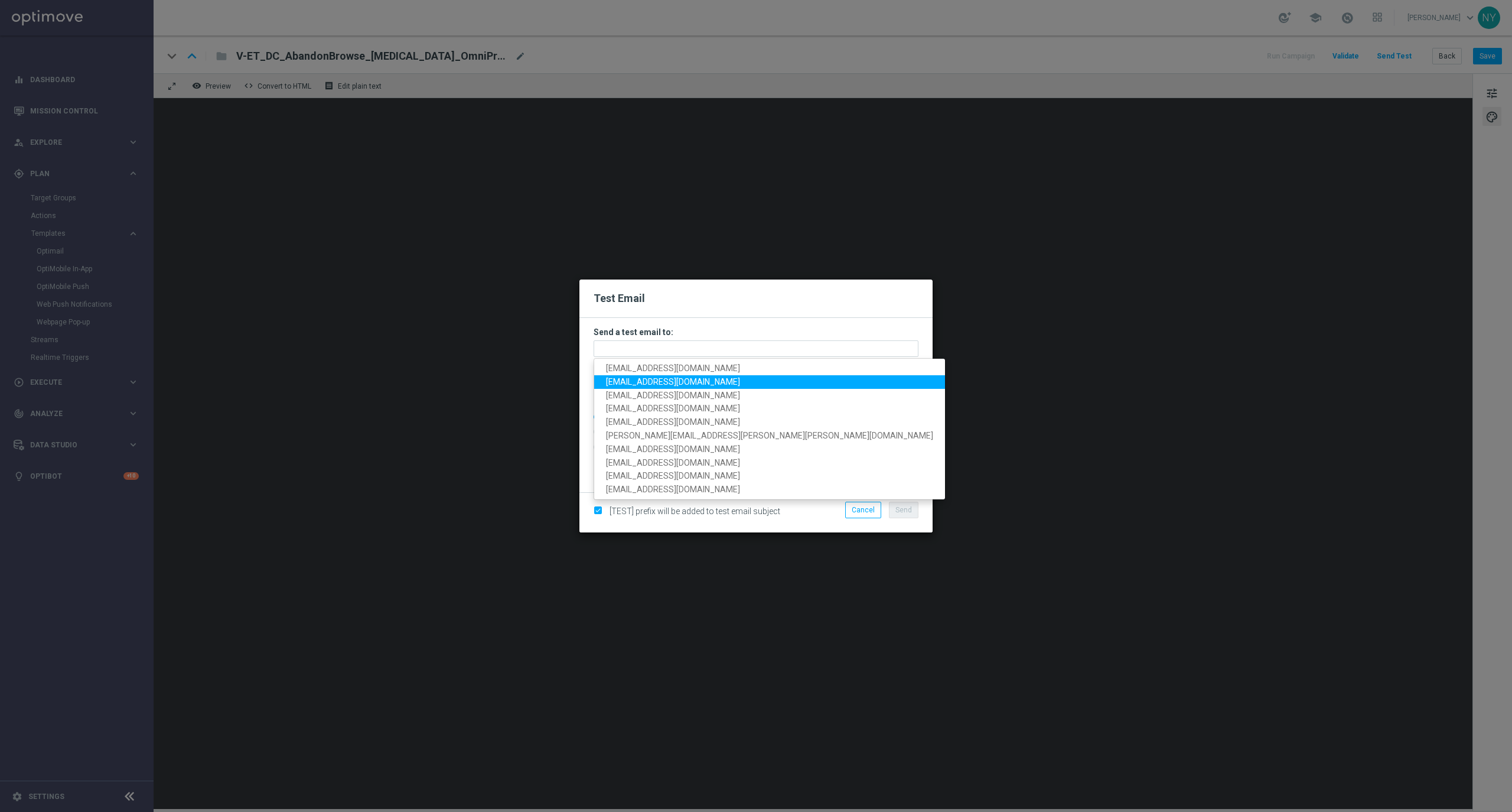
click at [645, 379] on span "[EMAIL_ADDRESS][DOMAIN_NAME]" at bounding box center [673, 381] width 134 height 9
type input "[EMAIL_ADDRESS][DOMAIN_NAME]"
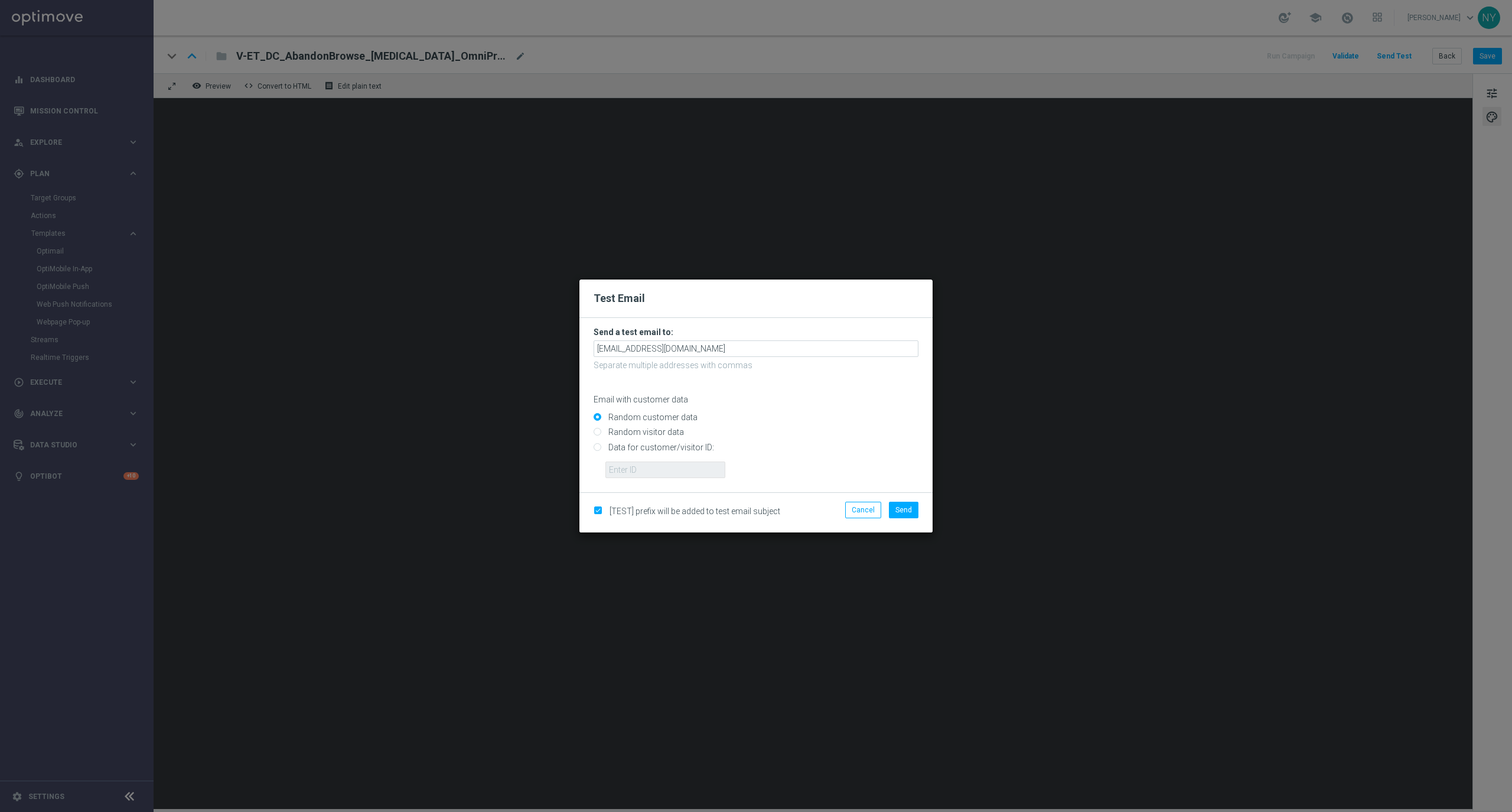
click at [596, 450] on input "Data for customer/visitor ID:" at bounding box center [756, 452] width 325 height 17
radio input "true"
drag, startPoint x: 617, startPoint y: 467, endPoint x: 733, endPoint y: 468, distance: 116.0
click at [617, 467] on input "text" at bounding box center [665, 470] width 120 height 17
paste input "10000020539"
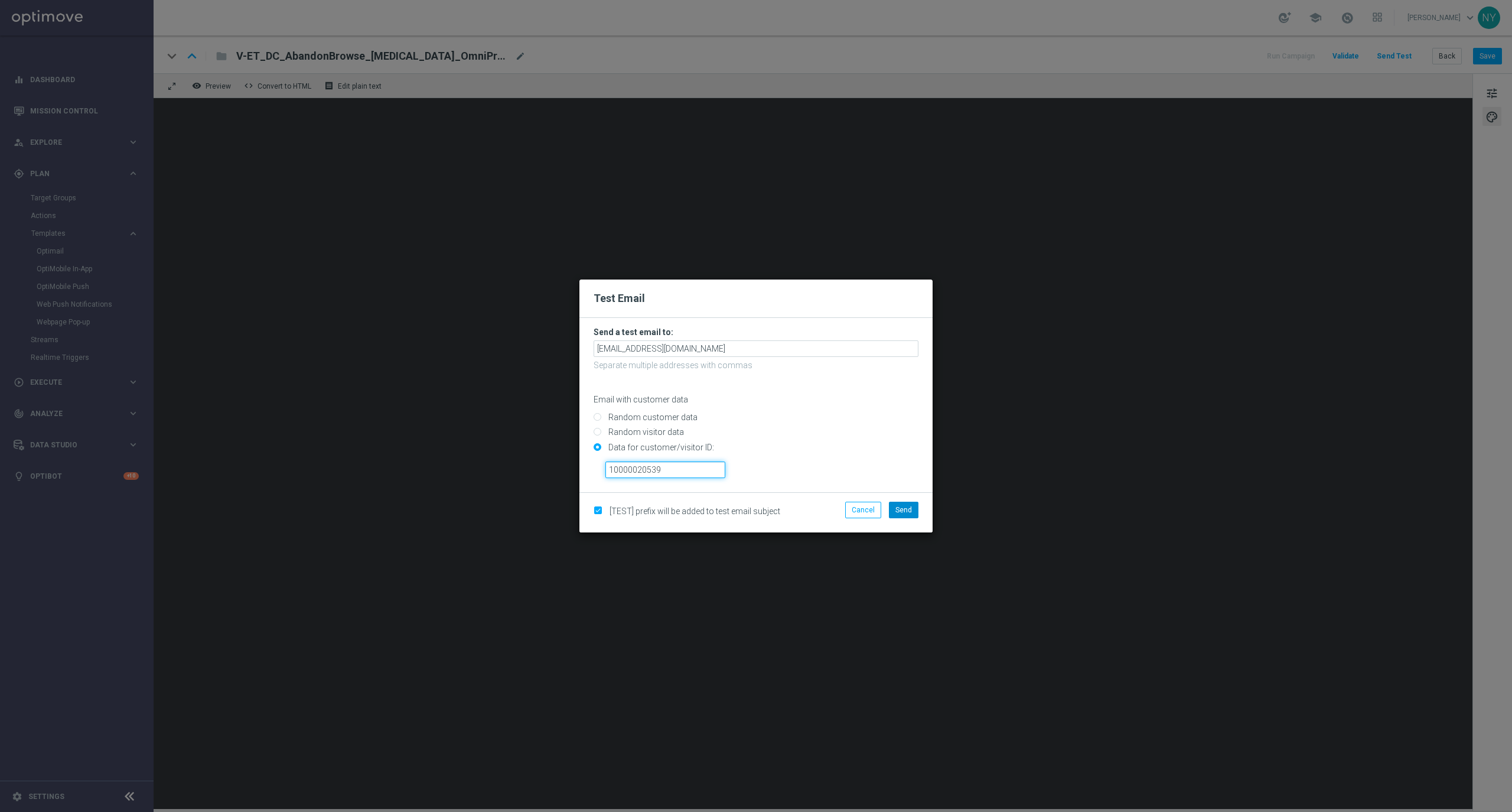
type input "10000020539"
click at [901, 507] on span "Send" at bounding box center [904, 510] width 17 height 8
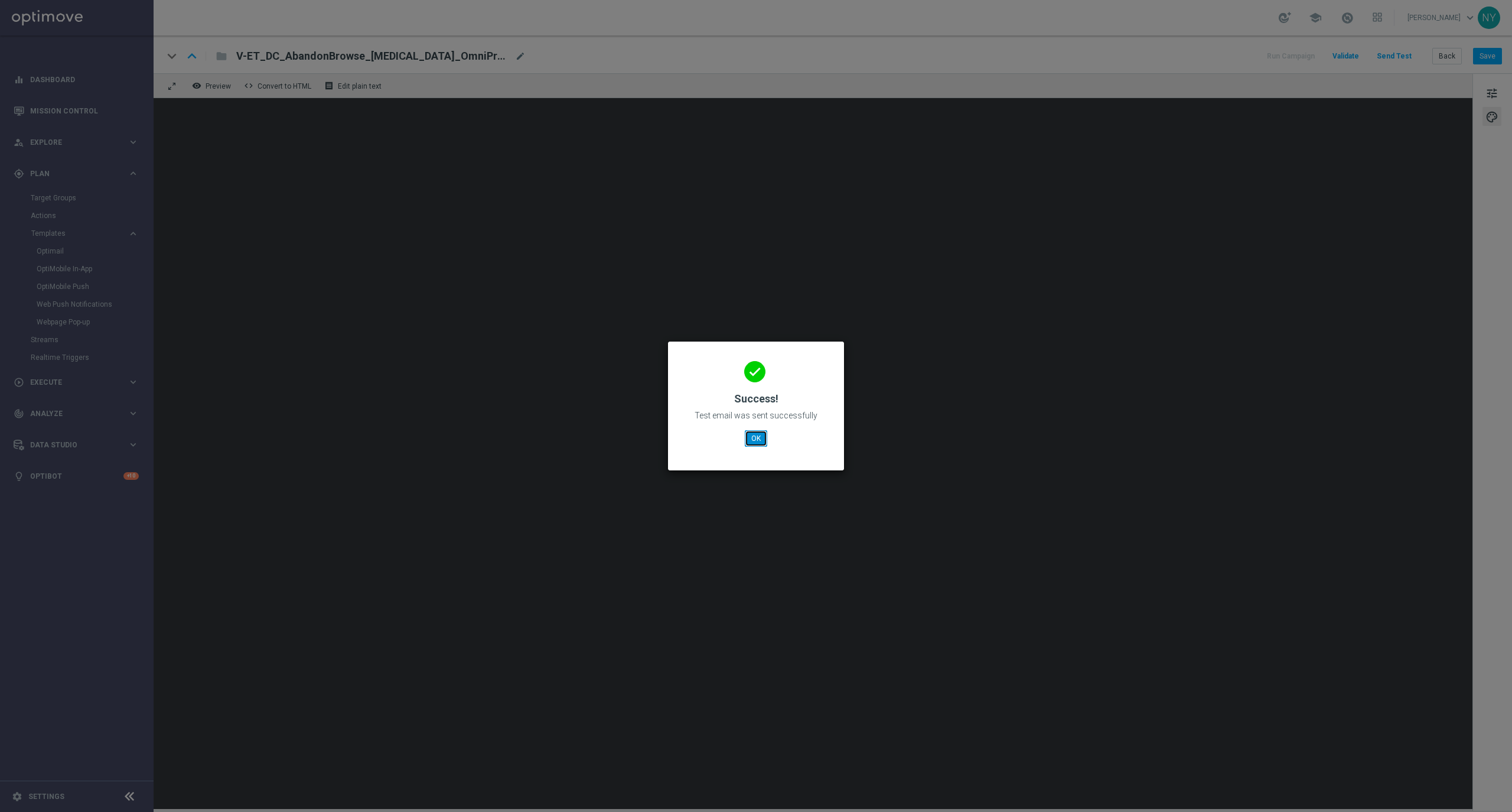
click at [752, 440] on button "OK" at bounding box center [756, 439] width 22 height 17
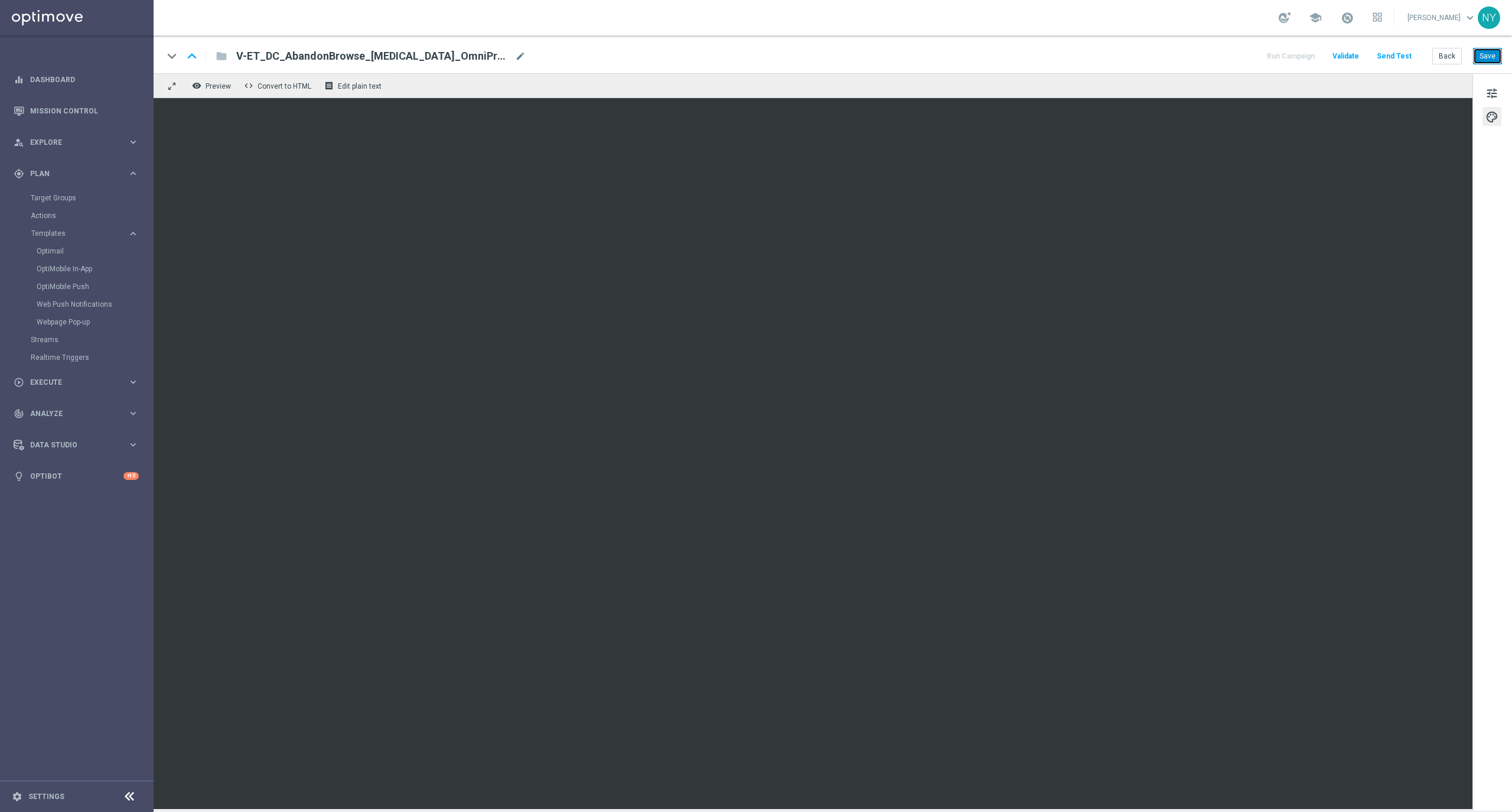
click at [1486, 52] on button "Save" at bounding box center [1487, 56] width 29 height 17
